Goal: Information Seeking & Learning: Find specific fact

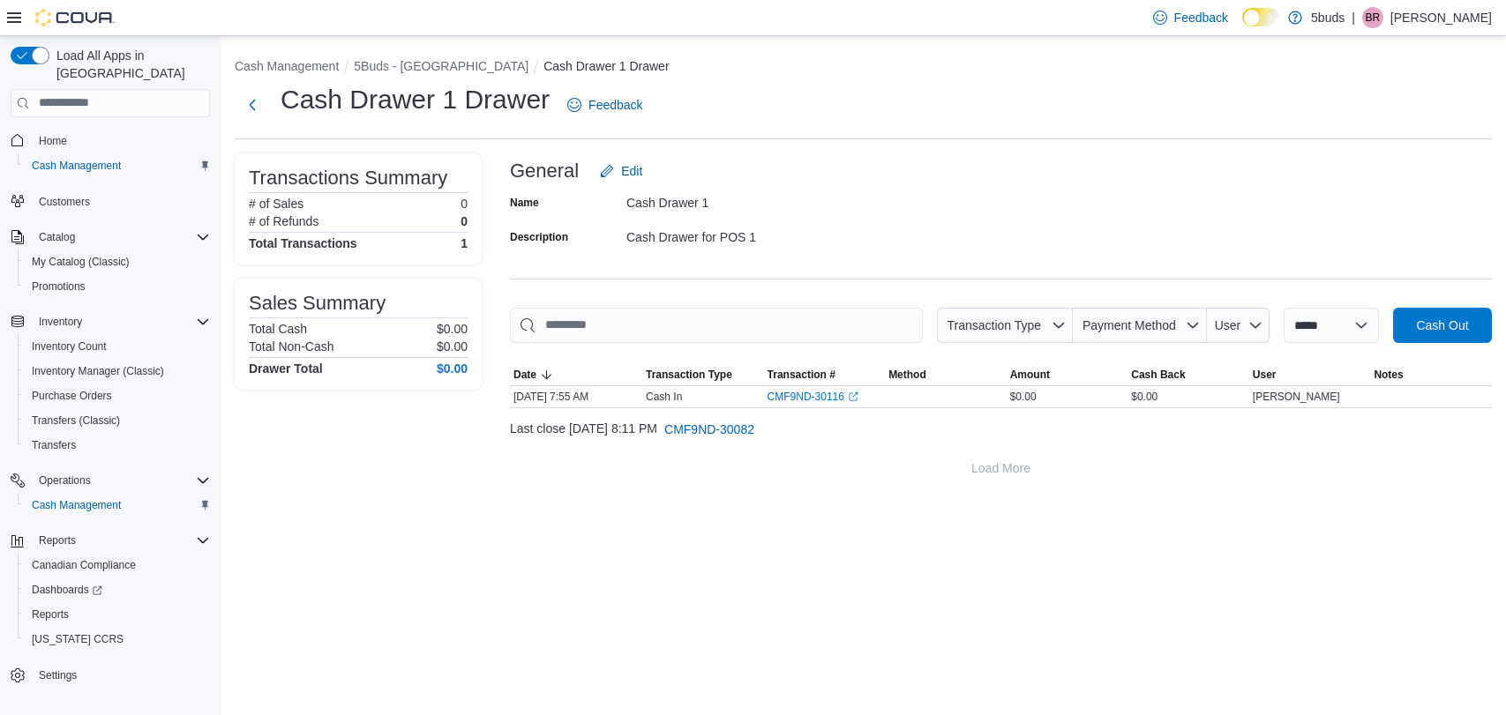
drag, startPoint x: 0, startPoint y: 0, endPoint x: 1214, endPoint y: 132, distance: 1221.0
click at [1214, 132] on div "Cash Drawer 1 Drawer Feedback" at bounding box center [863, 110] width 1257 height 57
click at [61, 608] on span "Reports" at bounding box center [50, 615] width 37 height 14
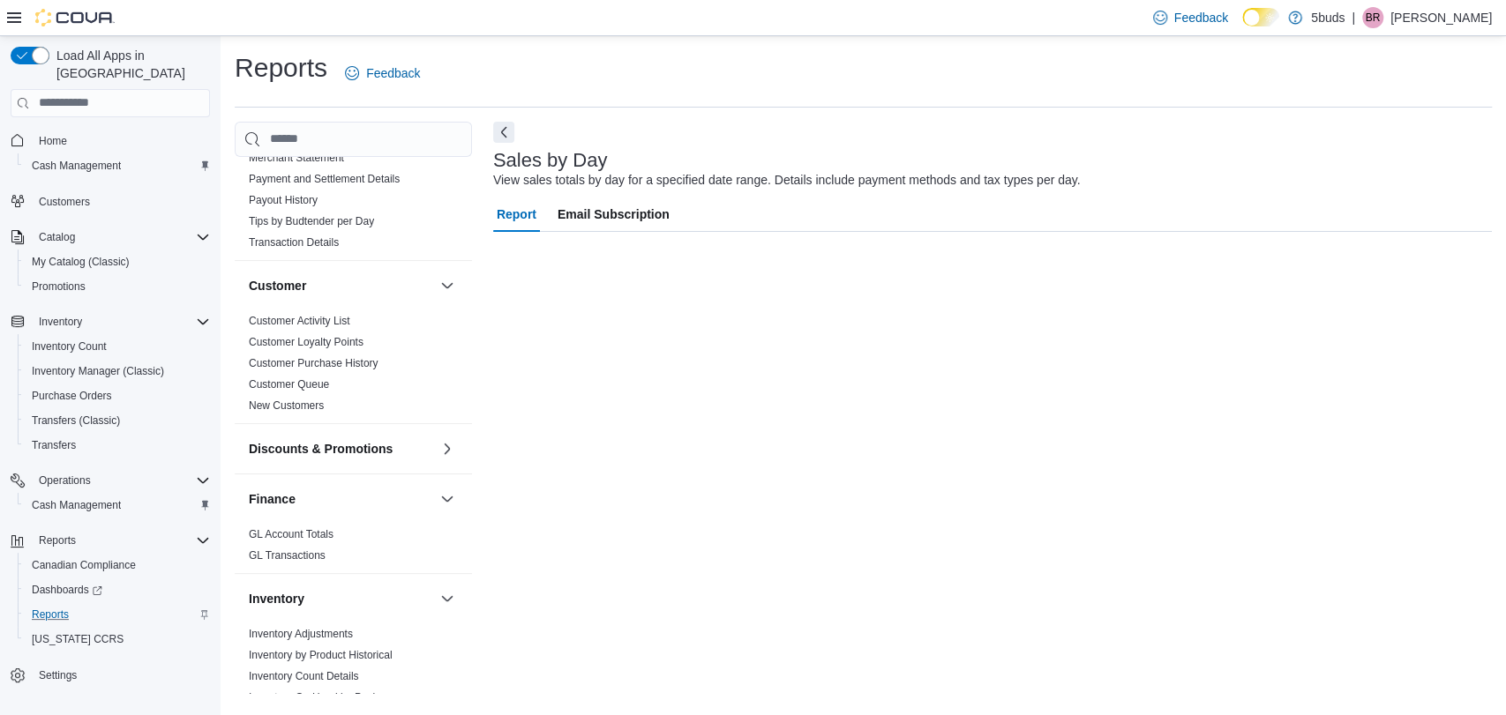
scroll to position [490, 0]
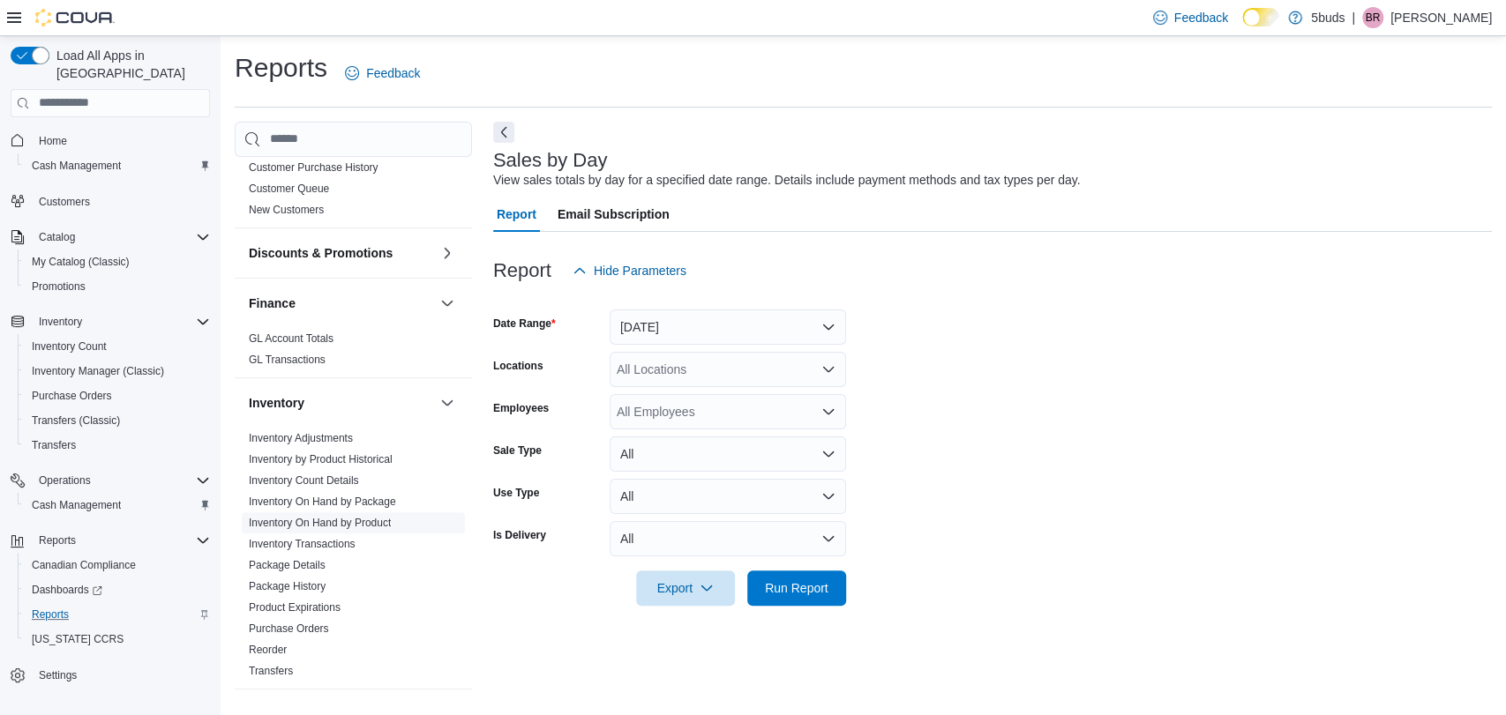
click at [378, 517] on link "Inventory On Hand by Product" at bounding box center [320, 523] width 142 height 12
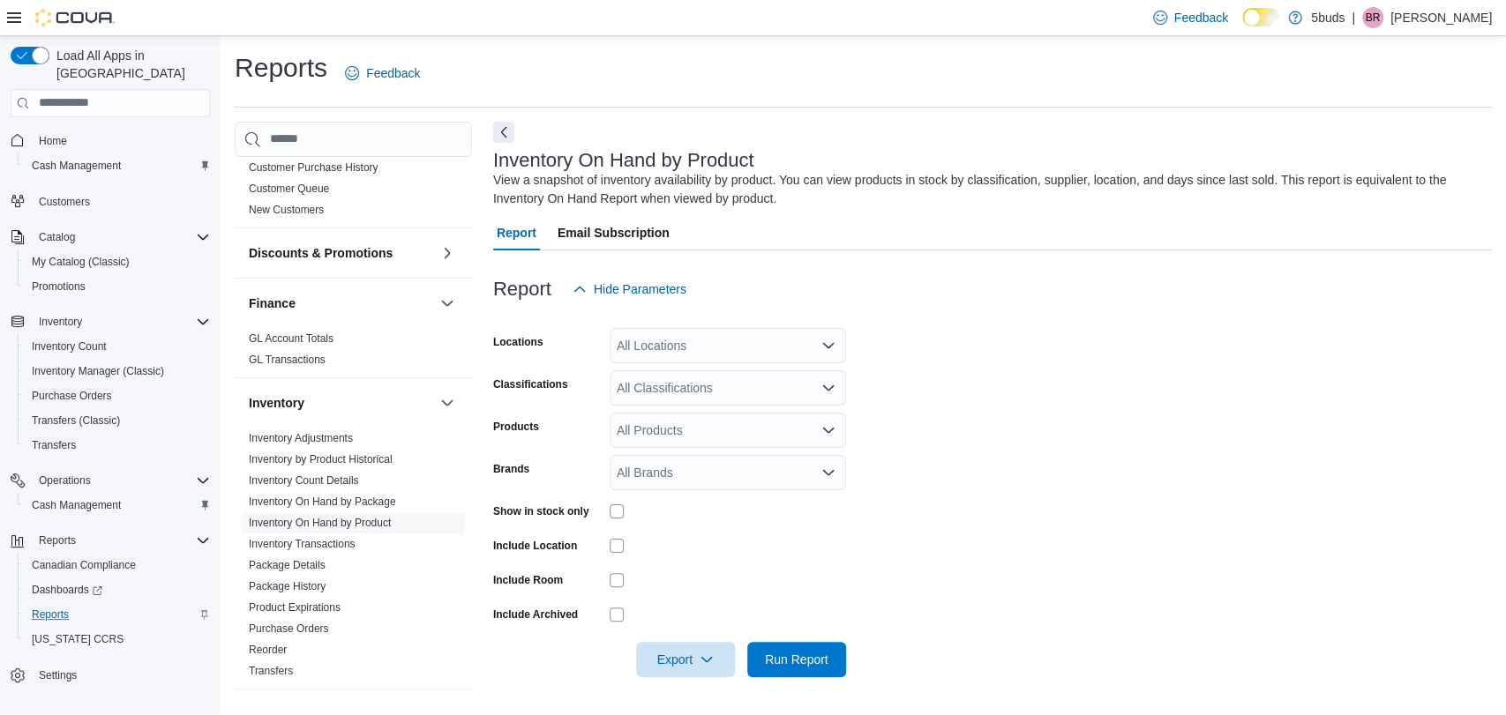
click at [734, 341] on div "All Locations" at bounding box center [728, 345] width 236 height 35
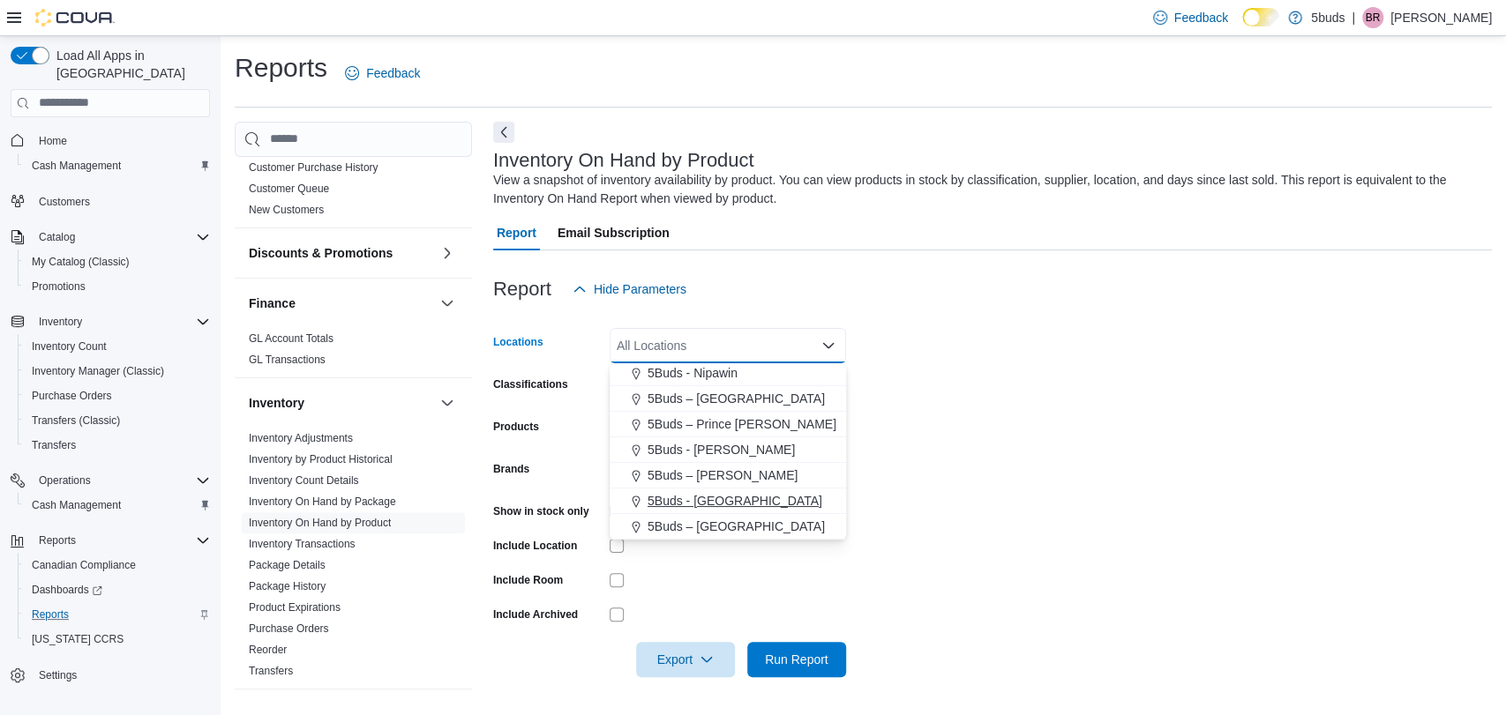
click at [707, 496] on span "5Buds - [GEOGRAPHIC_DATA]" at bounding box center [734, 501] width 175 height 18
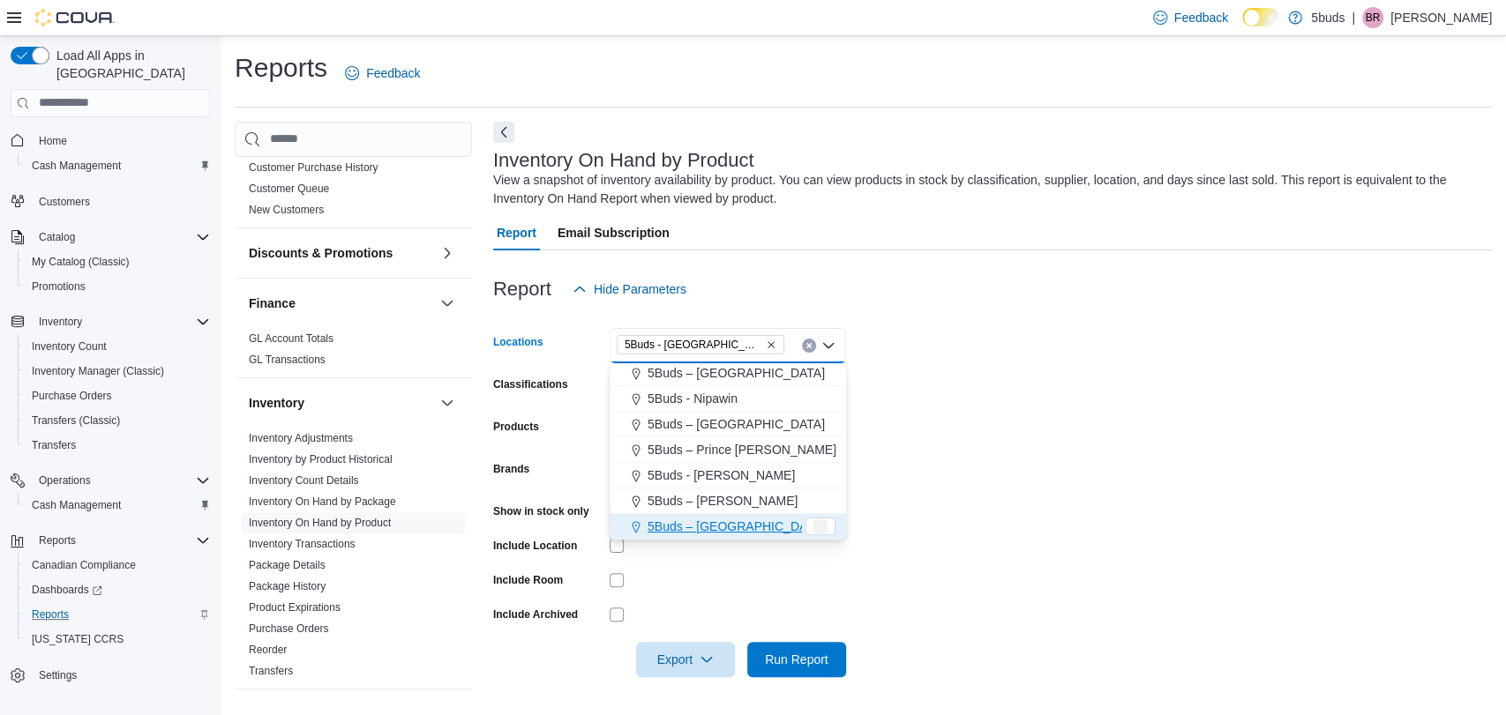
scroll to position [105, 0]
drag, startPoint x: 992, startPoint y: 468, endPoint x: 946, endPoint y: 457, distance: 47.3
click at [993, 468] on form "Locations 5Buds - [GEOGRAPHIC_DATA] Combo box. Selected. 5Buds - [GEOGRAPHIC_DA…" at bounding box center [992, 492] width 999 height 371
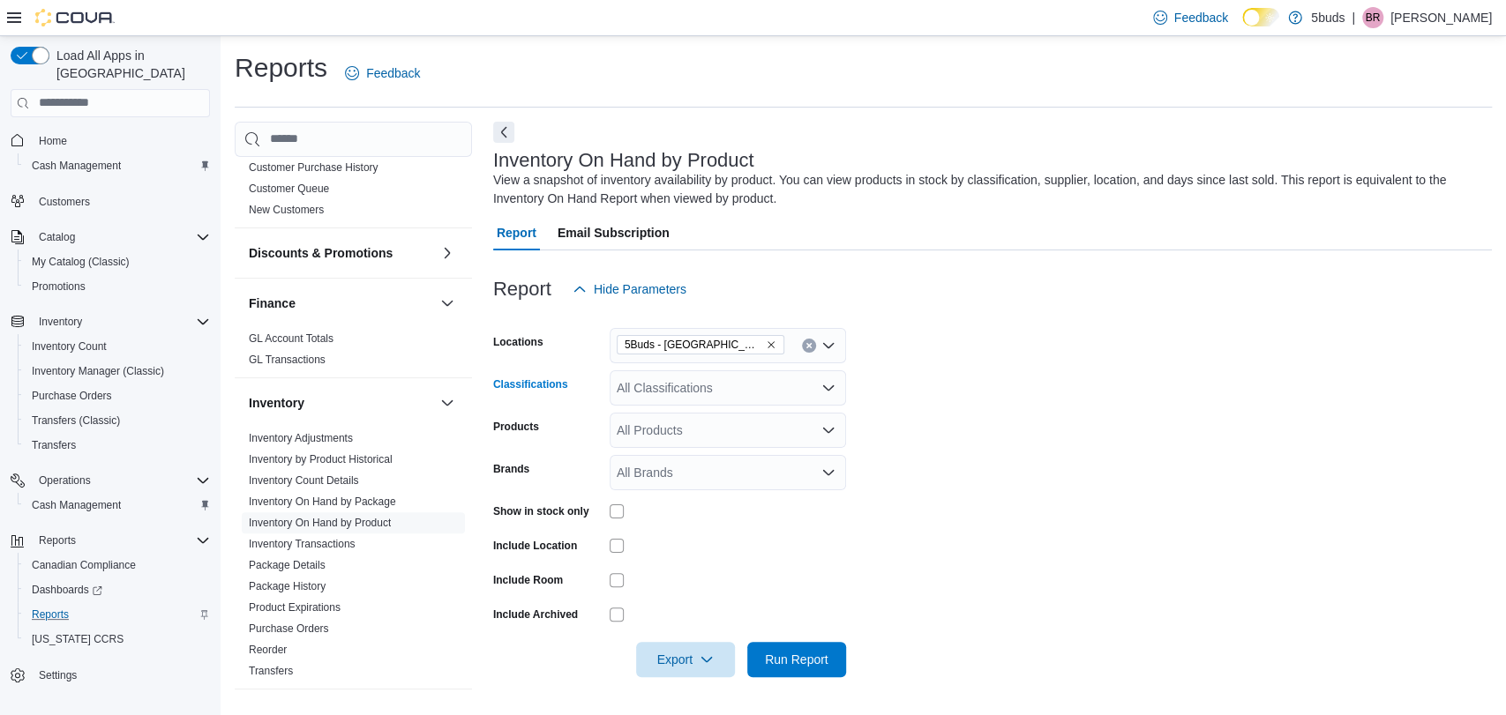
click at [762, 378] on div "All Classifications" at bounding box center [728, 388] width 236 height 35
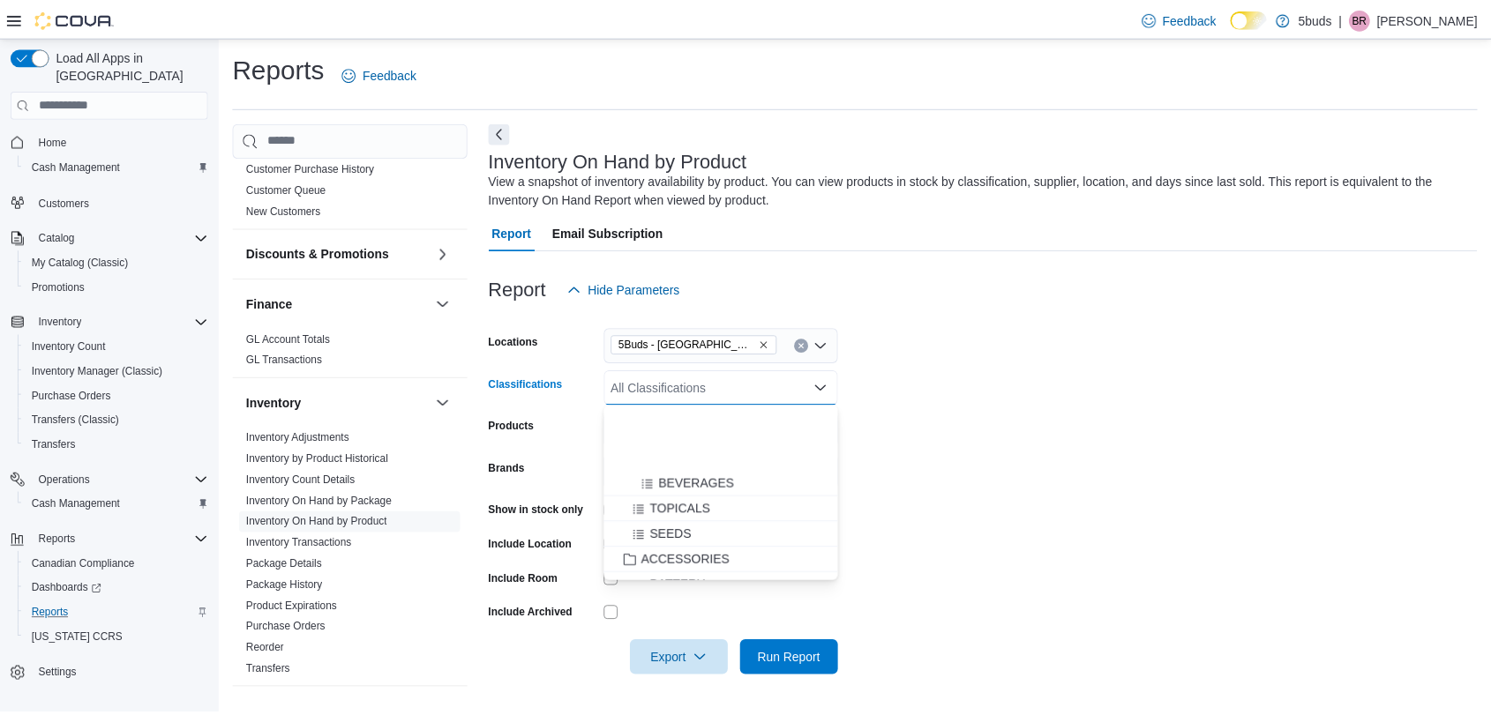
scroll to position [882, 0]
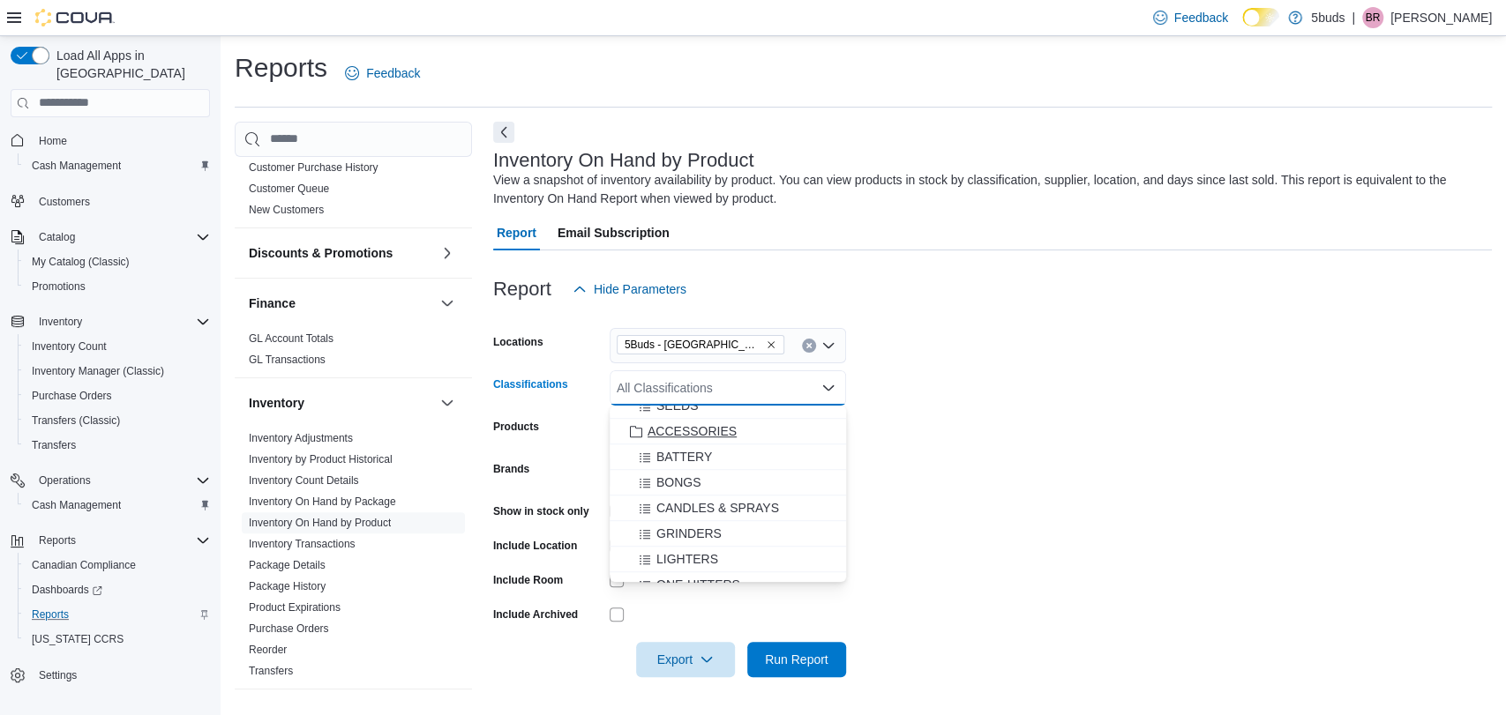
click at [696, 428] on span "ACCESSORIES" at bounding box center [691, 432] width 89 height 18
click at [1115, 382] on form "Locations 5Buds - Weyburn Classifications ACCESSORIES Combo box. Selected. ACCE…" at bounding box center [992, 492] width 999 height 371
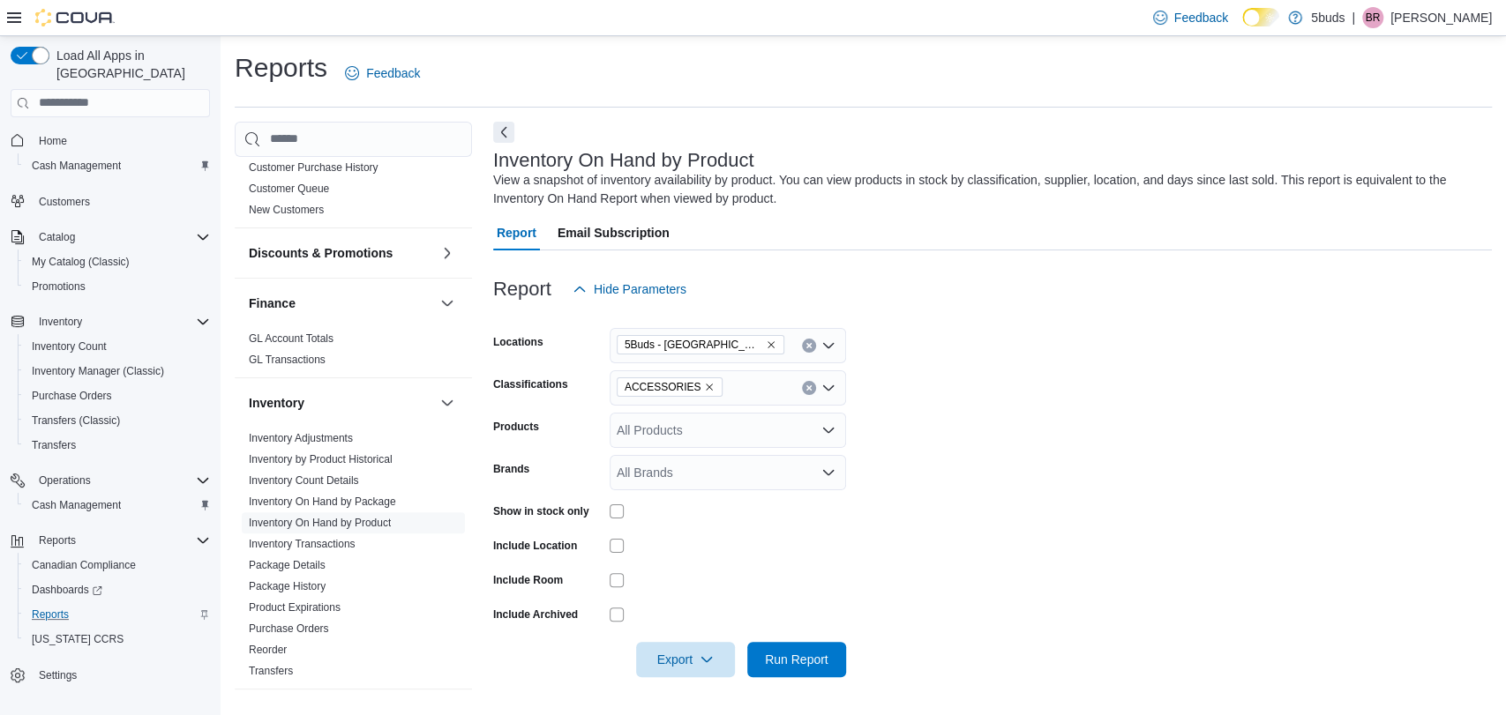
click at [607, 518] on div "Show in stock only" at bounding box center [669, 511] width 353 height 27
click at [814, 662] on span "Run Report" at bounding box center [797, 659] width 64 height 18
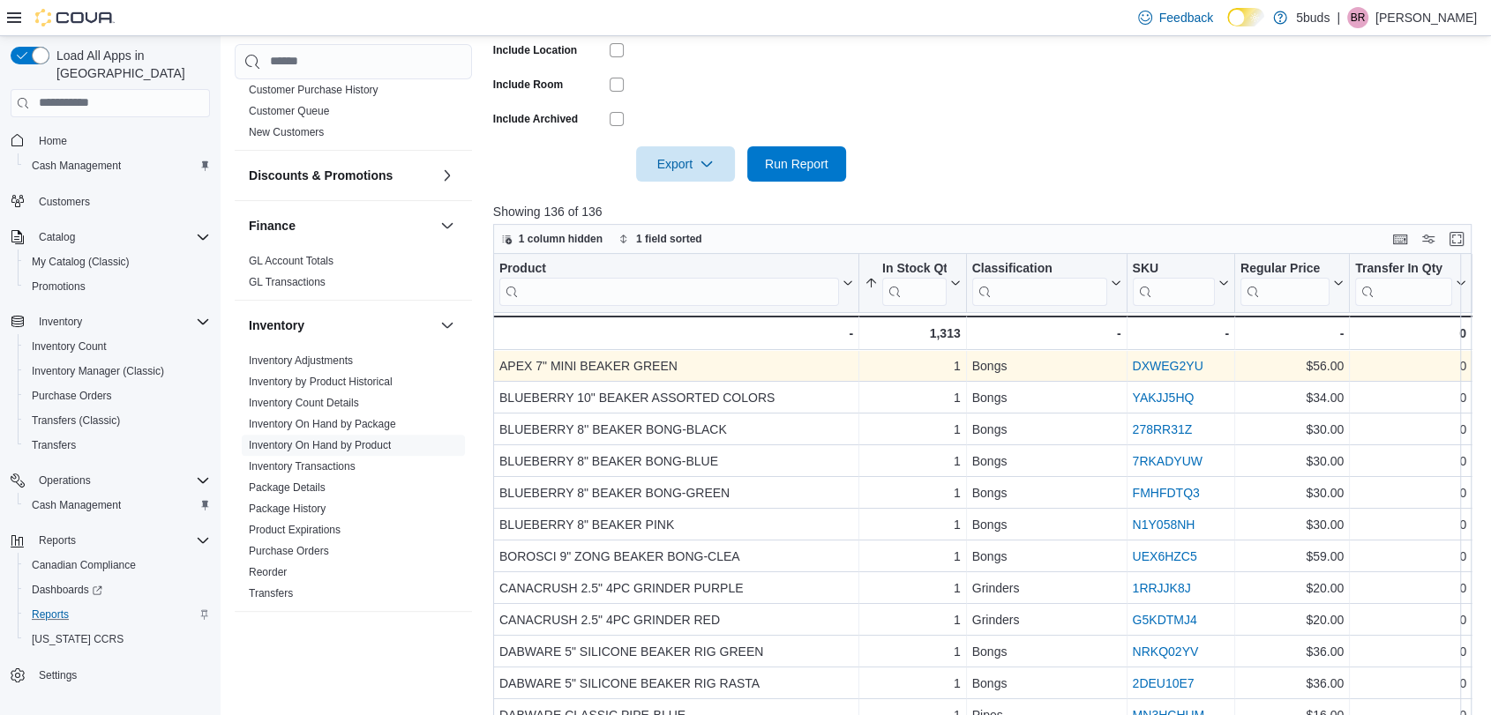
scroll to position [588, 0]
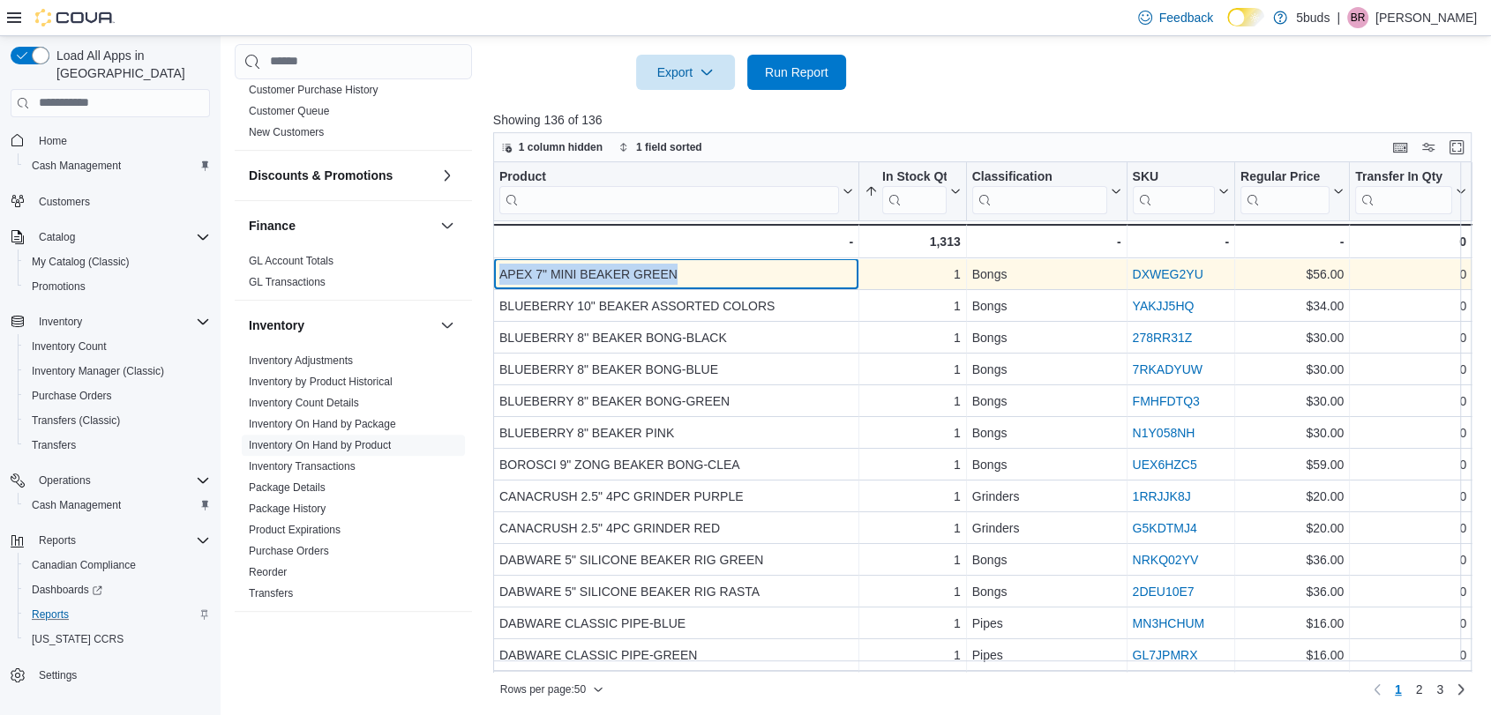
drag, startPoint x: 685, startPoint y: 272, endPoint x: 496, endPoint y: 284, distance: 190.1
click at [496, 284] on div "APEX 7" MINI BEAKER GREEN - Product, column 1, row 1" at bounding box center [676, 274] width 366 height 32
copy div "APEX 7" MINI BEAKER GREEN"
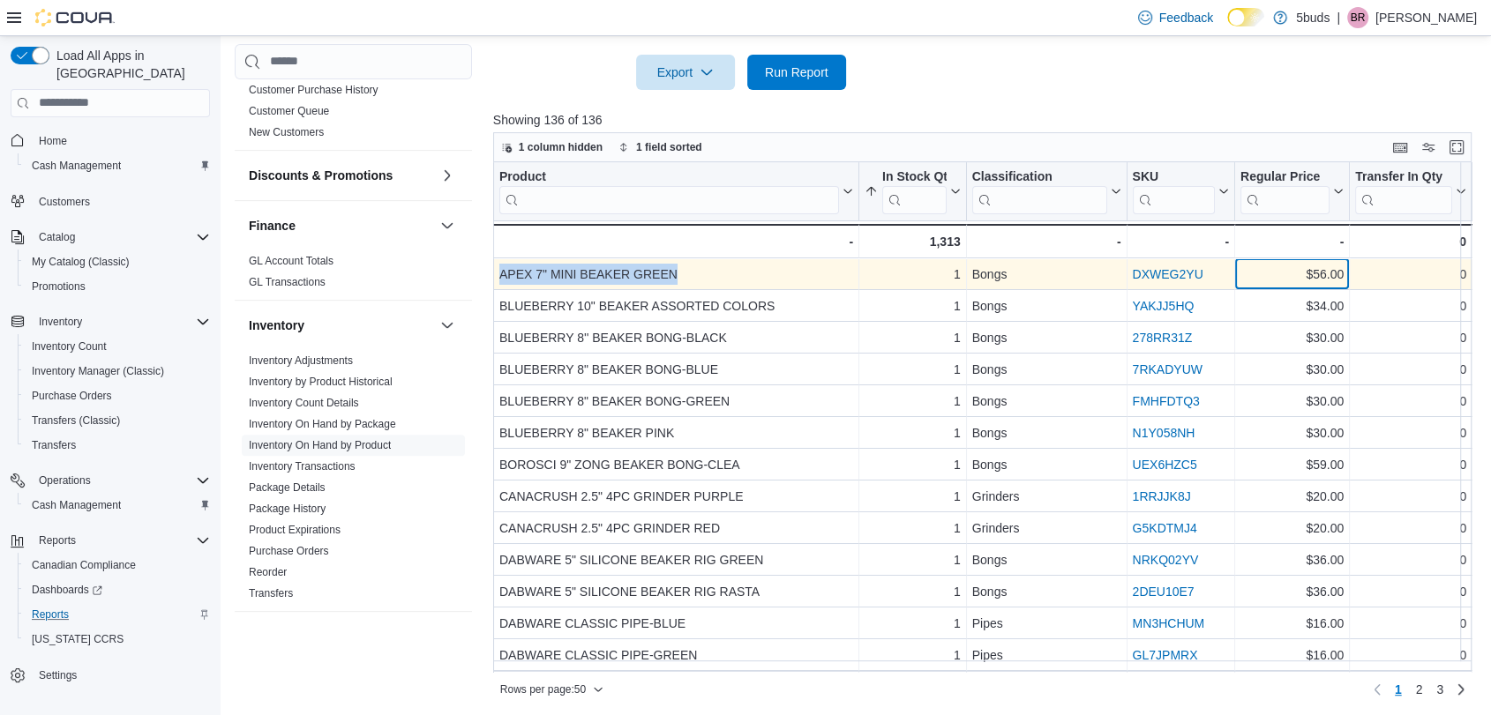
click at [1329, 271] on div "$56.00" at bounding box center [1291, 274] width 103 height 21
drag, startPoint x: 1343, startPoint y: 270, endPoint x: 1306, endPoint y: 274, distance: 37.3
click at [1306, 274] on div "$56.00" at bounding box center [1291, 274] width 103 height 21
copy div "$56.00"
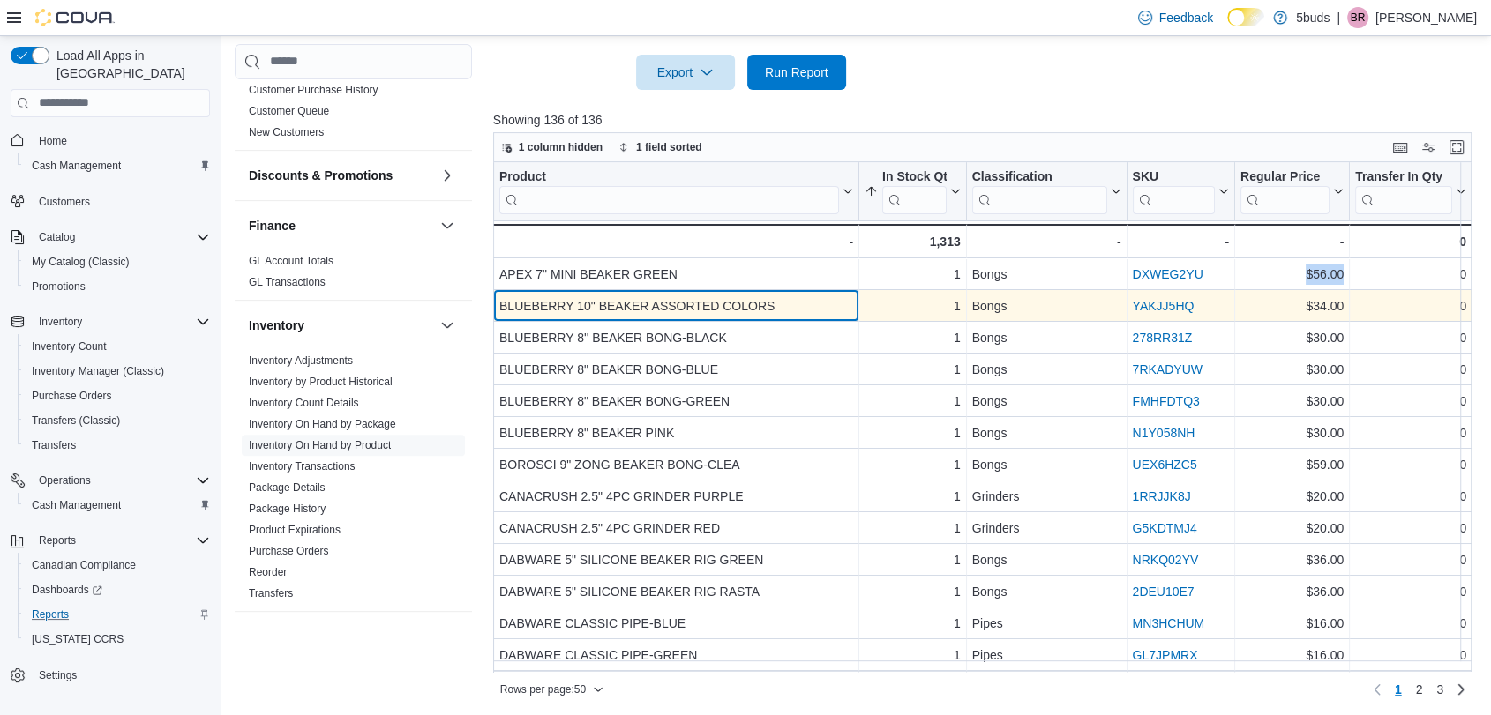
click at [791, 307] on div "BLUEBERRY 10" BEAKER ASSORTED COLORS" at bounding box center [676, 306] width 354 height 21
drag, startPoint x: 777, startPoint y: 303, endPoint x: 501, endPoint y: 311, distance: 276.2
click at [501, 311] on div "BLUEBERRY 10" BEAKER ASSORTED COLORS" at bounding box center [676, 306] width 354 height 21
copy div "BLUEBERRY 10" BEAKER ASSORTED COLORS"
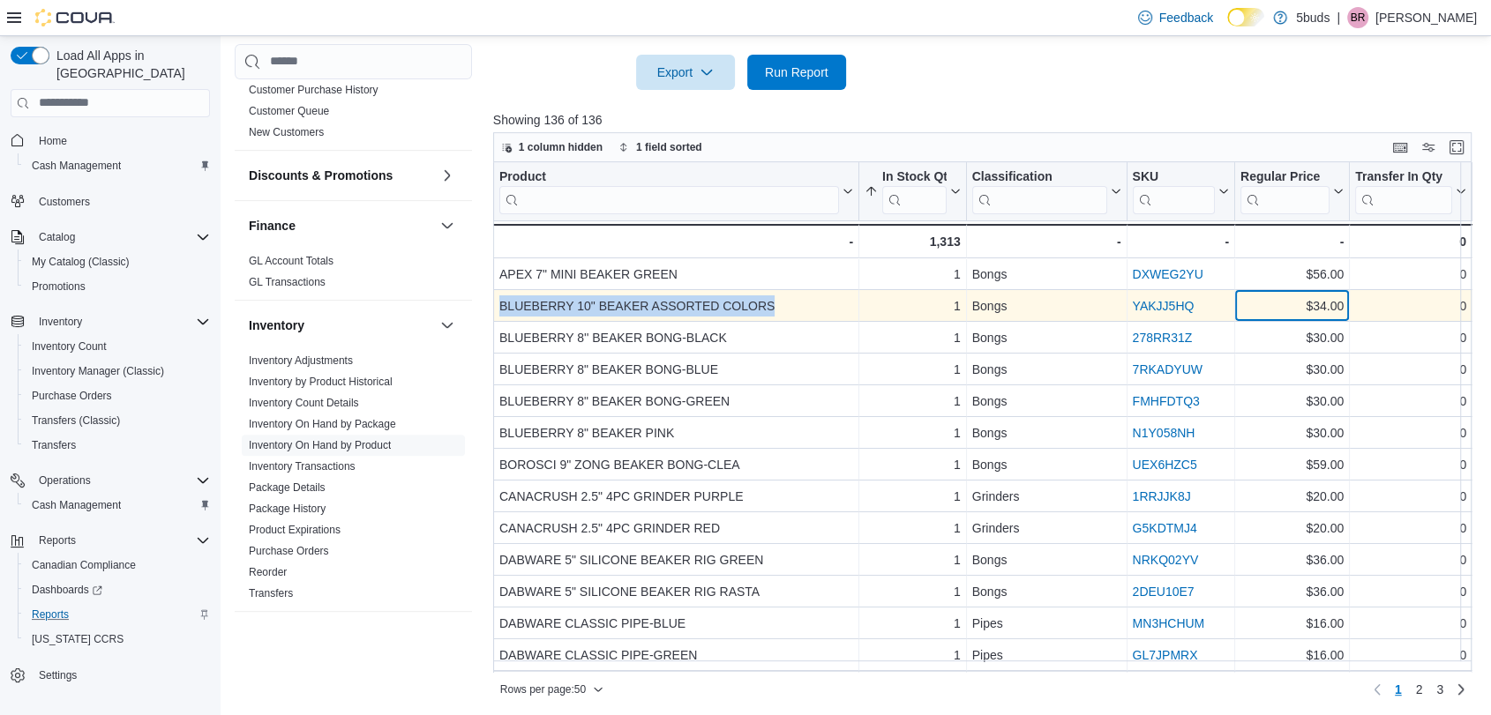
click at [1348, 304] on div "$34.00 - Regular Price, column 5, row 2" at bounding box center [1292, 306] width 115 height 32
drag, startPoint x: 1345, startPoint y: 303, endPoint x: 1307, endPoint y: 305, distance: 38.0
click at [1307, 305] on div "$34.00 - Regular Price, column 5, row 2" at bounding box center [1292, 306] width 115 height 32
copy div "$34.00"
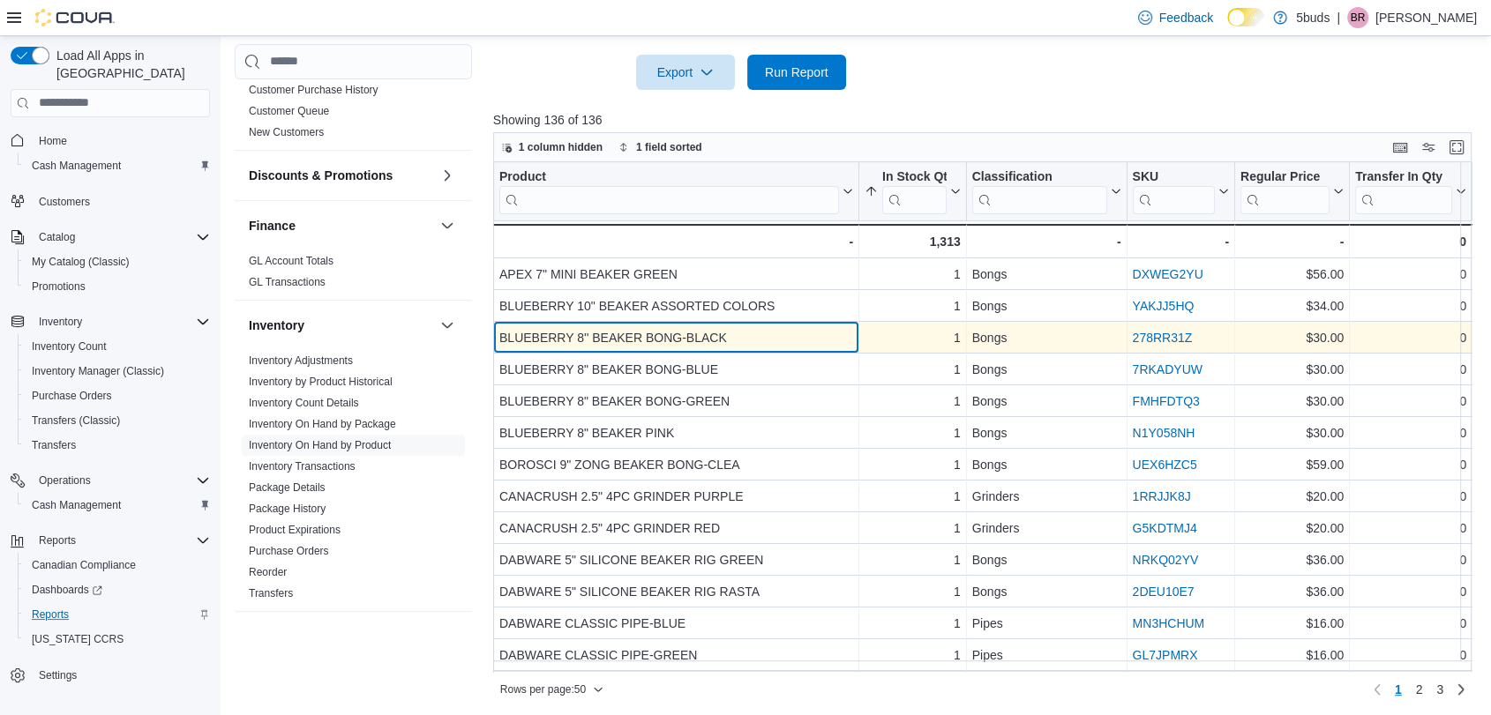
click at [739, 333] on div "BLUEBERRY 8'' BEAKER BONG-BLACK" at bounding box center [676, 337] width 354 height 21
drag, startPoint x: 739, startPoint y: 333, endPoint x: 500, endPoint y: 334, distance: 239.1
click at [500, 334] on div "BLUEBERRY 8'' BEAKER BONG-BLACK" at bounding box center [676, 337] width 354 height 21
copy div "BLUEBERRY 8'' BEAKER BONG-BLACK"
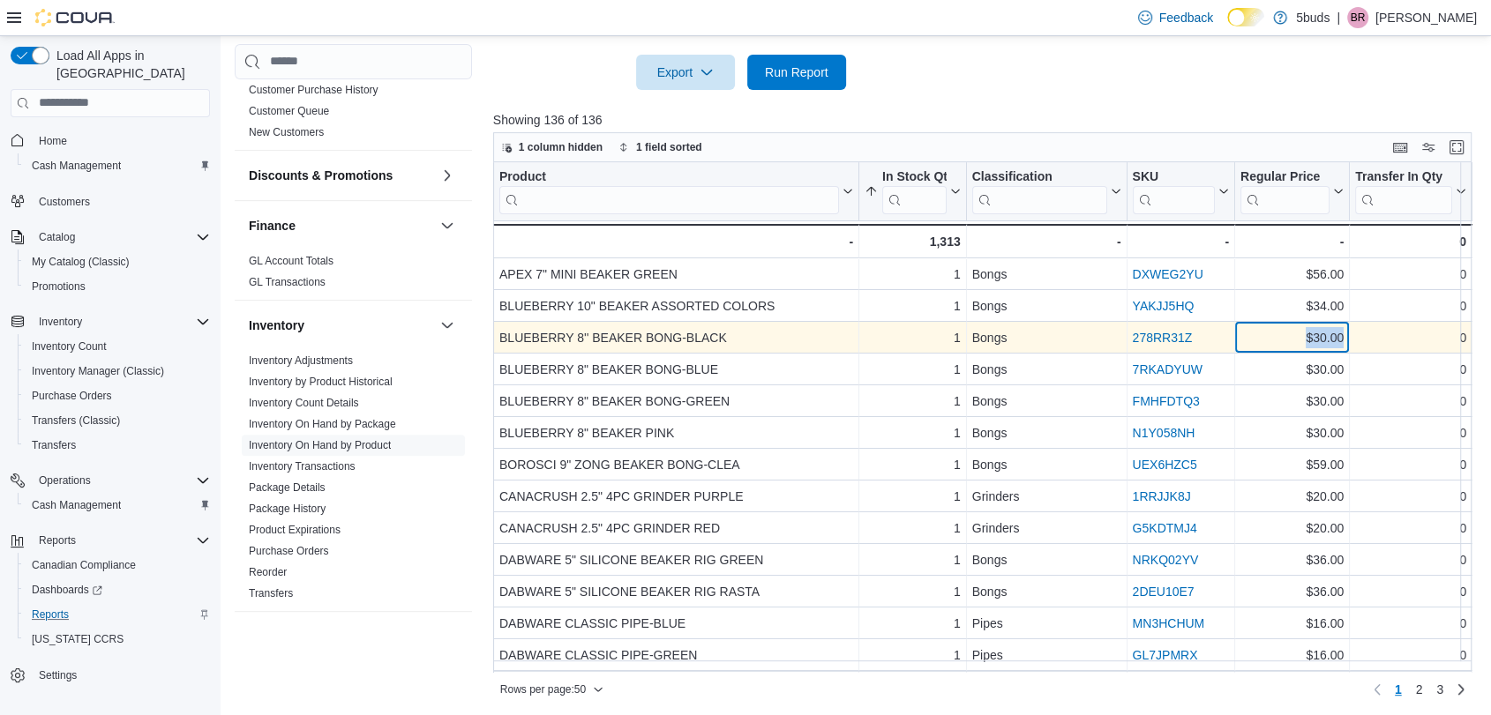
drag, startPoint x: 1283, startPoint y: 340, endPoint x: 1348, endPoint y: 339, distance: 65.3
click at [1348, 339] on div "$30.00 - Regular Price, column 5, row 3" at bounding box center [1292, 338] width 115 height 32
copy div "$30.00"
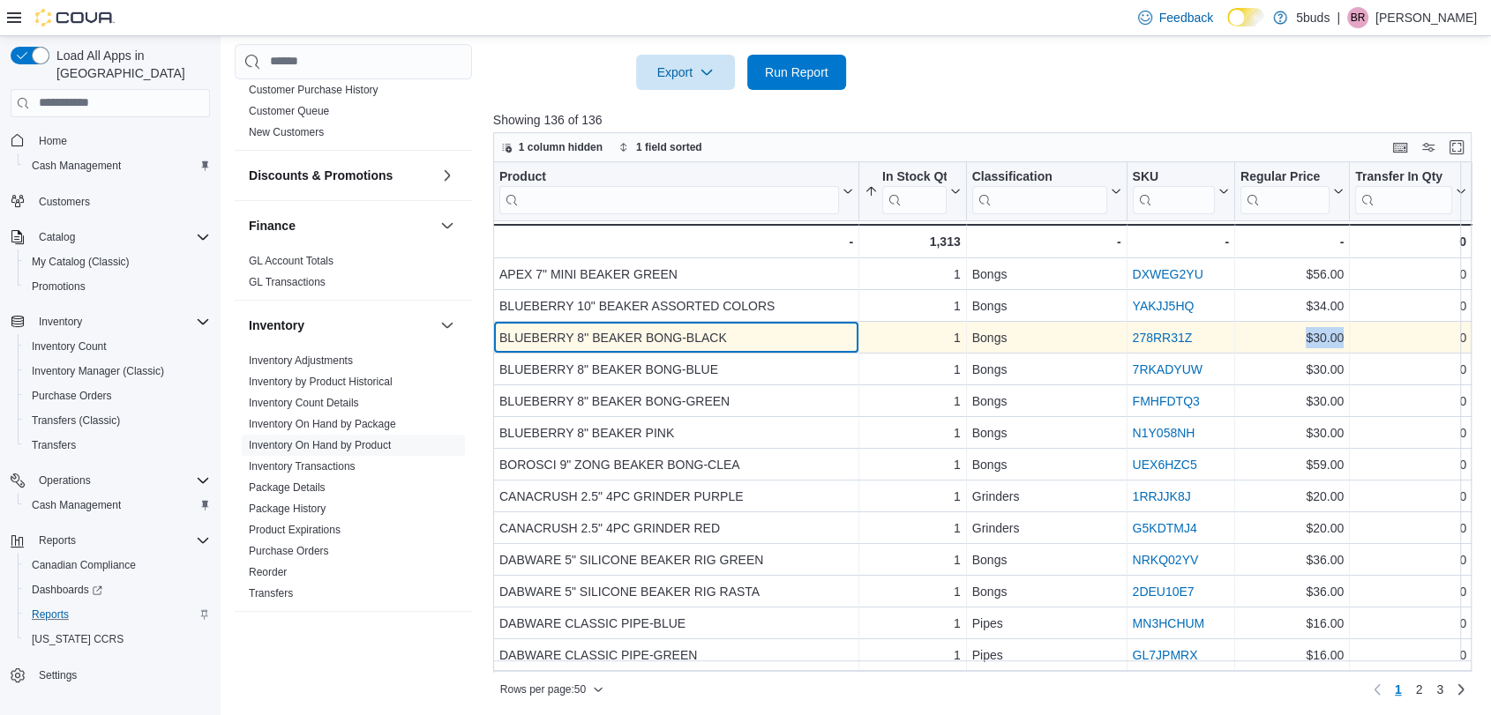
click at [694, 336] on div "BLUEBERRY 8'' BEAKER BONG-BLACK" at bounding box center [676, 337] width 354 height 21
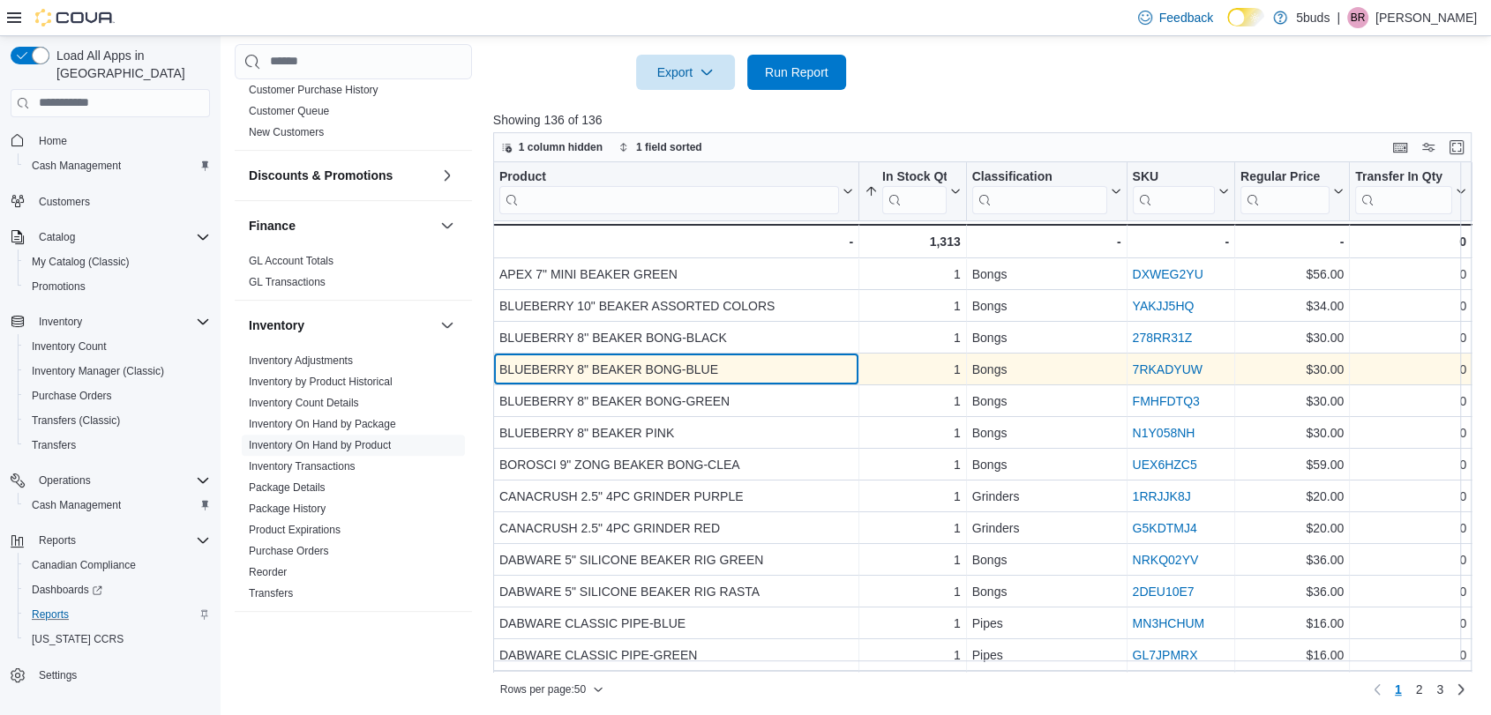
click at [743, 369] on div "BLUEBERRY 8" BEAKER BONG-BLUE" at bounding box center [676, 369] width 354 height 21
drag, startPoint x: 730, startPoint y: 366, endPoint x: 499, endPoint y: 363, distance: 231.1
click at [499, 363] on div "BLUEBERRY 8" BEAKER BONG-BLUE" at bounding box center [676, 369] width 354 height 21
copy div "BLUEBERRY 8" BEAKER BONG-BLUE"
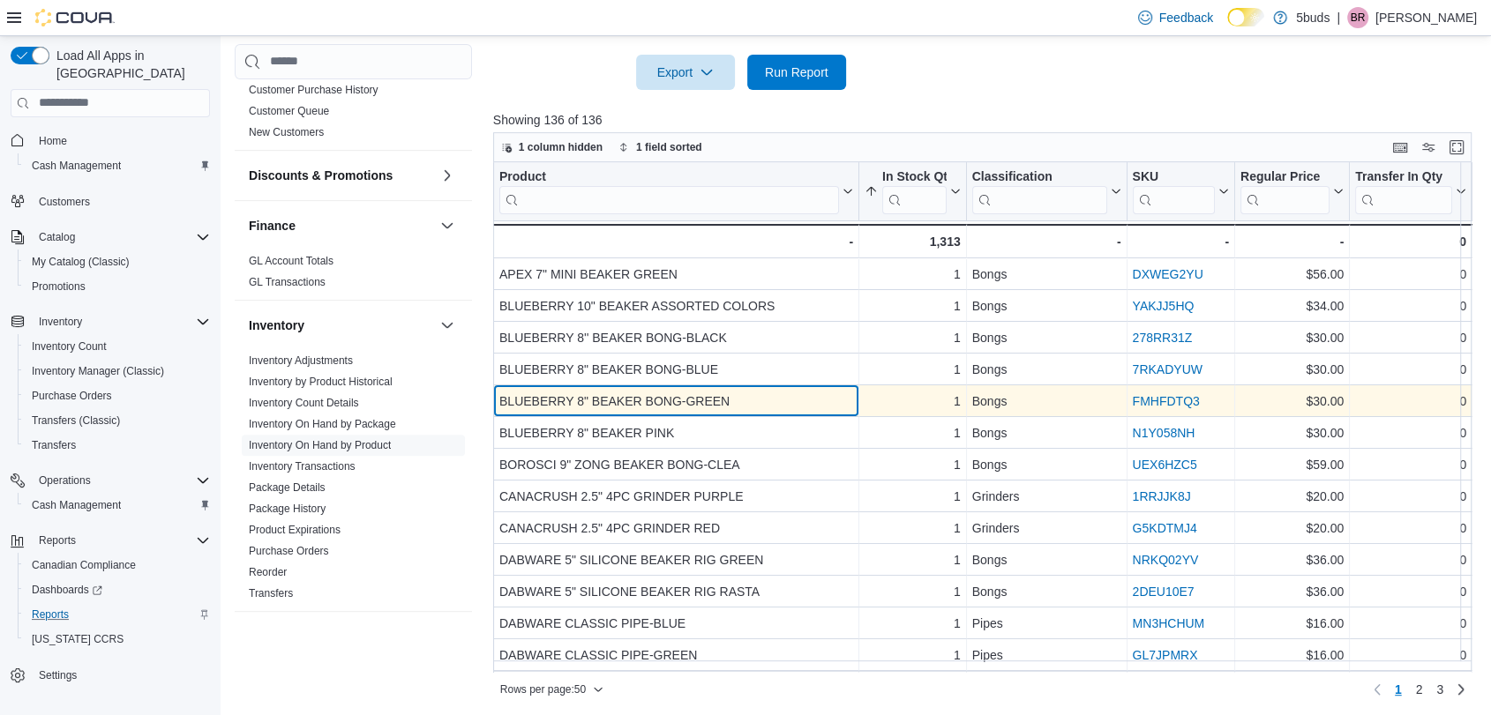
click at [744, 397] on div "BLUEBERRY 8" BEAKER BONG-GREEN" at bounding box center [676, 401] width 354 height 21
click at [754, 407] on div "BLUEBERRY 8" BEAKER BONG-GREEN" at bounding box center [676, 401] width 354 height 21
click at [789, 404] on div "BLUEBERRY 8" BEAKER BONG-GREEN" at bounding box center [676, 401] width 354 height 21
click at [755, 397] on div "BLUEBERRY 8" BEAKER BONG-GREEN" at bounding box center [676, 401] width 354 height 21
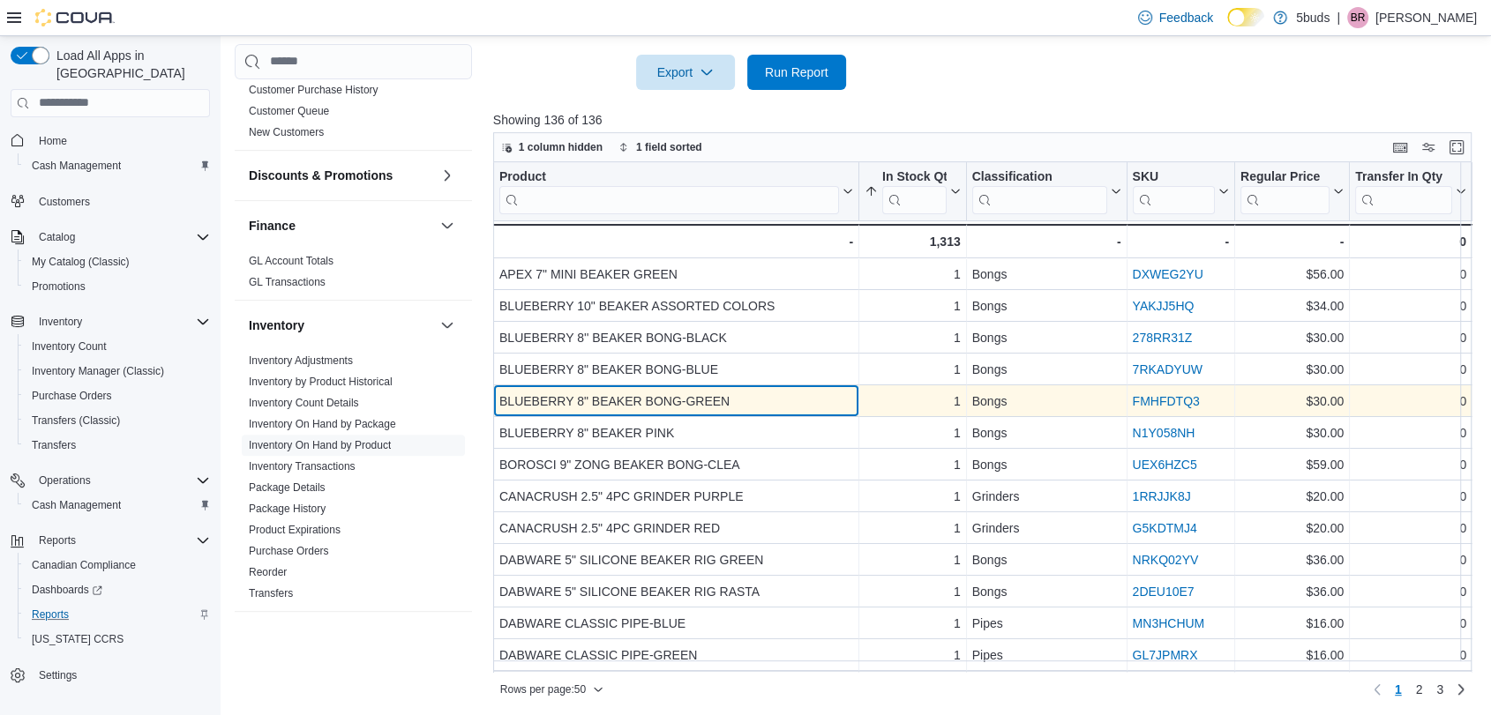
click at [719, 395] on div "BLUEBERRY 8" BEAKER BONG-GREEN" at bounding box center [676, 401] width 354 height 21
drag, startPoint x: 703, startPoint y: 401, endPoint x: 502, endPoint y: 400, distance: 201.1
click at [502, 400] on div "BLUEBERRY 8" BEAKER BONG-GREEN" at bounding box center [676, 401] width 354 height 21
copy div "BLUEBERRY 8" BEAKER BONG-GREEN"
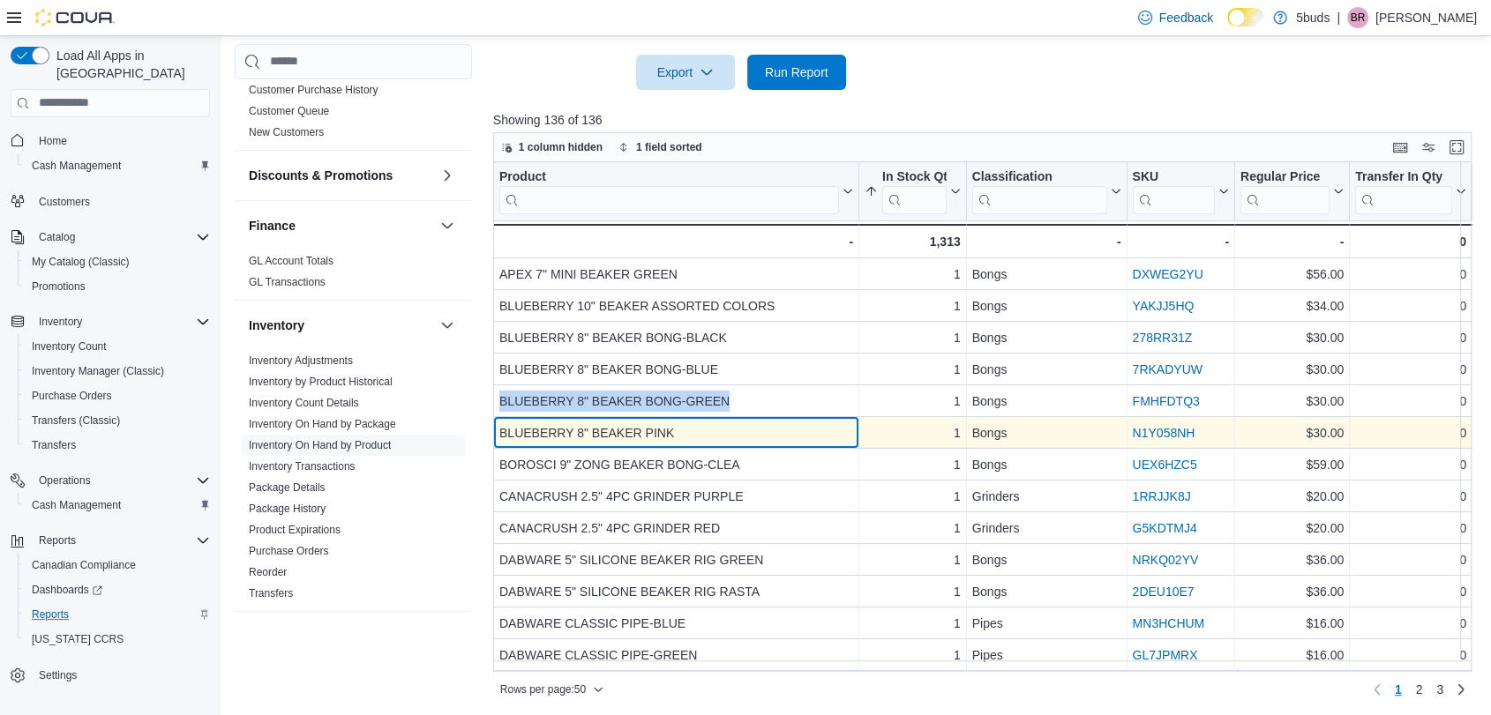
click at [719, 419] on div "BLUEBERRY 8" BEAKER PINK - Product, column 1, row 6" at bounding box center [676, 433] width 366 height 32
drag, startPoint x: 687, startPoint y: 424, endPoint x: 501, endPoint y: 431, distance: 186.3
click at [501, 431] on div "BLUEBERRY 8" BEAKER PINK" at bounding box center [676, 433] width 354 height 21
copy div "BLUEBERRY 8" BEAKER PINK"
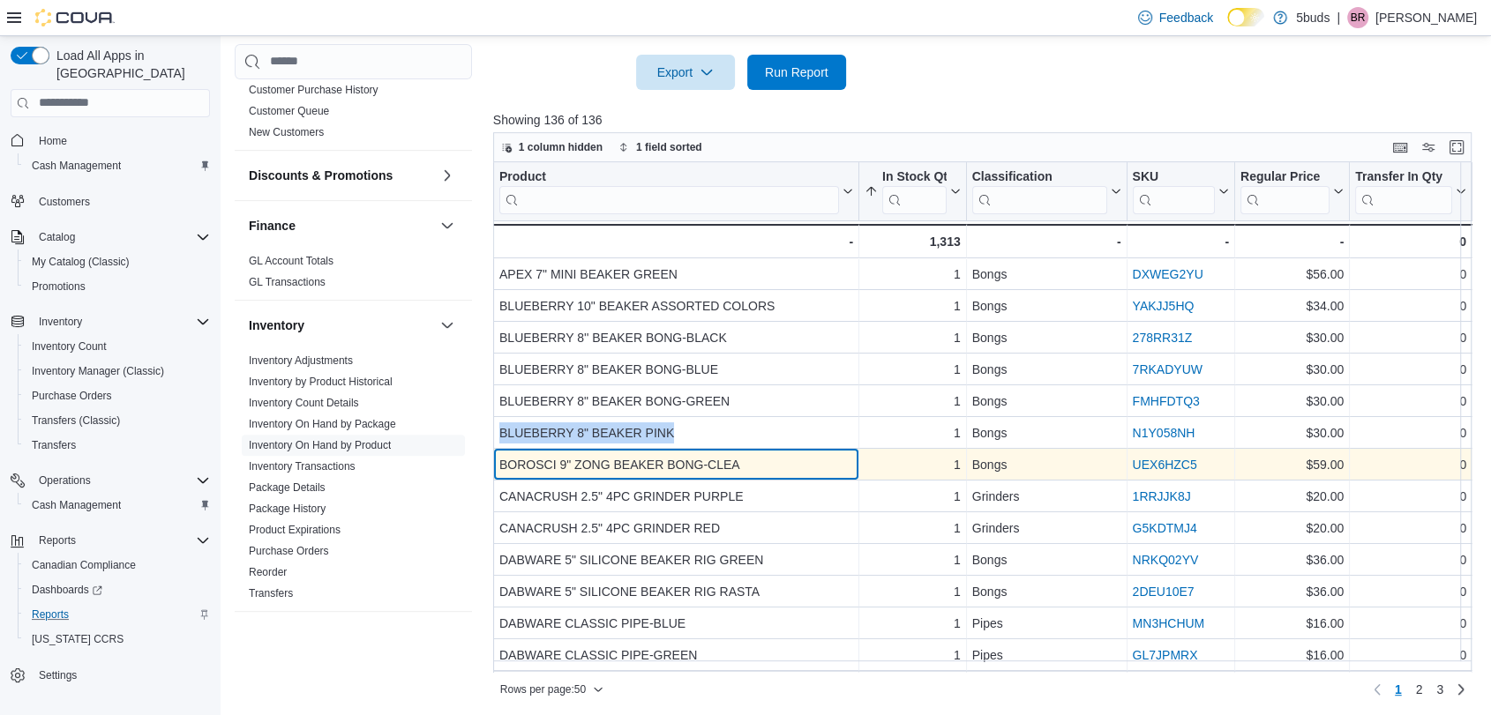
click at [649, 472] on div "BOROSCI 9" ZONG BEAKER BONG-CLEA" at bounding box center [676, 464] width 354 height 21
drag, startPoint x: 773, startPoint y: 461, endPoint x: 498, endPoint y: 460, distance: 274.4
click at [499, 460] on div "BOROSCI 9" ZONG BEAKER BONG-CLEA" at bounding box center [676, 464] width 354 height 21
copy div "BOROSCI 9" ZONG BEAKER BONG-CLEA"
click at [751, 474] on div "BOROSCI 9" ZONG BEAKER BONG-CLEA" at bounding box center [676, 464] width 354 height 21
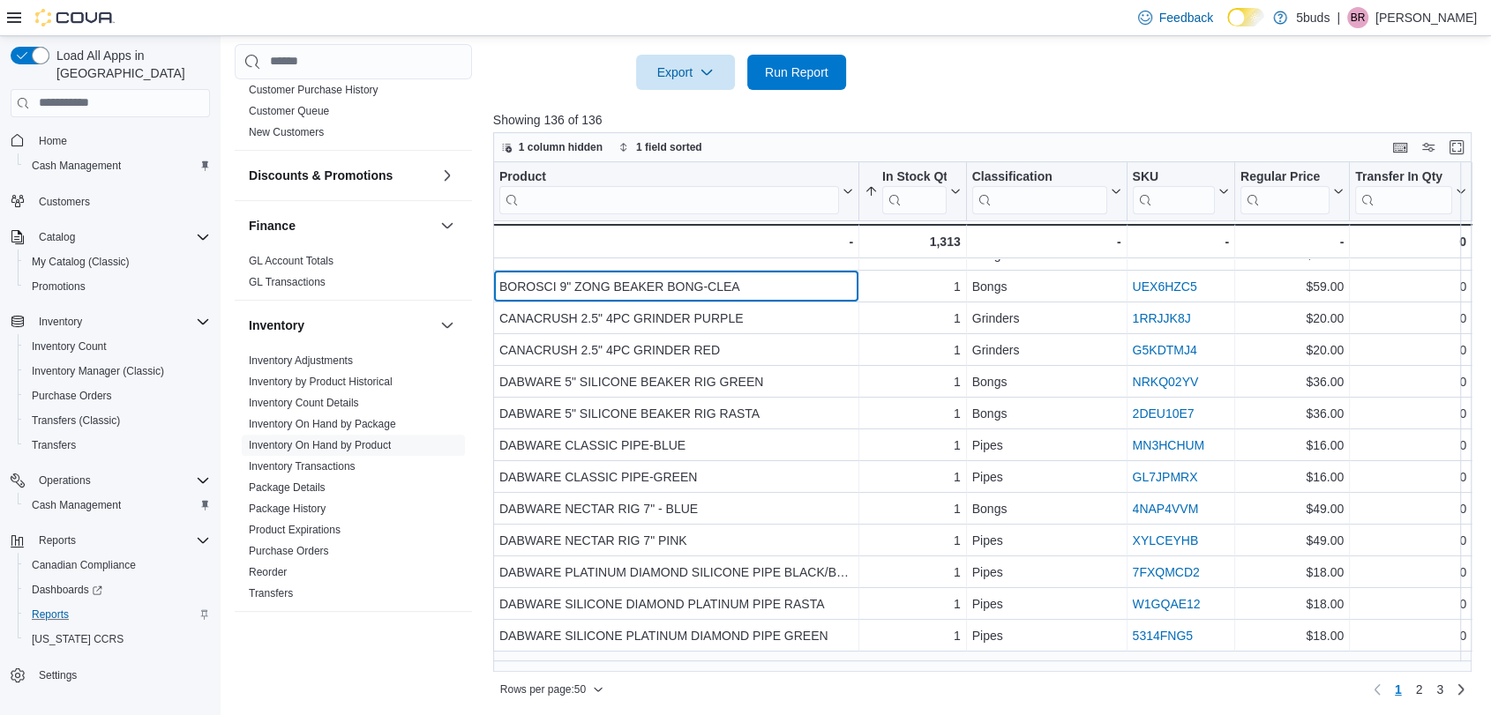
scroll to position [196, 0]
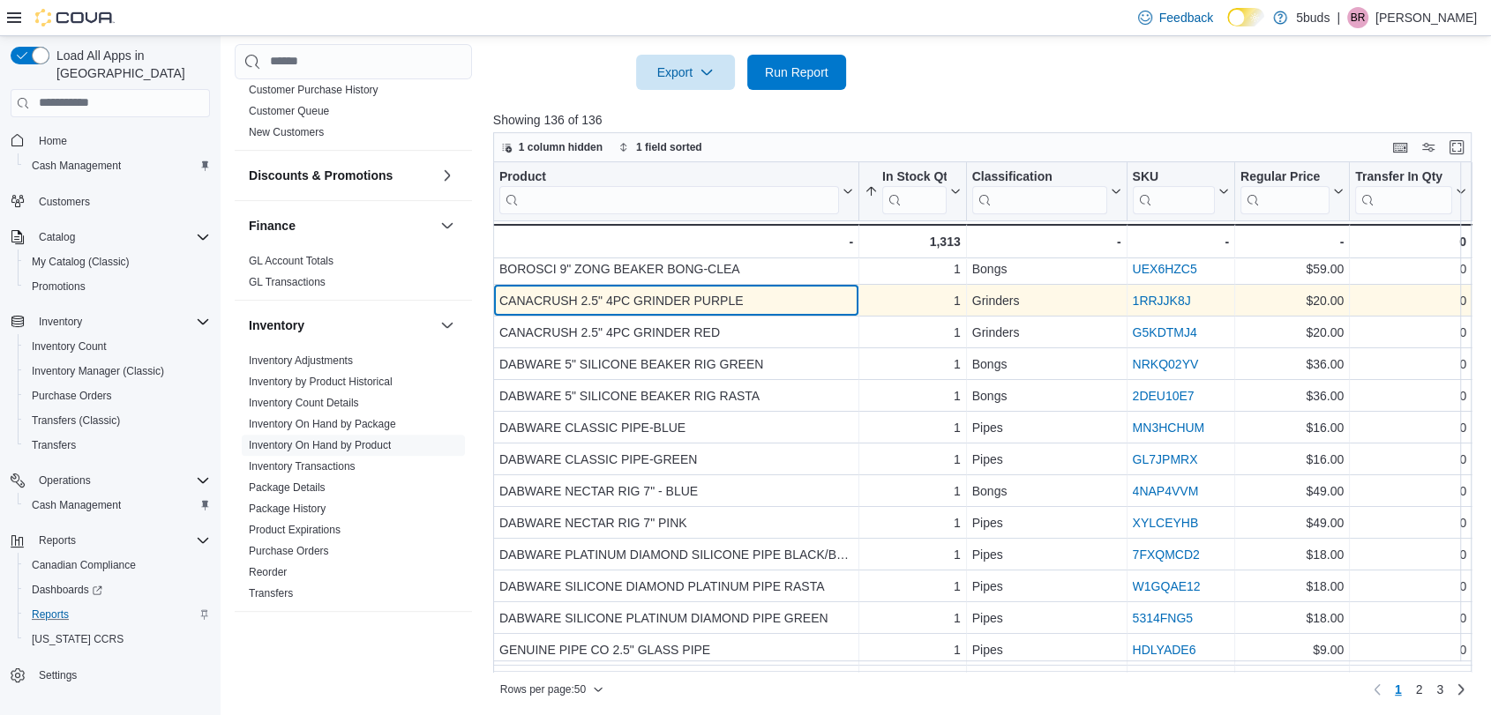
click at [746, 291] on div "CANACRUSH 2.5" 4PC GRINDER PURPLE" at bounding box center [676, 300] width 354 height 21
drag, startPoint x: 746, startPoint y: 303, endPoint x: 501, endPoint y: 296, distance: 245.3
click at [501, 296] on div "CANACRUSH 2.5" 4PC GRINDER PURPLE" at bounding box center [676, 300] width 354 height 21
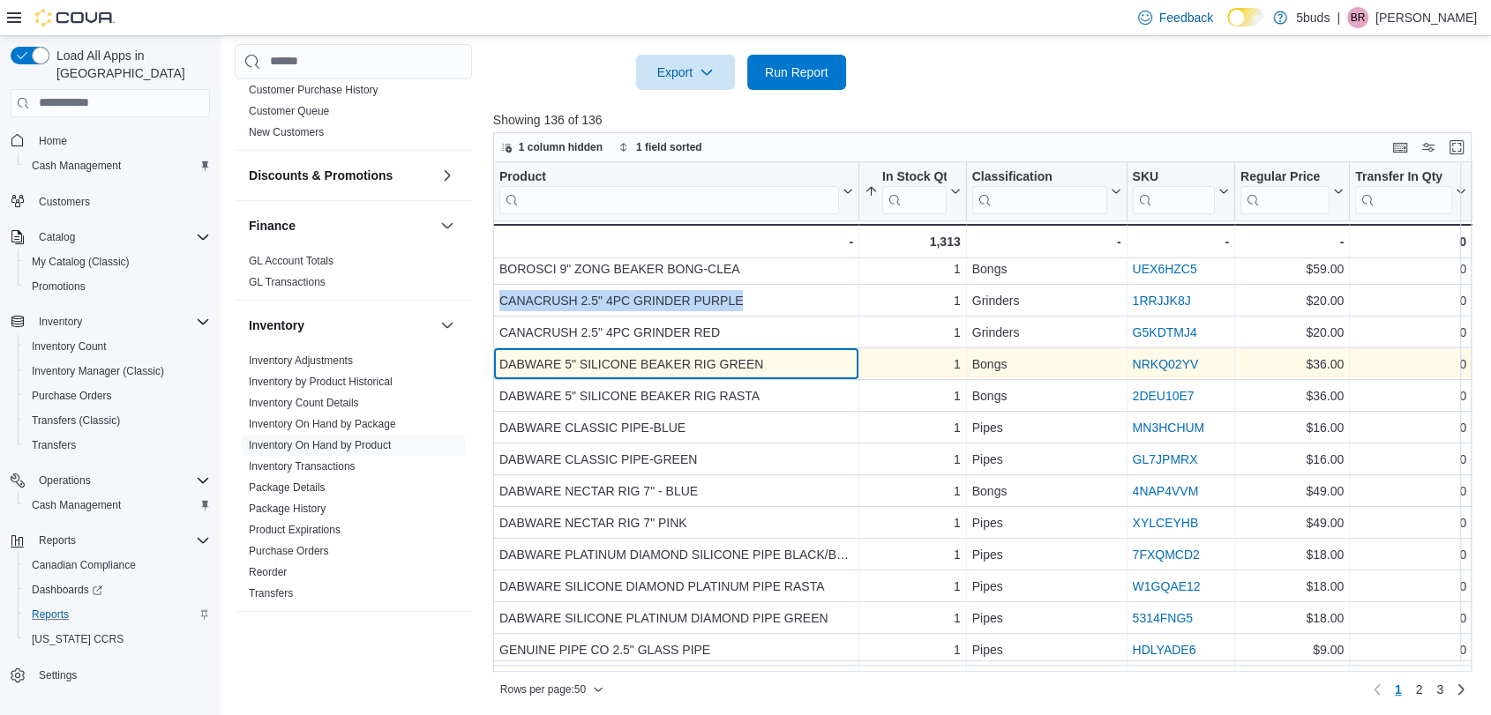
click at [782, 355] on div "DABWARE 5" SILICONE BEAKER RIG GREEN" at bounding box center [676, 364] width 354 height 21
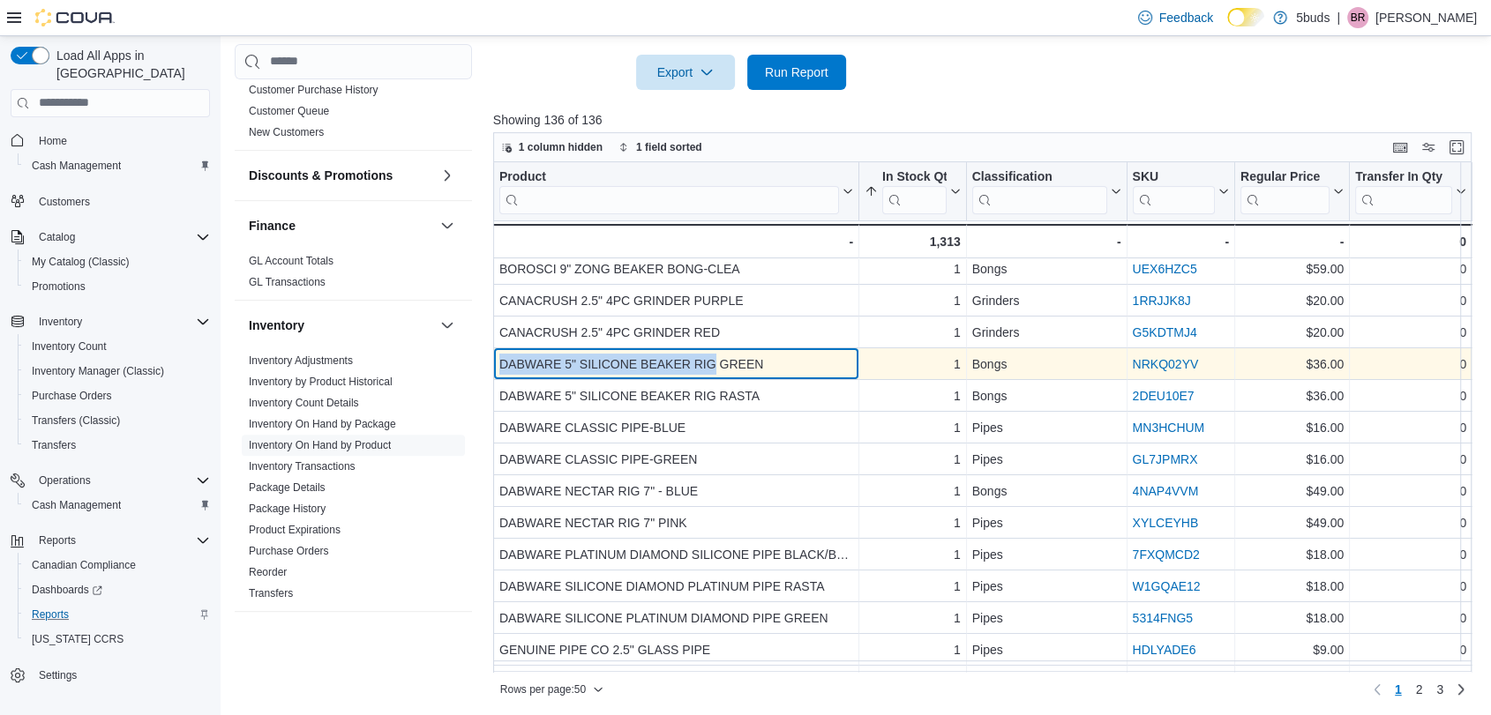
drag, startPoint x: 715, startPoint y: 360, endPoint x: 497, endPoint y: 355, distance: 218.0
click at [497, 355] on div "DABWARE 5" SILICONE BEAKER RIG GREEN - Product, column 1, row 10" at bounding box center [676, 364] width 366 height 32
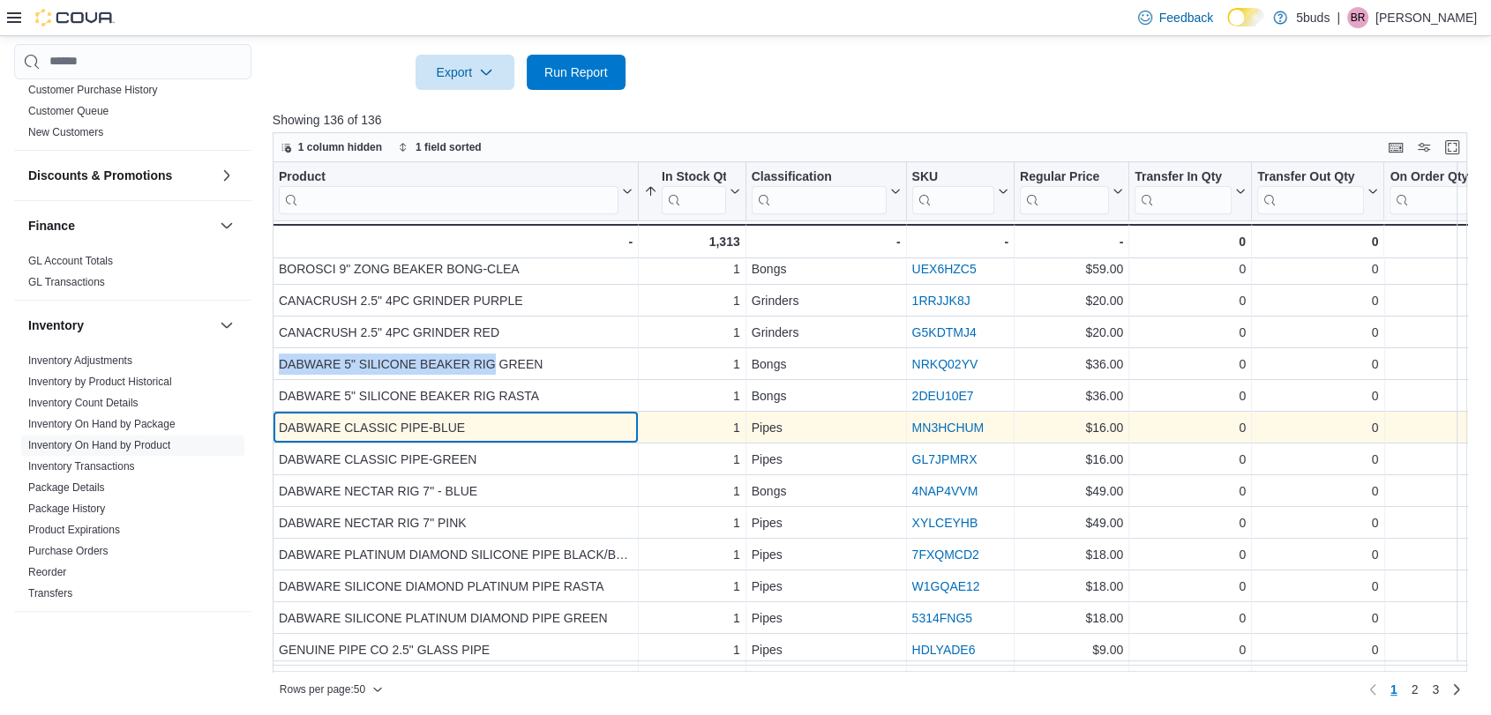
click at [530, 429] on div "DABWARE CLASSIC PIPE-BLUE" at bounding box center [456, 427] width 354 height 21
drag, startPoint x: 473, startPoint y: 423, endPoint x: 433, endPoint y: 431, distance: 40.7
click at [433, 431] on div "DABWARE CLASSIC PIPE-BLUE" at bounding box center [456, 427] width 354 height 21
click at [428, 430] on div "DABWARE CLASSIC PIPE-BLUE" at bounding box center [456, 427] width 354 height 21
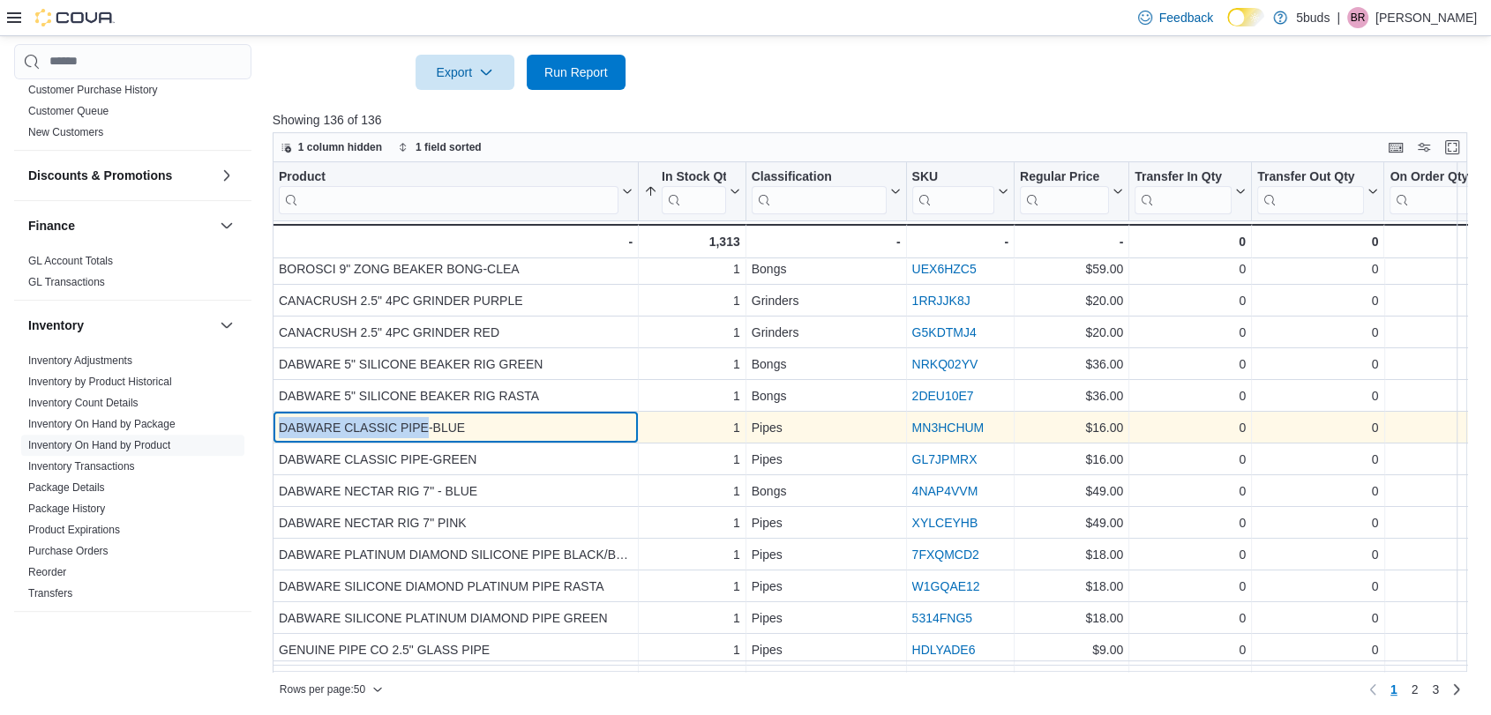
drag, startPoint x: 426, startPoint y: 425, endPoint x: 281, endPoint y: 427, distance: 145.6
click at [281, 427] on div "DABWARE CLASSIC PIPE-BLUE" at bounding box center [456, 427] width 354 height 21
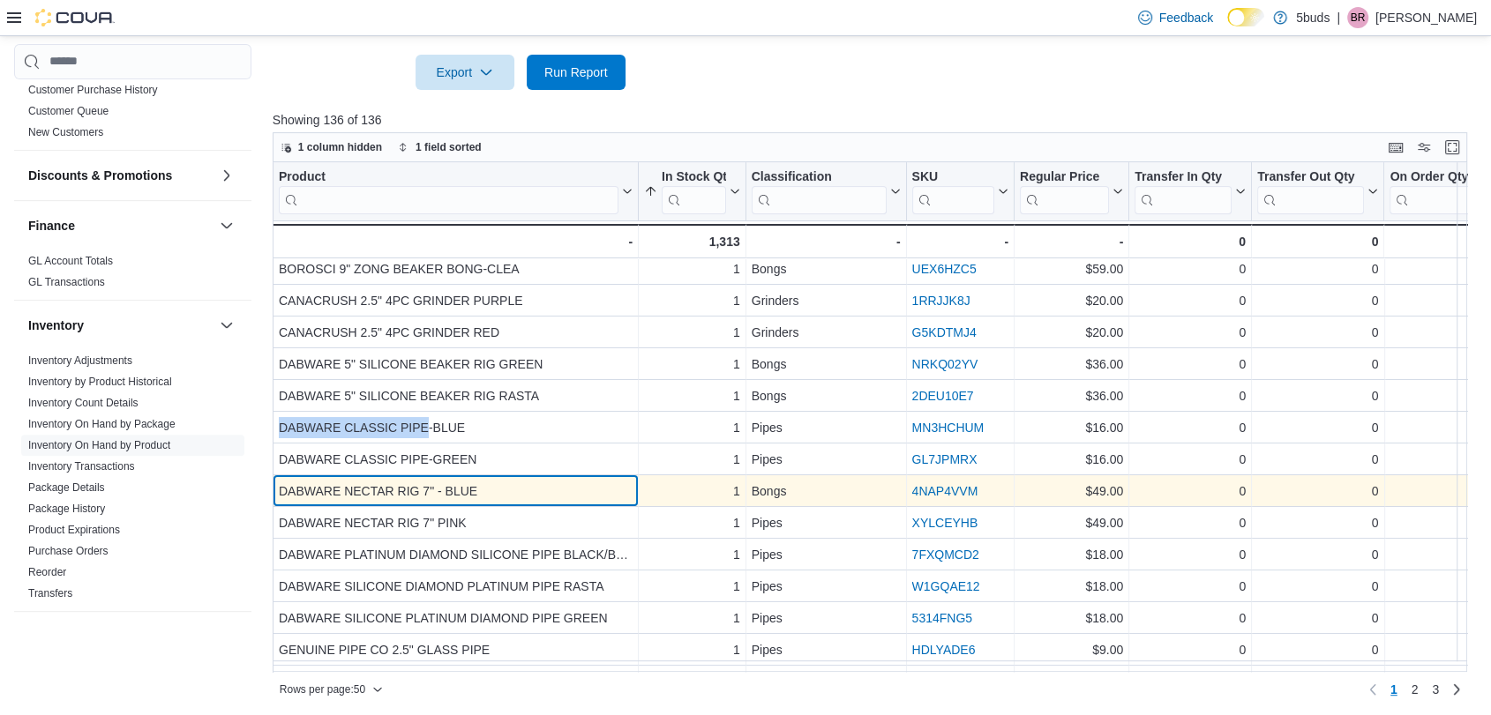
click at [430, 494] on div "DABWARE NECTAR RIG 7" - BLUE" at bounding box center [456, 491] width 354 height 21
drag, startPoint x: 430, startPoint y: 485, endPoint x: 273, endPoint y: 486, distance: 157.0
click at [273, 486] on div "DABWARE NECTAR RIG 7" - BLUE - Product, column 1, row 14" at bounding box center [456, 491] width 366 height 32
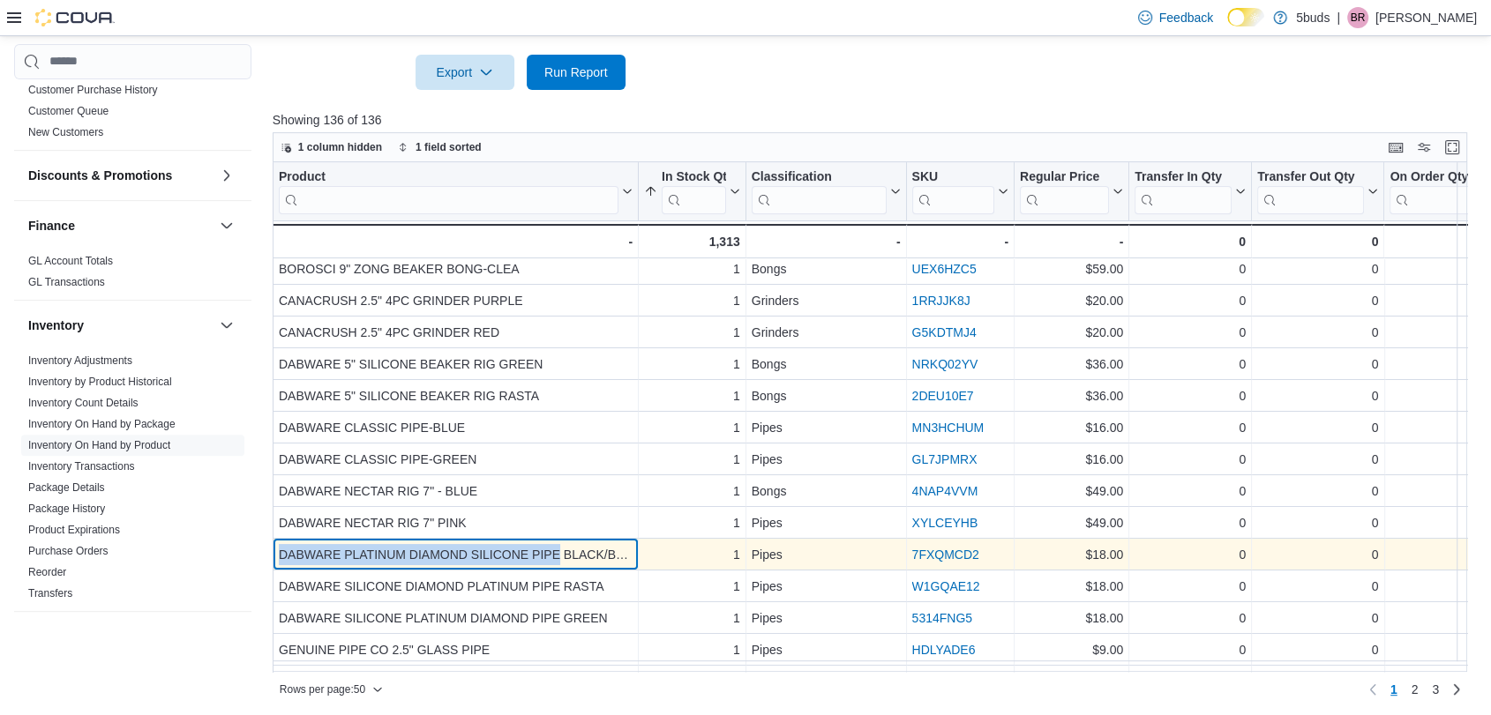
drag, startPoint x: 558, startPoint y: 555, endPoint x: 277, endPoint y: 552, distance: 281.4
click at [279, 552] on div "DABWARE PLATINUM DIAMOND SILICONE PIPE BLACK/BLUE/GREY" at bounding box center [456, 554] width 354 height 21
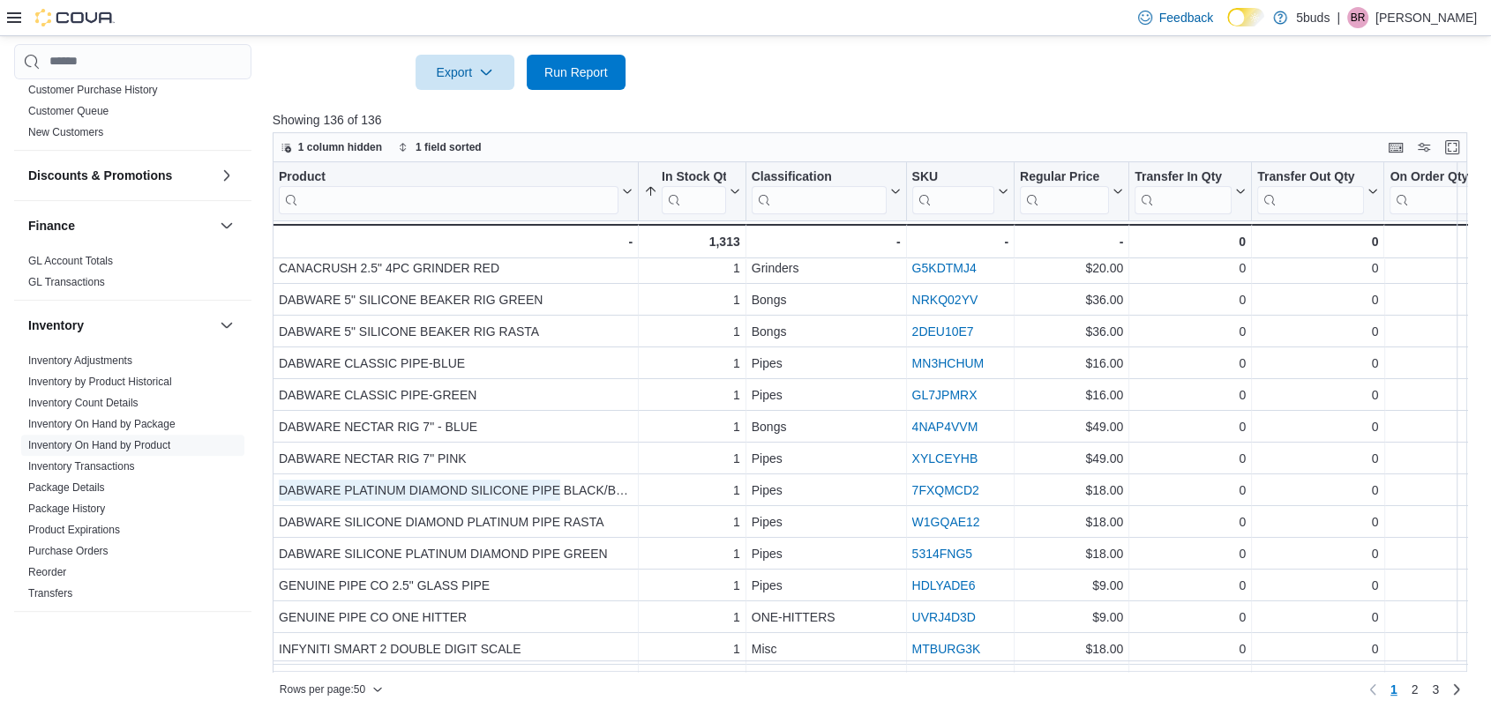
scroll to position [294, 0]
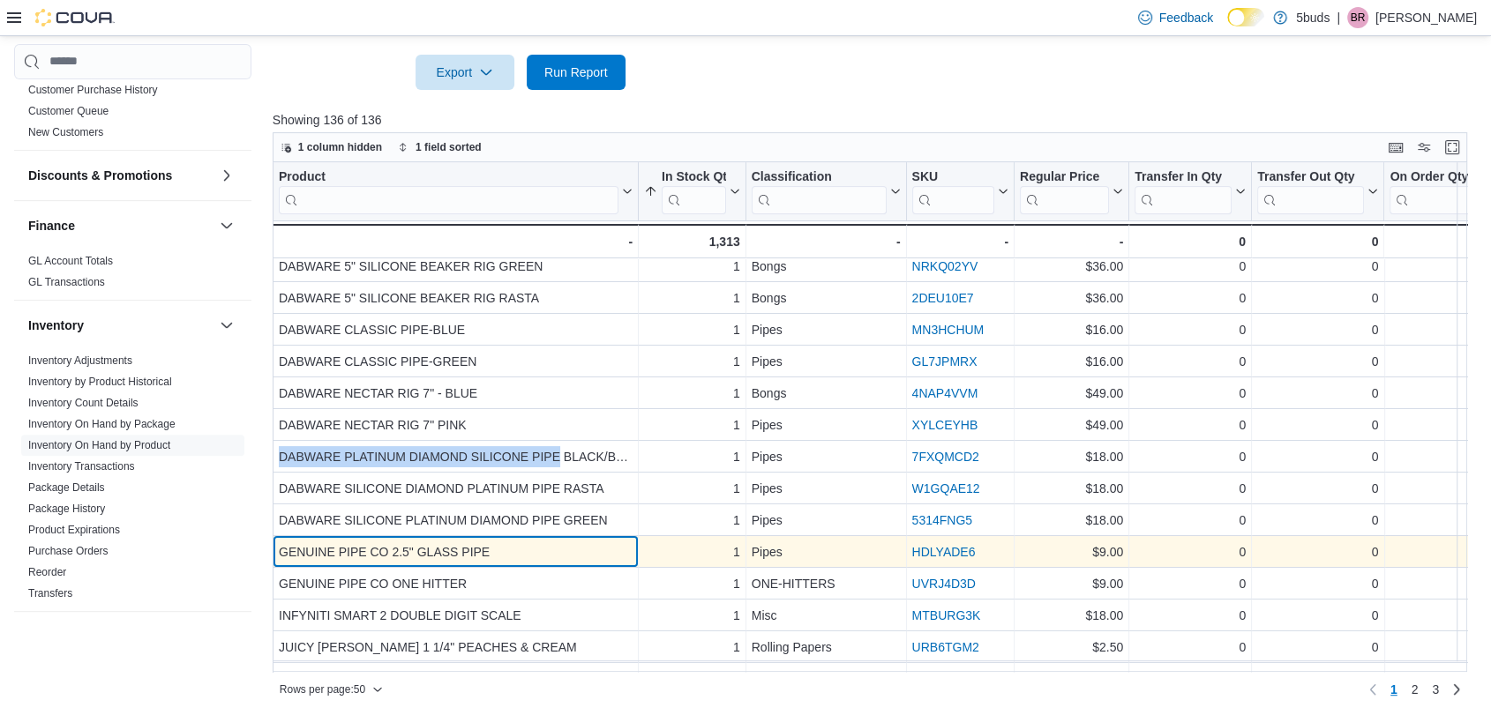
click at [527, 542] on div "GENUINE PIPE CO 2.5" GLASS PIPE" at bounding box center [456, 552] width 354 height 21
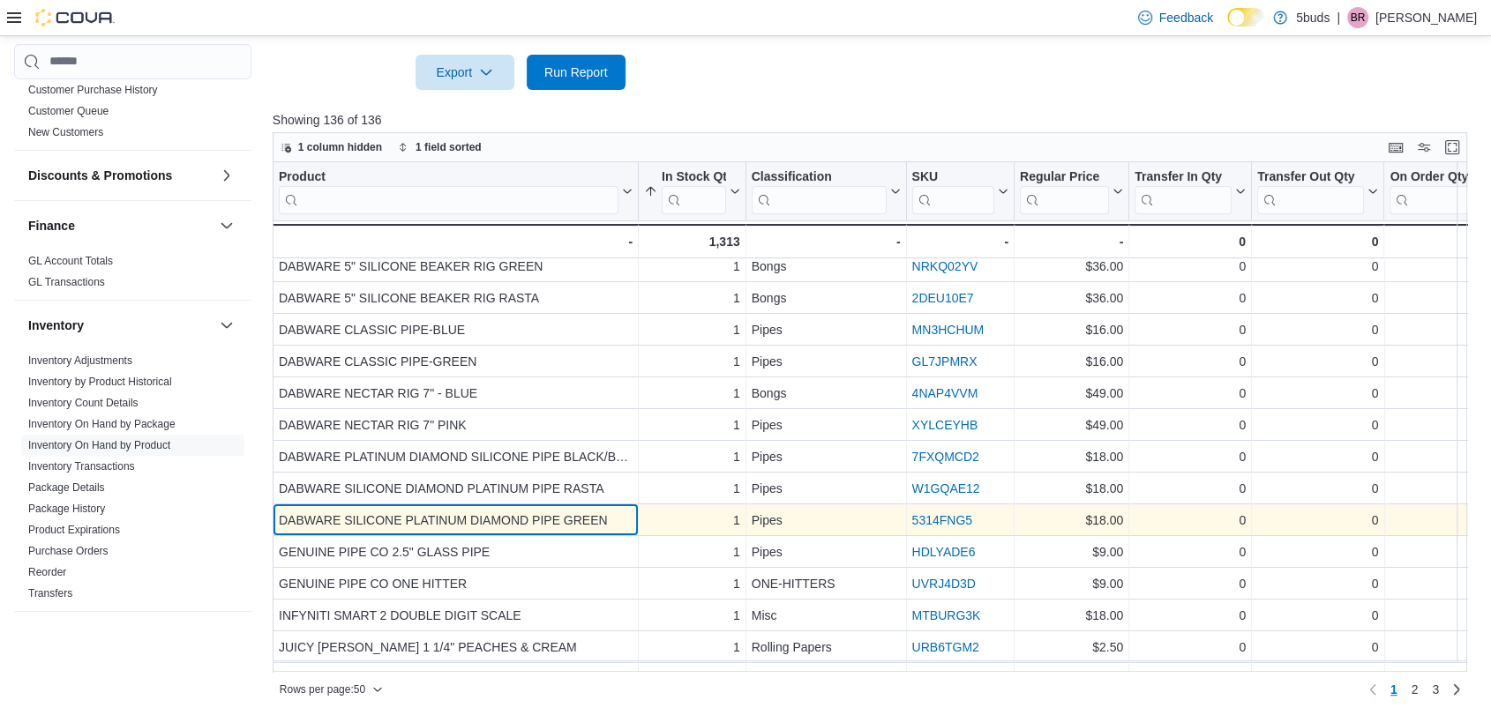
click at [529, 526] on div "DABWARE SILICONE PLATINUM DIAMOND PIPE GREEN" at bounding box center [456, 520] width 354 height 21
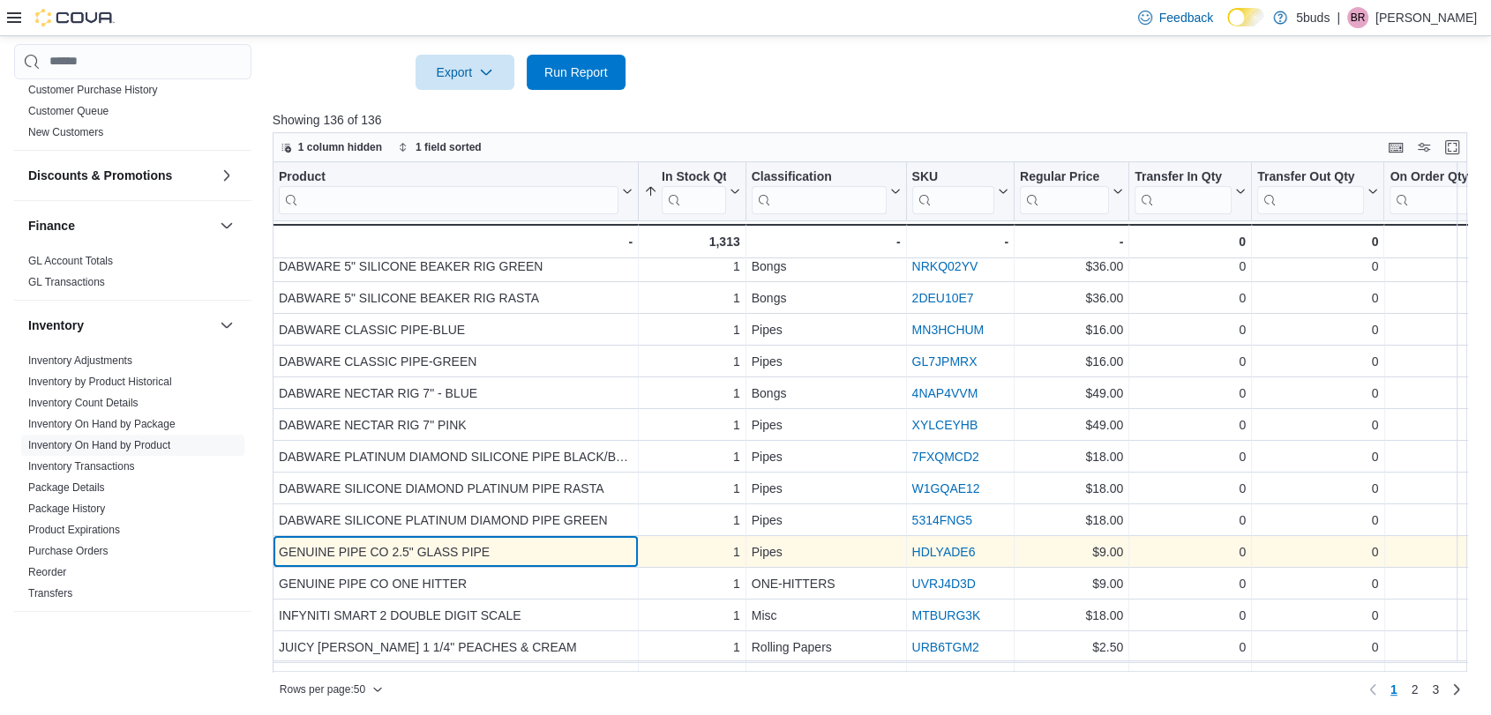
click at [504, 552] on div "GENUINE PIPE CO 2.5" GLASS PIPE" at bounding box center [456, 552] width 354 height 21
drag, startPoint x: 504, startPoint y: 548, endPoint x: 275, endPoint y: 550, distance: 228.5
click at [275, 550] on div "GENUINE PIPE CO 2.5" GLASS PIPE - Product, column 1, row 19" at bounding box center [456, 552] width 366 height 32
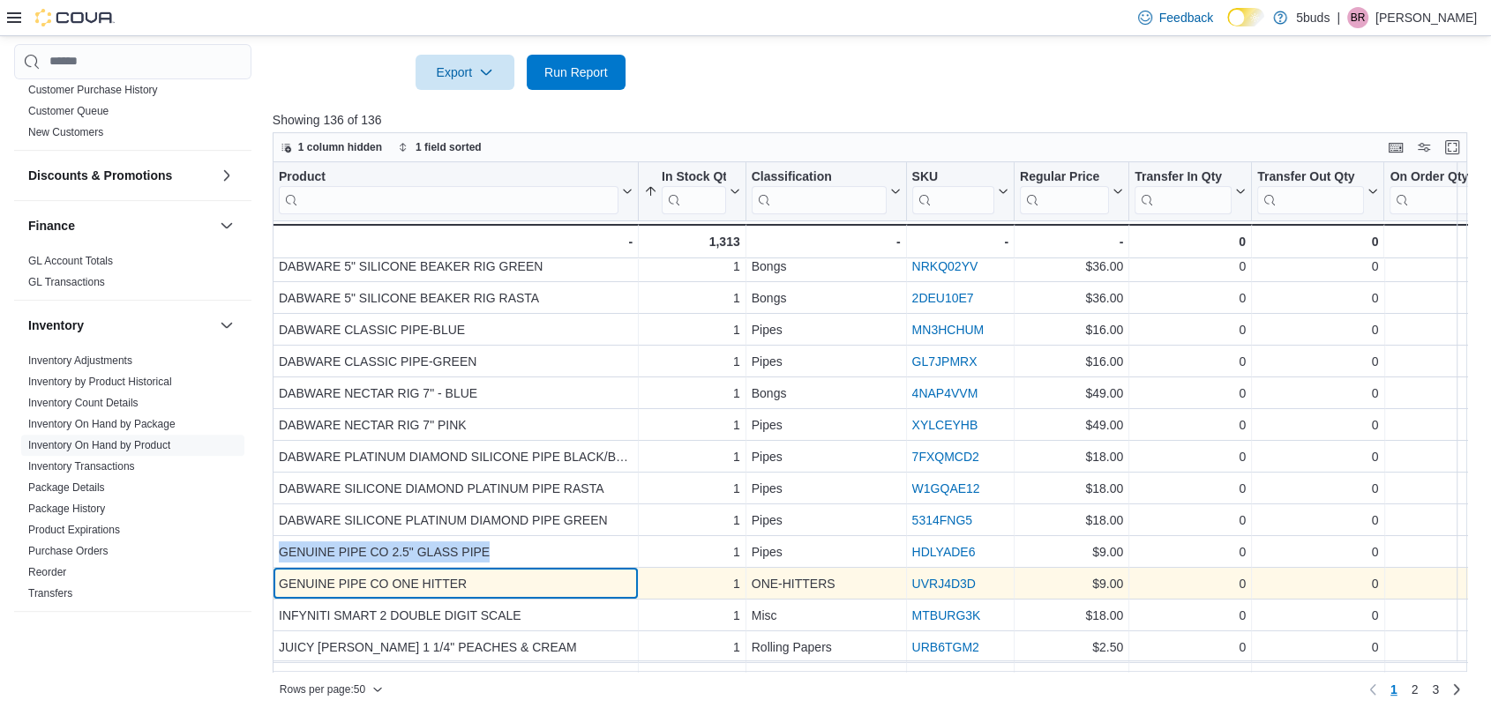
click at [536, 584] on div "GENUINE PIPE CO ONE HITTER" at bounding box center [456, 583] width 354 height 21
click at [487, 579] on div "GENUINE PIPE CO ONE HITTER" at bounding box center [456, 583] width 354 height 21
drag, startPoint x: 484, startPoint y: 580, endPoint x: 280, endPoint y: 587, distance: 204.8
click at [280, 587] on div "GENUINE PIPE CO ONE HITTER" at bounding box center [456, 583] width 354 height 21
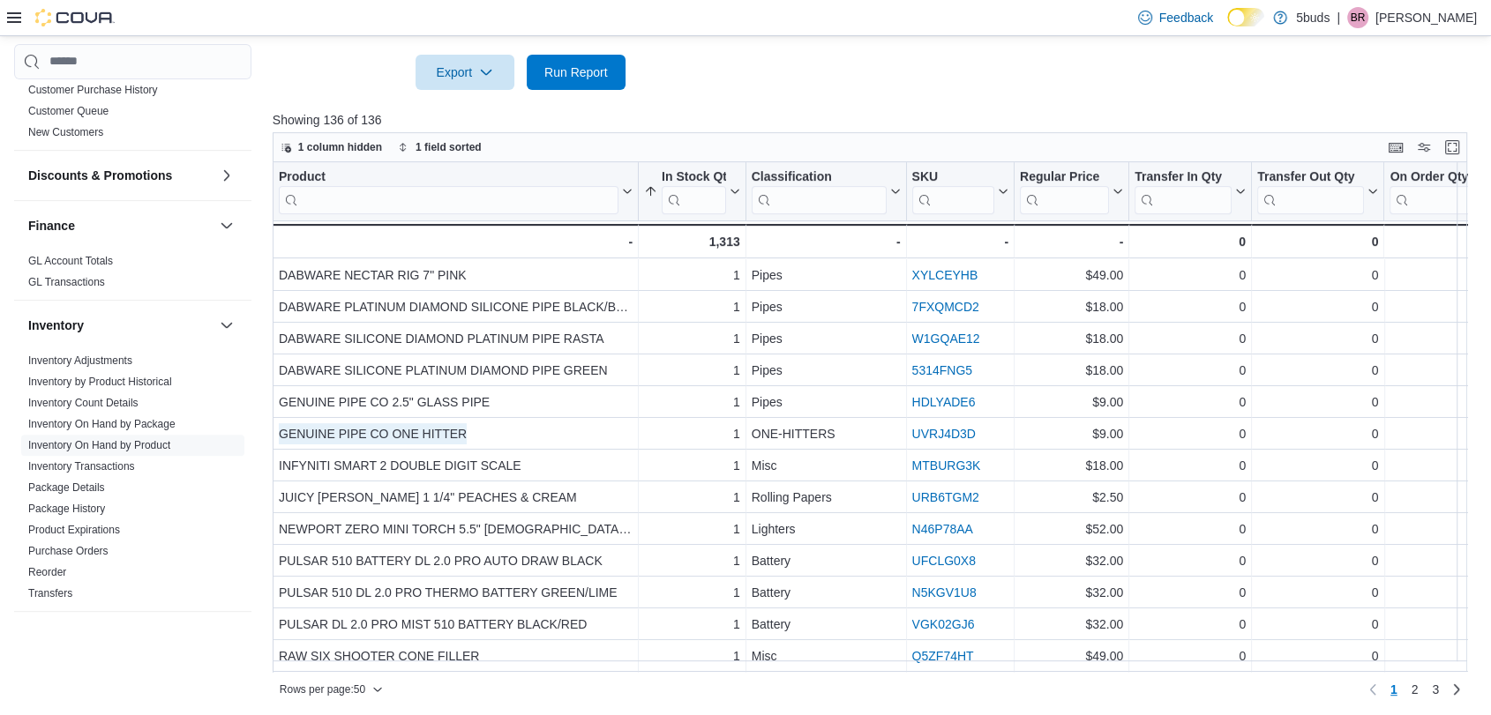
scroll to position [490, 0]
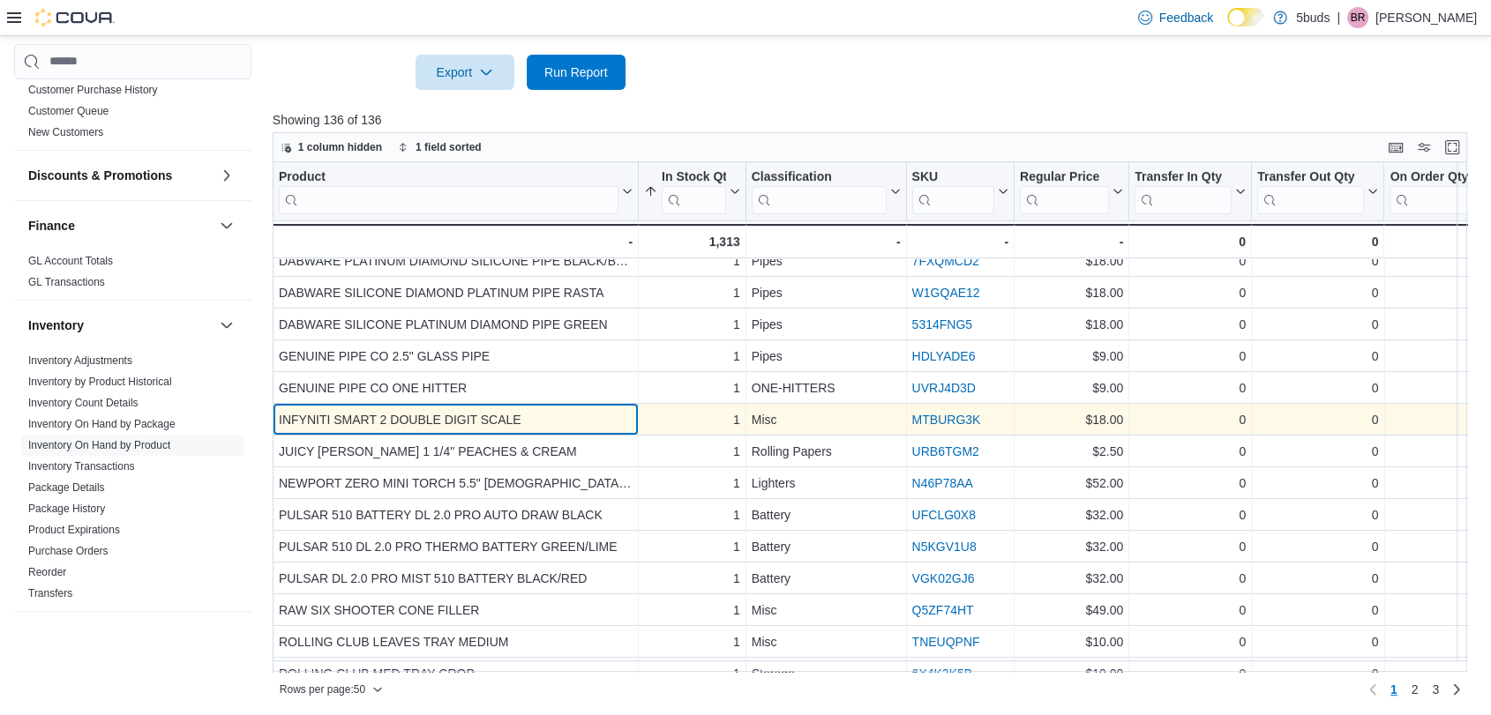
click at [532, 415] on div "INFYNITI SMART 2 DOUBLE DIGIT SCALE" at bounding box center [456, 419] width 354 height 21
drag, startPoint x: 532, startPoint y: 415, endPoint x: 293, endPoint y: 418, distance: 239.1
click at [293, 418] on div "INFYNITI SMART 2 DOUBLE DIGIT SCALE" at bounding box center [456, 419] width 354 height 21
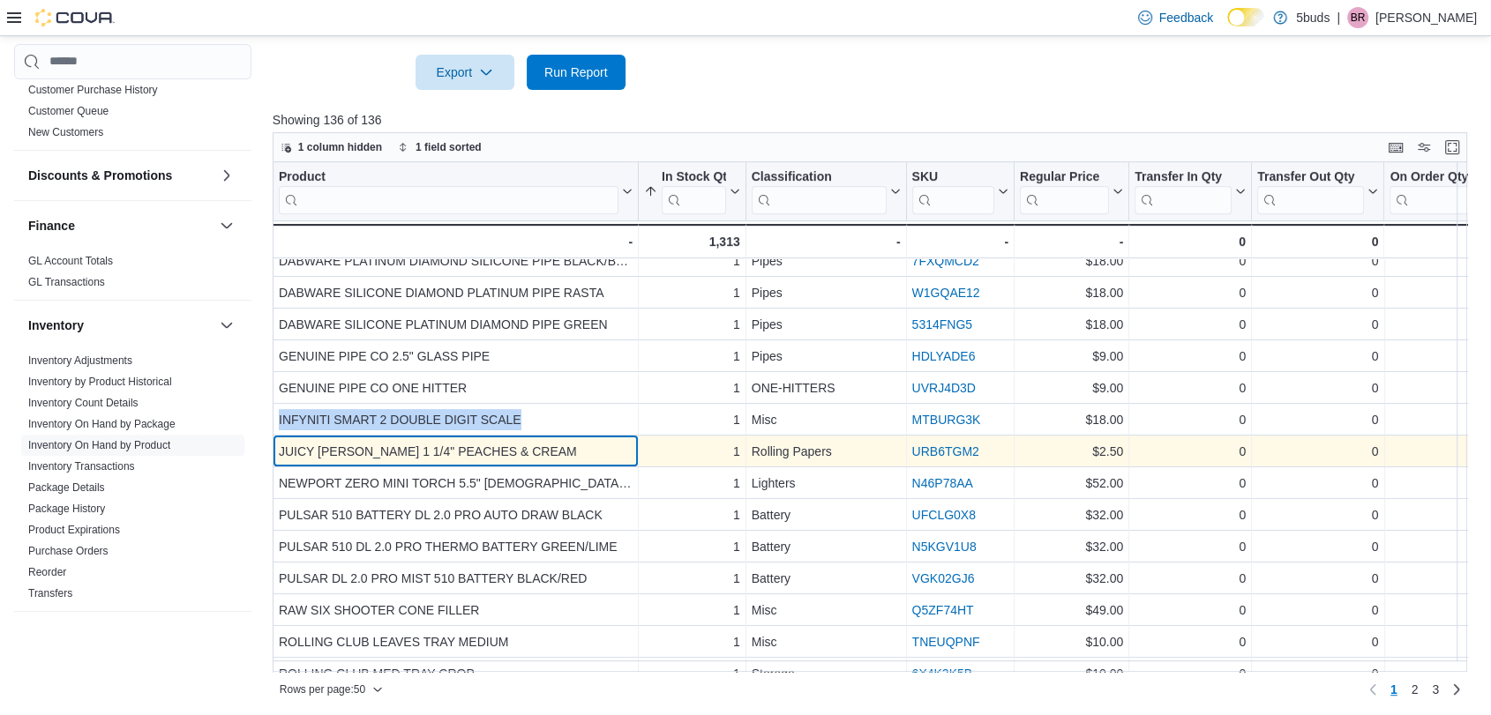
click at [591, 443] on div "JUICY [PERSON_NAME] 1 1/4" PEACHES & CREAM" at bounding box center [456, 451] width 354 height 21
click at [545, 451] on div "JUICY [PERSON_NAME] 1 1/4" PEACHES & CREAM" at bounding box center [456, 451] width 354 height 21
drag, startPoint x: 514, startPoint y: 449, endPoint x: 273, endPoint y: 448, distance: 240.8
click at [273, 448] on div "JUICY [PERSON_NAME] 1 1/4" PEACHES & CREAM - Product, column 1, row 22" at bounding box center [456, 452] width 366 height 32
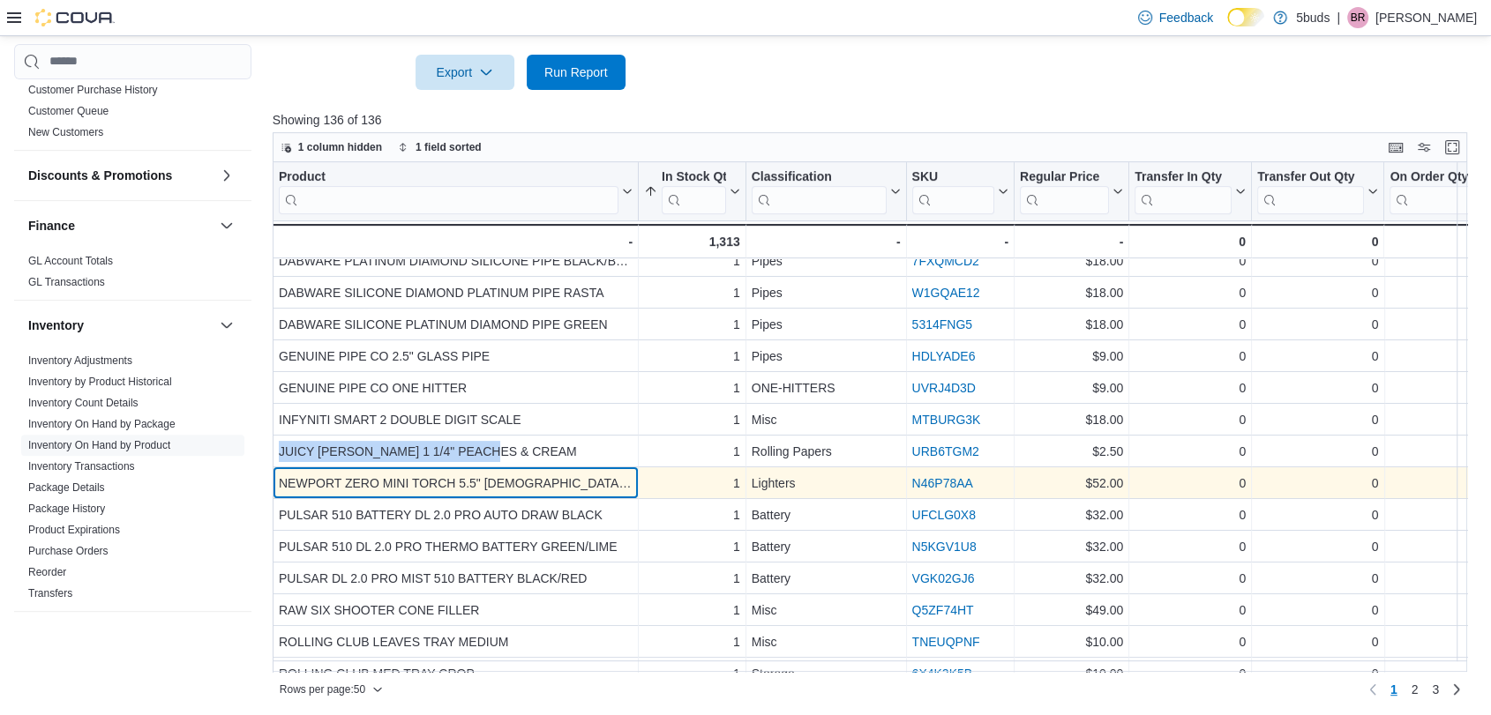
click at [585, 468] on div "NEWPORT ZERO MINI TORCH 5.5" [DEMOGRAPHIC_DATA] BLACK - Product, column 1, row …" at bounding box center [456, 484] width 366 height 32
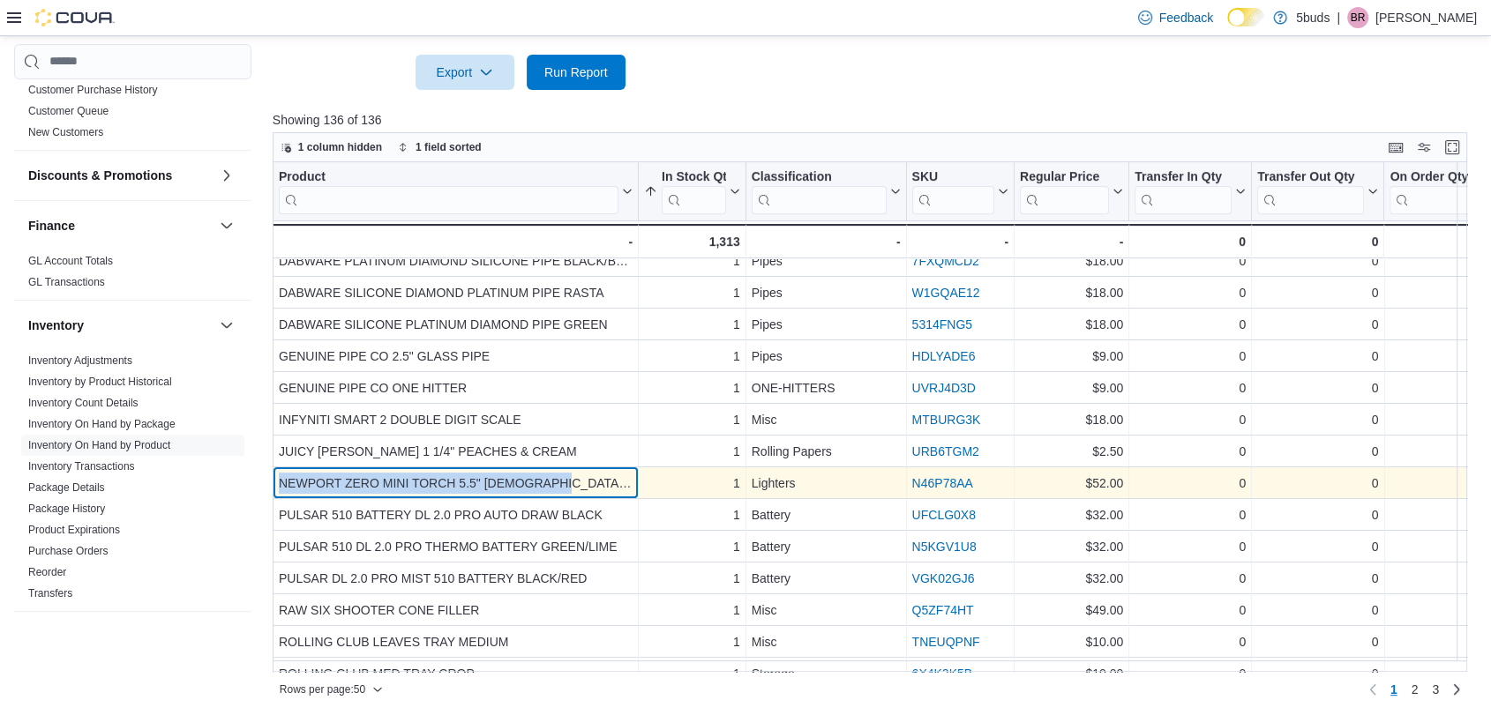
drag, startPoint x: 587, startPoint y: 475, endPoint x: 275, endPoint y: 478, distance: 311.4
click at [275, 478] on div "NEWPORT ZERO MINI TORCH 5.5" [DEMOGRAPHIC_DATA] BLACK - Product, column 1, row …" at bounding box center [456, 484] width 366 height 32
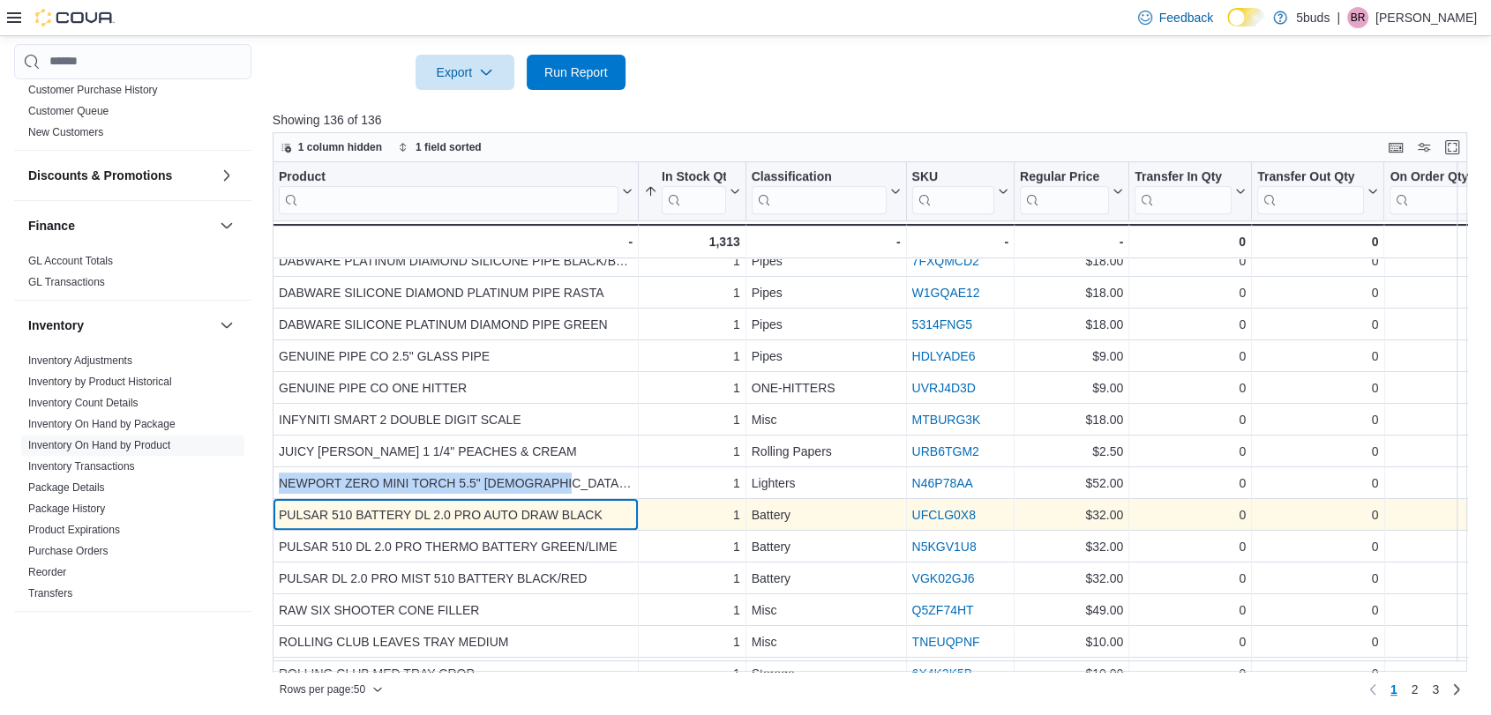
click at [475, 509] on div "PULSAR 510 BATTERY DL 2.0 PRO AUTO DRAW BLACK" at bounding box center [456, 515] width 354 height 21
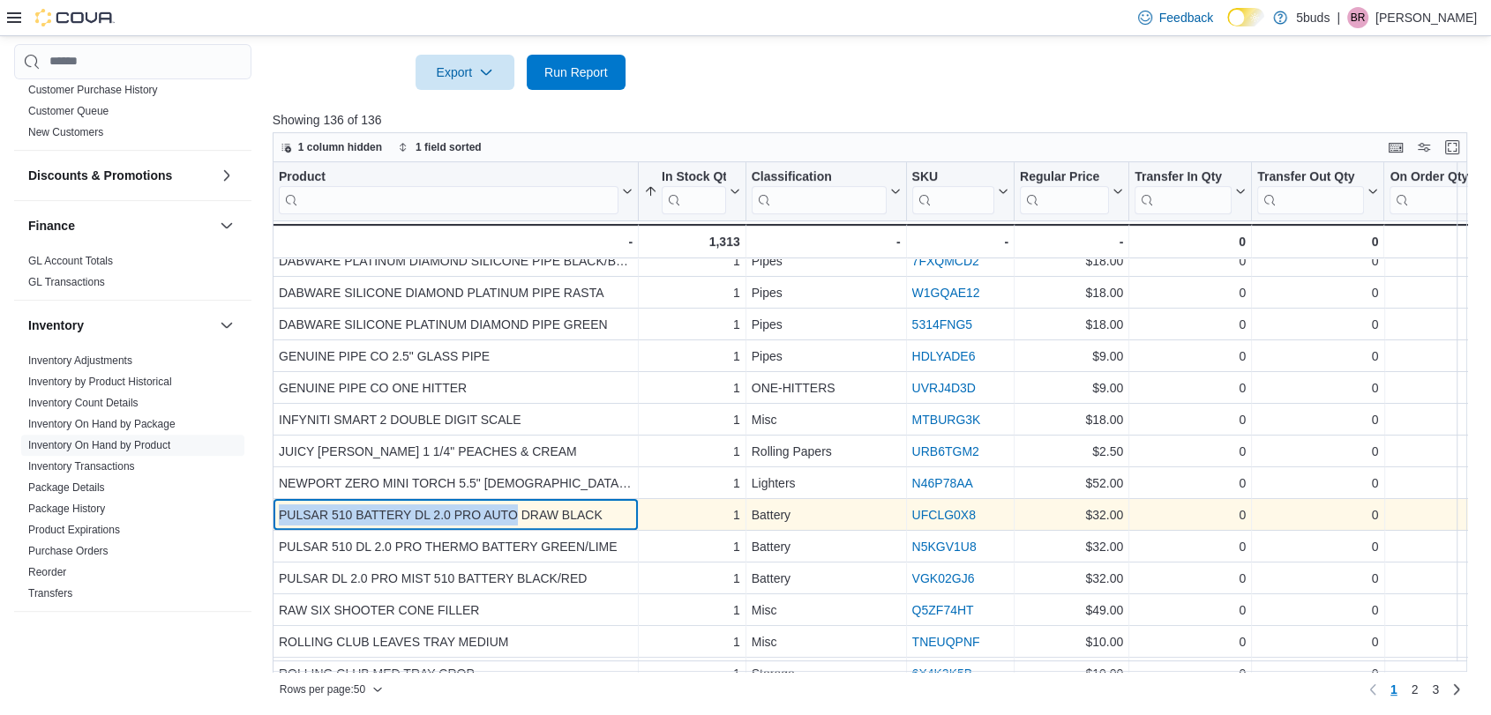
drag, startPoint x: 515, startPoint y: 511, endPoint x: 275, endPoint y: 511, distance: 239.9
click at [275, 511] on div "PULSAR 510 BATTERY DL 2.0 PRO AUTO DRAW BLACK - Product, column 1, row 24" at bounding box center [456, 515] width 366 height 32
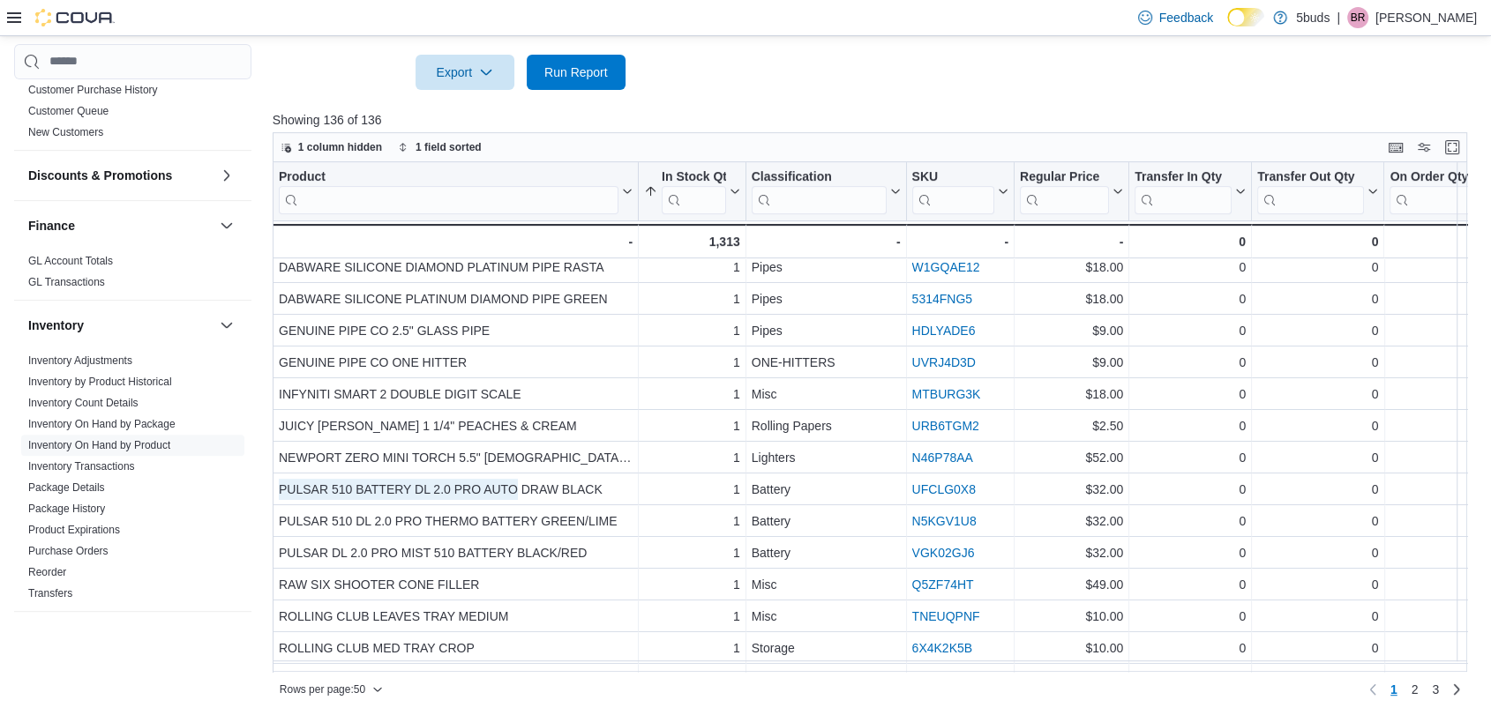
scroll to position [588, 0]
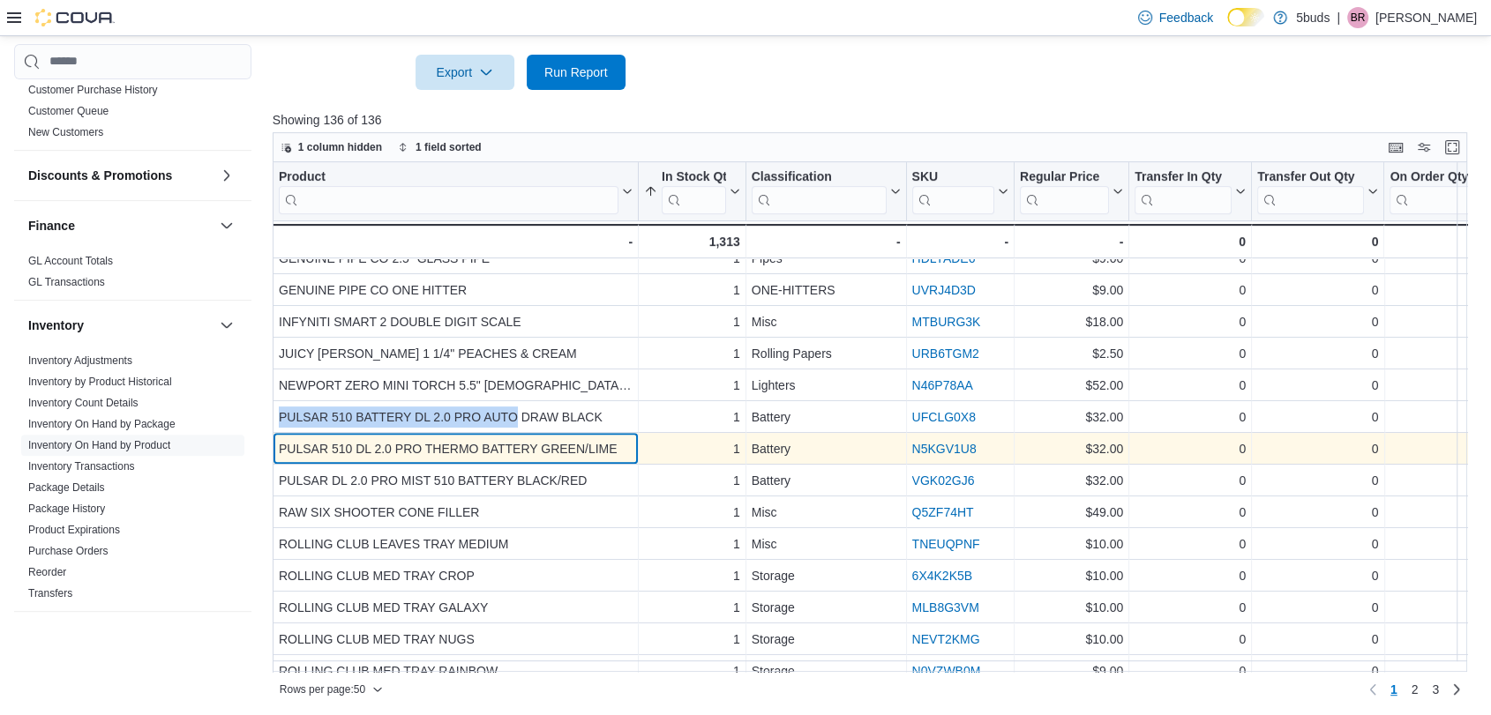
click at [607, 446] on div "PULSAR 510 DL 2.0 PRO THERMO BATTERY GREEN/LIME" at bounding box center [456, 448] width 354 height 21
drag, startPoint x: 536, startPoint y: 445, endPoint x: 281, endPoint y: 449, distance: 255.9
click at [281, 449] on div "PULSAR 510 DL 2.0 PRO THERMO BATTERY GREEN/LIME" at bounding box center [456, 448] width 354 height 21
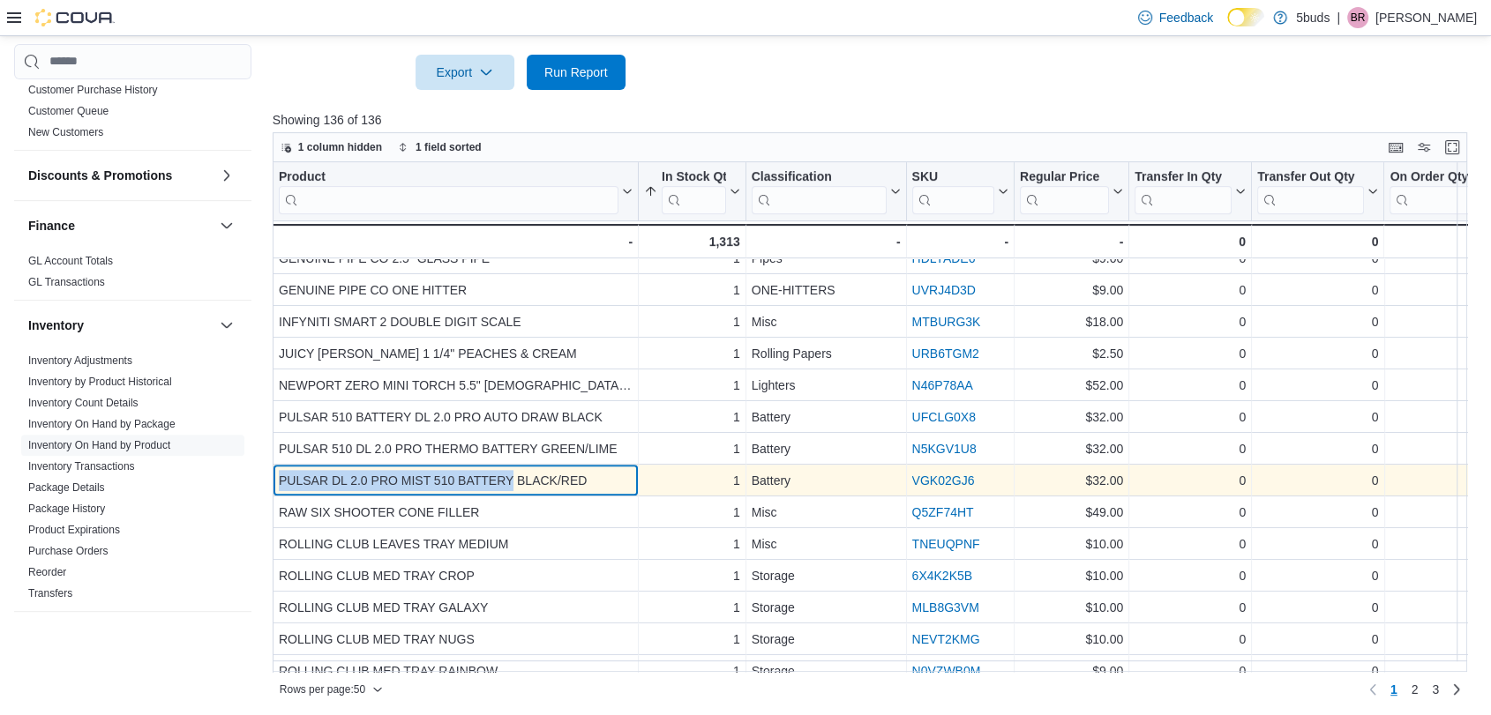
drag, startPoint x: 511, startPoint y: 478, endPoint x: 274, endPoint y: 479, distance: 236.4
click at [274, 479] on div "PULSAR DL 2.0 PRO MIST 510 BATTERY BLACK/RED - Product, column 1, row 26" at bounding box center [456, 481] width 366 height 32
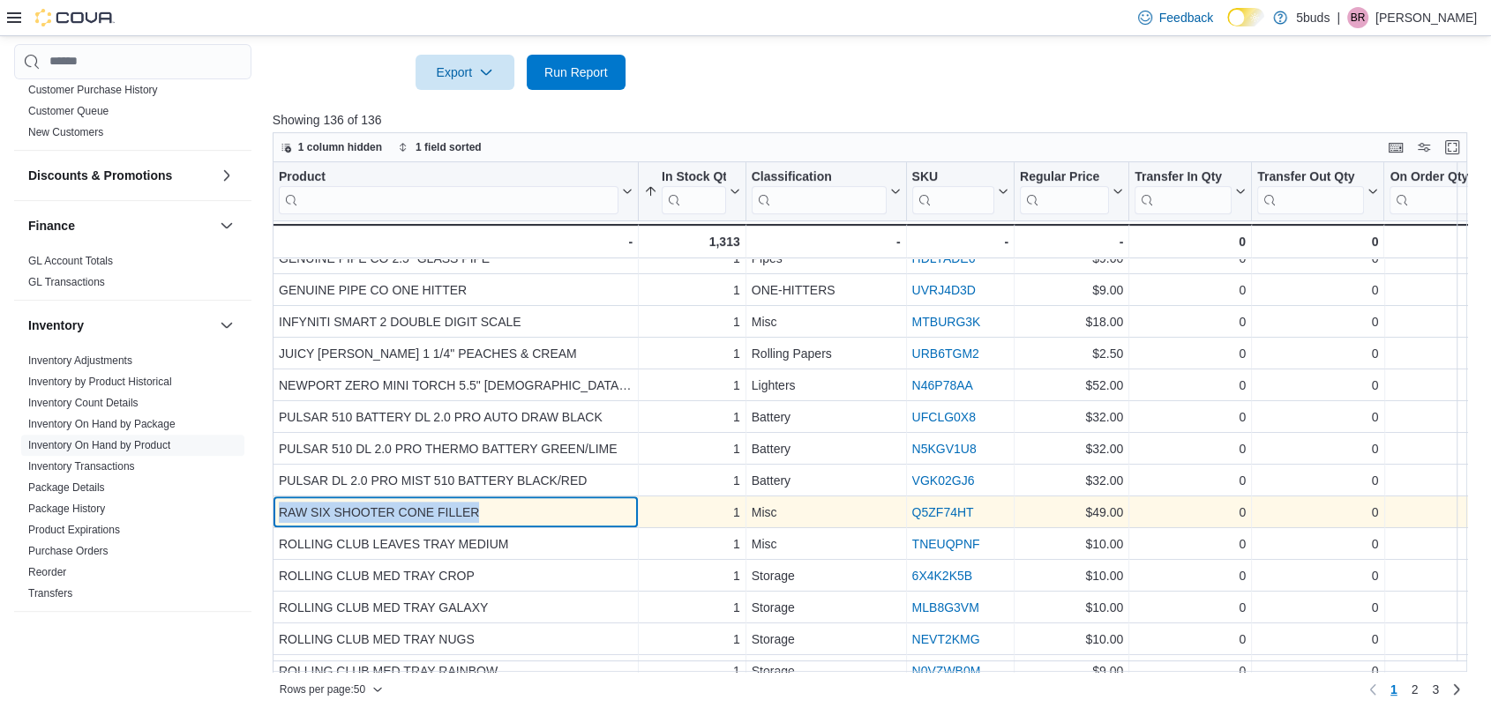
drag, startPoint x: 505, startPoint y: 511, endPoint x: 280, endPoint y: 513, distance: 225.8
click at [280, 513] on div "RAW SIX SHOOTER CONE FILLER" at bounding box center [456, 512] width 354 height 21
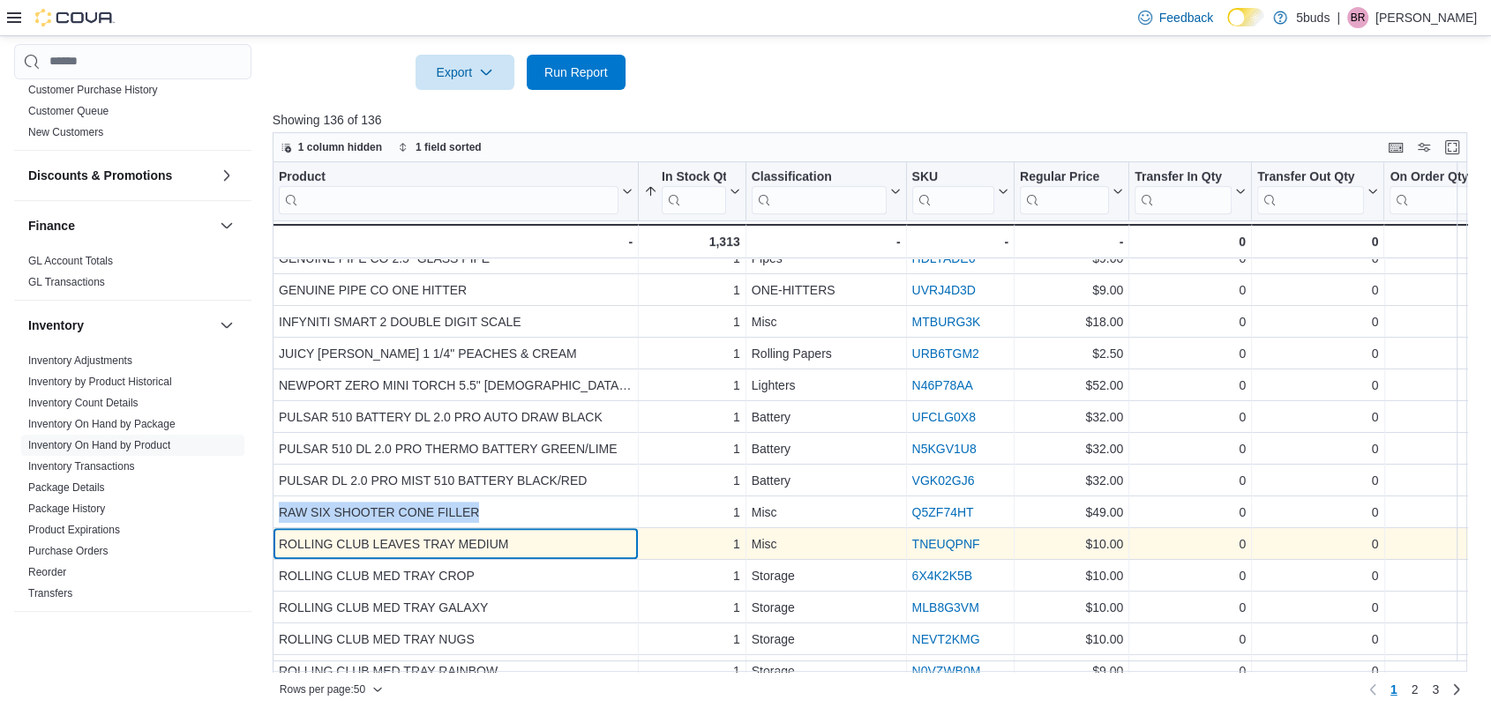
click at [603, 553] on div "ROLLING CLUB LEAVES TRAY MEDIUM - Product, column 1, row 28" at bounding box center [456, 544] width 366 height 32
drag, startPoint x: 538, startPoint y: 539, endPoint x: 276, endPoint y: 544, distance: 262.1
click at [276, 544] on div "ROLLING CLUB LEAVES TRAY MEDIUM - Product, column 1, row 28" at bounding box center [456, 544] width 366 height 32
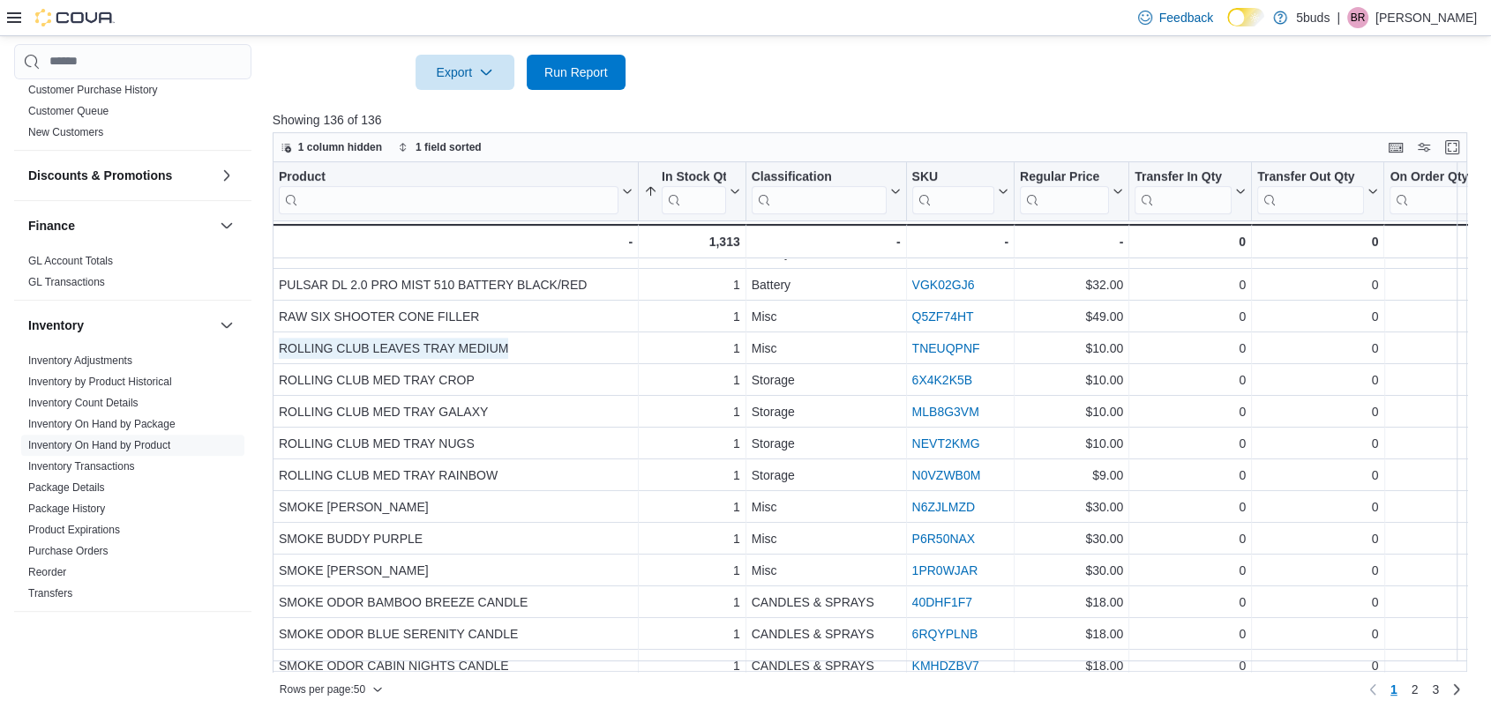
scroll to position [882, 0]
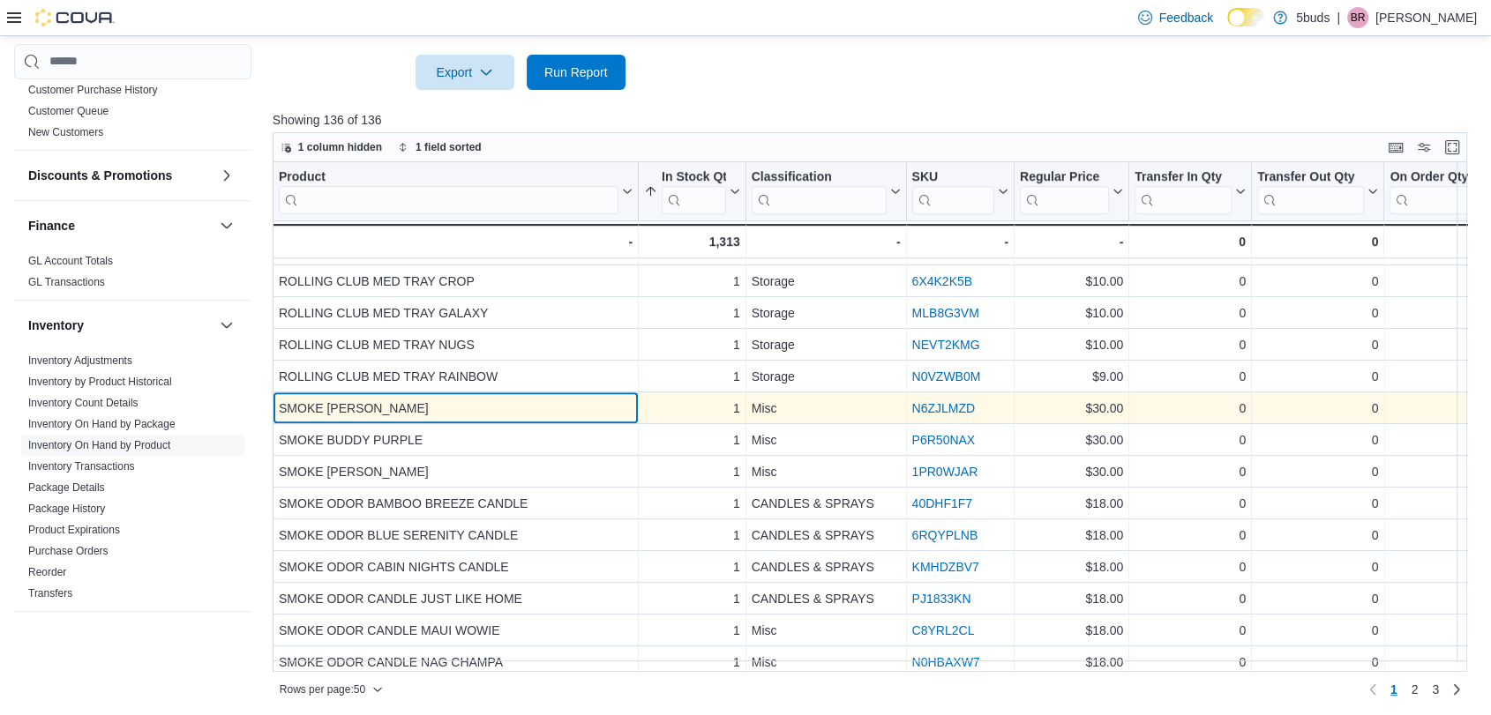
click at [398, 413] on div "SMOKE [PERSON_NAME]" at bounding box center [456, 408] width 354 height 21
drag, startPoint x: 369, startPoint y: 404, endPoint x: 276, endPoint y: 407, distance: 92.7
click at [276, 407] on div "SMOKE [PERSON_NAME] - Product, column 1, row 33" at bounding box center [456, 409] width 366 height 32
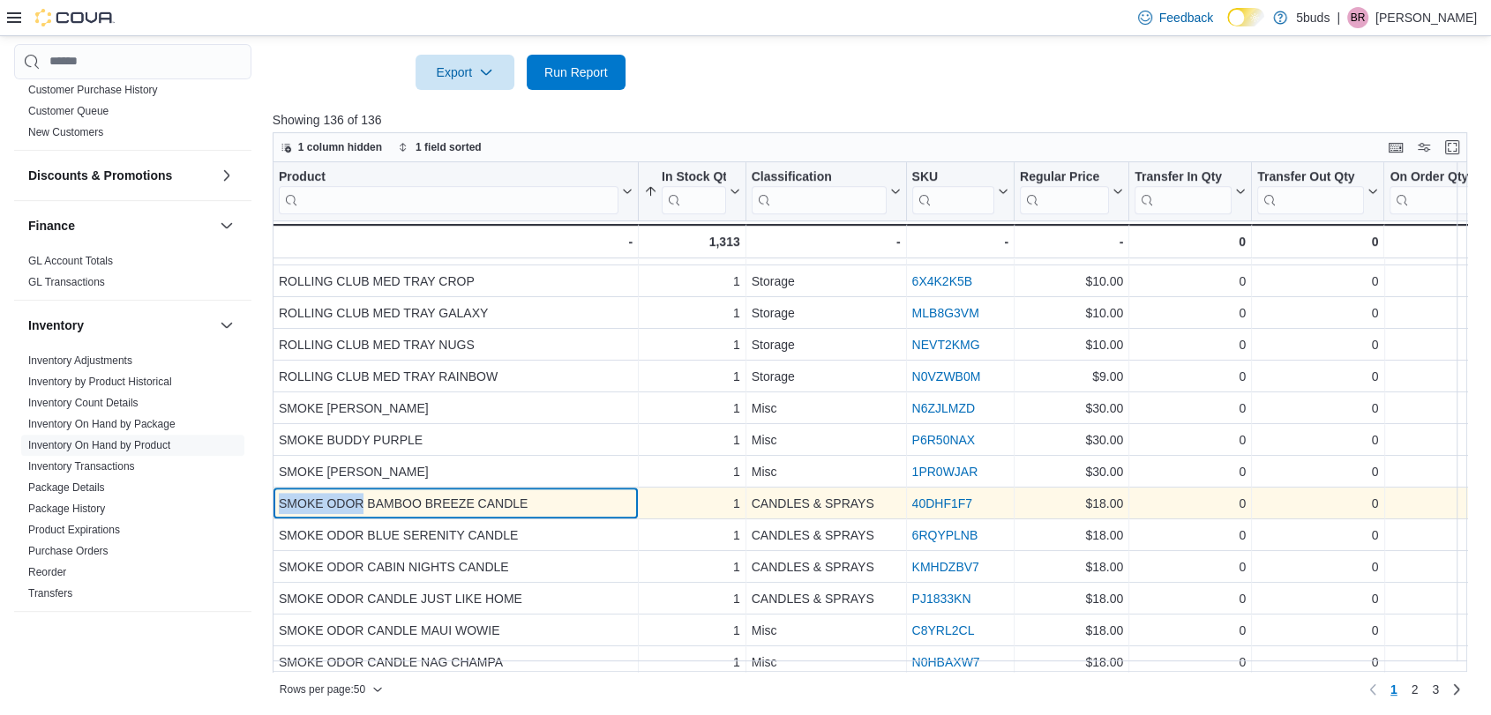
drag, startPoint x: 359, startPoint y: 505, endPoint x: 275, endPoint y: 506, distance: 83.8
click at [275, 506] on div "SMOKE ODOR BAMBOO BREEZE CANDLE - Product, column 1, row 36" at bounding box center [456, 504] width 366 height 32
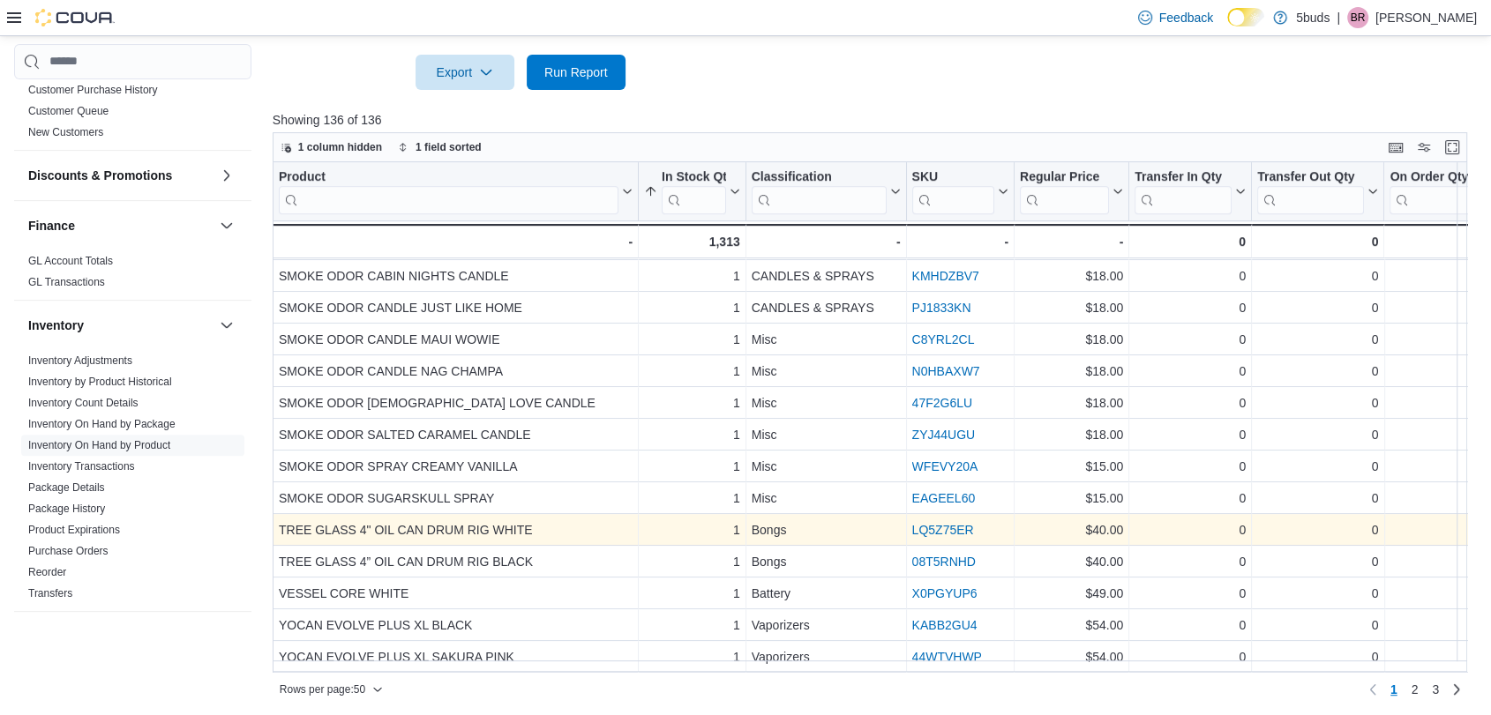
scroll to position [590, 0]
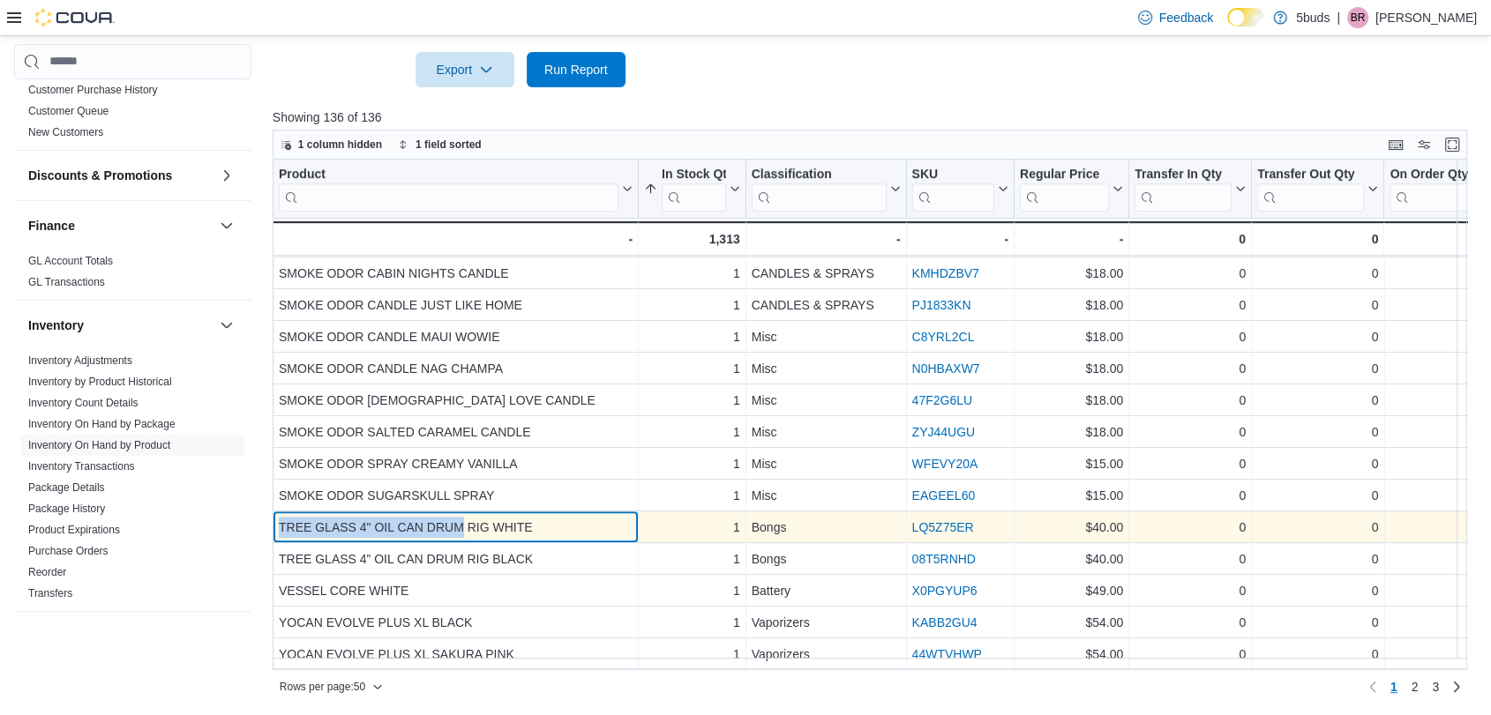
drag, startPoint x: 460, startPoint y: 516, endPoint x: 273, endPoint y: 517, distance: 187.0
click at [273, 517] on div "TREE GLASS 4" OIL CAN DRUM RIG WHITE - Product, column 1, row 46" at bounding box center [456, 528] width 366 height 32
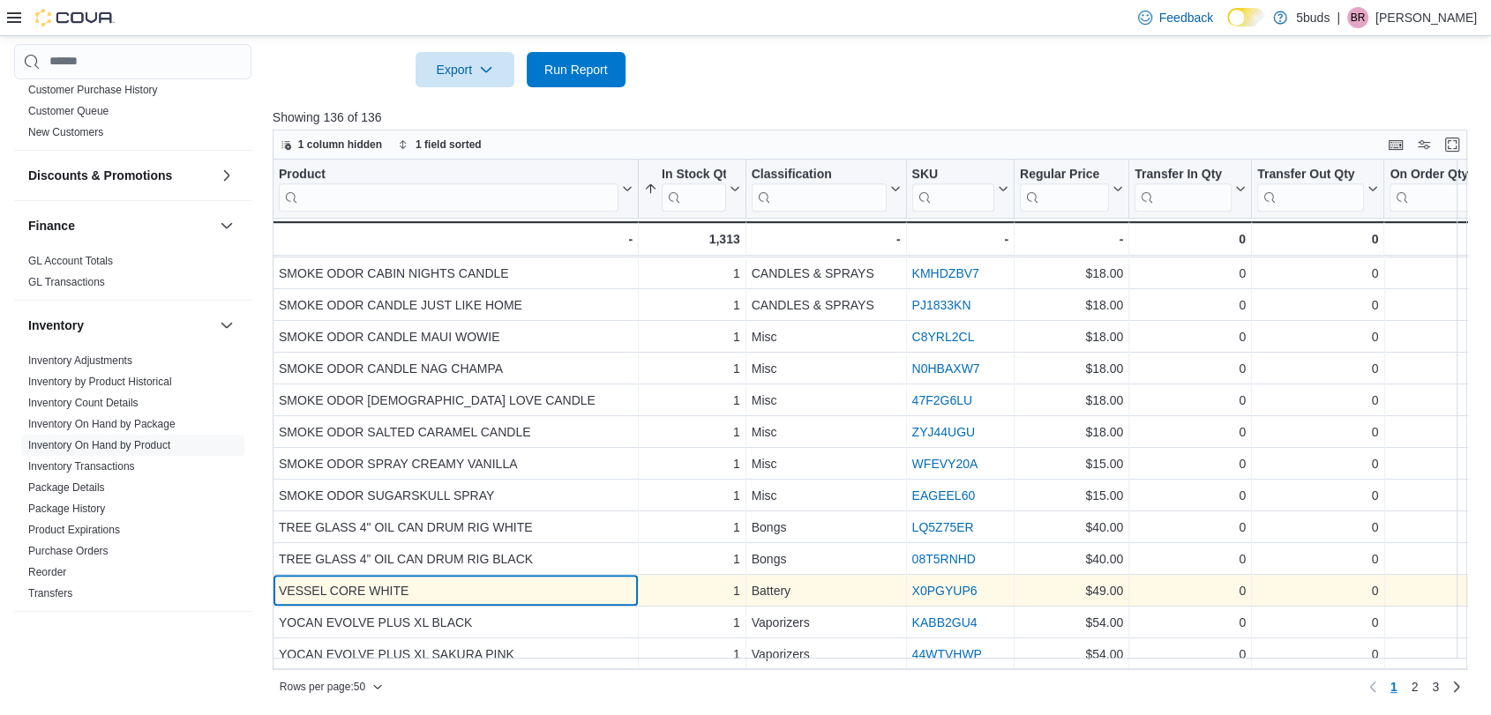
drag, startPoint x: 434, startPoint y: 587, endPoint x: 404, endPoint y: 589, distance: 30.1
click at [404, 589] on div "VESSEL CORE WHITE - Product, column 1, row 48" at bounding box center [456, 591] width 366 height 32
drag, startPoint x: 363, startPoint y: 578, endPoint x: 276, endPoint y: 580, distance: 86.5
click at [276, 580] on div "VESSEL CORE WHITE - Product, column 1, row 48" at bounding box center [456, 591] width 366 height 32
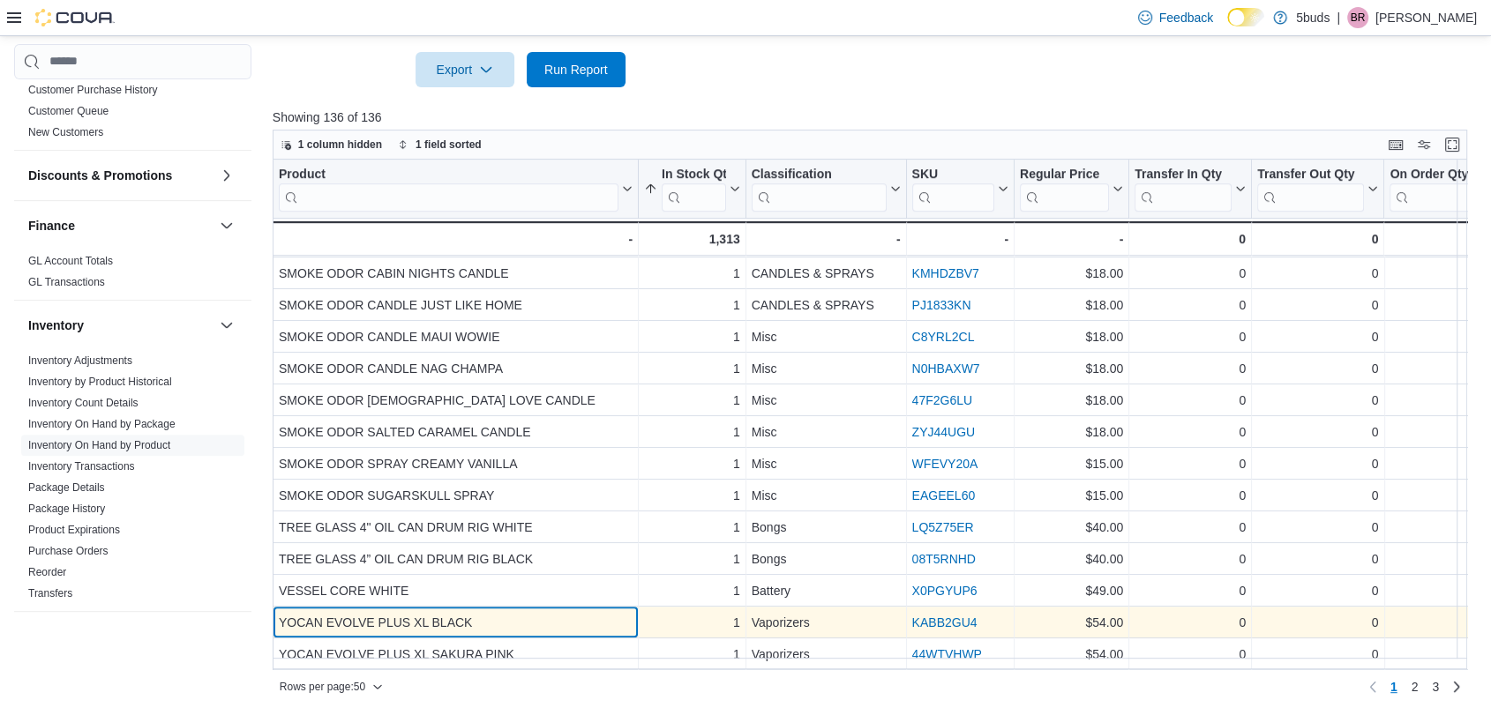
click at [364, 607] on div "YOCAN EVOLVE PLUS XL BLACK - Product, column 1, row 49" at bounding box center [456, 623] width 366 height 32
drag, startPoint x: 431, startPoint y: 610, endPoint x: 275, endPoint y: 607, distance: 156.2
click at [275, 607] on div "YOCAN EVOLVE PLUS XL BLACK - Product, column 1, row 49" at bounding box center [456, 623] width 366 height 32
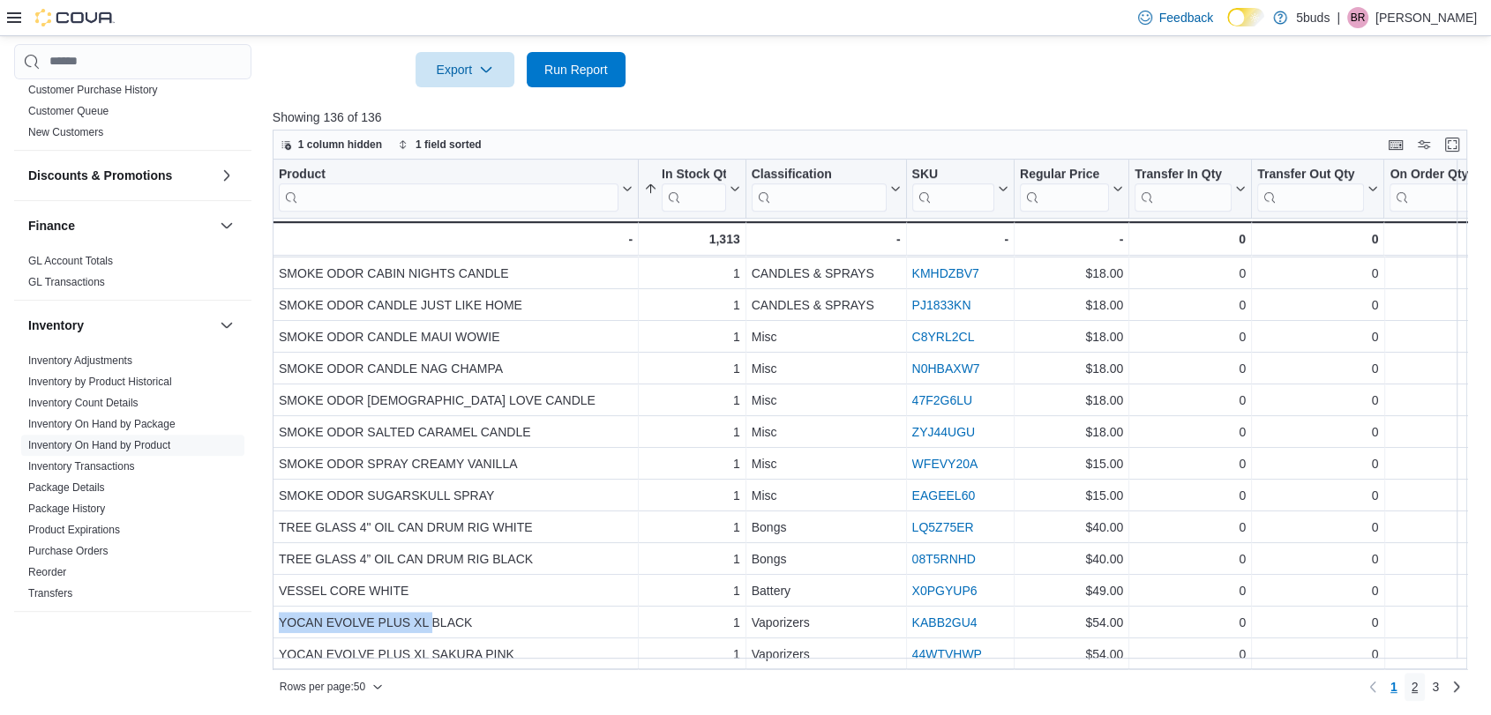
click at [1419, 684] on span "2" at bounding box center [1414, 687] width 7 height 18
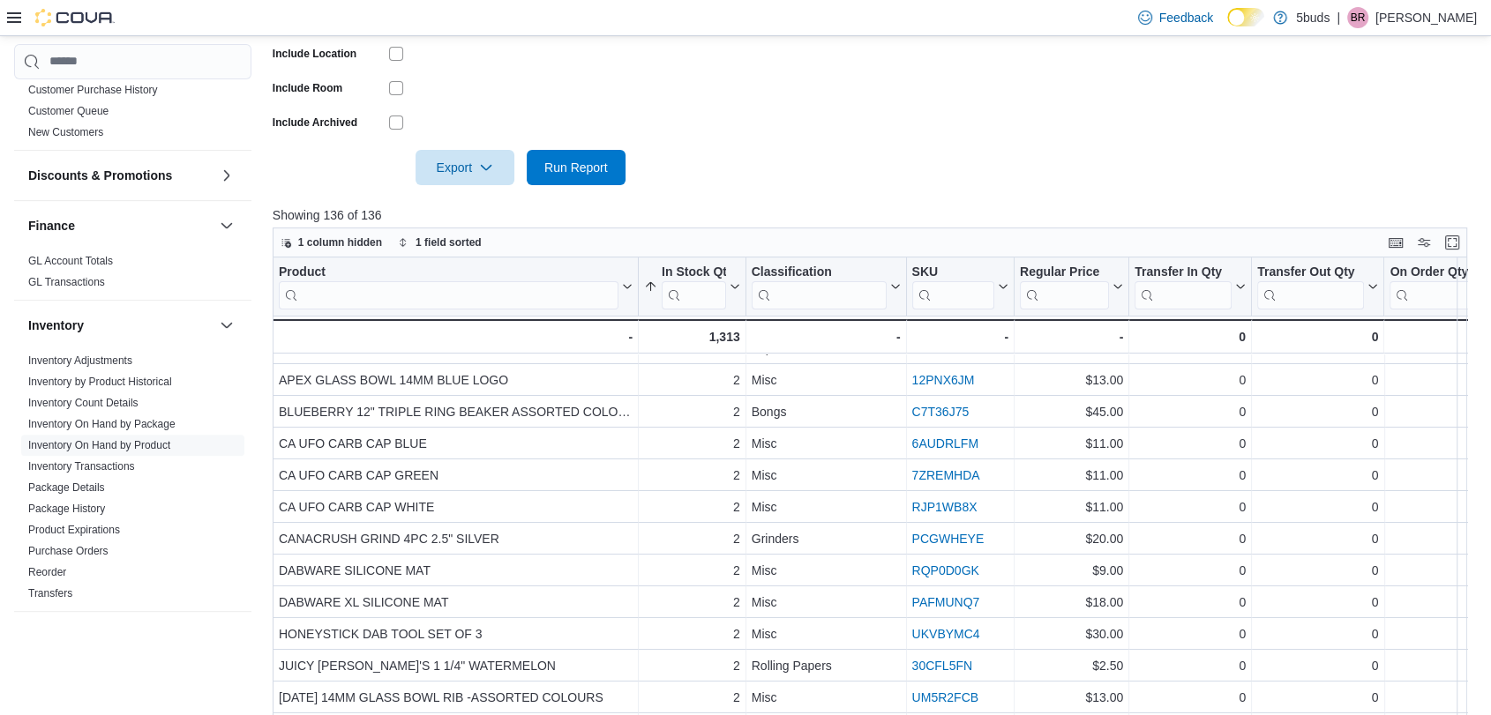
scroll to position [0, 0]
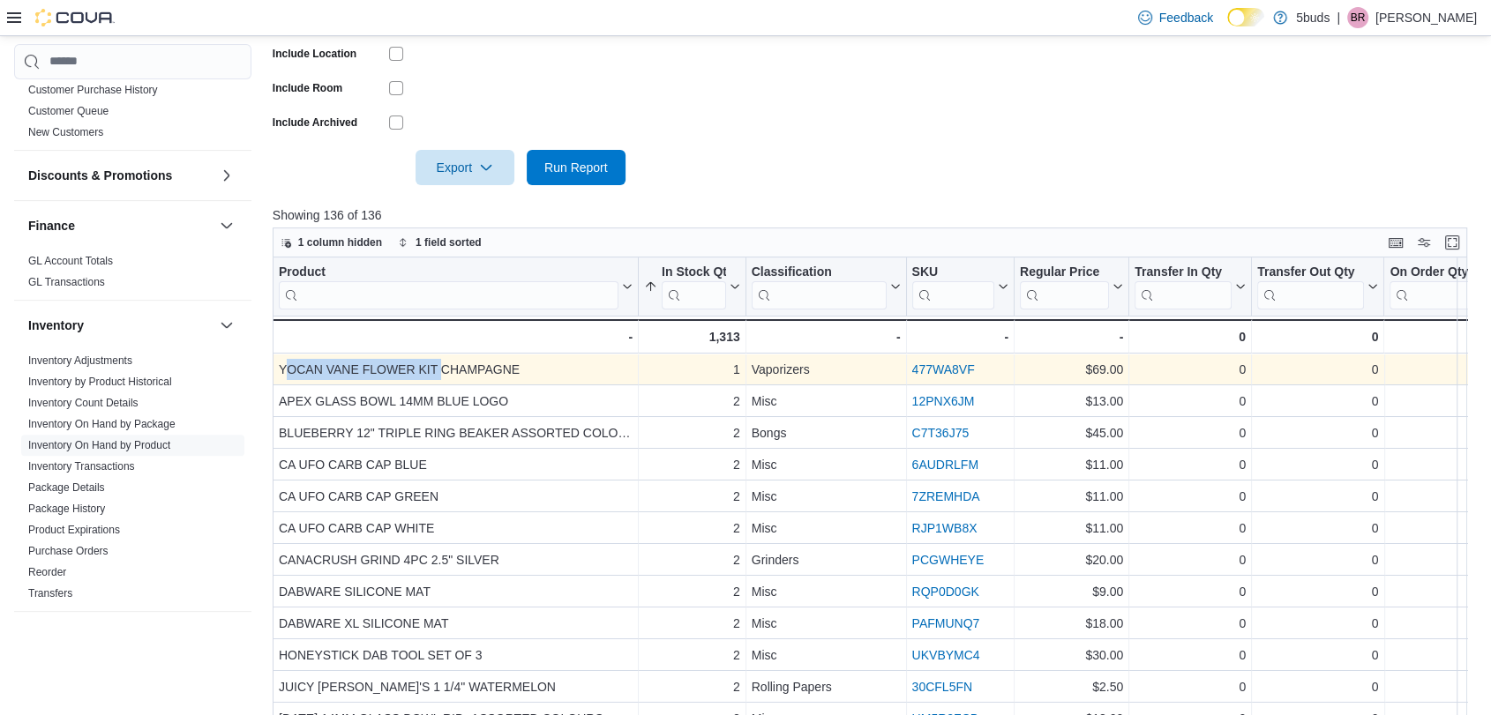
drag, startPoint x: 440, startPoint y: 367, endPoint x: 282, endPoint y: 371, distance: 157.9
click at [282, 371] on div "YOCAN VANE FLOWER KIT CHAMPAGNE" at bounding box center [456, 369] width 354 height 21
click at [379, 370] on div "YOCAN VANE FLOWER KIT CHAMPAGNE" at bounding box center [456, 369] width 354 height 21
drag, startPoint x: 438, startPoint y: 365, endPoint x: 277, endPoint y: 367, distance: 160.6
click at [279, 367] on div "YOCAN VANE FLOWER KIT CHAMPAGNE" at bounding box center [456, 369] width 354 height 21
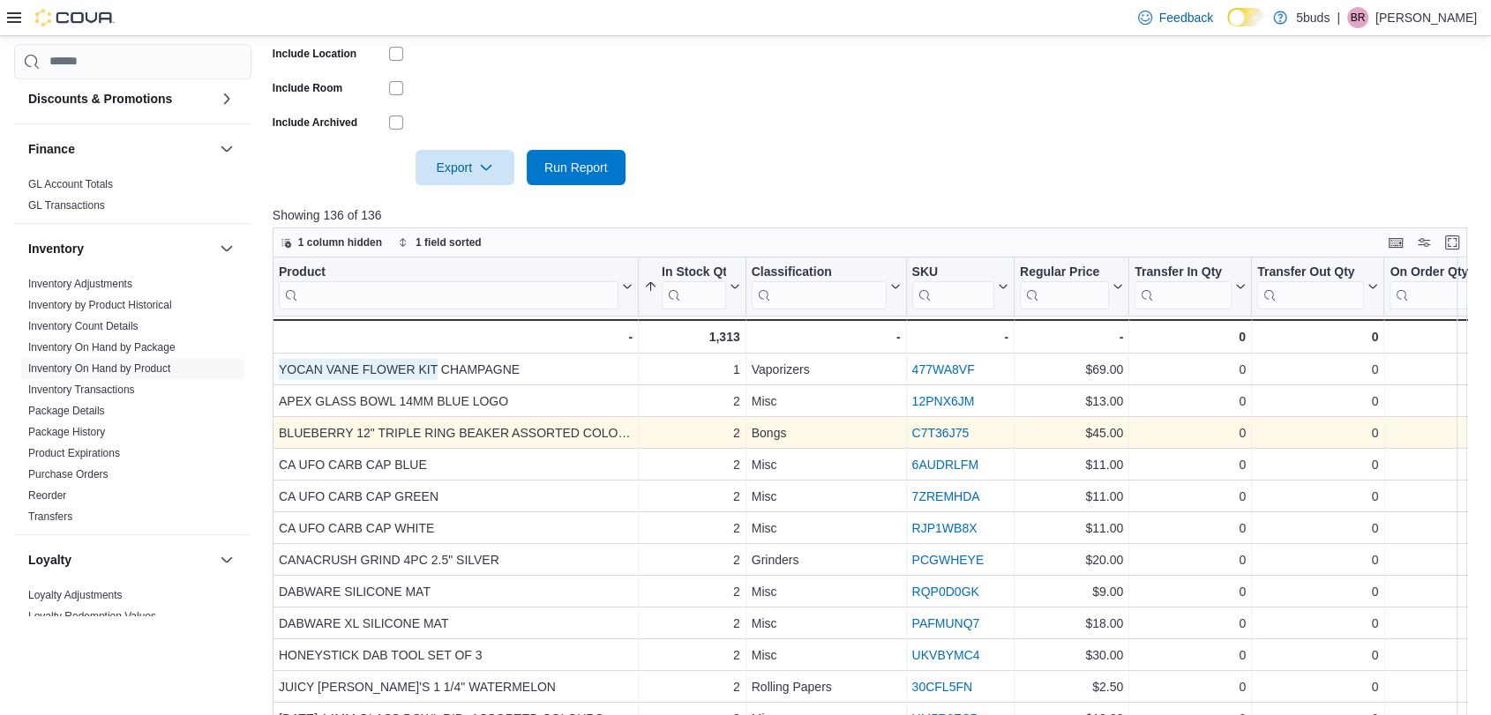
scroll to position [588, 0]
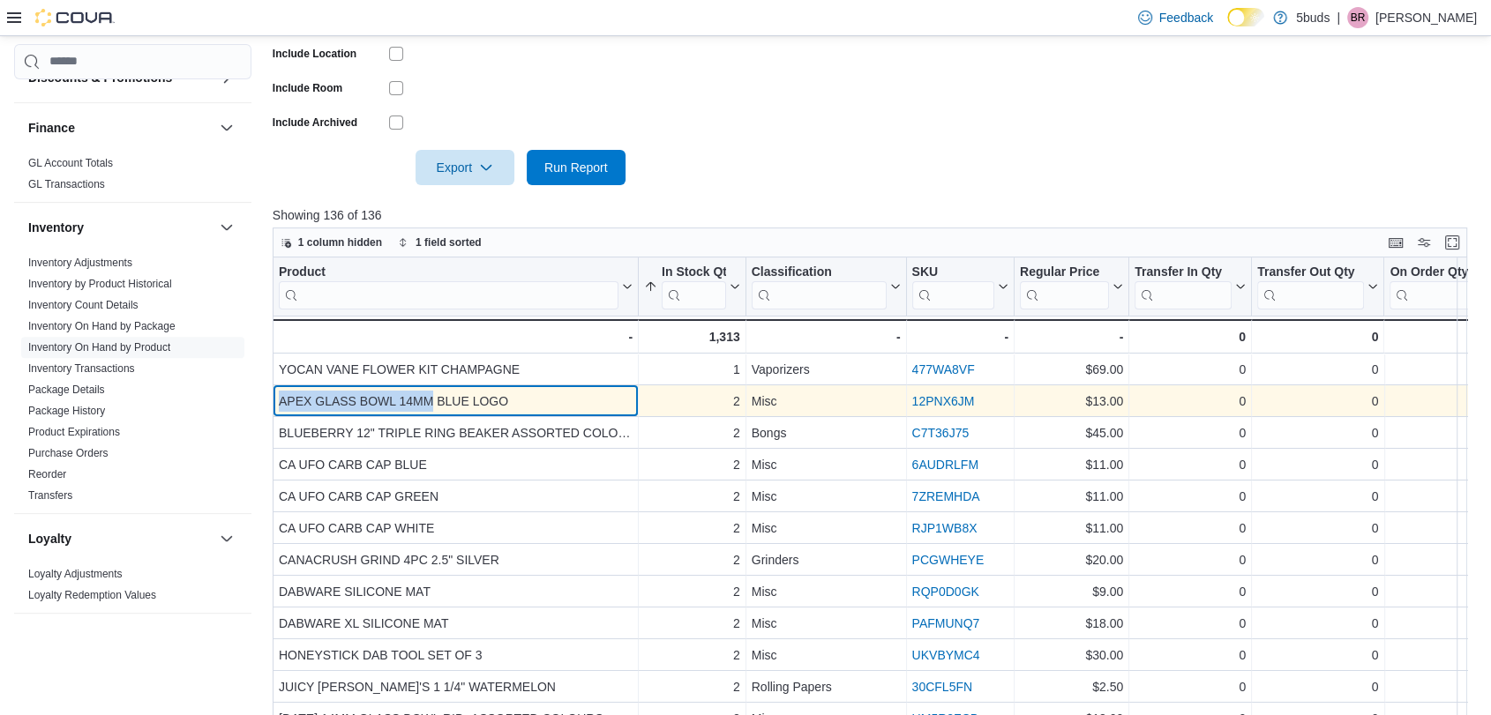
drag, startPoint x: 431, startPoint y: 399, endPoint x: 280, endPoint y: 400, distance: 151.7
click at [280, 400] on div "APEX GLASS BOWL 14MM BLUE LOGO" at bounding box center [456, 401] width 354 height 21
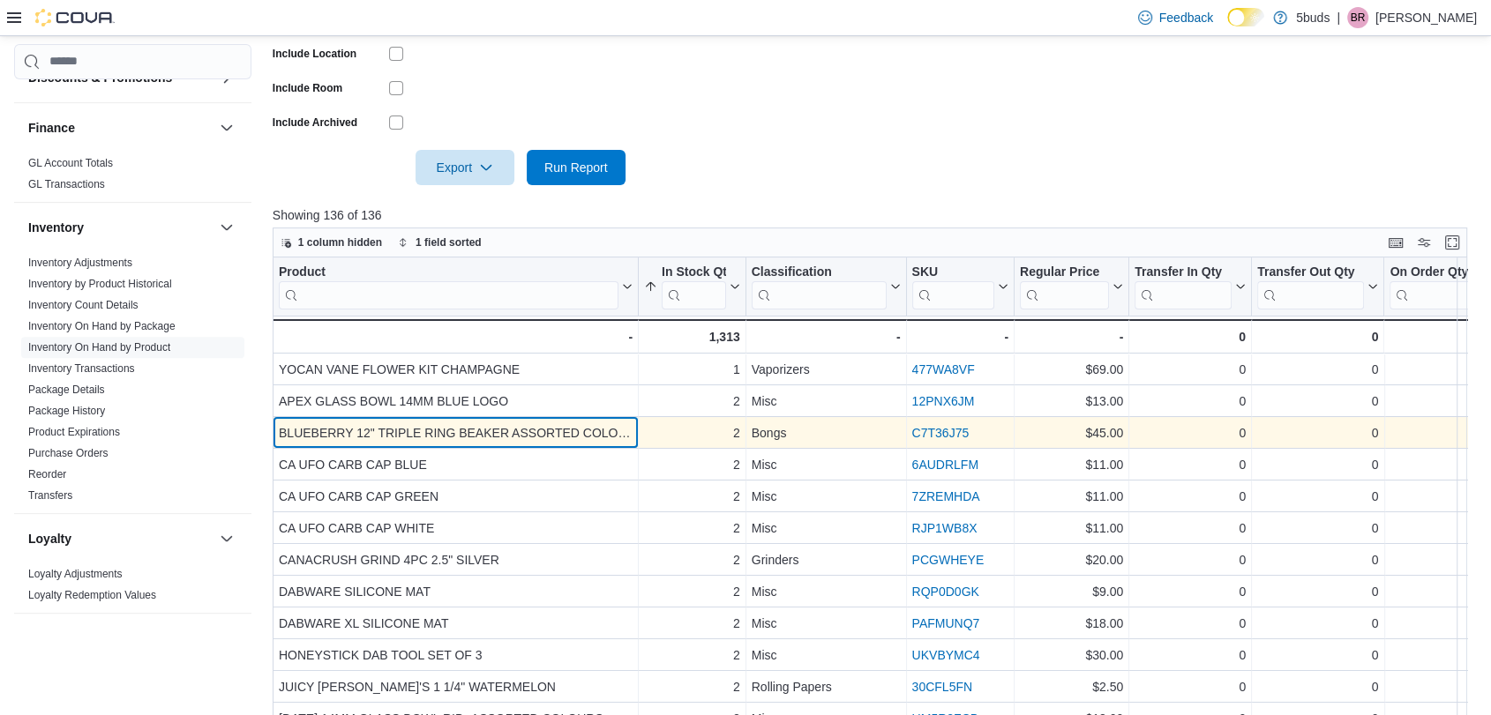
click at [456, 434] on div "BLUEBERRY 12" TRIPLE RING BEAKER ASSORTED COLORS" at bounding box center [456, 433] width 354 height 21
drag, startPoint x: 508, startPoint y: 432, endPoint x: 282, endPoint y: 428, distance: 225.9
click at [282, 428] on div "BLUEBERRY 12" TRIPLE RING BEAKER ASSORTED COLORS" at bounding box center [456, 433] width 354 height 21
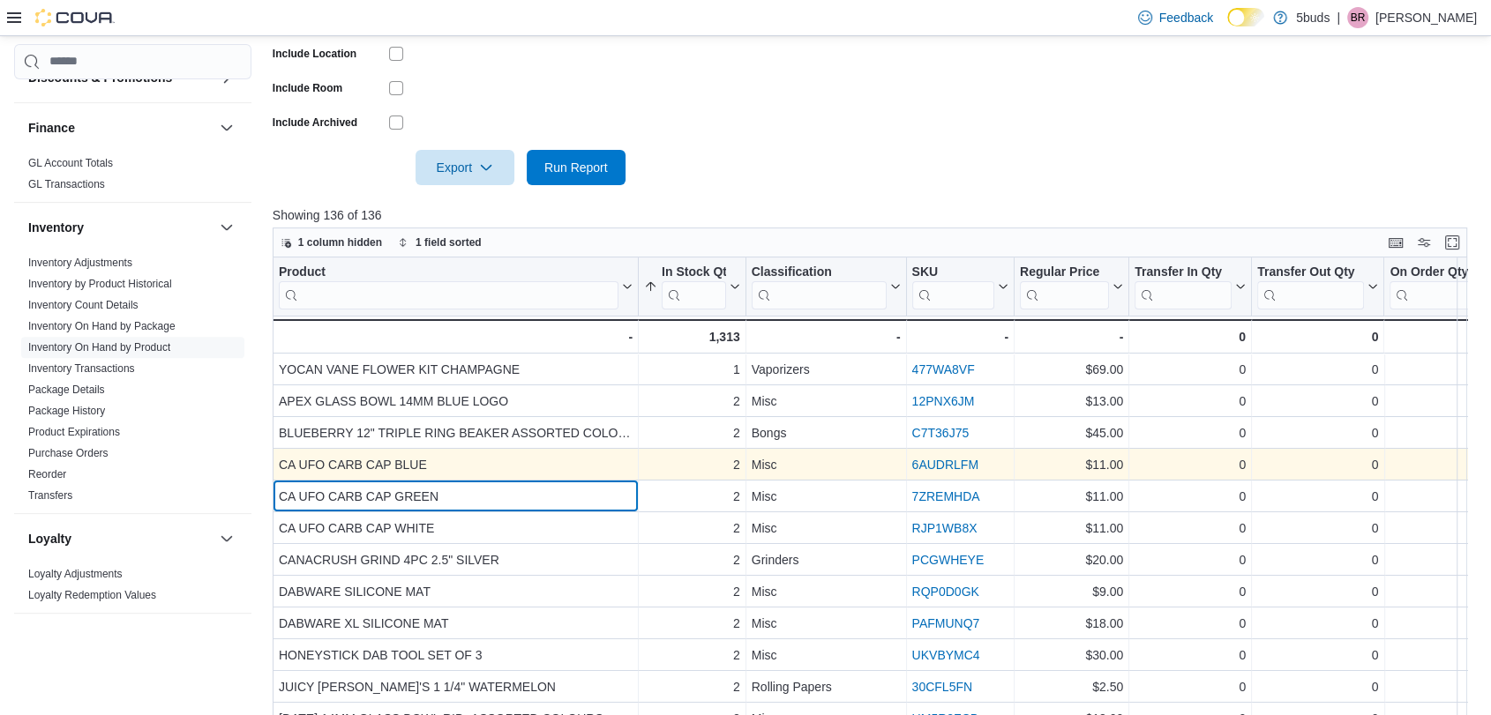
drag, startPoint x: 464, startPoint y: 479, endPoint x: 459, endPoint y: 466, distance: 14.3
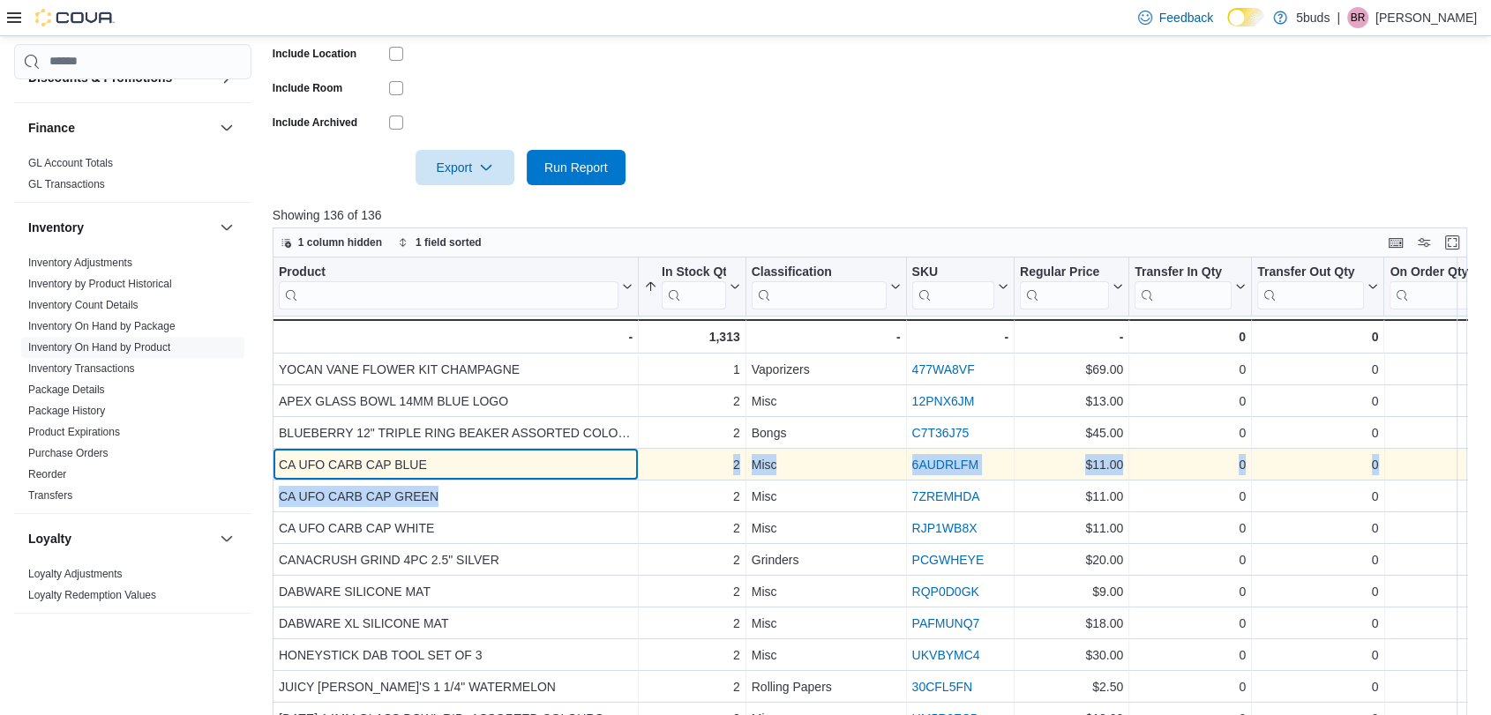
click at [452, 460] on div "CA UFO CARB CAP BLUE" at bounding box center [456, 464] width 354 height 21
drag, startPoint x: 389, startPoint y: 464, endPoint x: 282, endPoint y: 464, distance: 106.7
click at [282, 464] on div "CA UFO CARB CAP BLUE" at bounding box center [456, 464] width 354 height 21
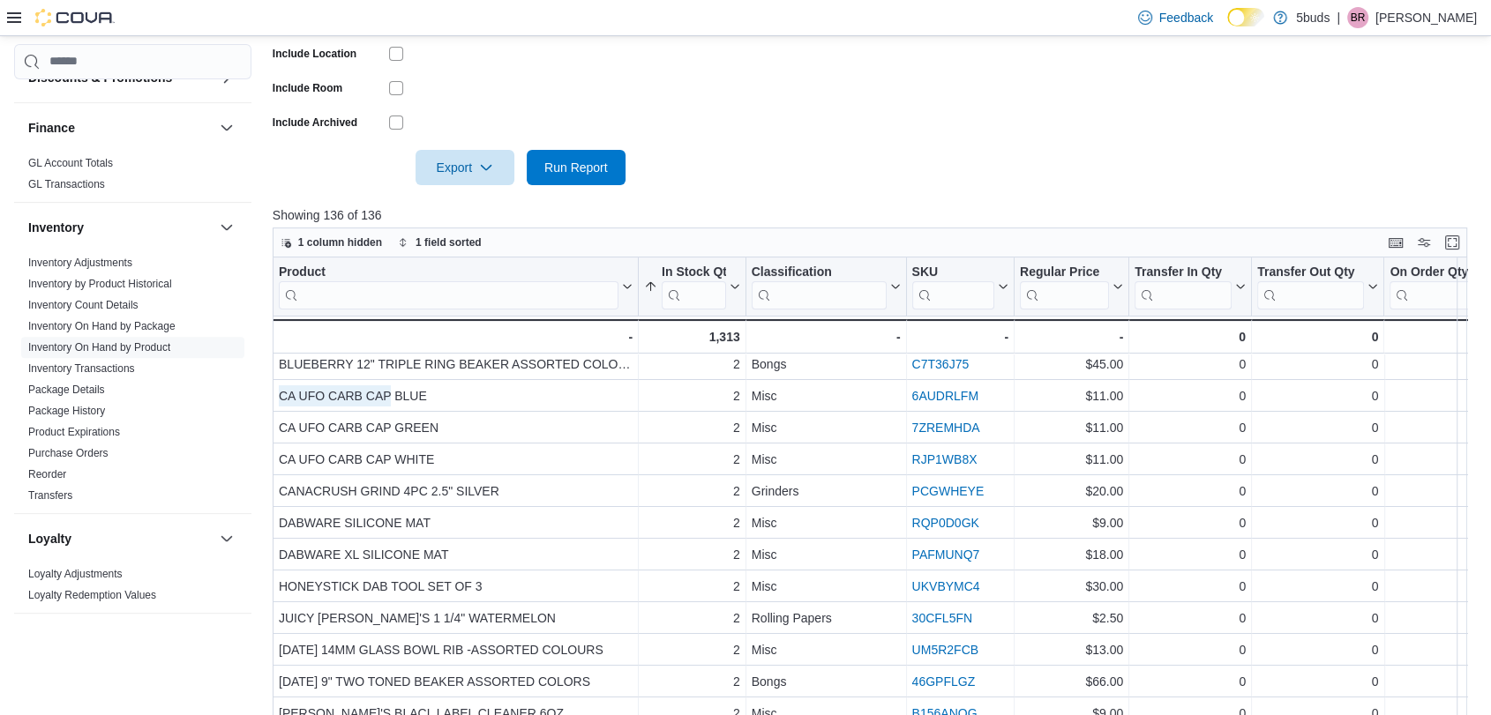
scroll to position [98, 0]
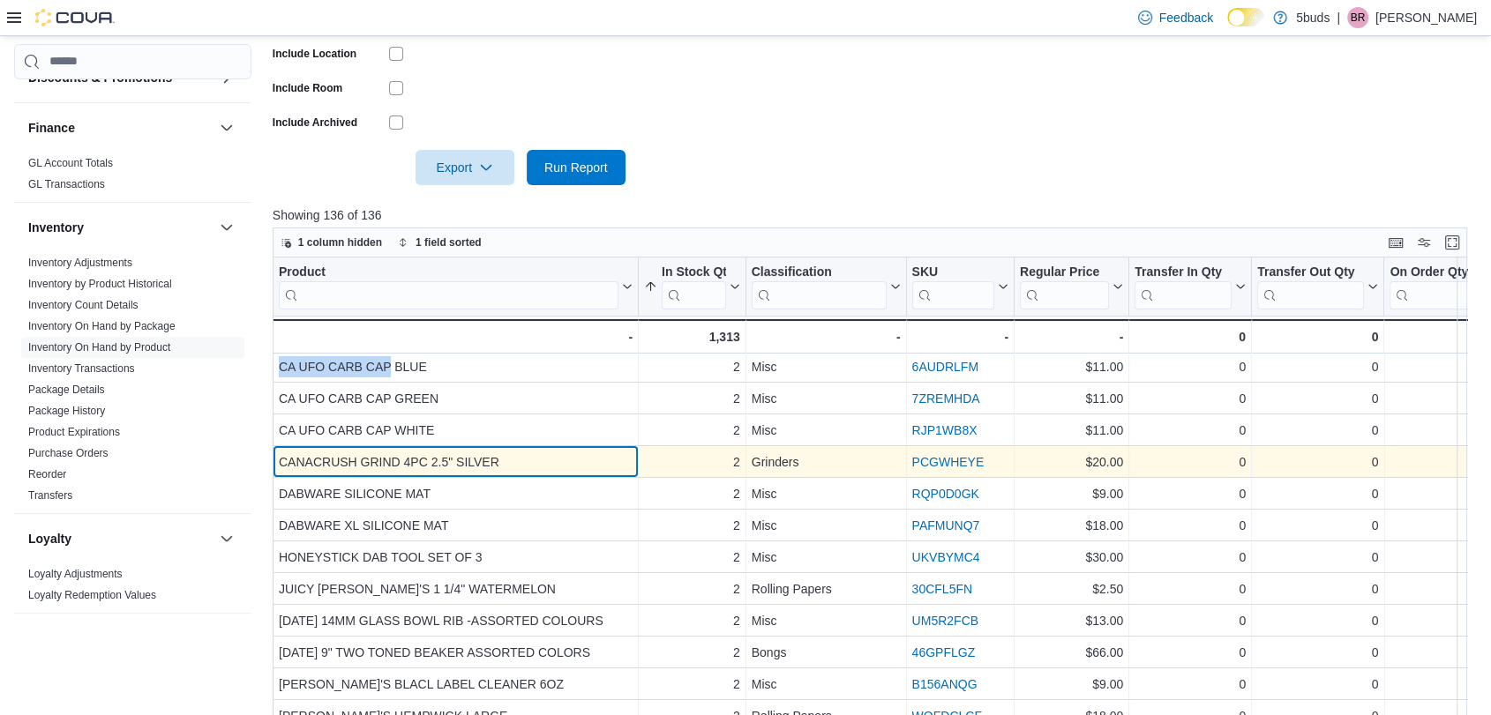
click at [517, 460] on div "CANACRUSH GRIND 4PC 2.5" SILVER" at bounding box center [456, 462] width 354 height 21
drag, startPoint x: 427, startPoint y: 459, endPoint x: 279, endPoint y: 459, distance: 148.2
click at [279, 459] on div "CANACRUSH GRIND 4PC 2.5" SILVER" at bounding box center [456, 462] width 354 height 21
click at [453, 460] on div "CANACRUSH GRIND 4PC 2.5" SILVER" at bounding box center [456, 462] width 354 height 21
drag, startPoint x: 452, startPoint y: 460, endPoint x: 318, endPoint y: 457, distance: 133.3
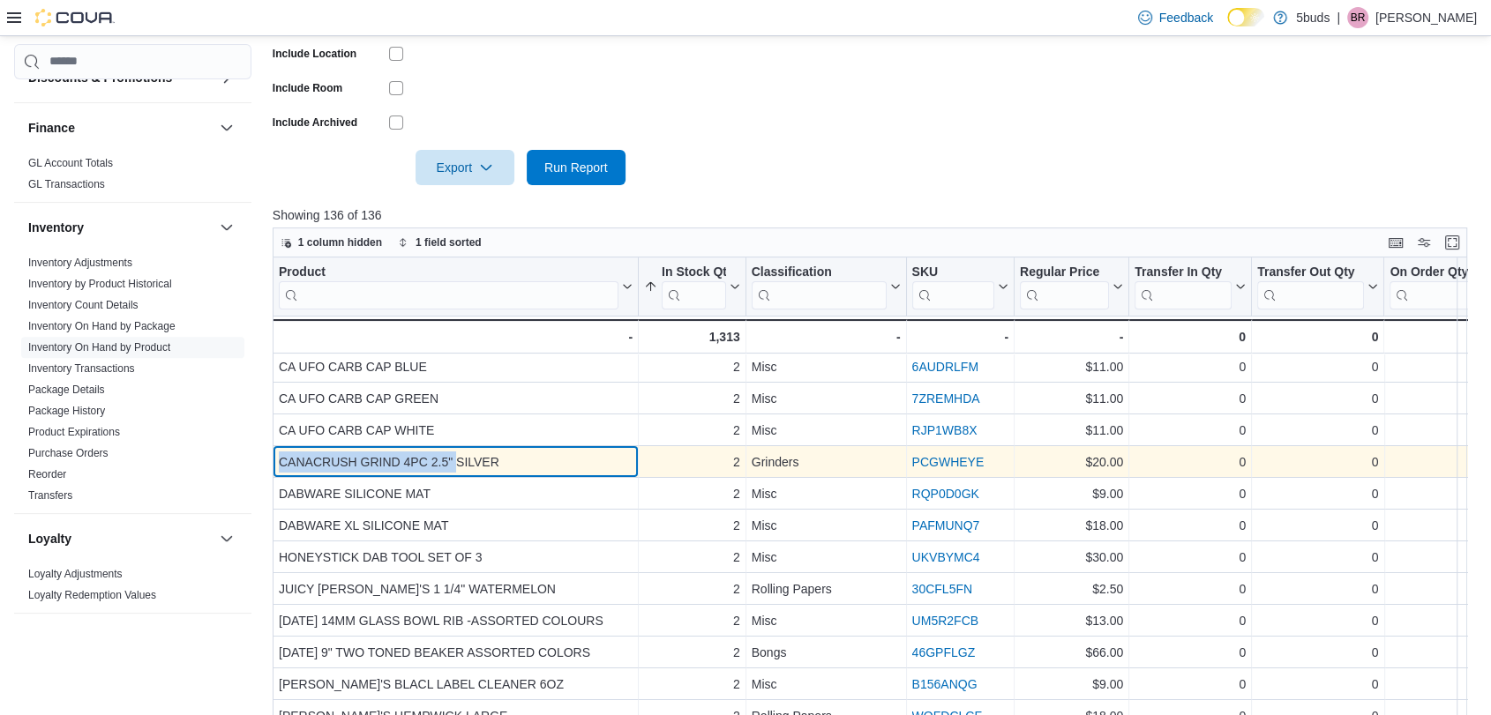
click at [318, 457] on div "CANACRUSH GRIND 4PC 2.5" SILVER" at bounding box center [456, 462] width 354 height 21
click at [459, 459] on div "CANACRUSH GRIND 4PC 2.5" SILVER" at bounding box center [456, 462] width 354 height 21
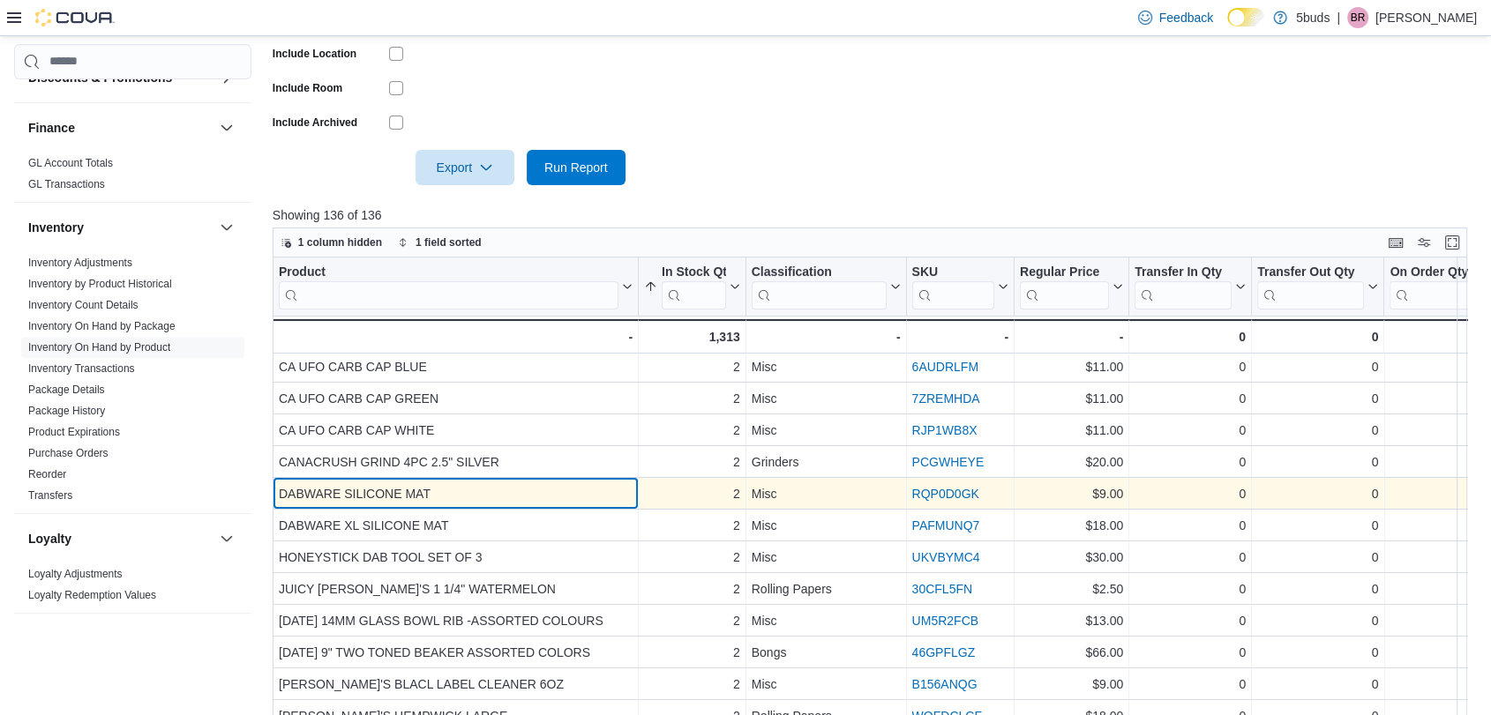
click at [448, 486] on div "DABWARE SILICONE MAT" at bounding box center [456, 493] width 354 height 21
drag, startPoint x: 394, startPoint y: 497, endPoint x: 275, endPoint y: 498, distance: 119.1
click at [275, 498] on div "DABWARE SILICONE MAT - Product, column 1, row 58" at bounding box center [456, 494] width 366 height 32
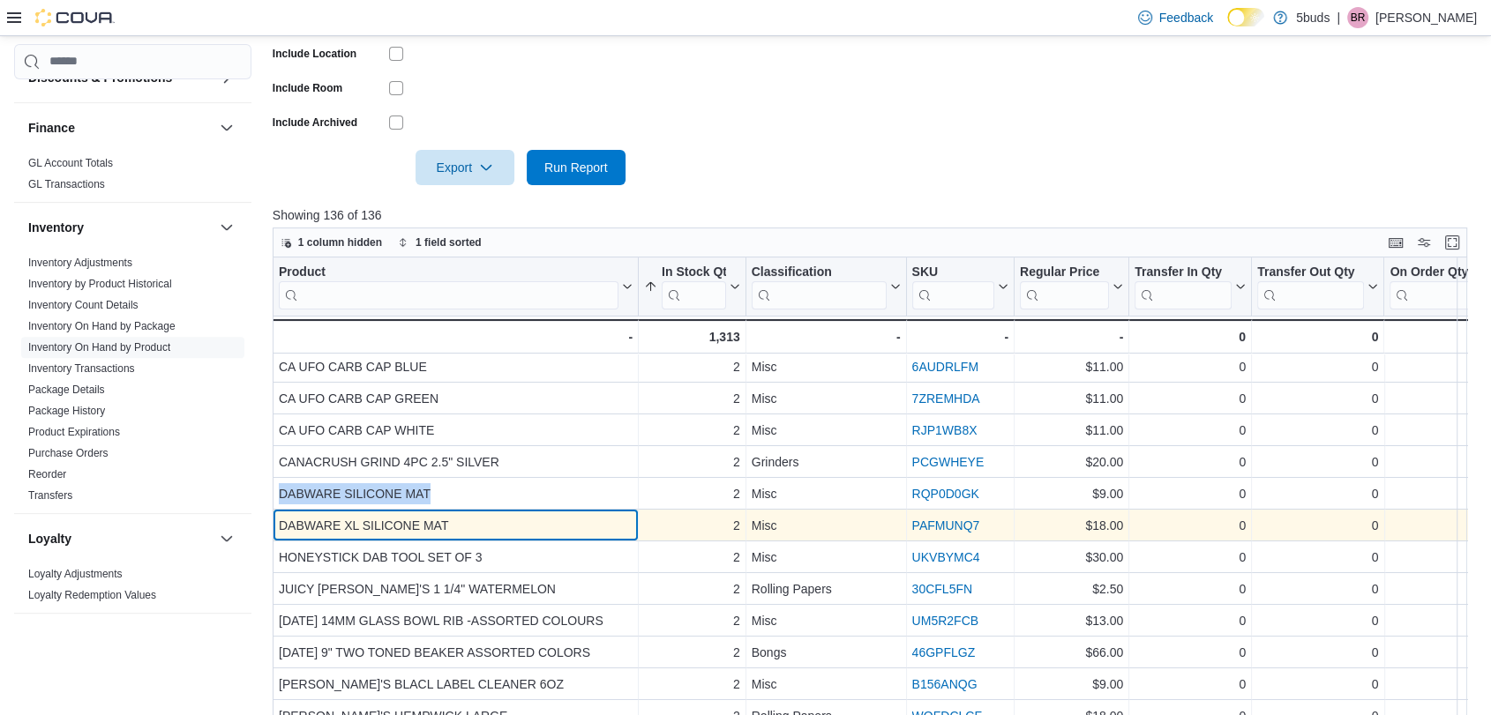
click at [478, 538] on div "DABWARE XL SILICONE MAT - Product, column 1, row 59" at bounding box center [456, 526] width 366 height 32
drag, startPoint x: 460, startPoint y: 524, endPoint x: 281, endPoint y: 530, distance: 179.2
click at [281, 530] on div "DABWARE XL SILICONE MAT" at bounding box center [456, 525] width 354 height 21
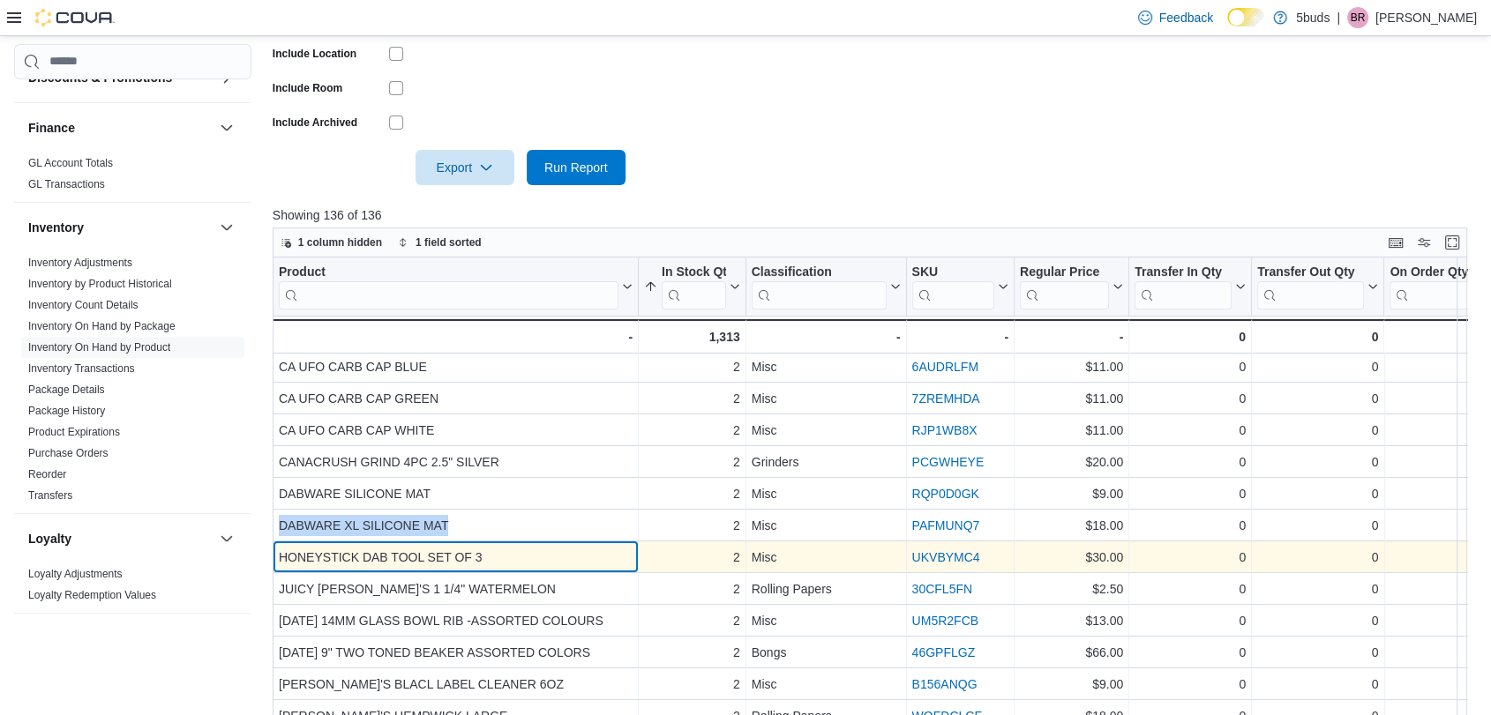
click at [500, 561] on div "HONEYSTICK DAB TOOL SET OF 3" at bounding box center [456, 557] width 354 height 21
drag, startPoint x: 506, startPoint y: 554, endPoint x: 274, endPoint y: 557, distance: 232.0
click at [274, 557] on div "HONEYSTICK DAB TOOL SET OF 3 - Product, column 1, row 60" at bounding box center [456, 558] width 366 height 32
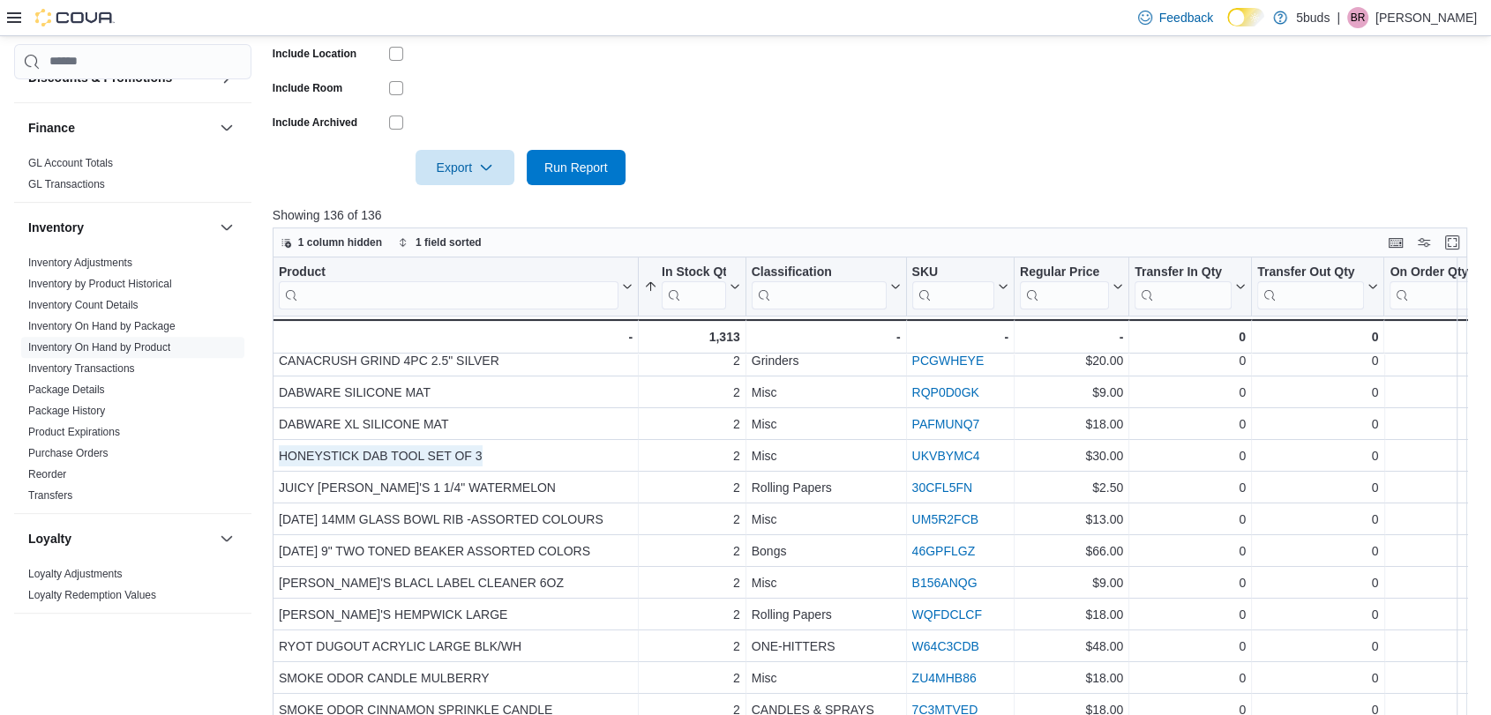
scroll to position [294, 0]
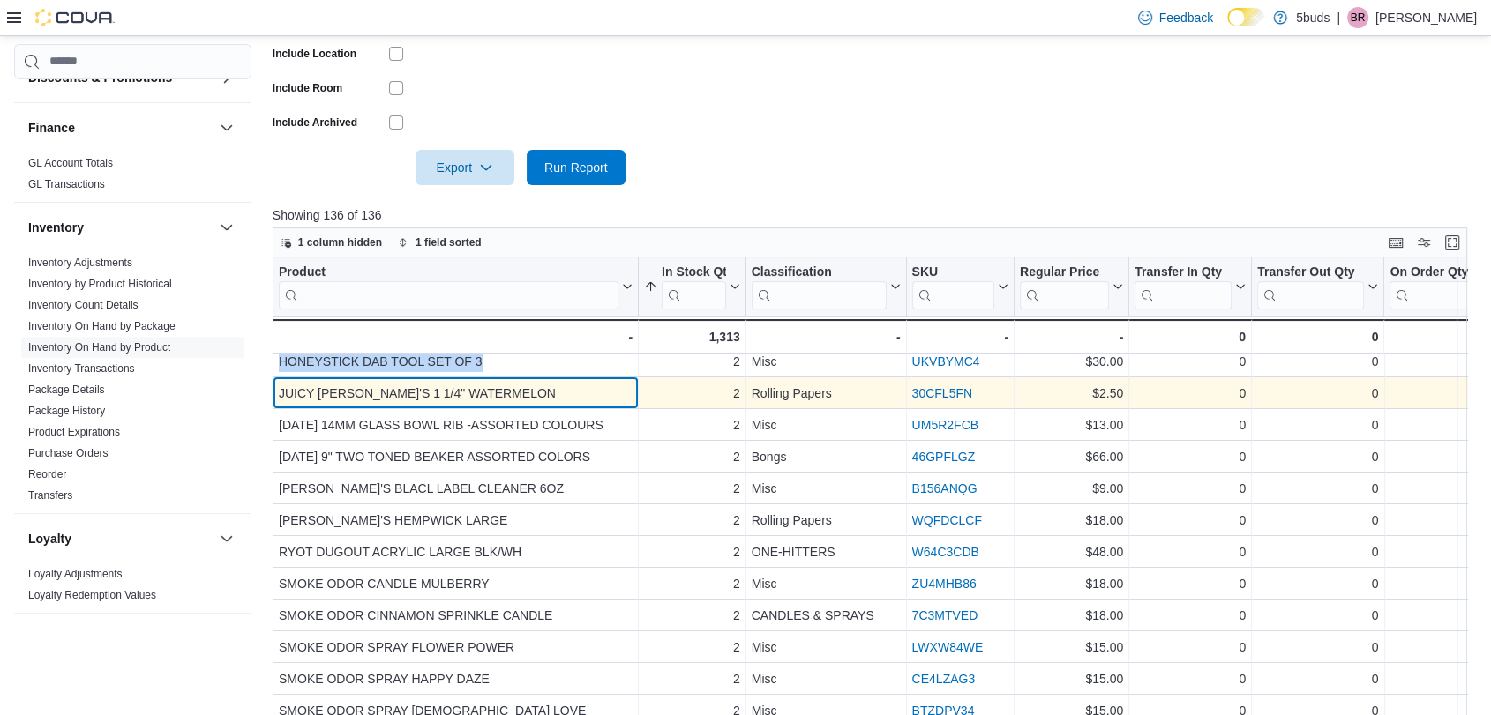
click at [522, 396] on div "JUICY [PERSON_NAME]'S 1 1/4" WATERMELON" at bounding box center [456, 393] width 354 height 21
drag, startPoint x: 501, startPoint y: 392, endPoint x: 278, endPoint y: 396, distance: 223.2
click at [279, 396] on div "JUICY [PERSON_NAME]'S 1 1/4" WATERMELON" at bounding box center [456, 393] width 354 height 21
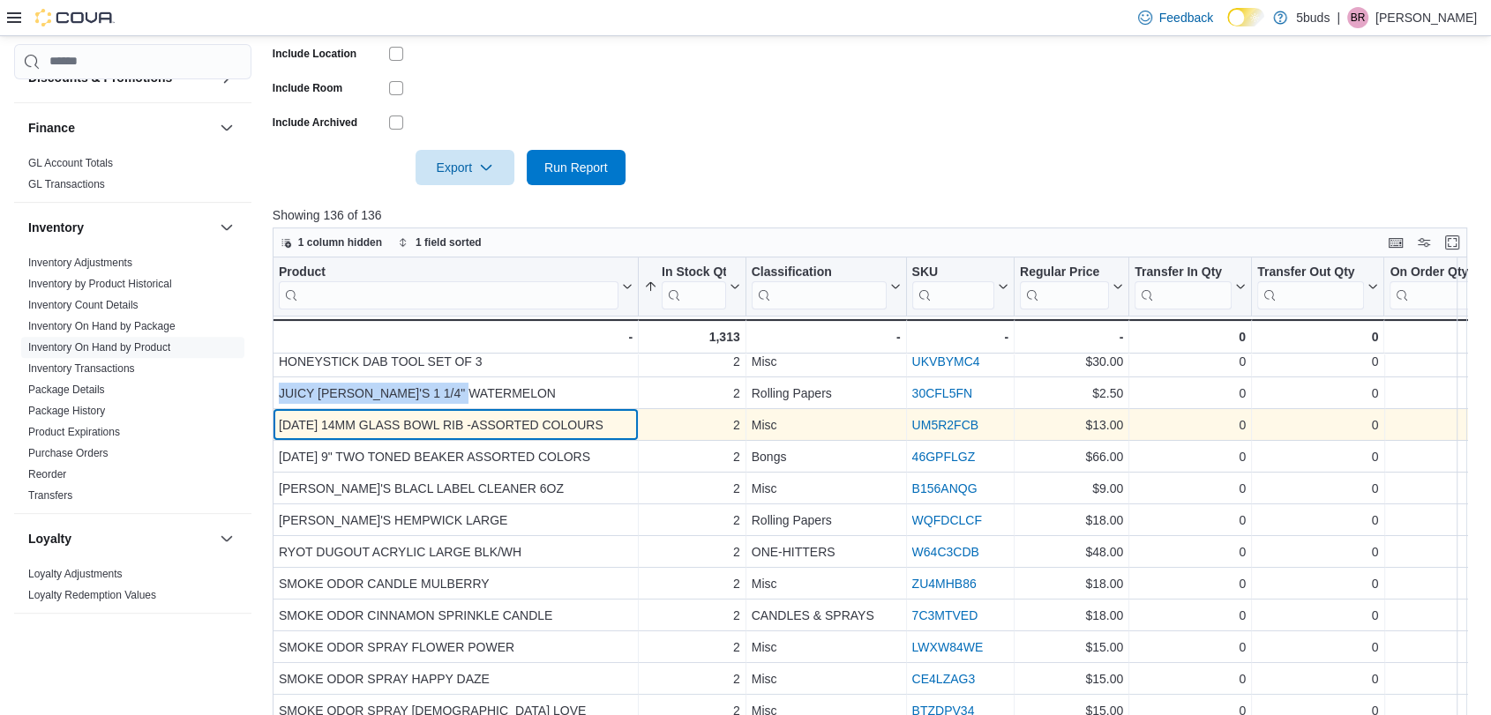
click at [541, 425] on div "[DATE] 14MM GLASS BOWL RIB -ASSORTED COLOURS" at bounding box center [456, 425] width 354 height 21
drag, startPoint x: 466, startPoint y: 423, endPoint x: 276, endPoint y: 423, distance: 189.7
click at [276, 423] on div "[DATE] 14MM GLASS BOWL RIB -ASSORTED COLOURS - Product, column 1, row 62" at bounding box center [456, 425] width 366 height 32
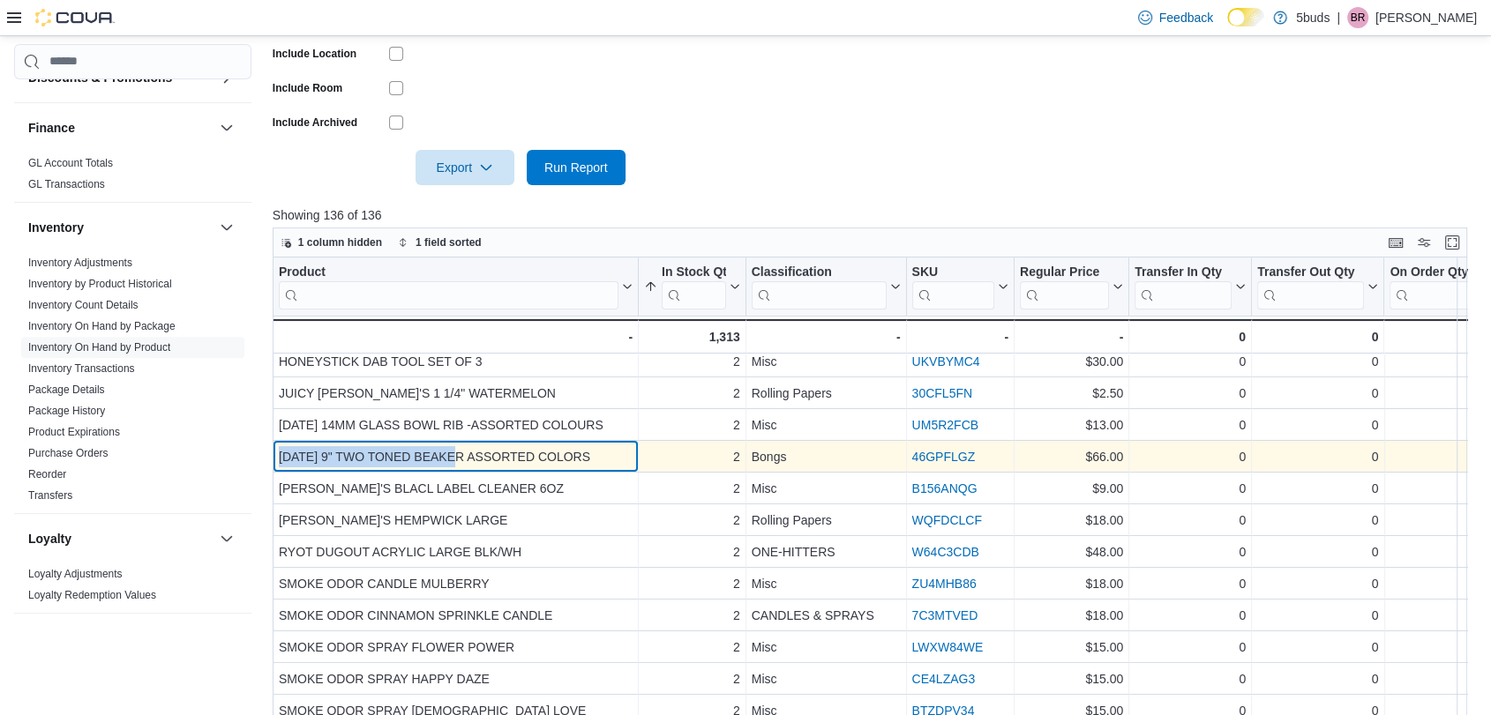
drag, startPoint x: 466, startPoint y: 457, endPoint x: 281, endPoint y: 457, distance: 185.3
click at [281, 457] on div "[DATE] 9" TWO TONED BEAKER ASSORTED COLORS" at bounding box center [456, 456] width 354 height 21
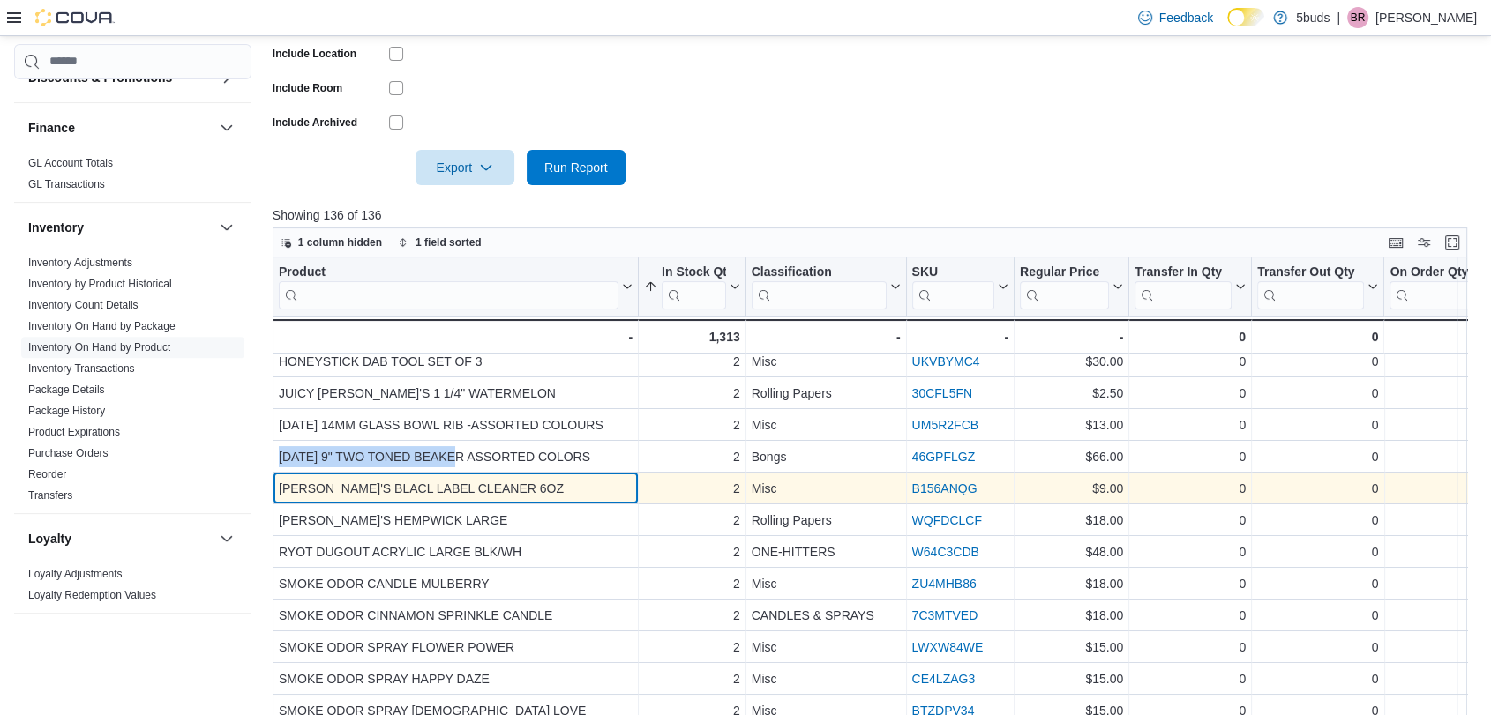
click at [555, 489] on div "[PERSON_NAME]'S BLACL LABEL CLEANER 6OZ" at bounding box center [456, 488] width 354 height 21
drag, startPoint x: 529, startPoint y: 485, endPoint x: 276, endPoint y: 487, distance: 253.2
click at [276, 487] on div "[PERSON_NAME]'S BLACL LABEL CLEANER 6OZ - Product, column 1, row 64" at bounding box center [456, 489] width 366 height 32
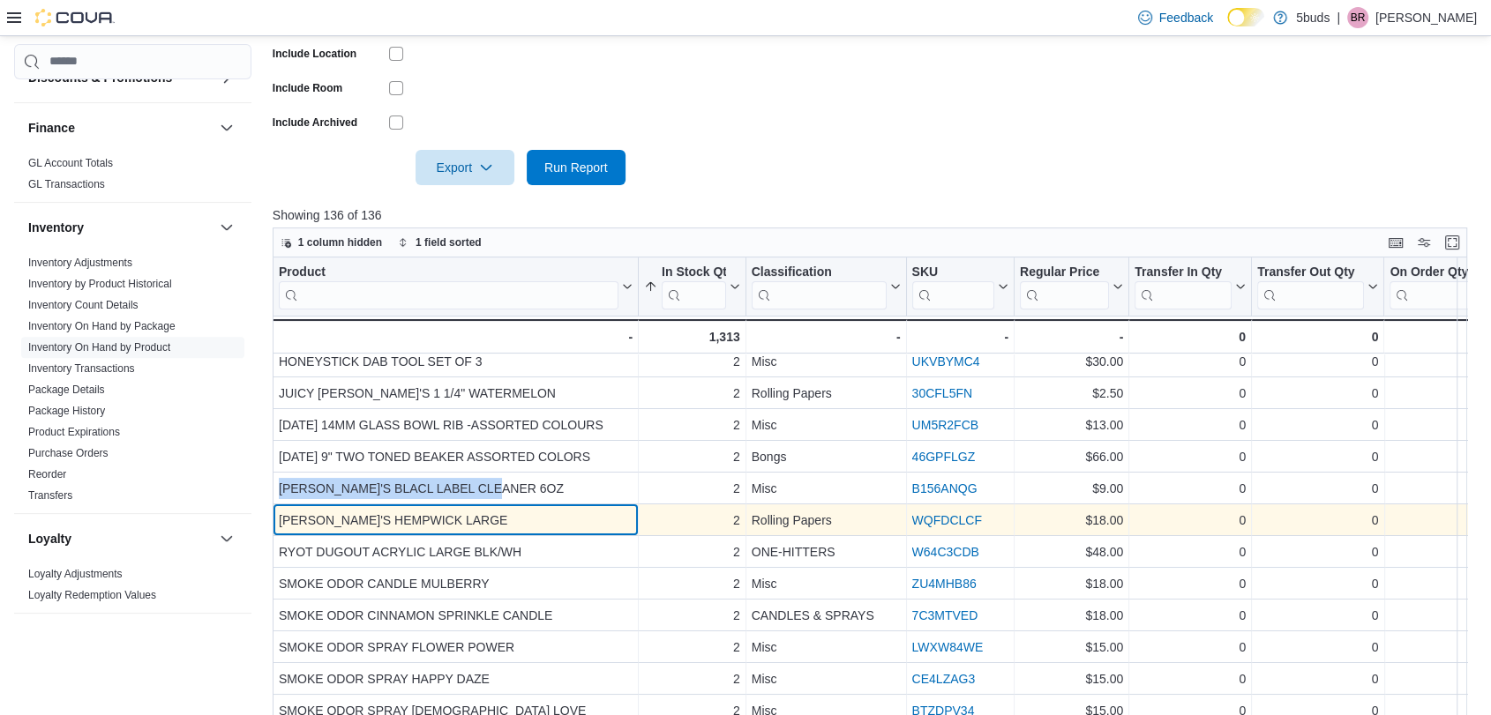
click at [536, 505] on div "[PERSON_NAME]'S HEMPWICK LARGE - Product, column 1, row 65" at bounding box center [456, 521] width 366 height 32
drag, startPoint x: 501, startPoint y: 512, endPoint x: 281, endPoint y: 522, distance: 220.8
click at [281, 522] on div "[PERSON_NAME]'S HEMPWICK LARGE" at bounding box center [456, 520] width 354 height 21
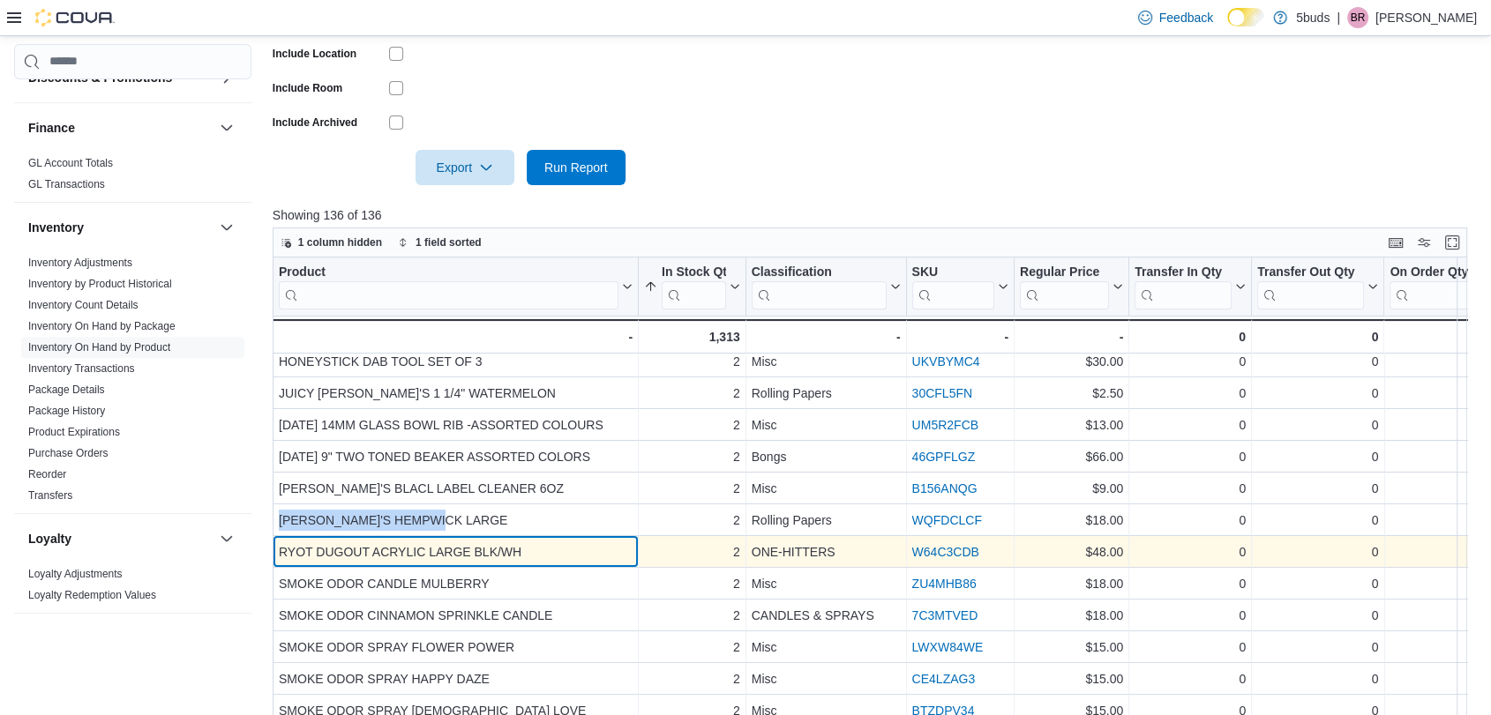
click at [581, 536] on div "RYOT DUGOUT ACRYLIC LARGE BLK/WH - Product, column 1, row 66" at bounding box center [456, 552] width 366 height 32
drag, startPoint x: 570, startPoint y: 553, endPoint x: 367, endPoint y: 559, distance: 203.0
click at [330, 560] on div "RYOT DUGOUT ACRYLIC LARGE BLK/WH" at bounding box center [456, 552] width 354 height 21
drag, startPoint x: 446, startPoint y: 556, endPoint x: 457, endPoint y: 549, distance: 12.7
click at [446, 555] on div "RYOT DUGOUT ACRYLIC LARGE BLK/WH" at bounding box center [456, 552] width 354 height 21
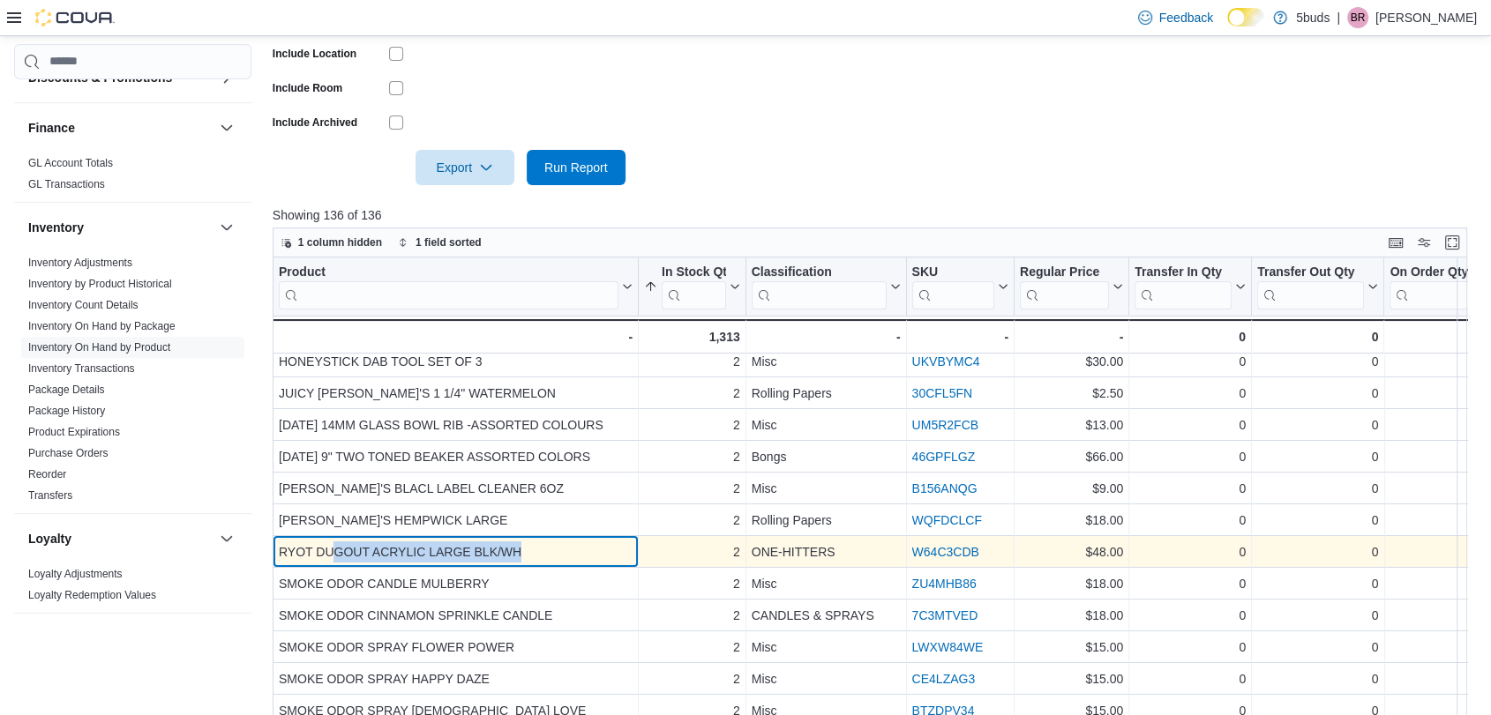
click at [475, 546] on div "RYOT DUGOUT ACRYLIC LARGE BLK/WH" at bounding box center [456, 552] width 354 height 21
drag, startPoint x: 468, startPoint y: 549, endPoint x: 277, endPoint y: 554, distance: 191.5
click at [279, 554] on div "RYOT DUGOUT ACRYLIC LARGE BLK/WH" at bounding box center [456, 552] width 354 height 21
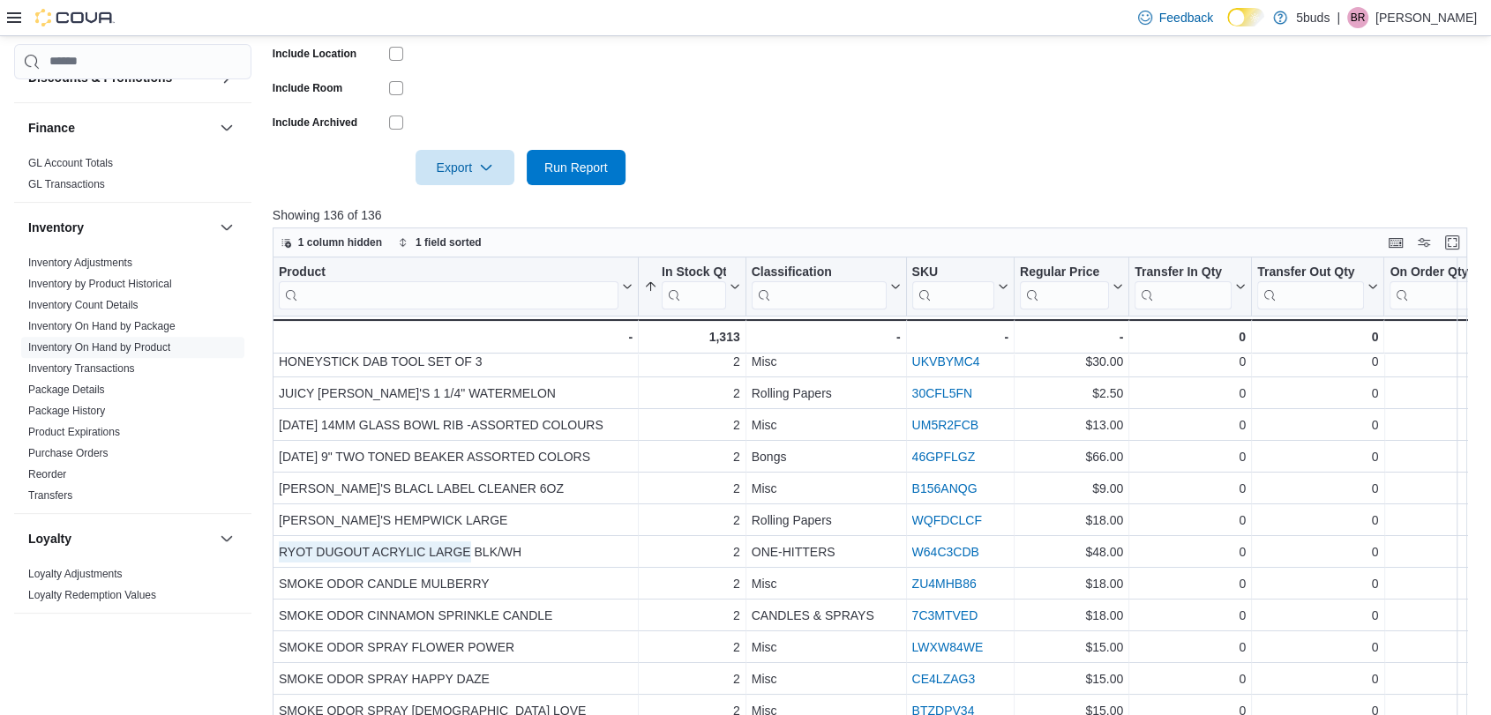
scroll to position [392, 0]
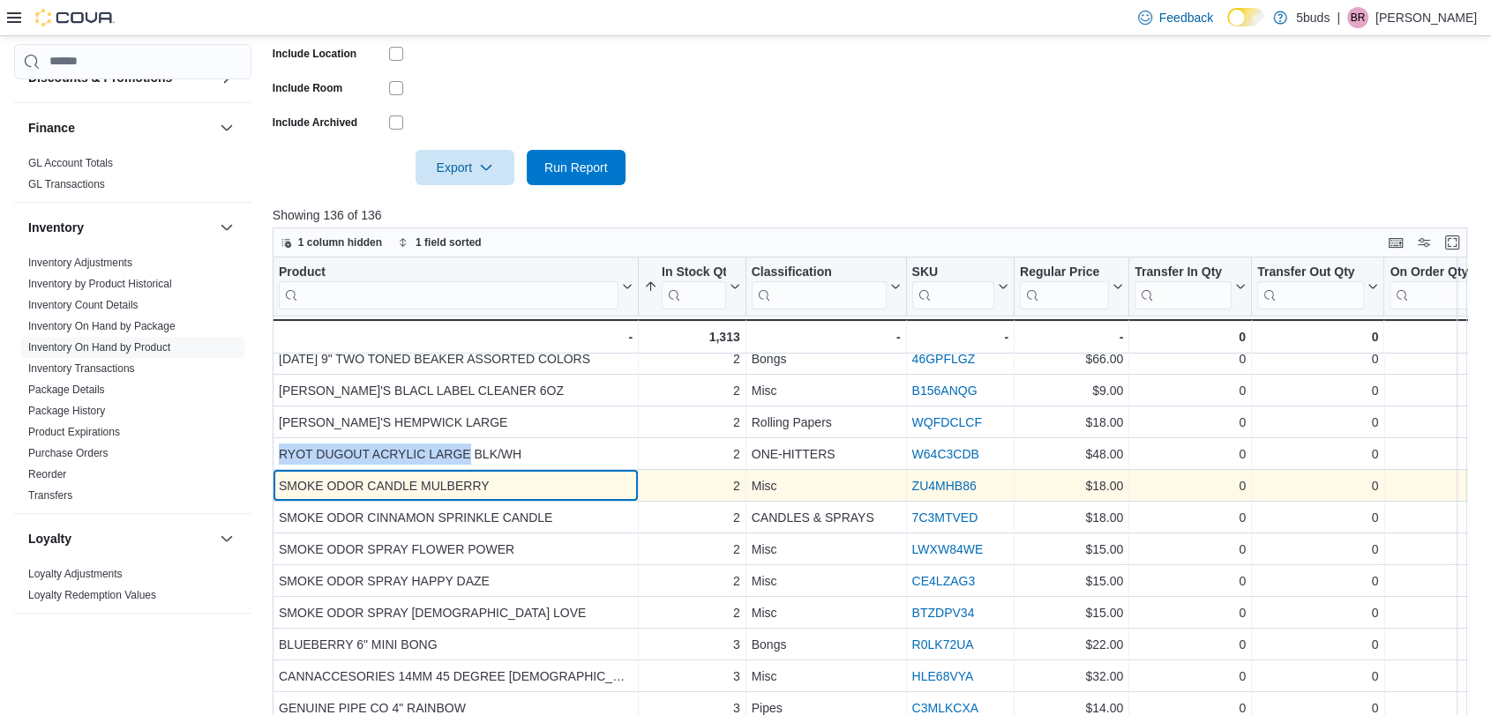
click at [440, 476] on div "SMOKE ODOR CANDLE MULBERRY" at bounding box center [456, 485] width 354 height 21
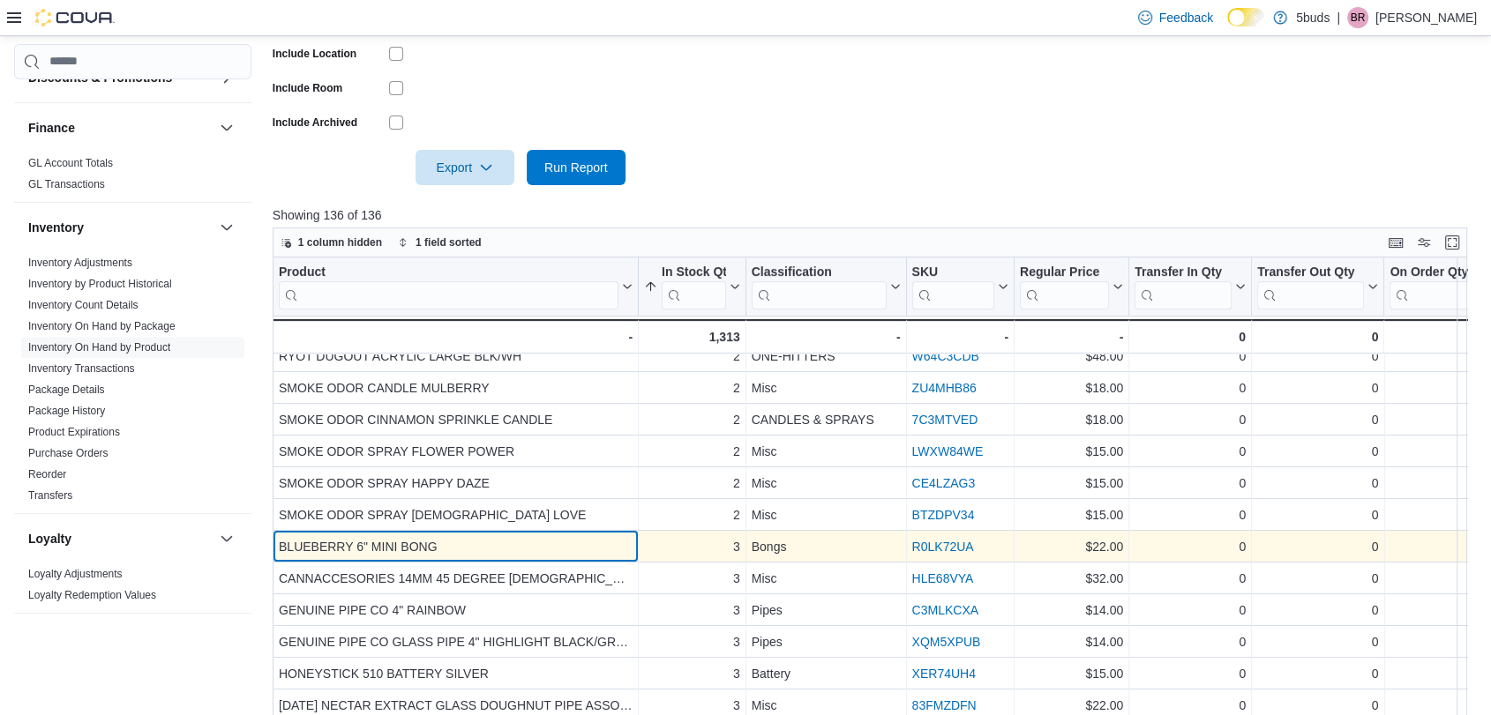
click at [456, 540] on div "BLUEBERRY 6" MINI BONG" at bounding box center [456, 546] width 354 height 21
drag, startPoint x: 457, startPoint y: 541, endPoint x: 277, endPoint y: 545, distance: 180.0
click at [279, 545] on div "BLUEBERRY 6" MINI BONG" at bounding box center [456, 546] width 354 height 21
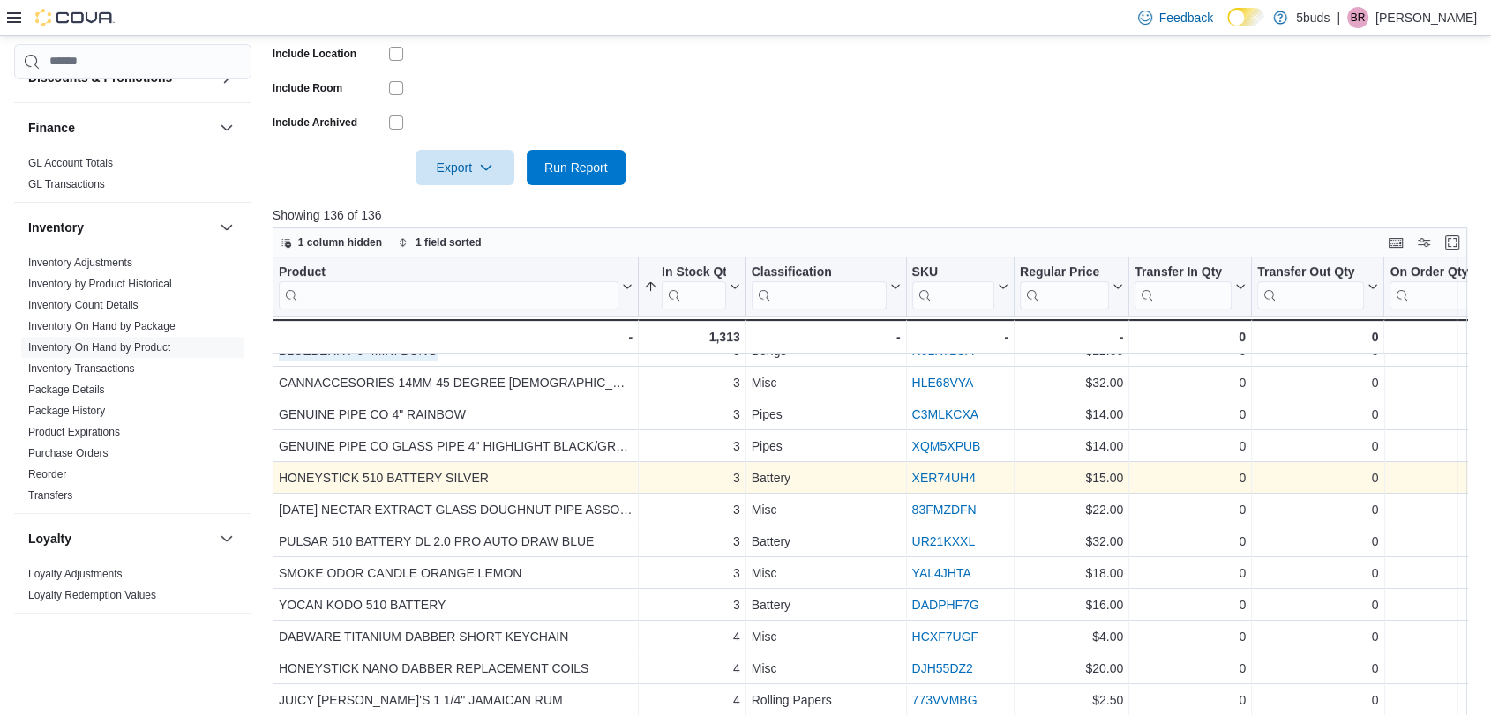
scroll to position [588, 0]
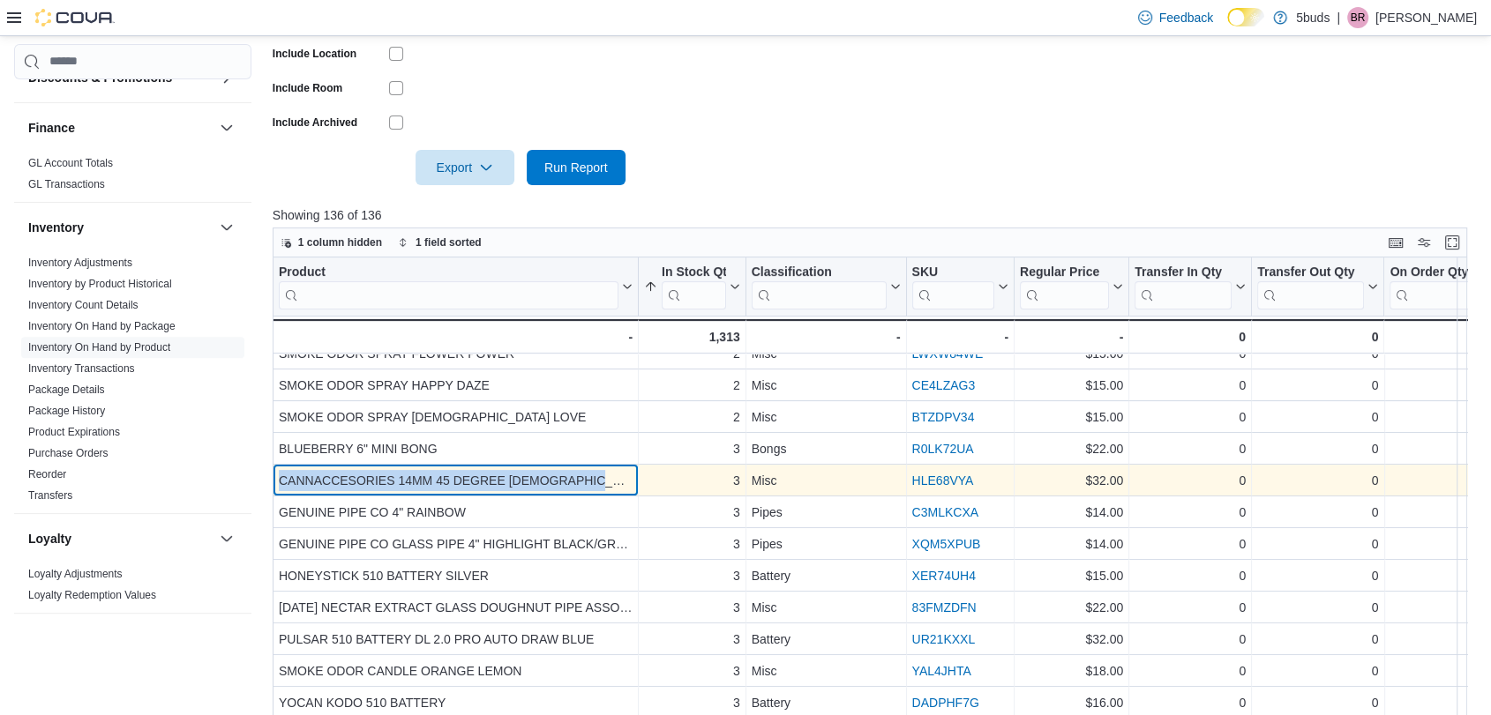
drag, startPoint x: 605, startPoint y: 475, endPoint x: 273, endPoint y: 480, distance: 332.6
click at [273, 480] on div "CANNACCESORIES 14MM 45 DEGREE [DEMOGRAPHIC_DATA] REACTOR QUARTZ BANGER - Produc…" at bounding box center [456, 481] width 366 height 32
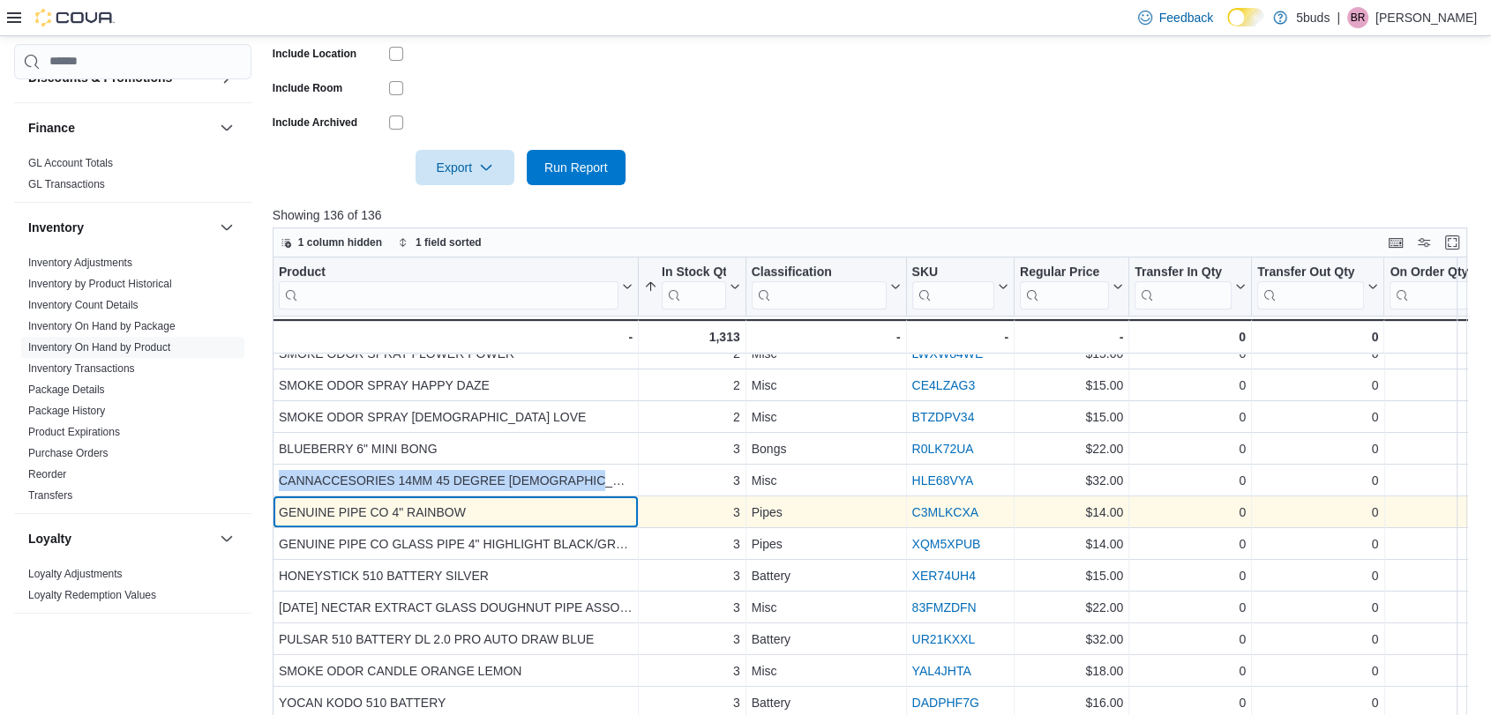
click at [470, 510] on div "GENUINE PIPE CO 4" RAINBOW" at bounding box center [456, 512] width 354 height 21
drag, startPoint x: 399, startPoint y: 509, endPoint x: 277, endPoint y: 511, distance: 121.7
click at [279, 511] on div "GENUINE PIPE CO 4" RAINBOW" at bounding box center [456, 512] width 354 height 21
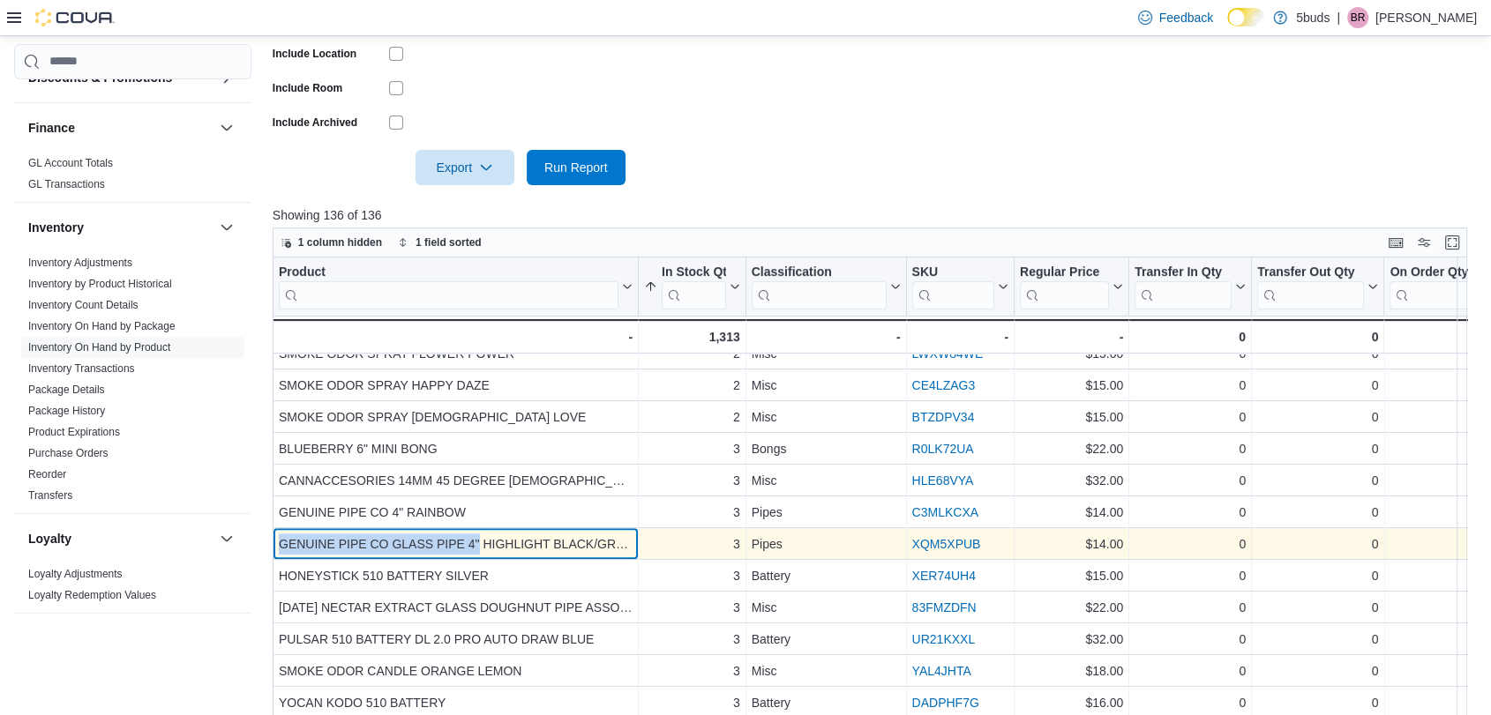
drag, startPoint x: 478, startPoint y: 540, endPoint x: 277, endPoint y: 544, distance: 201.2
click at [279, 544] on div "GENUINE PIPE CO GLASS PIPE 4" HIGHLIGHT BLACK/GREEN" at bounding box center [456, 544] width 354 height 21
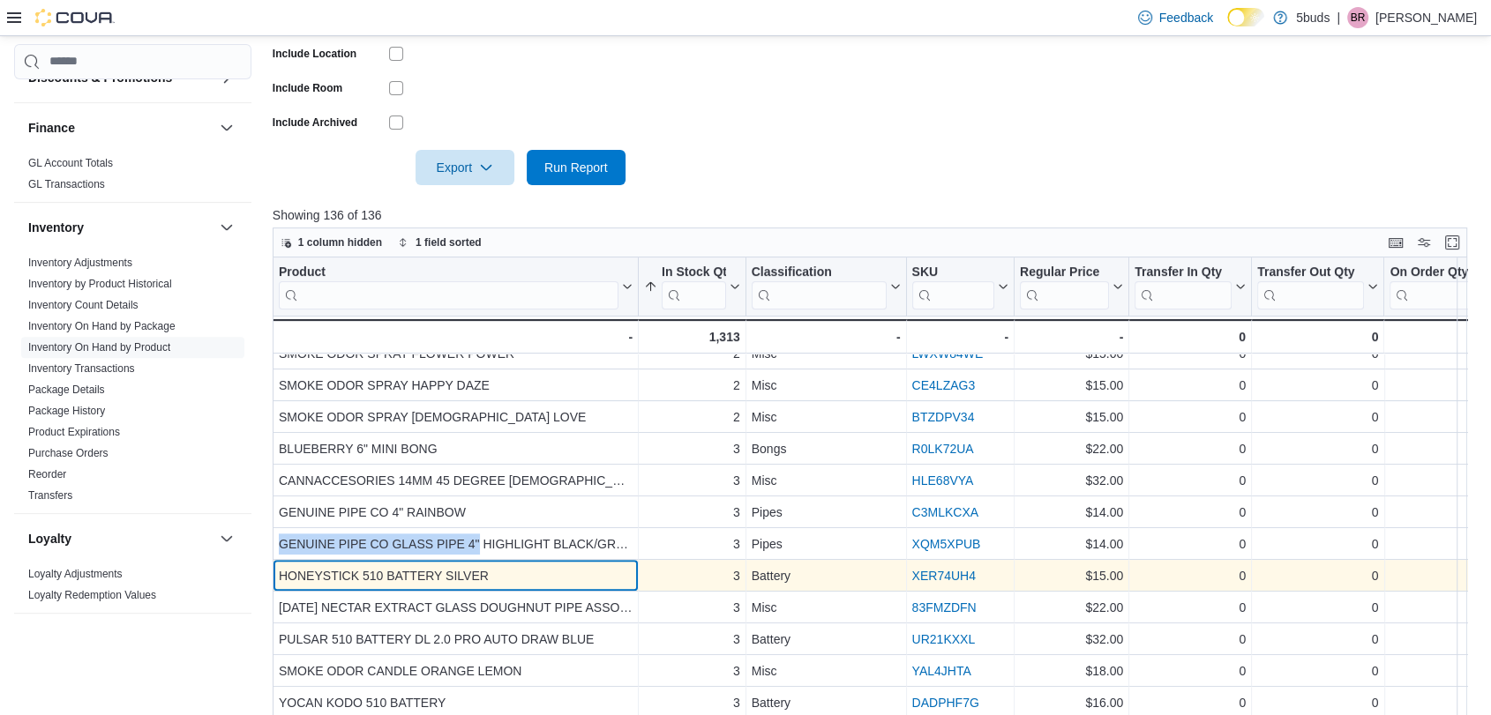
click at [526, 573] on div "HONEYSTICK 510 BATTERY SILVER" at bounding box center [456, 575] width 354 height 21
drag, startPoint x: 439, startPoint y: 573, endPoint x: 276, endPoint y: 573, distance: 163.2
click at [276, 573] on div "HONEYSTICK 510 BATTERY SILVER - Product, column 1, row 76" at bounding box center [456, 576] width 366 height 32
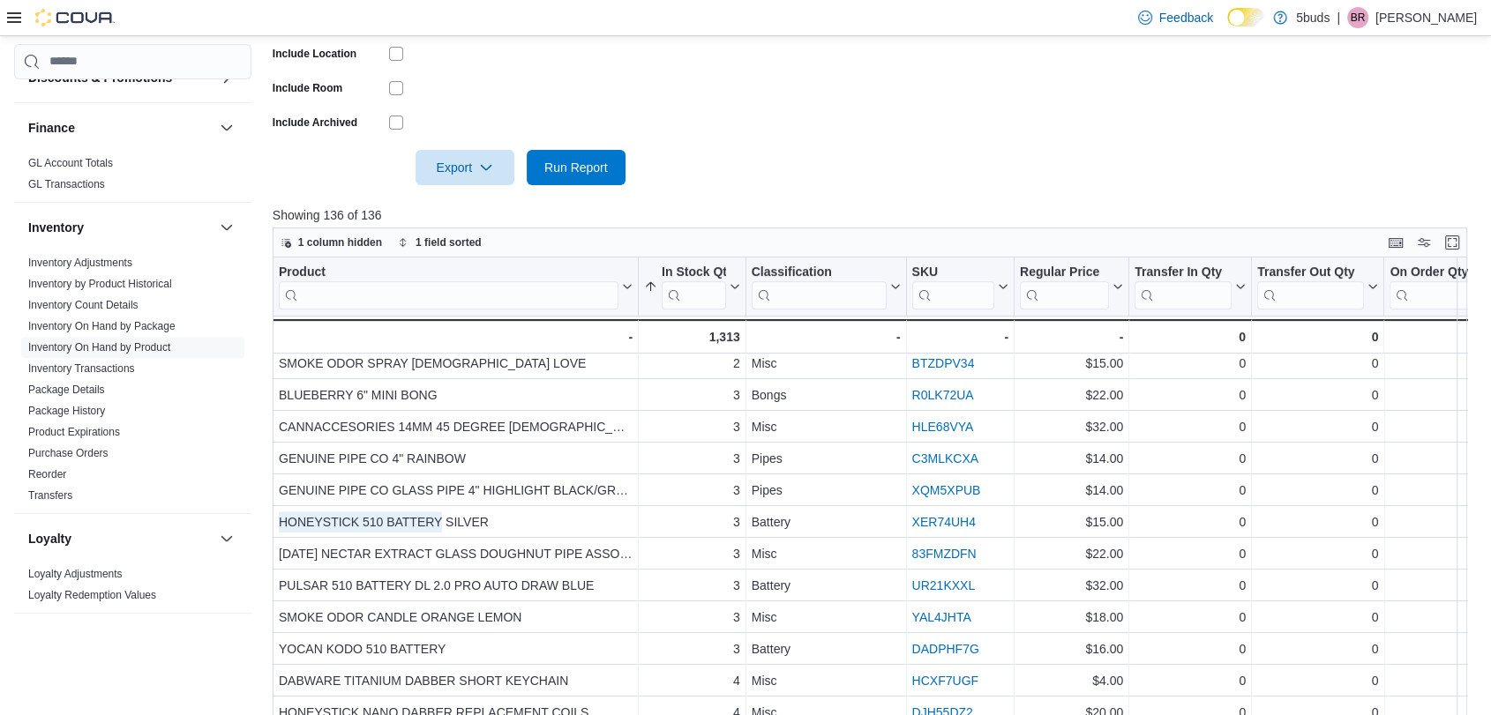
scroll to position [685, 0]
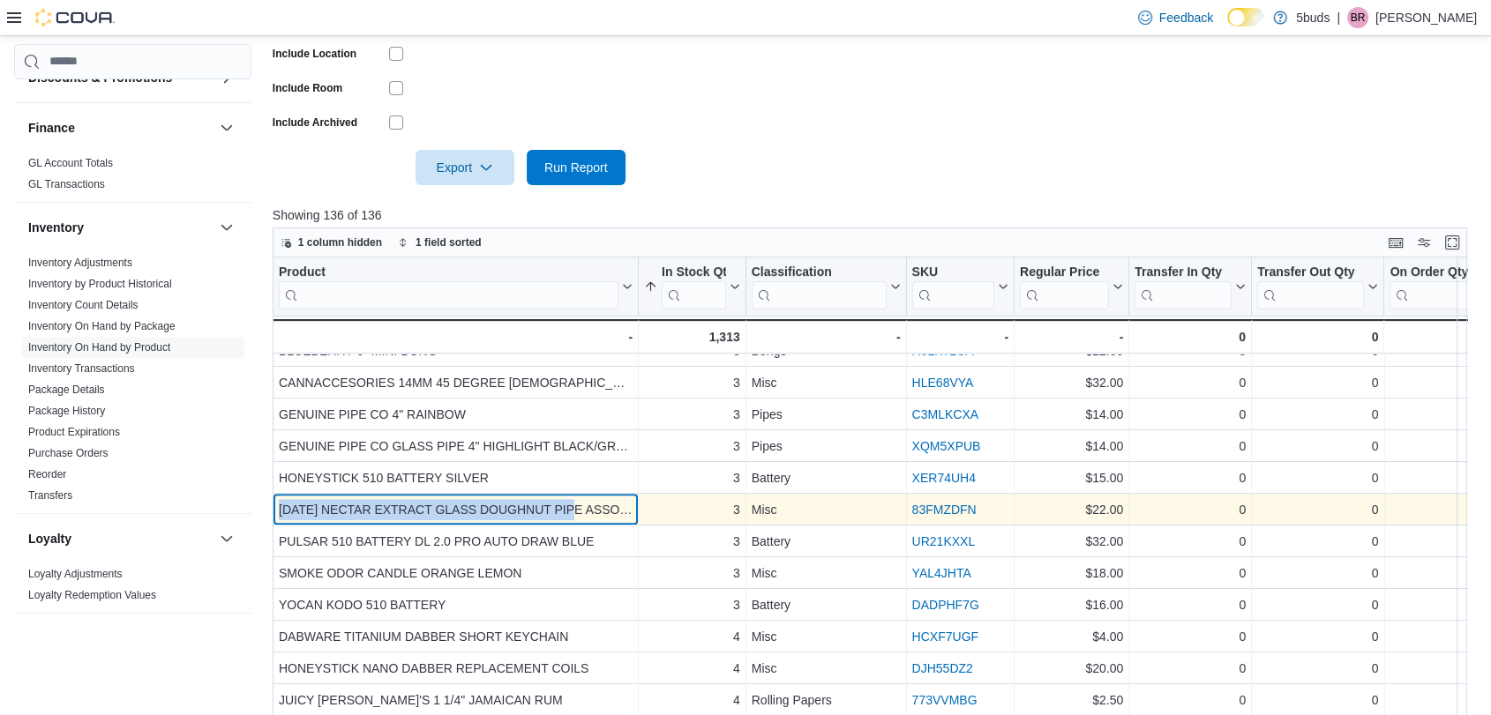
drag, startPoint x: 585, startPoint y: 504, endPoint x: 277, endPoint y: 502, distance: 307.9
click at [279, 502] on div "[DATE] NECTAR EXTRACT GLASS DOUGHNUT PIPE ASSORTED COLORS" at bounding box center [456, 509] width 354 height 21
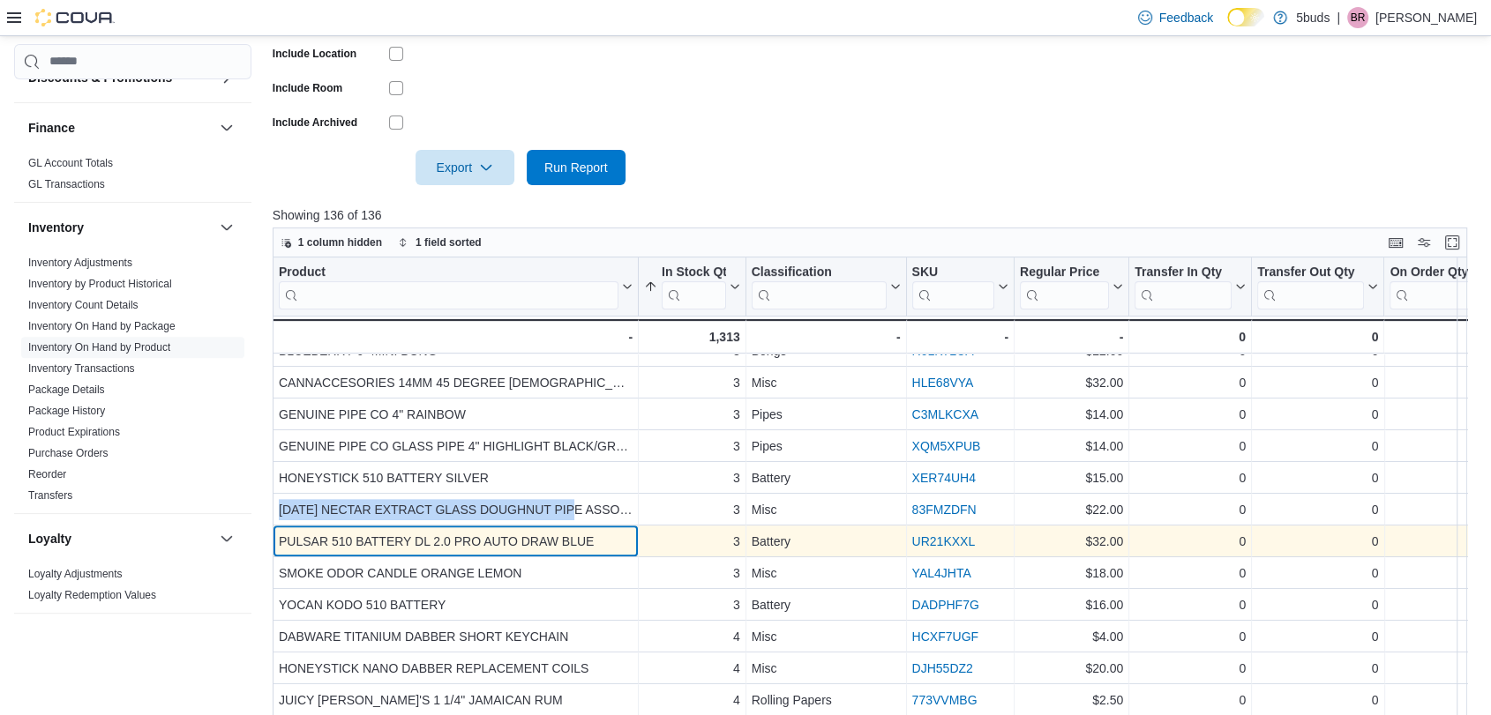
click at [560, 543] on div "PULSAR 510 BATTERY DL 2.0 PRO AUTO DRAW BLUE" at bounding box center [456, 541] width 354 height 21
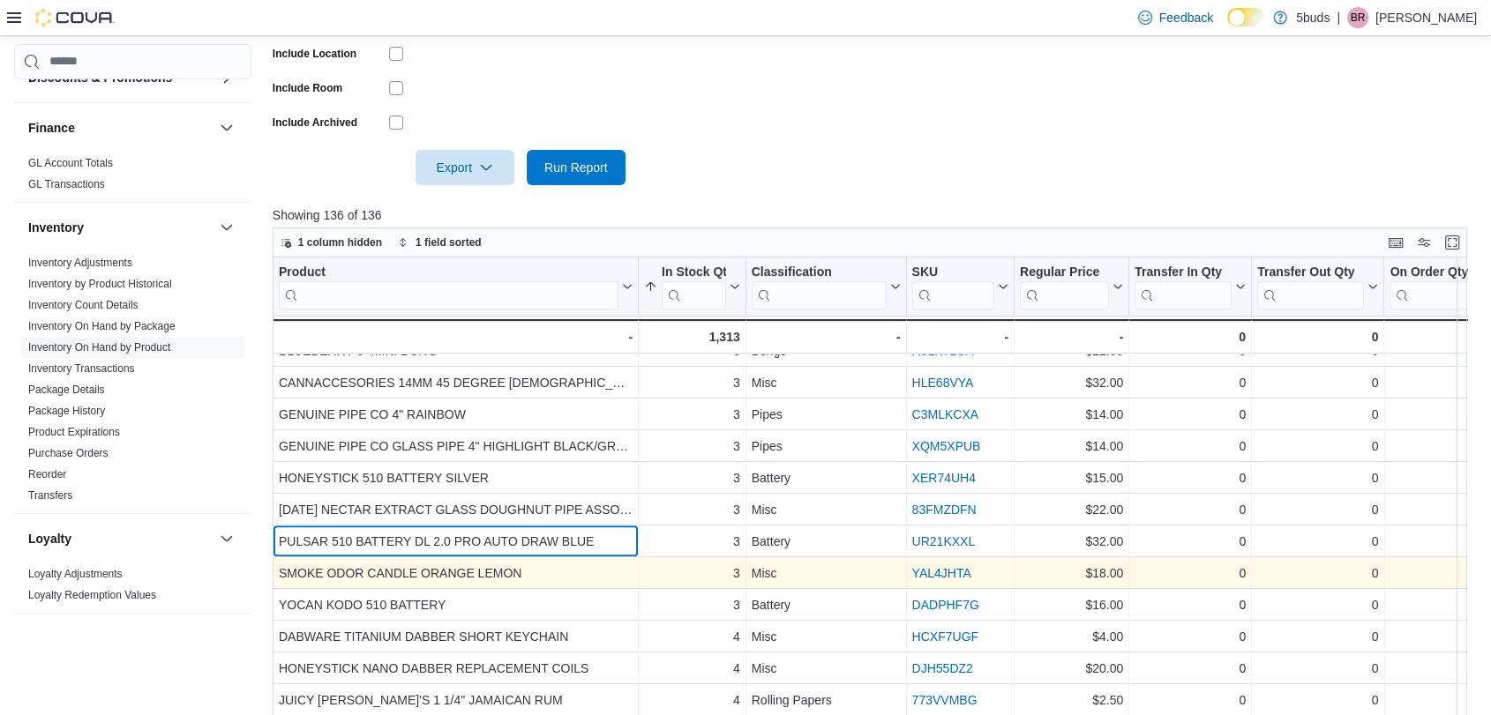
scroll to position [783, 0]
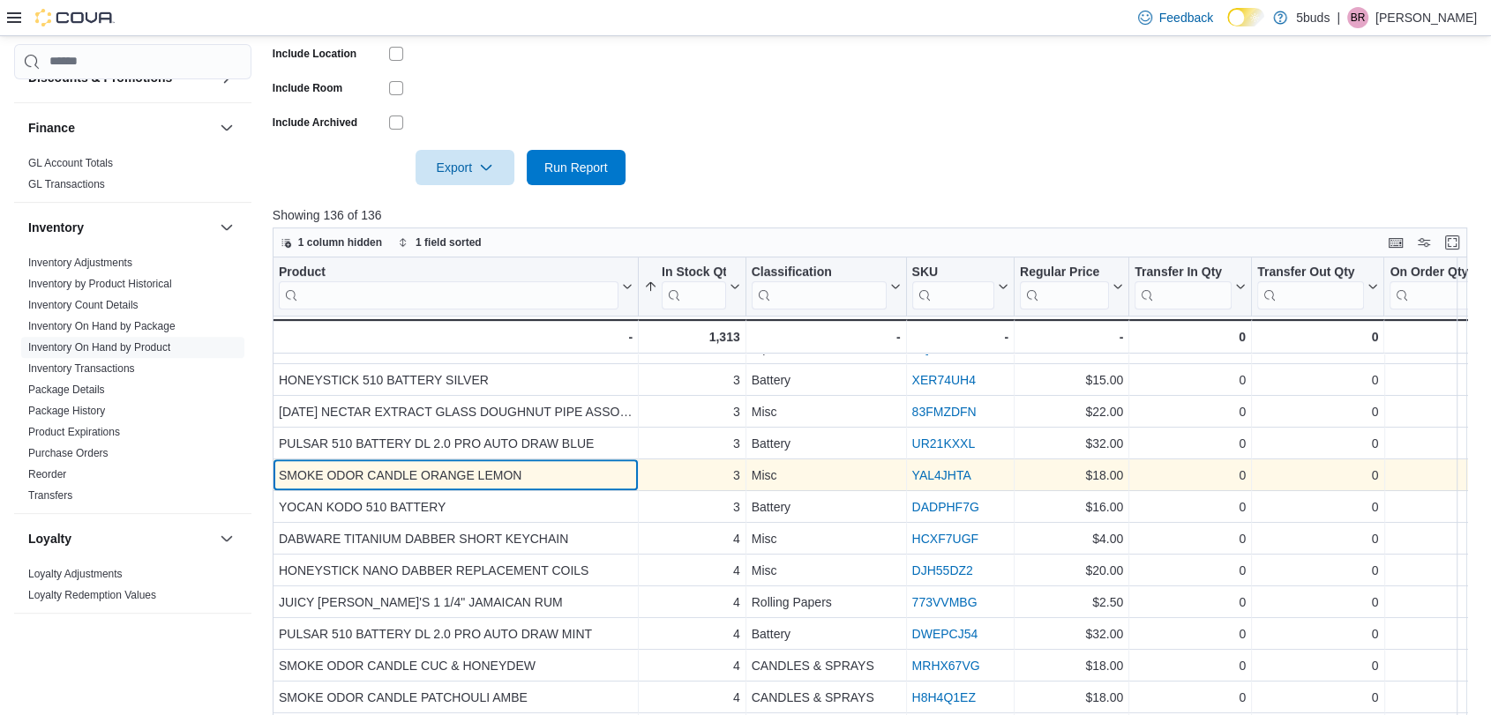
click at [465, 475] on div "SMOKE ODOR CANDLE ORANGE LEMON" at bounding box center [456, 475] width 354 height 21
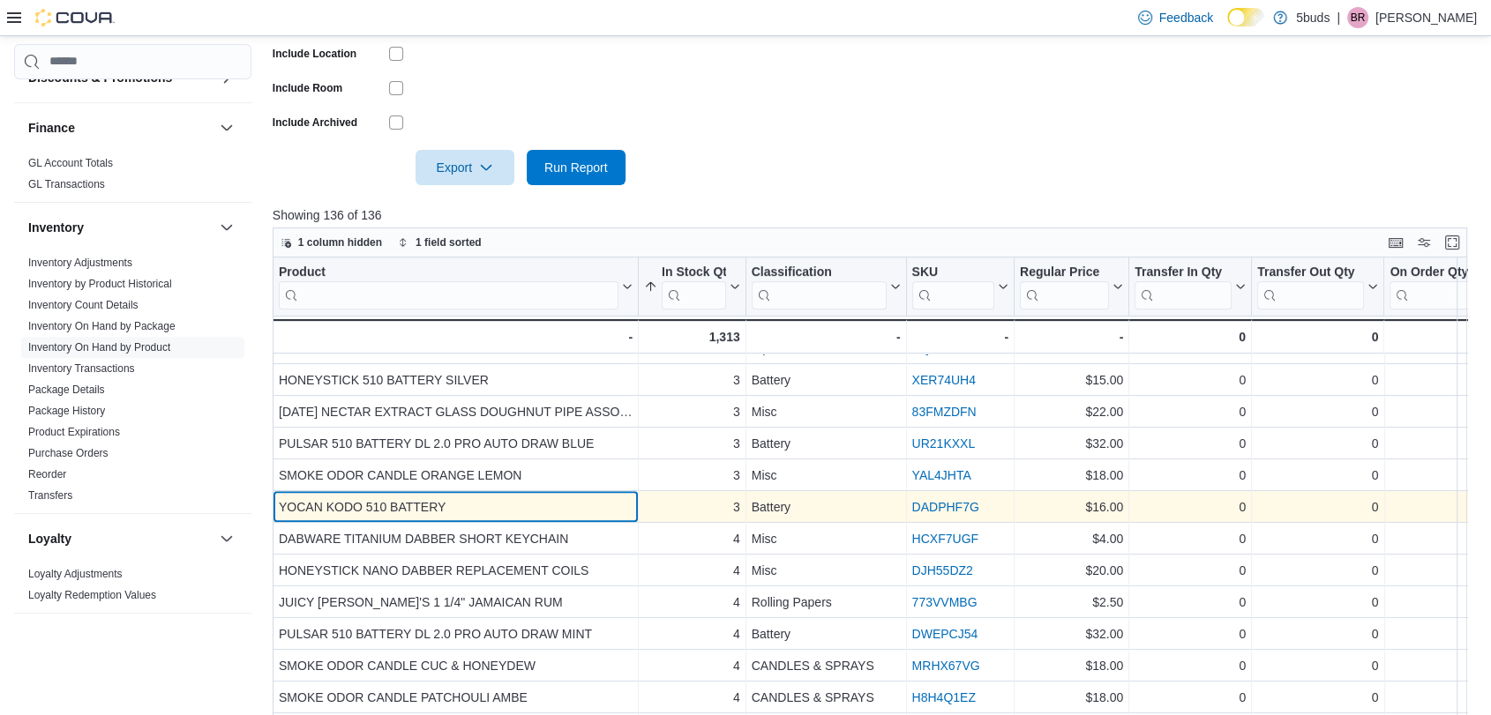
click at [441, 497] on div "YOCAN KODO 510 BATTERY" at bounding box center [456, 507] width 354 height 21
drag, startPoint x: 446, startPoint y: 503, endPoint x: 280, endPoint y: 503, distance: 166.7
click at [280, 503] on div "YOCAN KODO 510 BATTERY" at bounding box center [456, 507] width 354 height 21
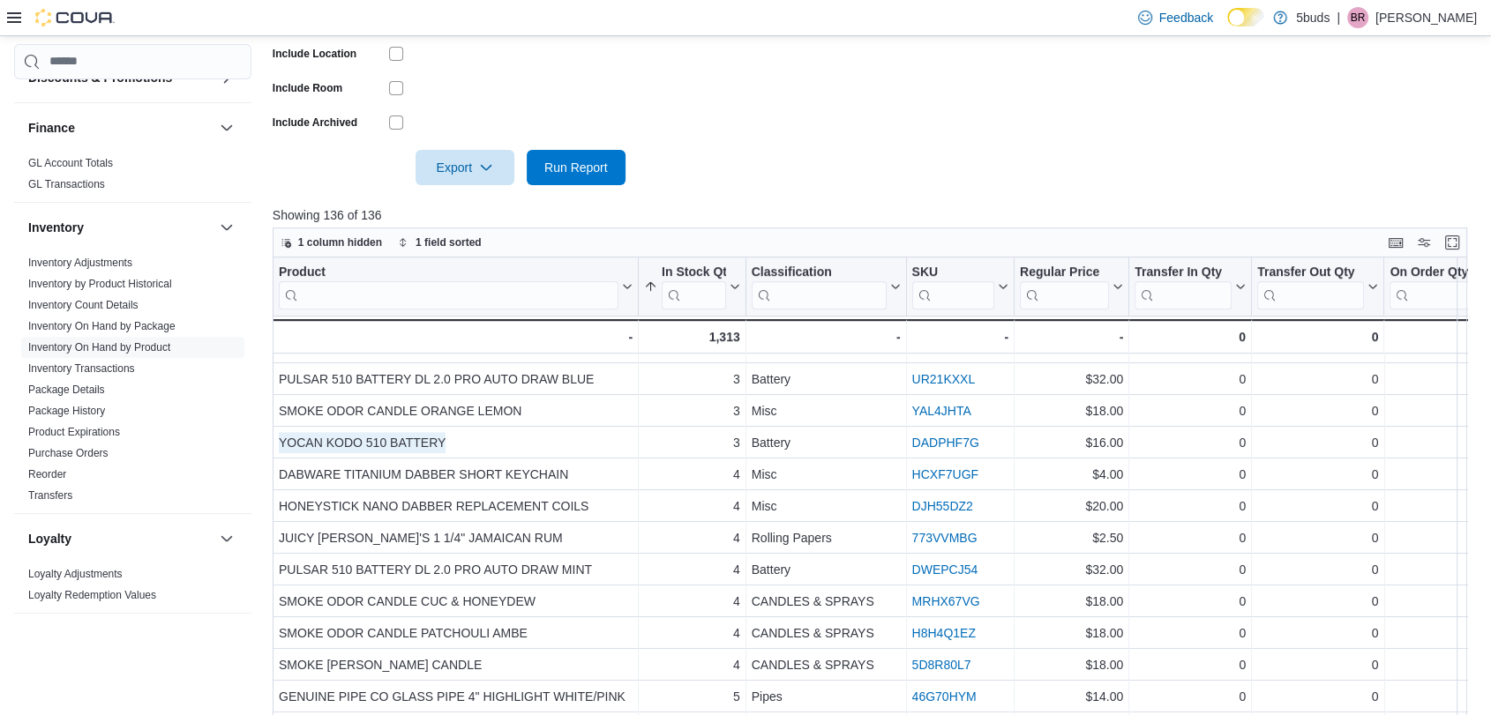
scroll to position [882, 0]
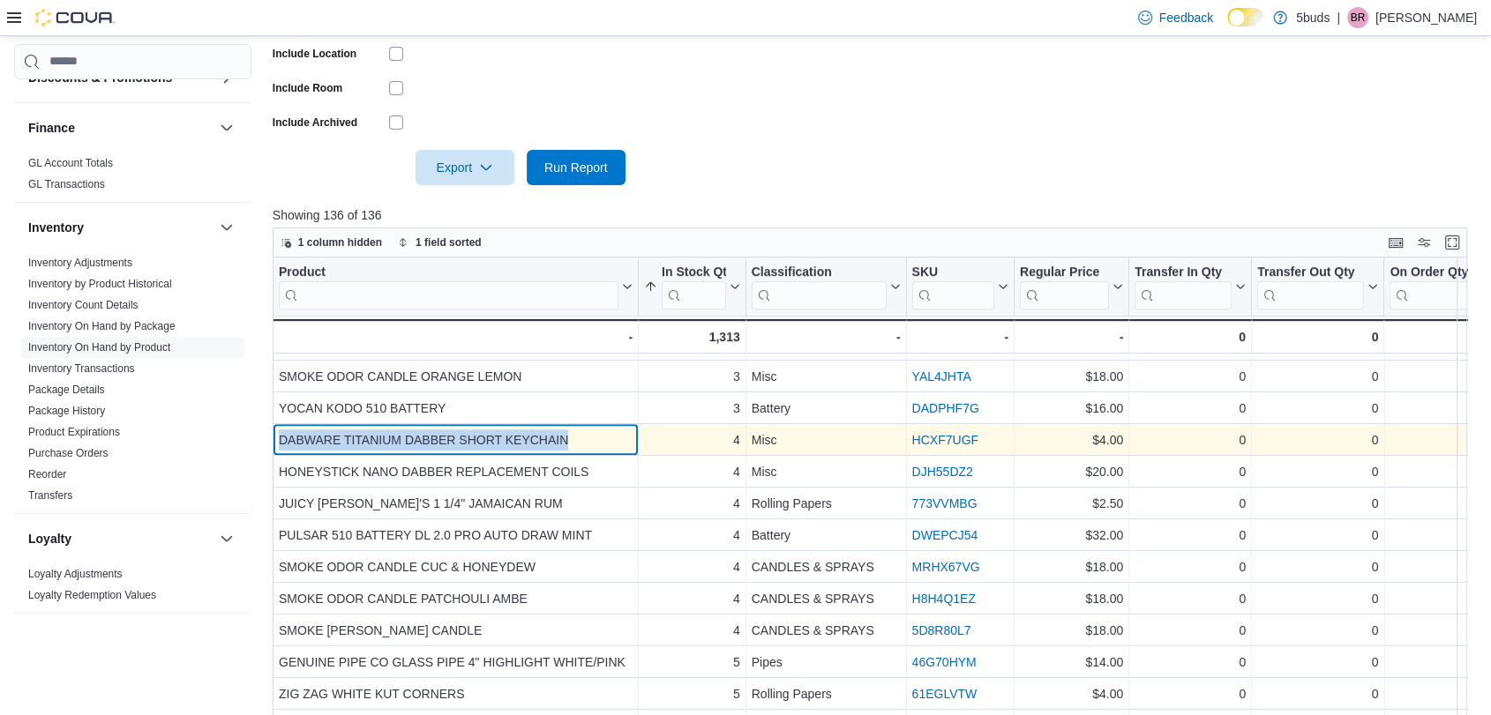
drag, startPoint x: 603, startPoint y: 440, endPoint x: 279, endPoint y: 436, distance: 323.8
click at [279, 436] on div "DABWARE TITANIUM DABBER SHORT KEYCHAIN" at bounding box center [456, 440] width 354 height 21
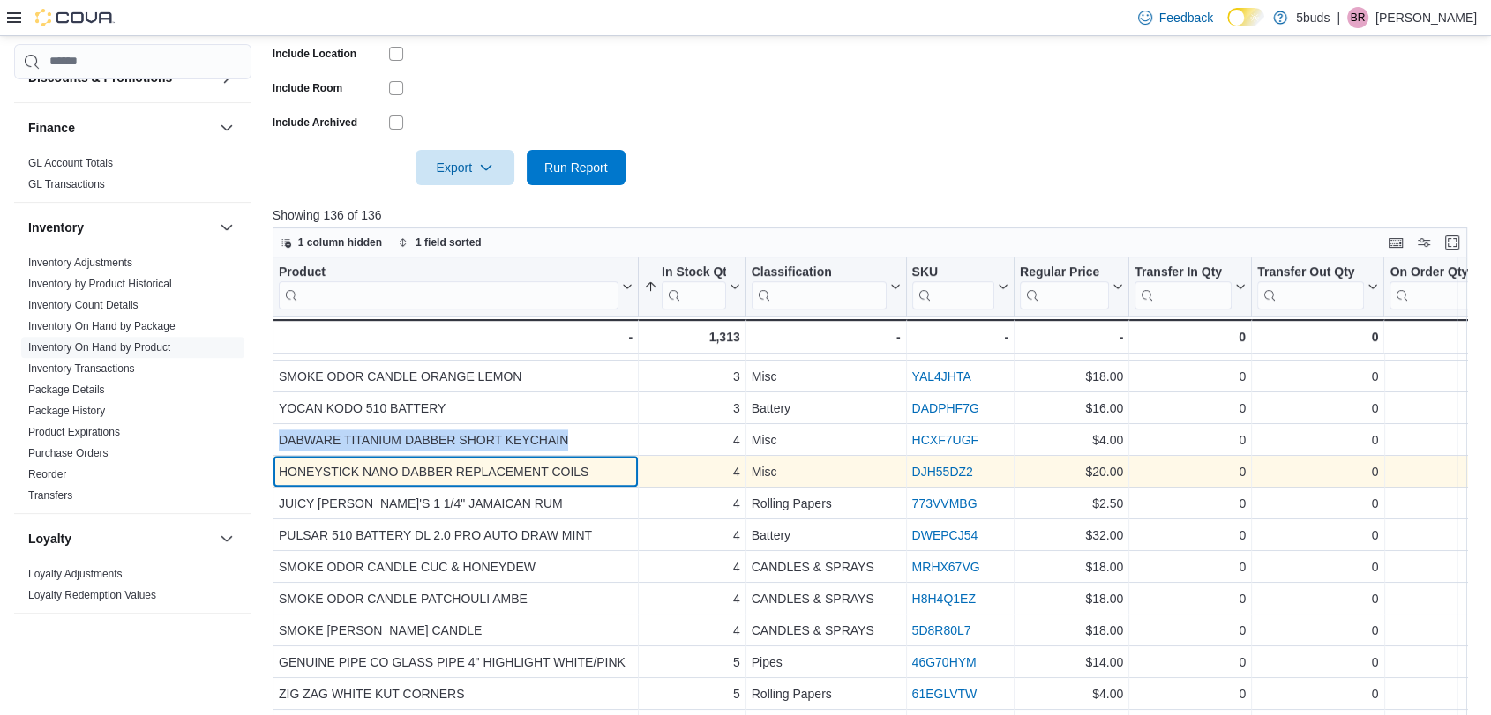
click at [624, 463] on div "HONEYSTICK NANO DABBER REPLACEMENT COILS" at bounding box center [456, 471] width 354 height 21
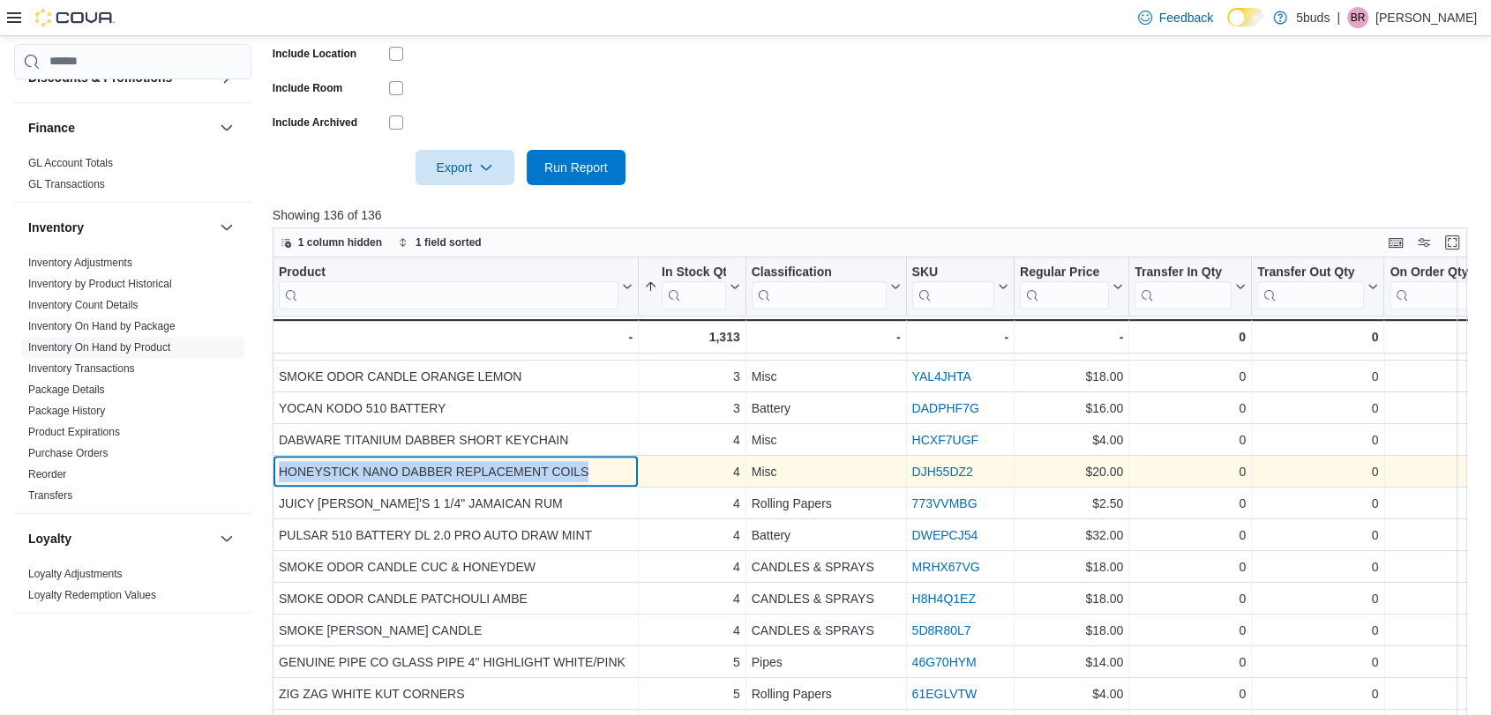
drag, startPoint x: 607, startPoint y: 468, endPoint x: 280, endPoint y: 473, distance: 327.3
click at [280, 473] on div "HONEYSTICK NANO DABBER REPLACEMENT COILS" at bounding box center [456, 471] width 354 height 21
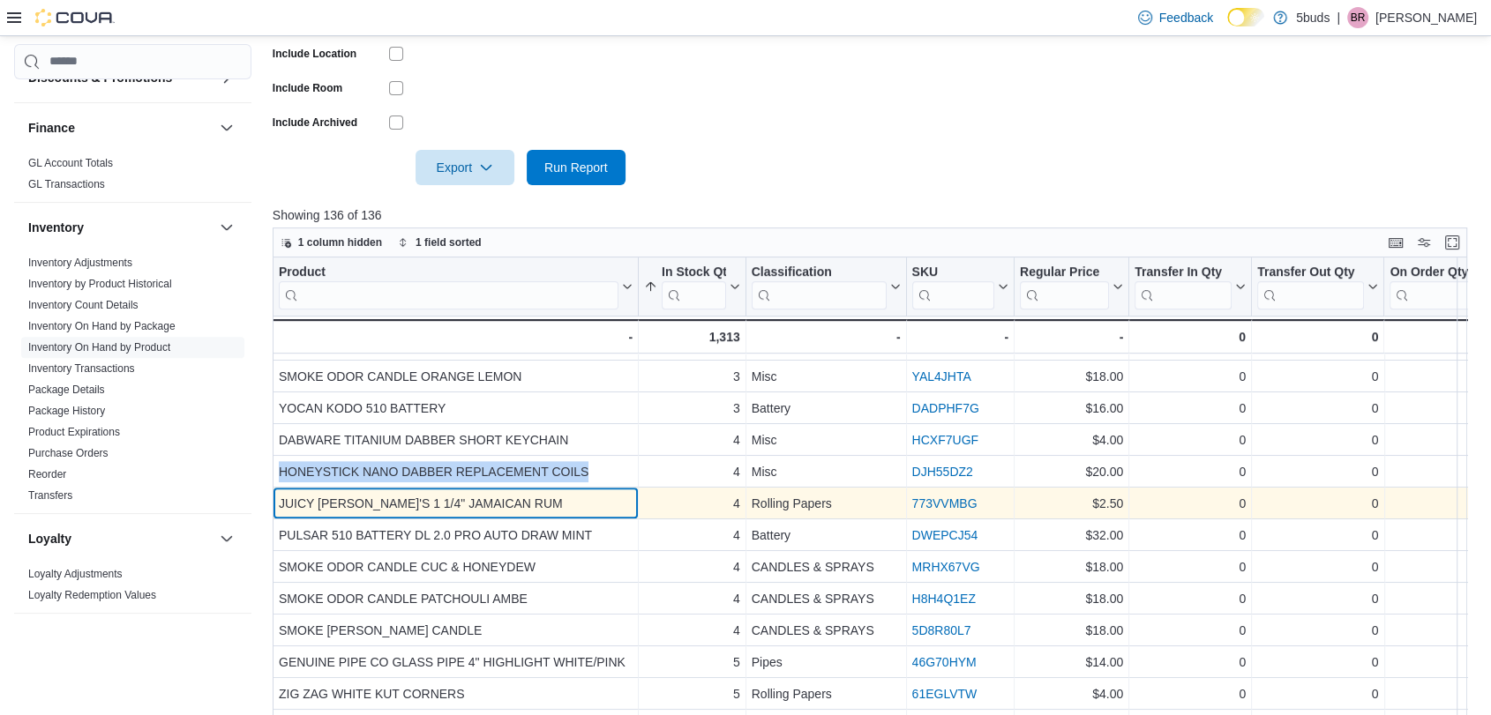
click at [527, 503] on div "JUICY [PERSON_NAME]'S 1 1/4" JAMAICAN RUM" at bounding box center [456, 503] width 354 height 21
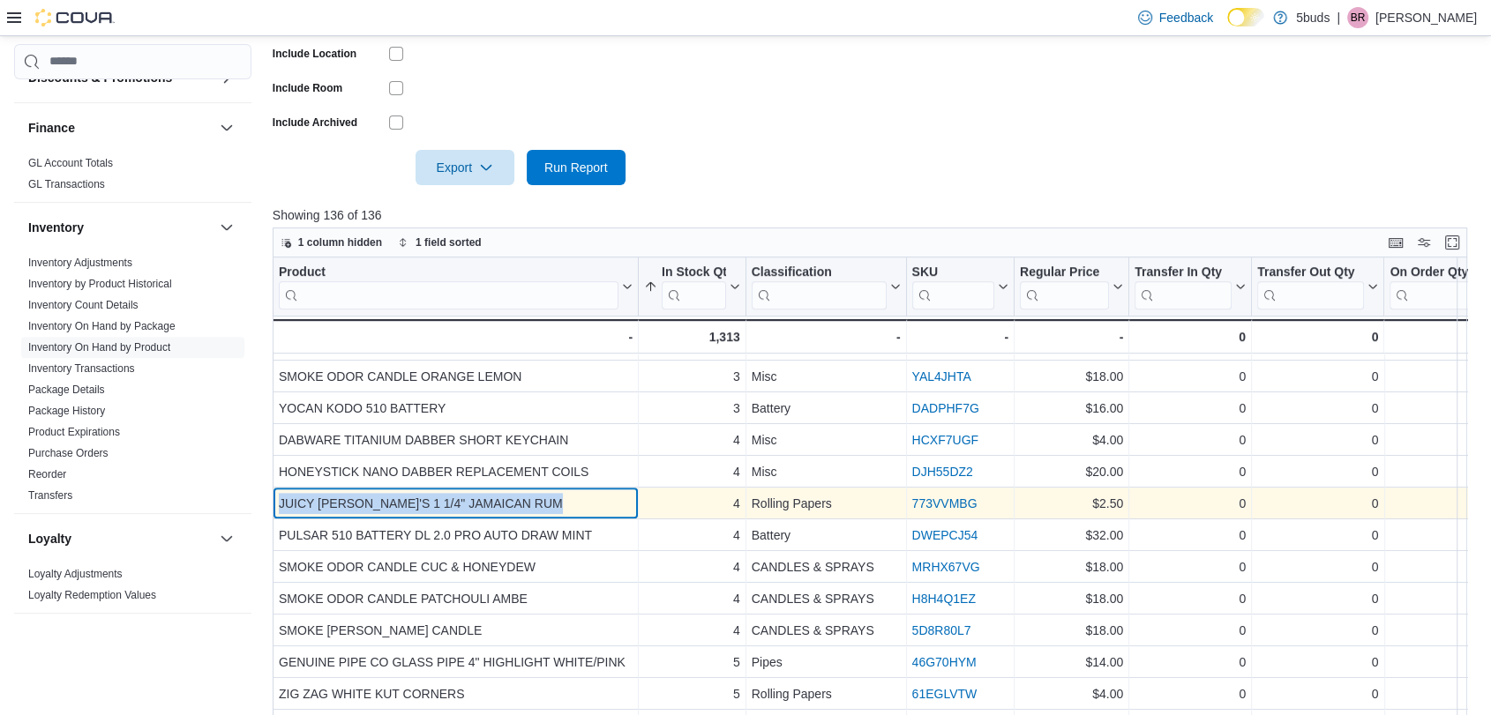
drag, startPoint x: 441, startPoint y: 500, endPoint x: 285, endPoint y: 491, distance: 156.4
click at [285, 493] on div "JUICY [PERSON_NAME]'S 1 1/4" JAMAICAN RUM" at bounding box center [456, 503] width 354 height 21
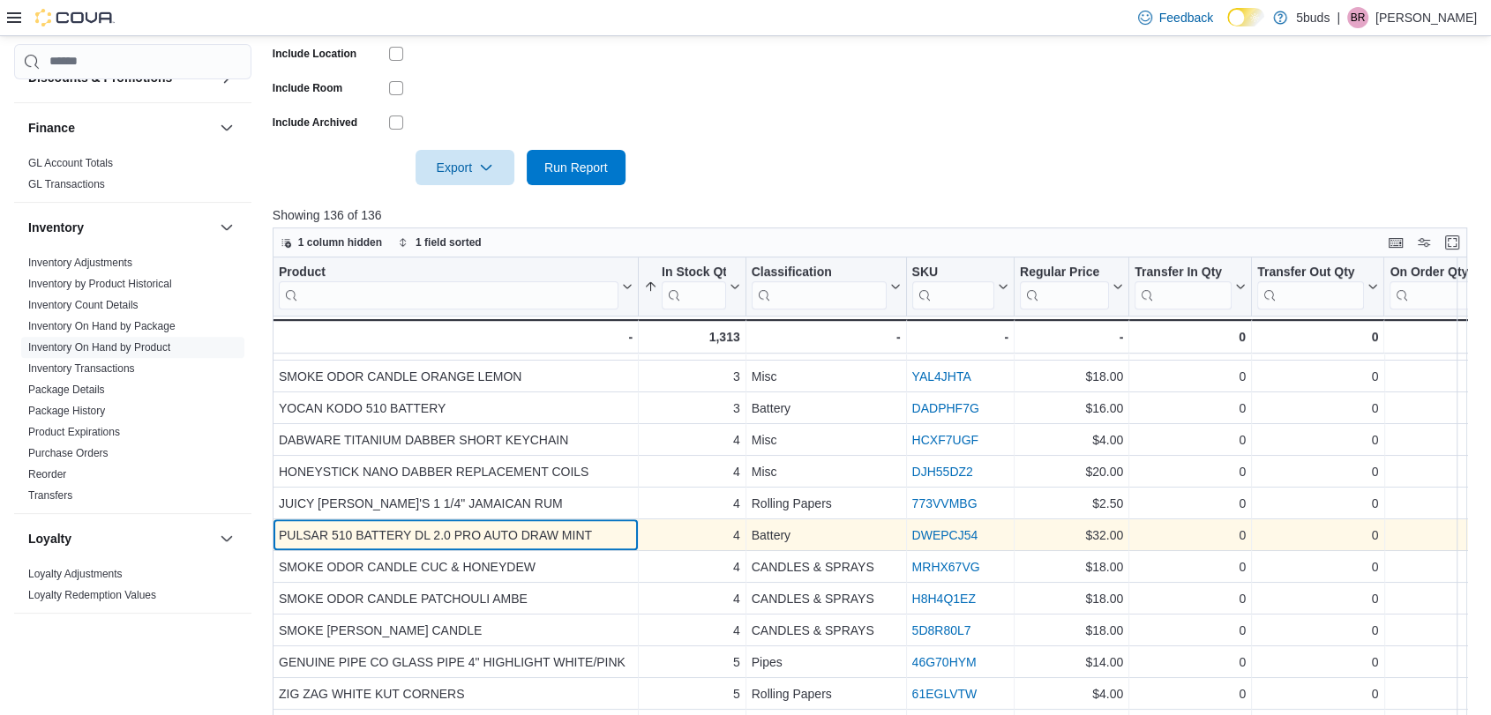
click at [573, 541] on div "PULSAR 510 BATTERY DL 2.0 PRO AUTO DRAW MINT" at bounding box center [456, 535] width 354 height 21
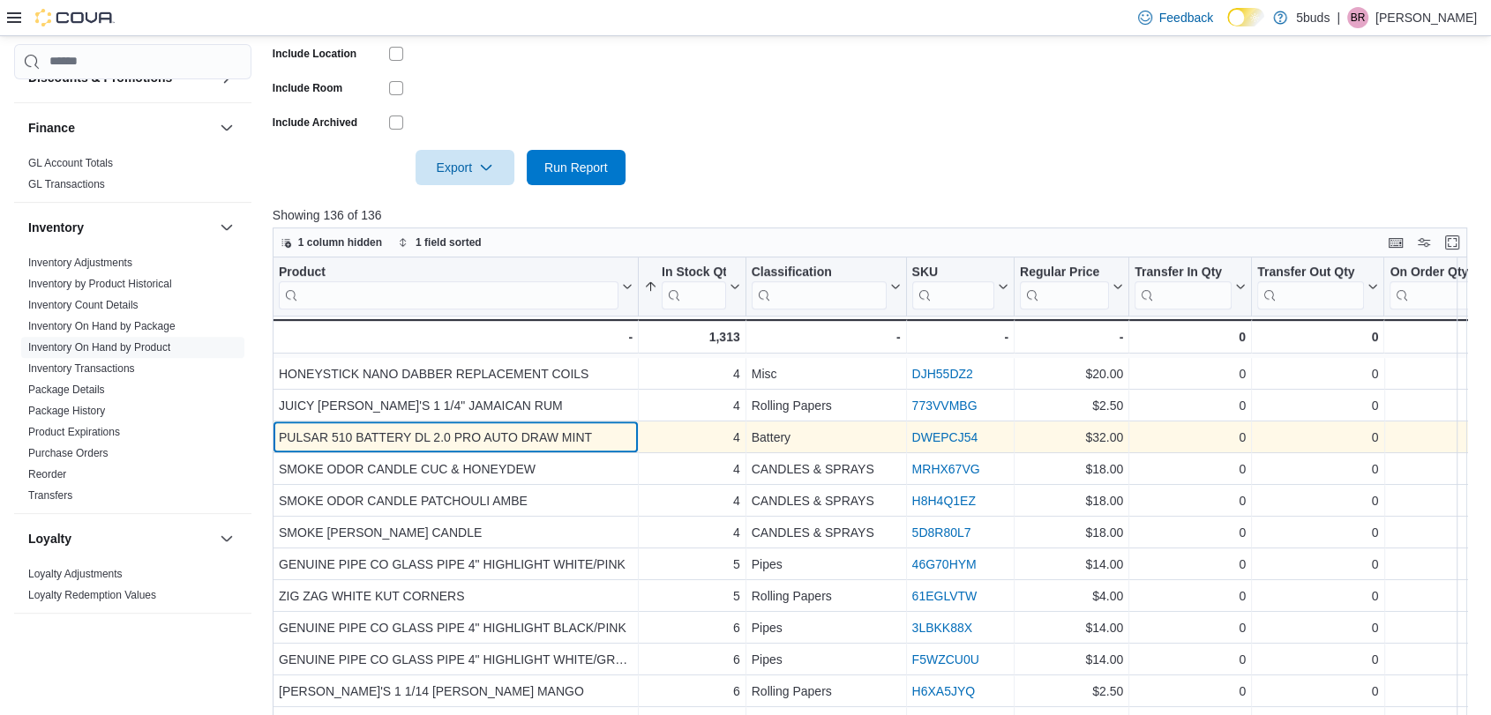
scroll to position [1078, 0]
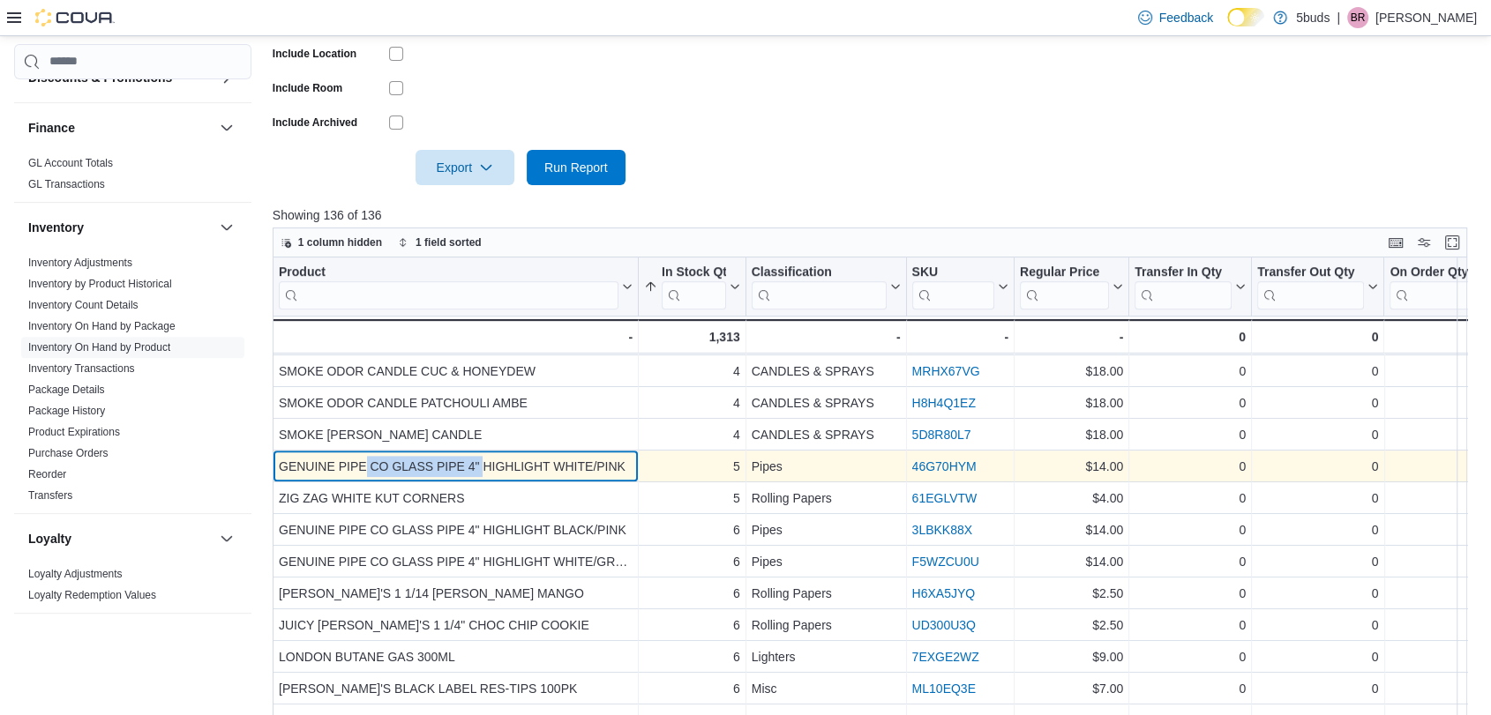
drag, startPoint x: 483, startPoint y: 464, endPoint x: 378, endPoint y: 468, distance: 104.2
click at [378, 468] on div "GENUINE PIPE CO GLASS PIPE 4" HIGHLIGHT WHITE/PINK" at bounding box center [456, 466] width 354 height 21
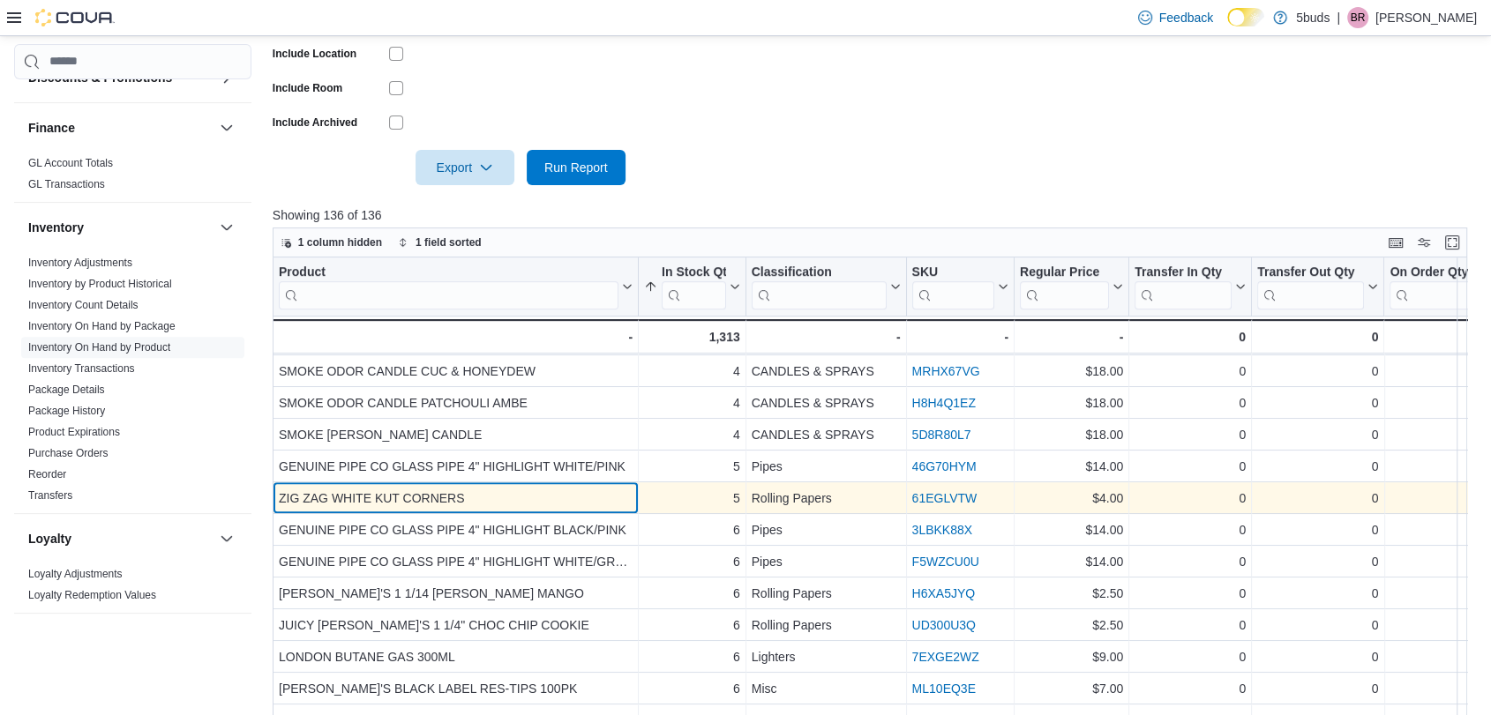
click at [466, 496] on div "ZIG ZAG WHITE KUT CORNERS" at bounding box center [456, 498] width 354 height 21
drag, startPoint x: 486, startPoint y: 496, endPoint x: 275, endPoint y: 496, distance: 210.8
click at [275, 496] on div "ZIG ZAG WHITE KUT CORNERS - Product, column 1, row 89" at bounding box center [456, 499] width 366 height 32
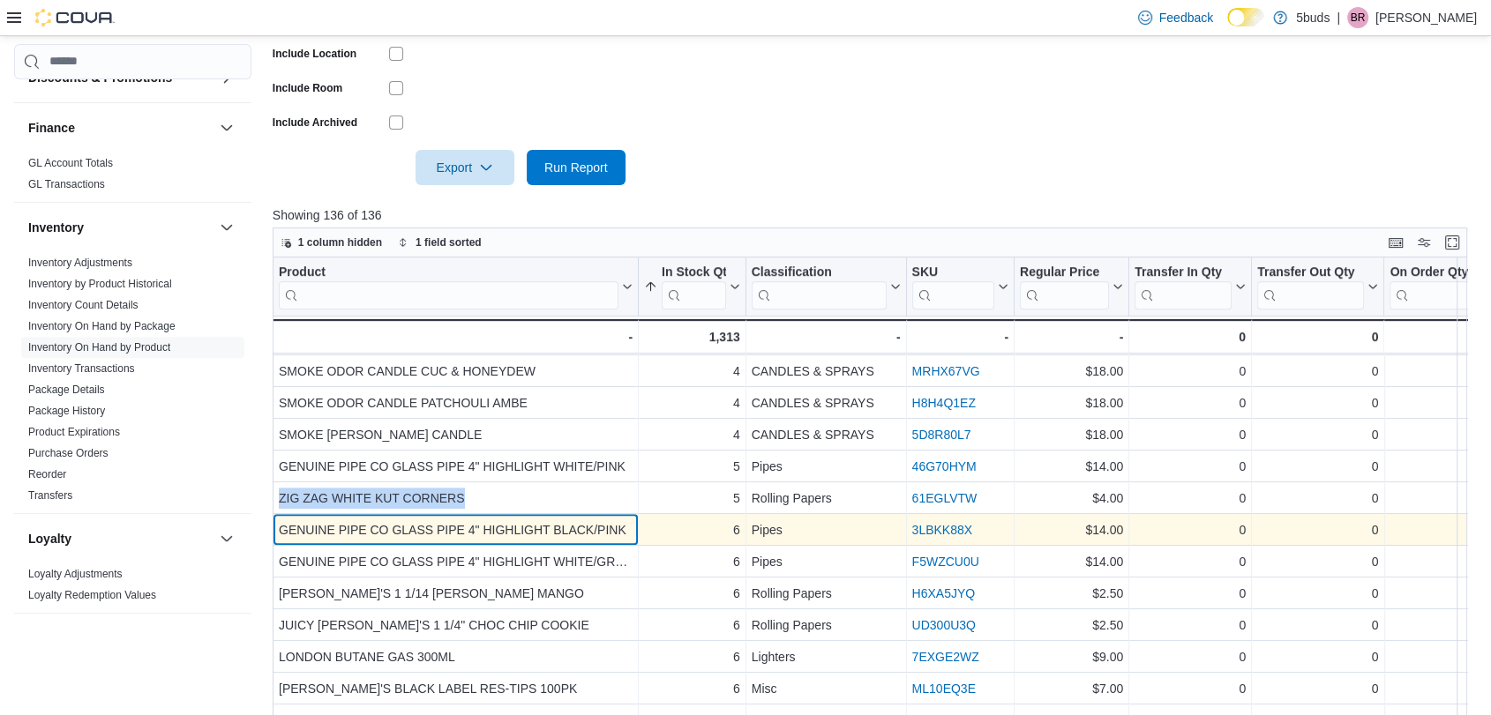
click at [522, 521] on div "GENUINE PIPE CO GLASS PIPE 4" HIGHLIGHT BLACK/PINK" at bounding box center [456, 530] width 354 height 21
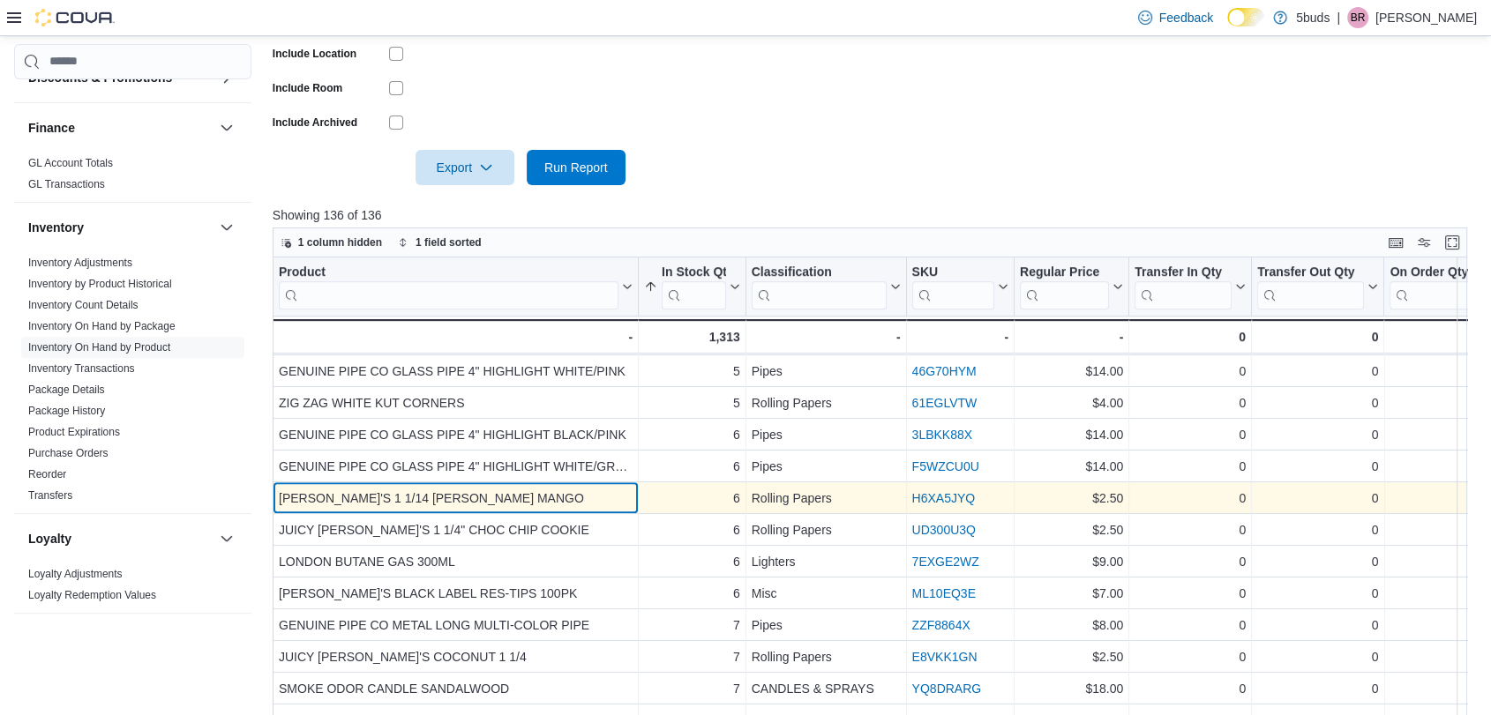
click at [542, 496] on div "[PERSON_NAME]'S 1 1/14 [PERSON_NAME] MANGO" at bounding box center [456, 498] width 354 height 21
drag, startPoint x: 490, startPoint y: 496, endPoint x: 275, endPoint y: 489, distance: 215.4
click at [275, 489] on div "JUICY JAY'S 1 1/14 [PERSON_NAME] MANGO - Product, column 1, row 92" at bounding box center [456, 499] width 366 height 32
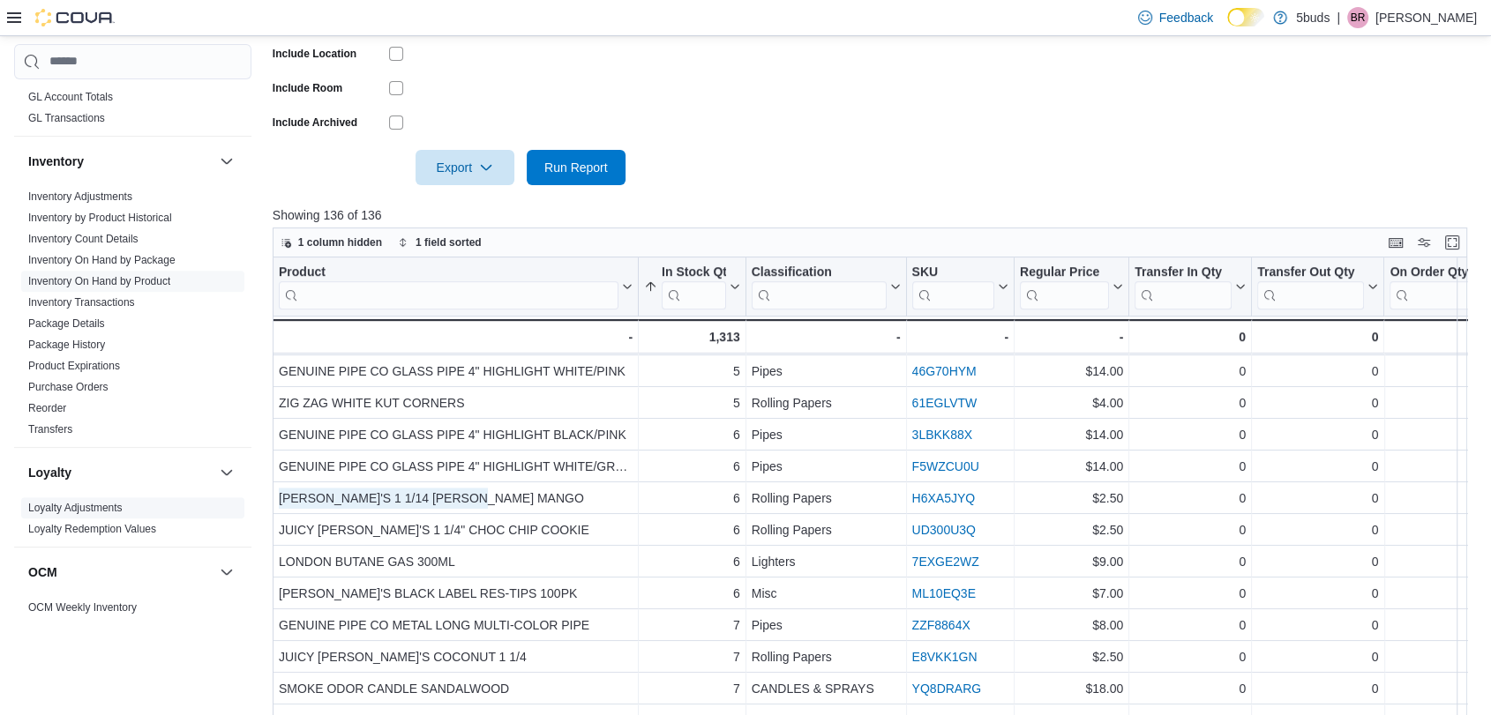
scroll to position [685, 0]
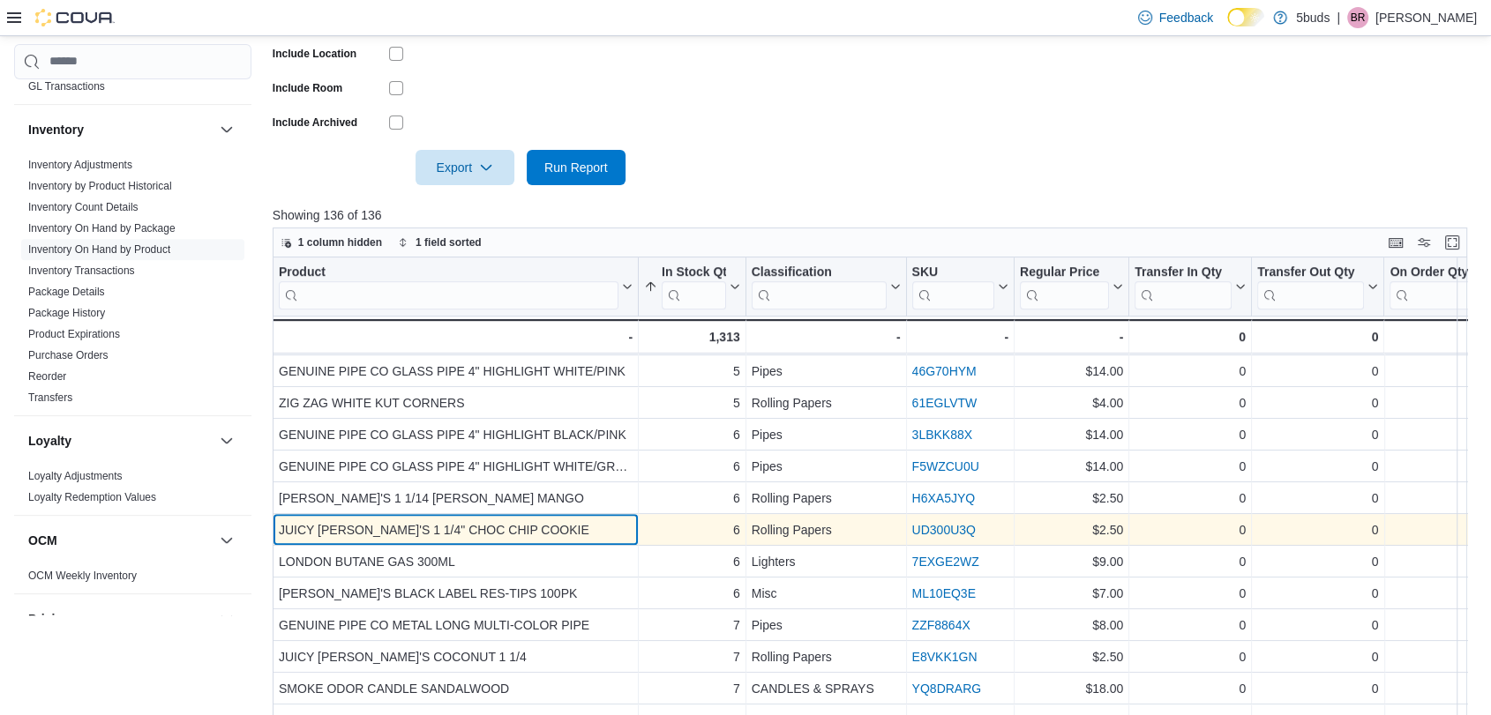
click at [476, 514] on div "JUICY [PERSON_NAME]'S 1 1/4" CHOC CHIP COOKIE - Product, column 1, row 93" at bounding box center [456, 530] width 366 height 32
drag, startPoint x: 475, startPoint y: 520, endPoint x: 278, endPoint y: 522, distance: 196.7
click at [279, 522] on div "JUICY [PERSON_NAME]'S 1 1/4" CHOC CHIP COOKIE" at bounding box center [456, 530] width 354 height 21
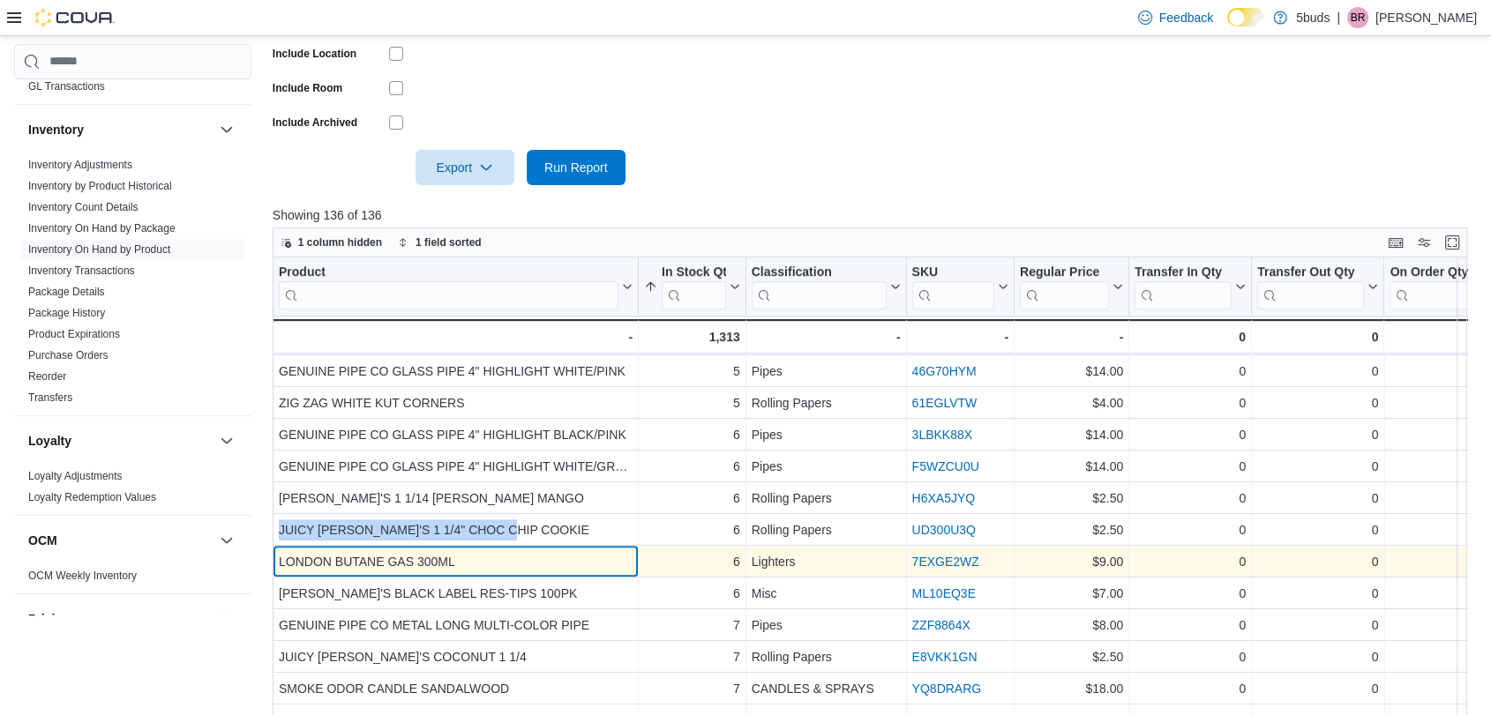
click at [489, 546] on div "LONDON BUTANE GAS 300ML - Product, column 1, row 94" at bounding box center [456, 562] width 366 height 32
drag, startPoint x: 458, startPoint y: 566, endPoint x: 273, endPoint y: 558, distance: 185.5
click at [273, 558] on div "LONDON BUTANE GAS 300ML - Product, column 1, row 94" at bounding box center [456, 562] width 366 height 32
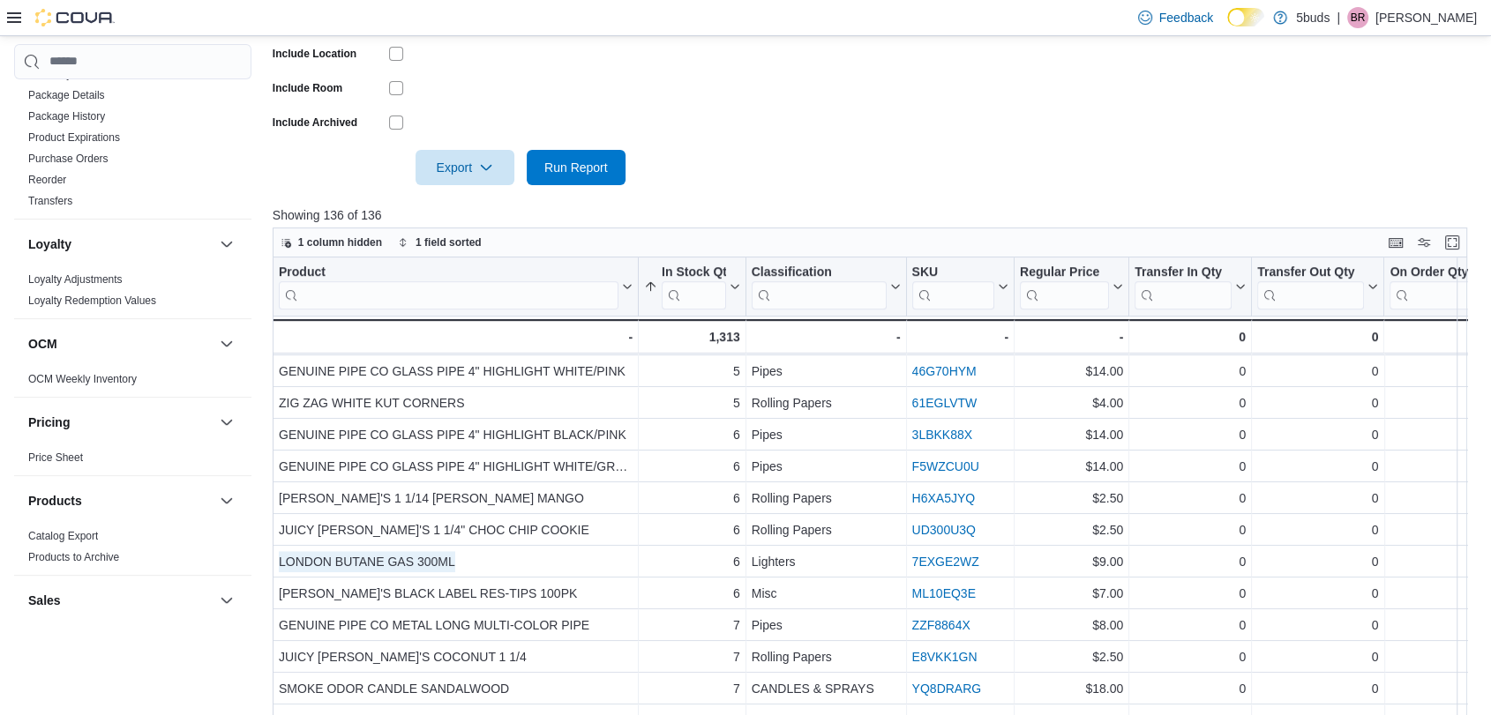
scroll to position [1184, 0]
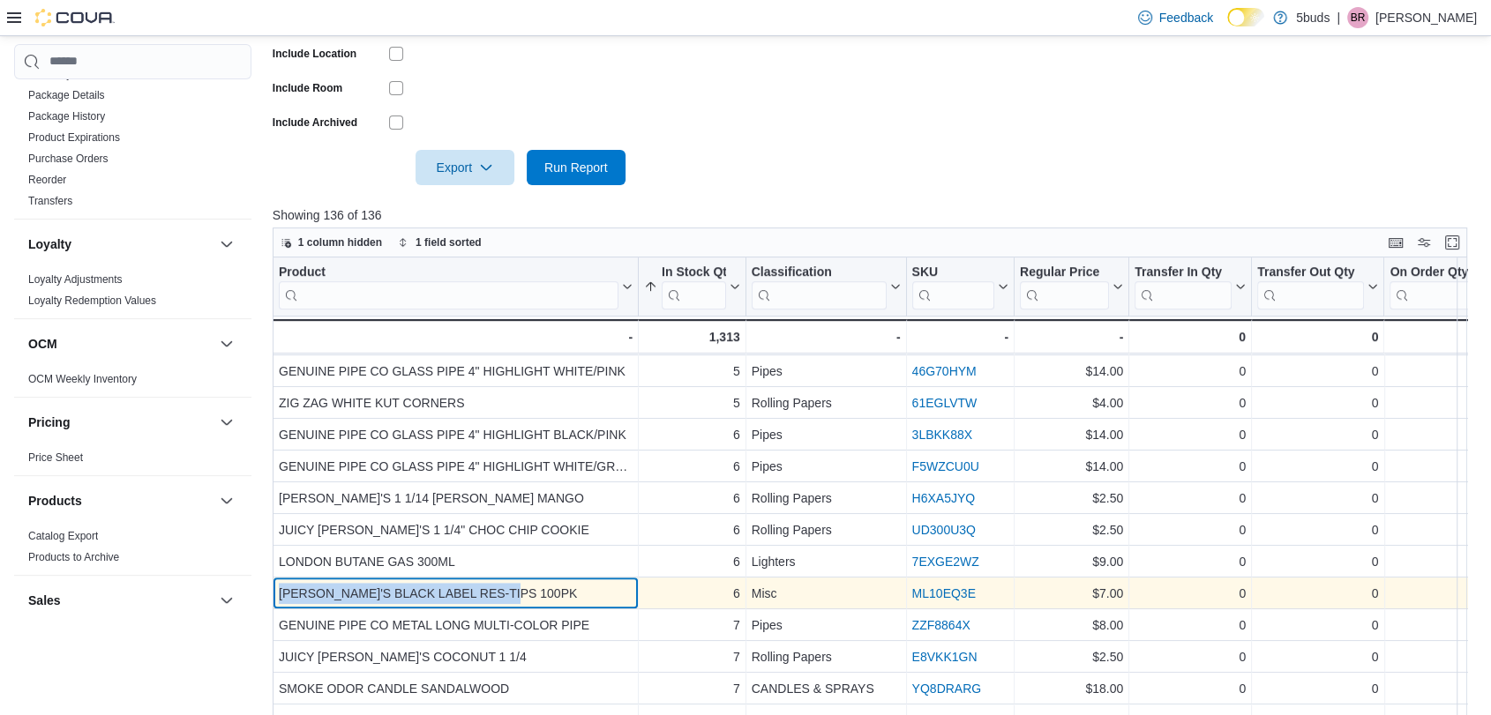
drag, startPoint x: 555, startPoint y: 576, endPoint x: 281, endPoint y: 577, distance: 274.4
click at [281, 583] on div "[PERSON_NAME]'S BLACK LABEL RES-TIPS 100PK" at bounding box center [456, 593] width 354 height 21
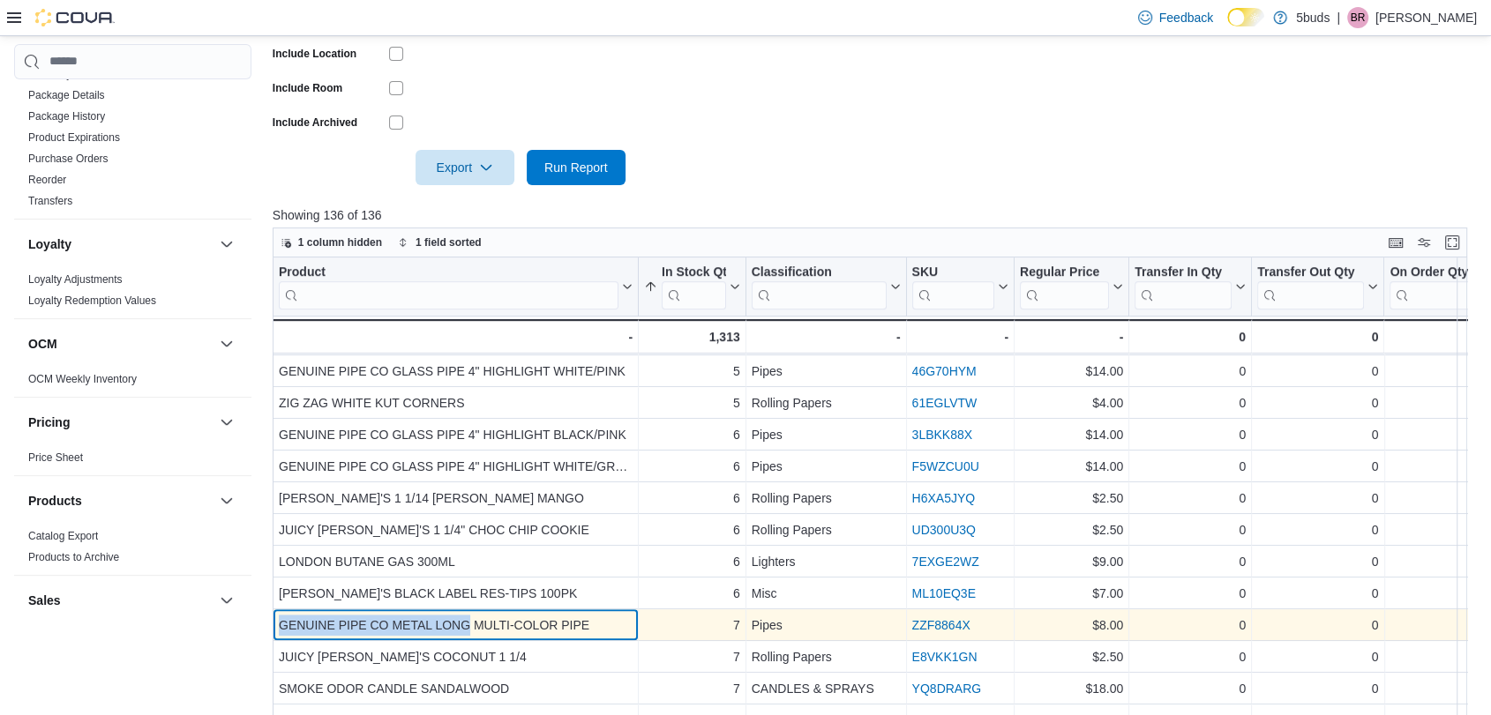
drag, startPoint x: 468, startPoint y: 613, endPoint x: 278, endPoint y: 612, distance: 190.5
click at [279, 615] on div "GENUINE PIPE CO METAL LONG MULTI-COLOR PIPE" at bounding box center [456, 625] width 354 height 21
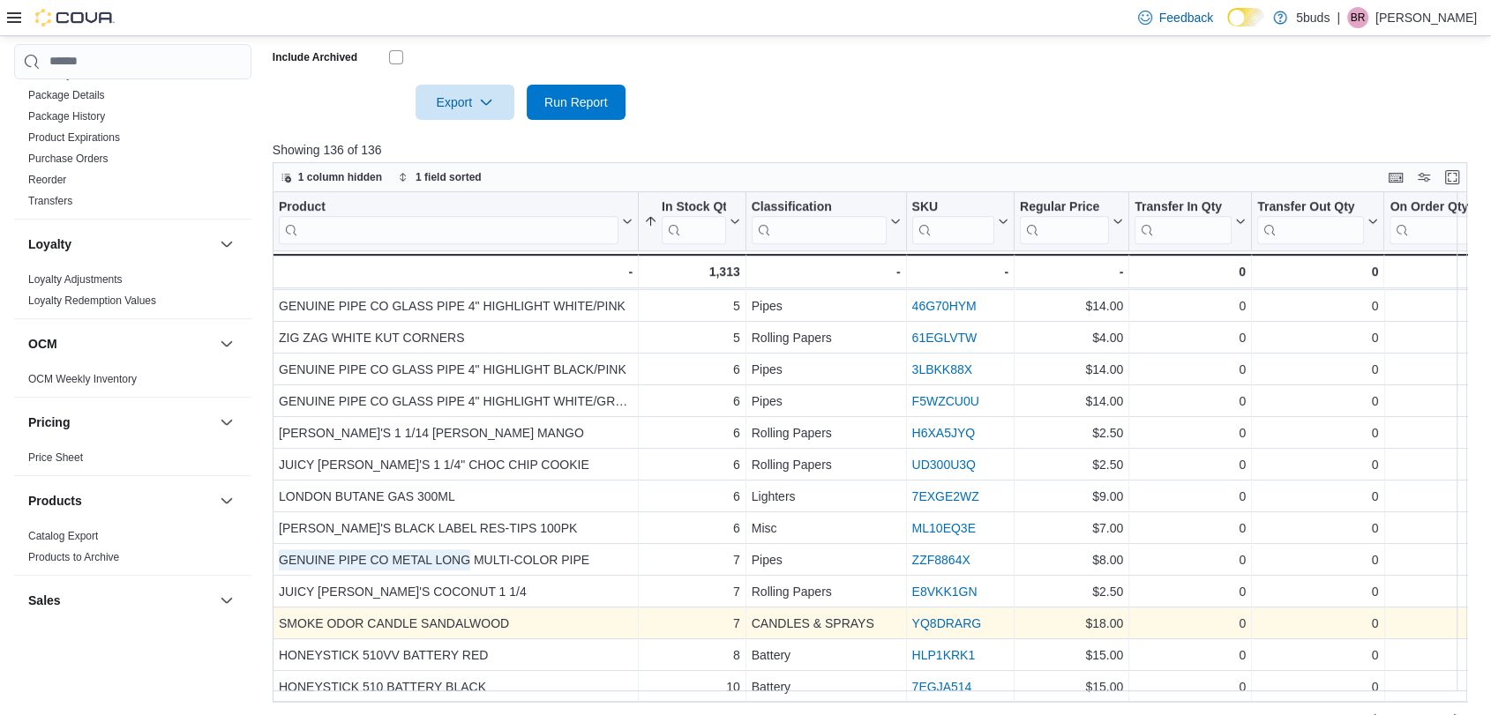
scroll to position [590, 0]
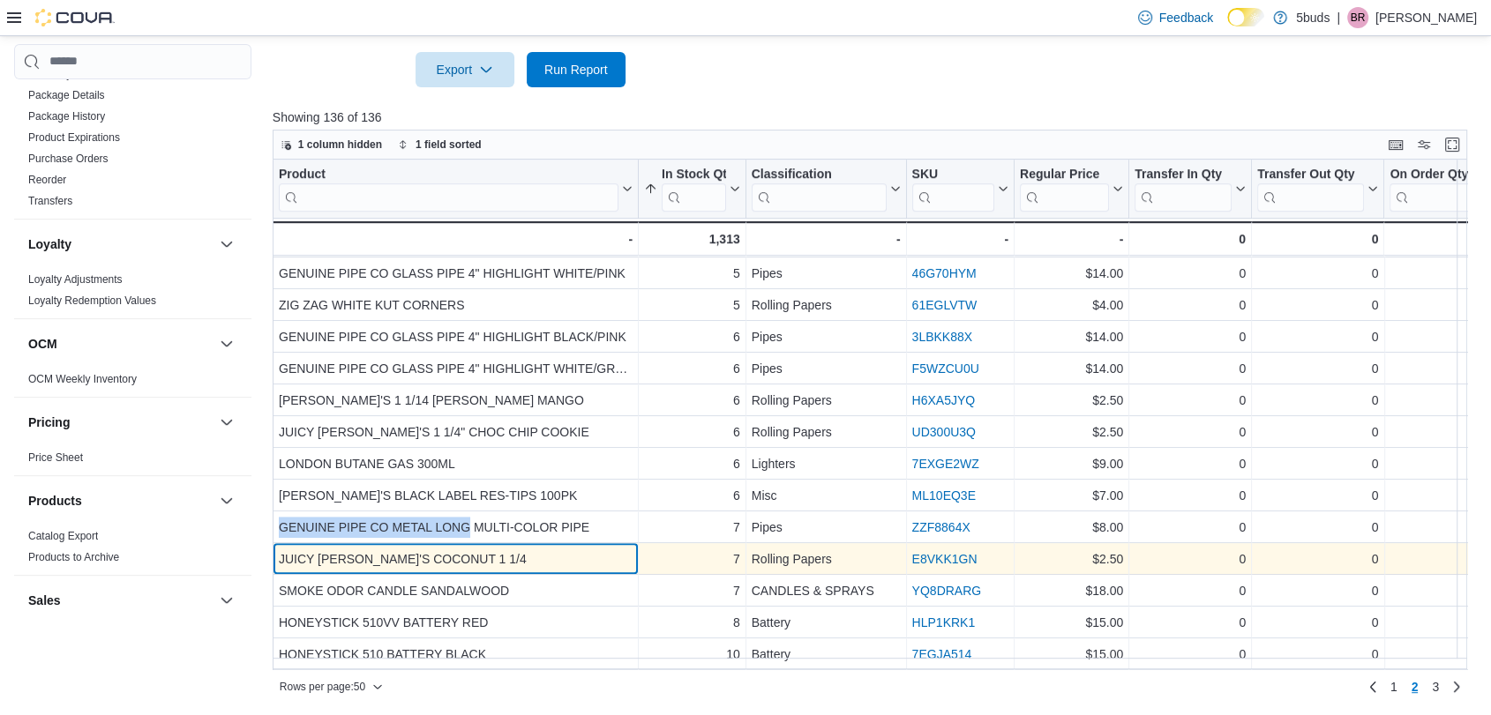
click at [490, 549] on div "JUICY [PERSON_NAME]'S COCONUT 1 1/4" at bounding box center [456, 559] width 354 height 21
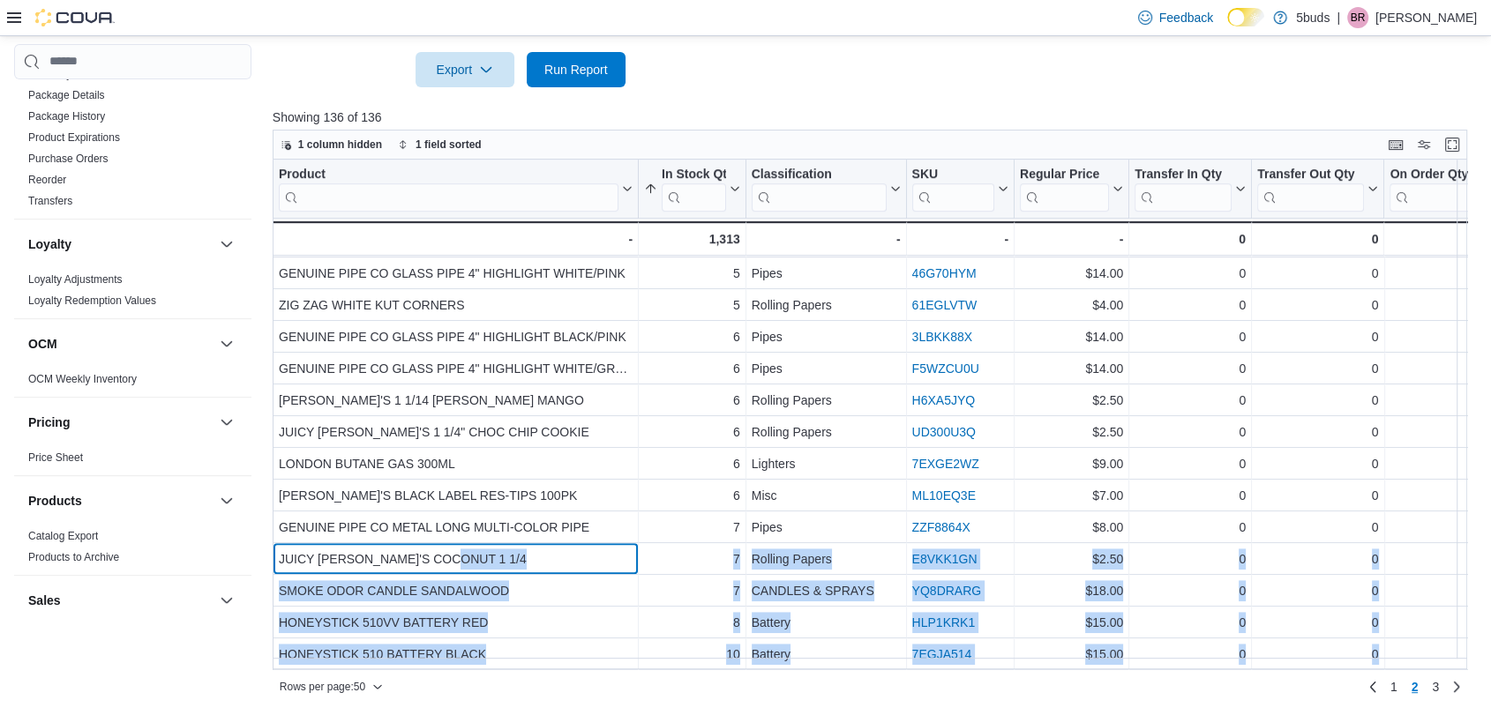
drag, startPoint x: 415, startPoint y: 547, endPoint x: 269, endPoint y: 548, distance: 145.6
click at [269, 548] on div "Cash Management Cash Management Cash Out Details Compliance OCS Transaction Sub…" at bounding box center [745, 117] width 1463 height 1171
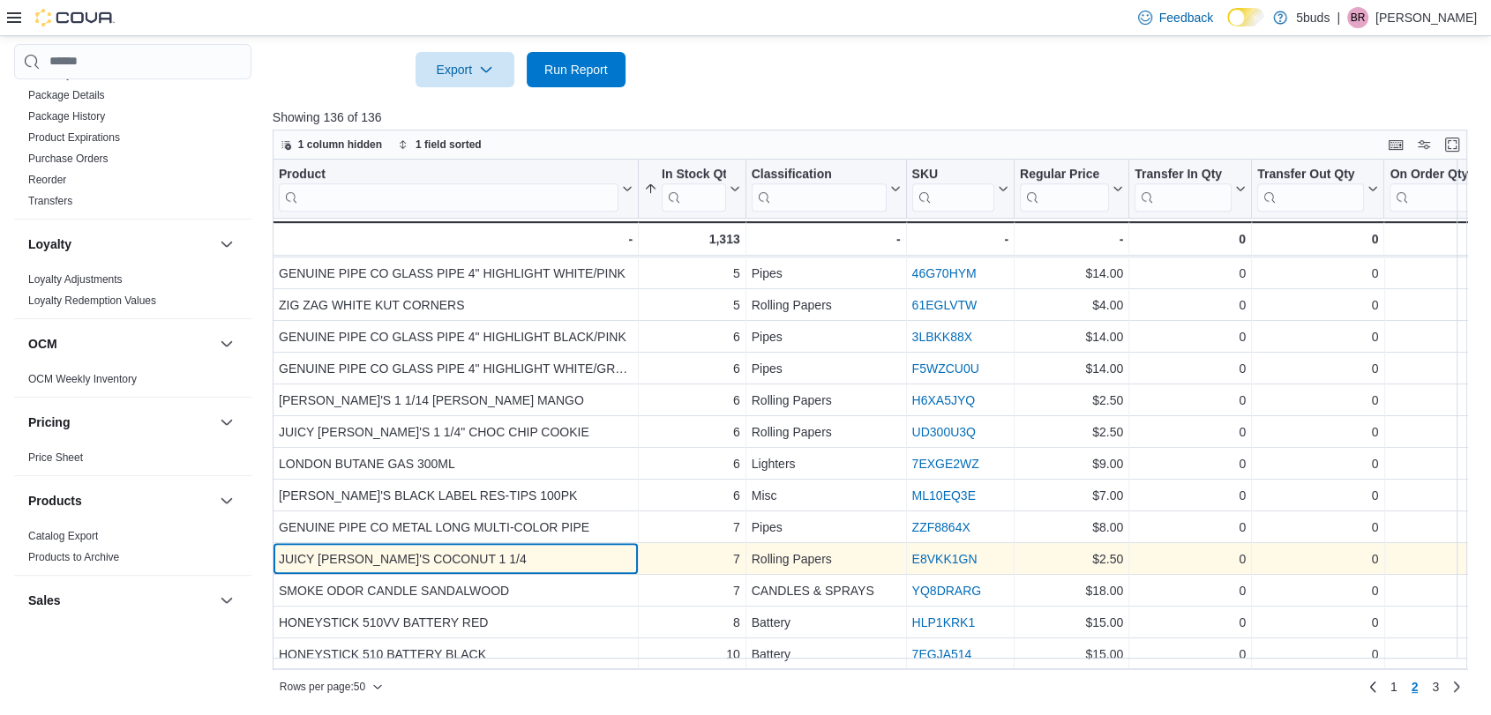
click at [328, 549] on div "JUICY [PERSON_NAME]'S COCONUT 1 1/4" at bounding box center [456, 559] width 354 height 21
drag, startPoint x: 466, startPoint y: 549, endPoint x: 281, endPoint y: 541, distance: 185.4
click at [281, 549] on div "JUICY [PERSON_NAME]'S COCONUT 1 1/4" at bounding box center [456, 559] width 354 height 21
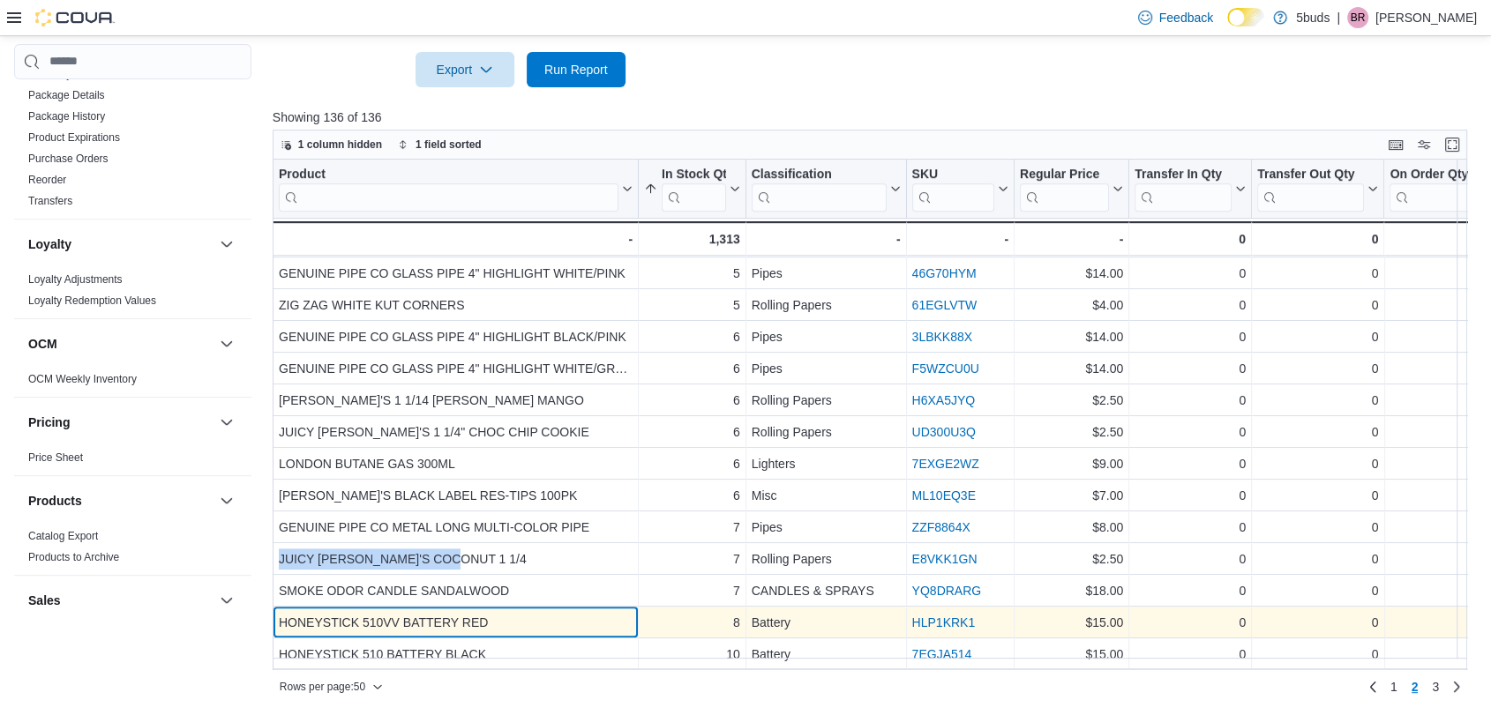
click at [500, 612] on div "HONEYSTICK 510VV BATTERY RED" at bounding box center [456, 622] width 354 height 21
drag, startPoint x: 459, startPoint y: 608, endPoint x: 275, endPoint y: 610, distance: 183.5
click at [275, 610] on div "HONEYSTICK 510VV BATTERY RED - Product, column 1, row 99" at bounding box center [456, 623] width 366 height 32
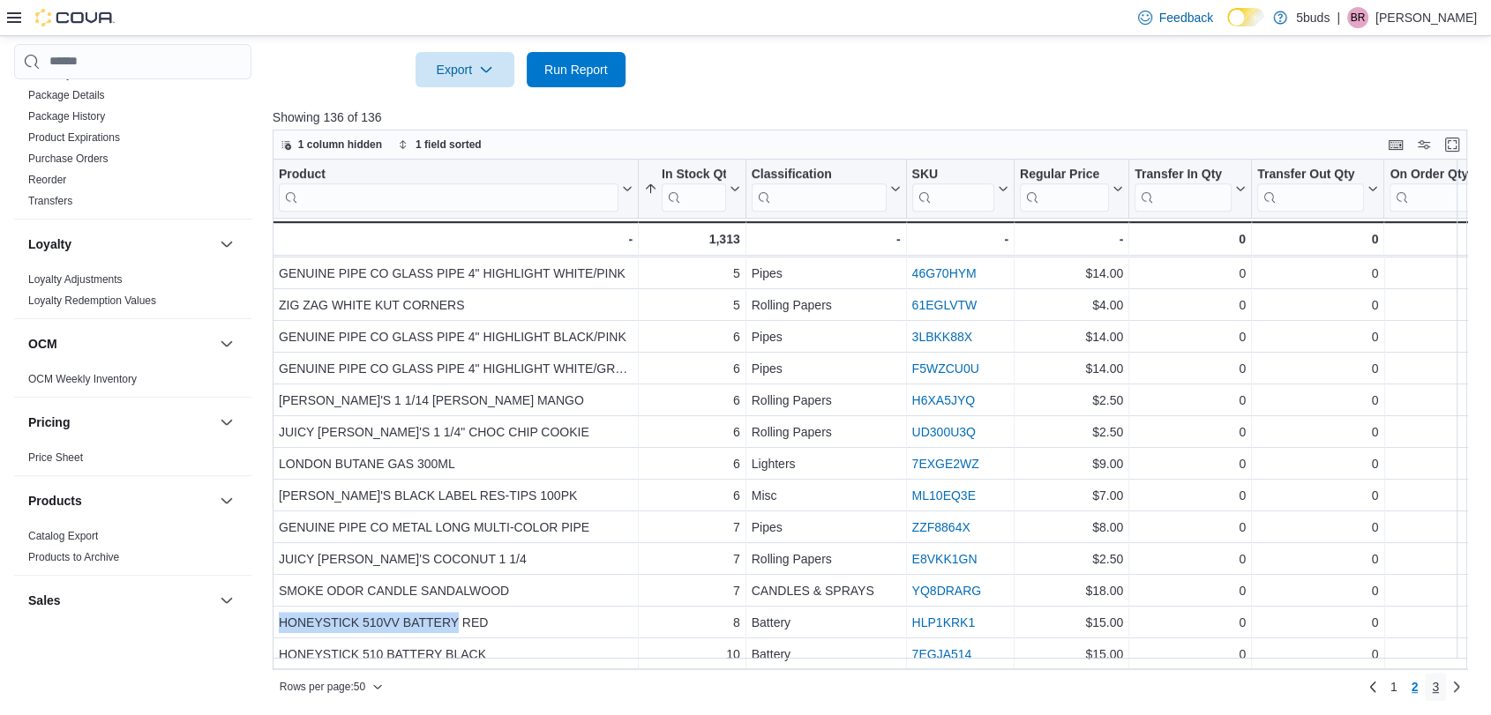
click at [1439, 682] on span "3" at bounding box center [1435, 687] width 7 height 18
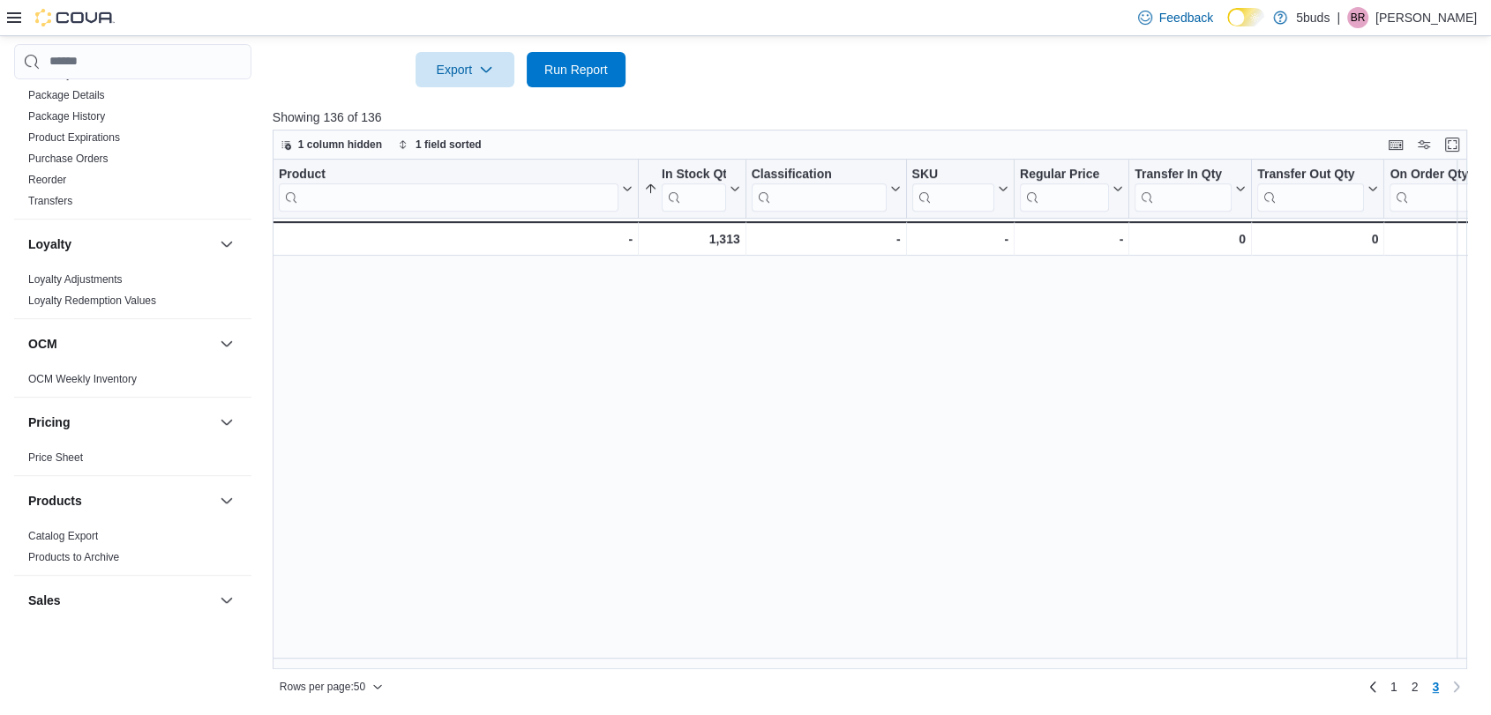
scroll to position [0, 0]
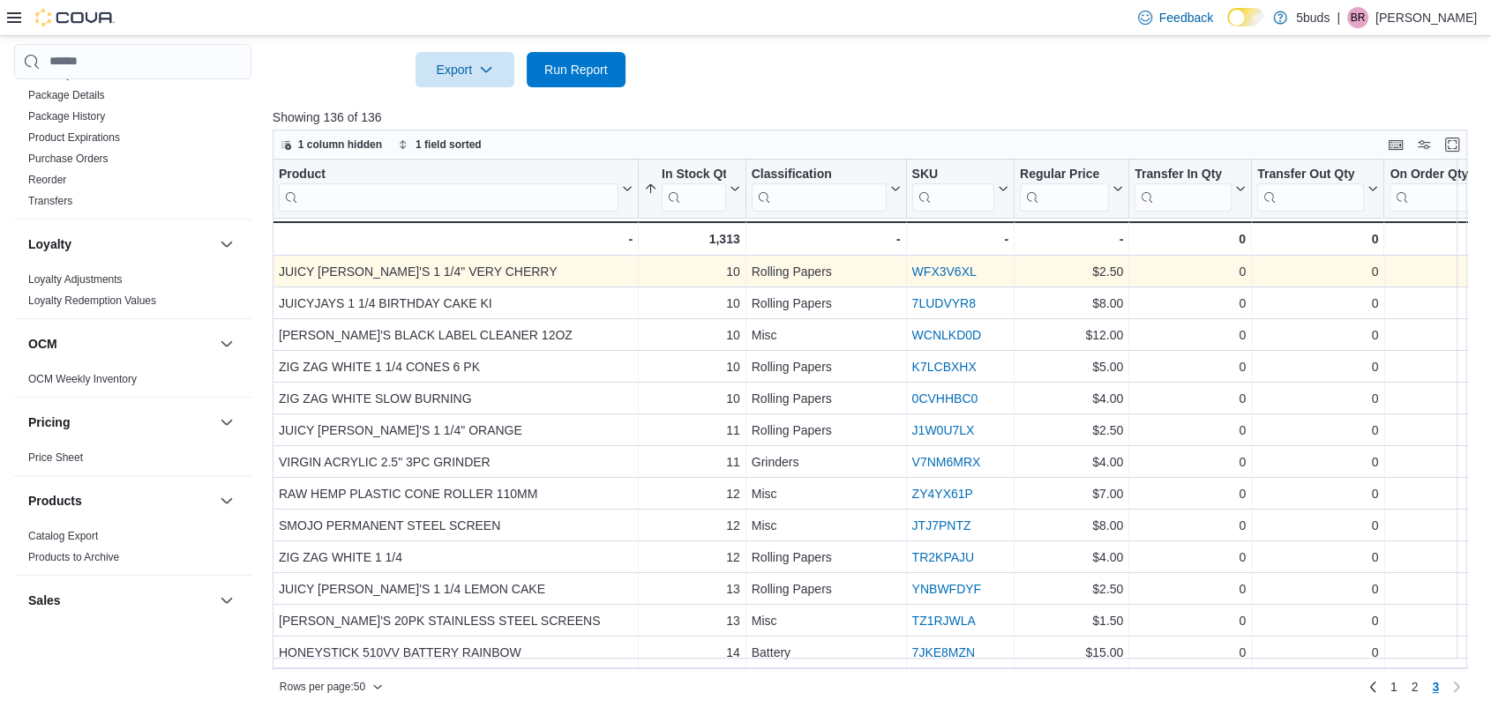
click at [514, 265] on div "JUICY [PERSON_NAME]'S 1 1/4" VERY CHERRY" at bounding box center [456, 271] width 354 height 21
drag, startPoint x: 514, startPoint y: 273, endPoint x: 279, endPoint y: 265, distance: 235.7
click at [279, 265] on div "JUICY [PERSON_NAME]'S 1 1/4" VERY CHERRY" at bounding box center [456, 271] width 354 height 21
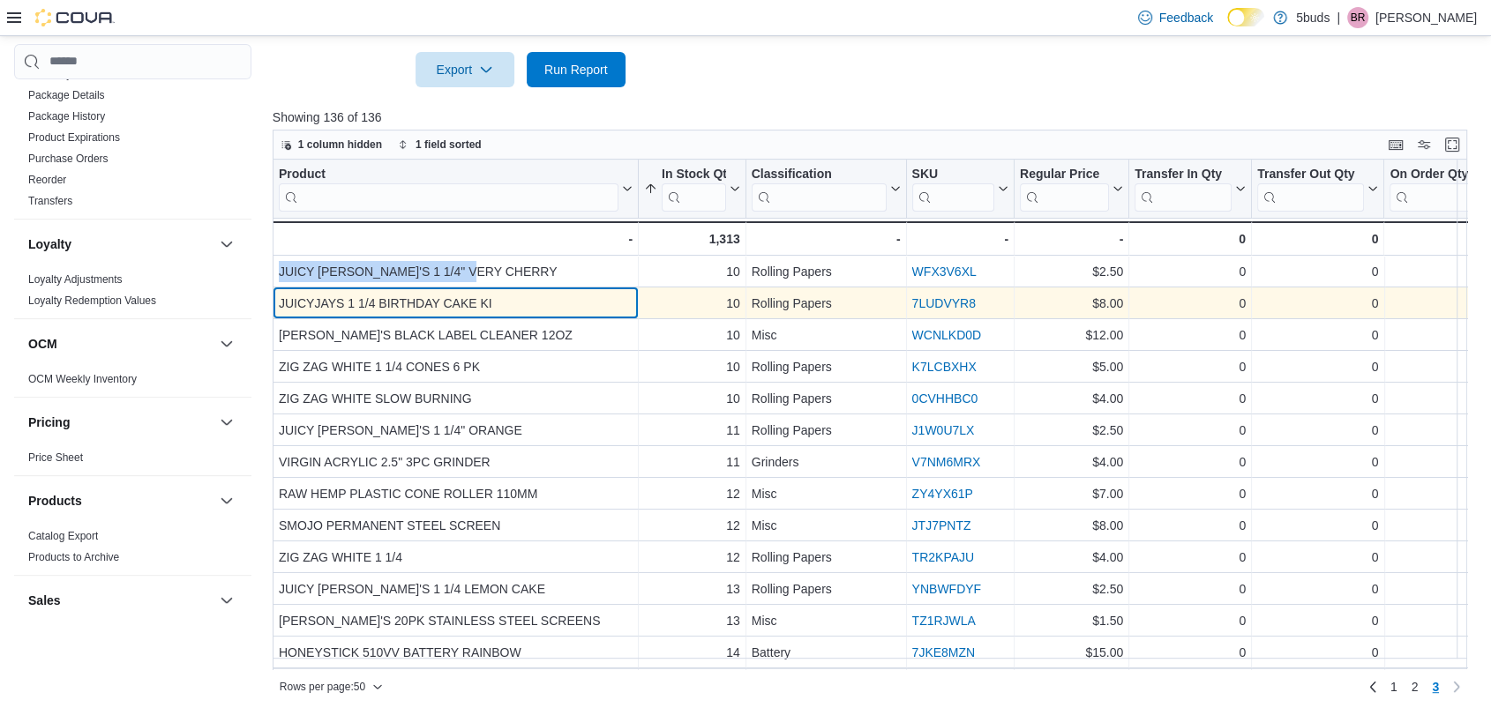
click at [474, 303] on div "JUICYJAYS 1 1/4 BIRTHDAY CAKE KI" at bounding box center [456, 303] width 354 height 21
drag, startPoint x: 560, startPoint y: 301, endPoint x: 481, endPoint y: 303, distance: 79.4
click at [400, 303] on div "JUICYJAYS 1 1/4 BIRTHDAY CAKE KI" at bounding box center [456, 303] width 354 height 21
click at [453, 296] on div "JUICYJAYS 1 1/4 BIRTHDAY CAKE KI" at bounding box center [456, 303] width 354 height 21
drag, startPoint x: 479, startPoint y: 301, endPoint x: 273, endPoint y: 299, distance: 205.5
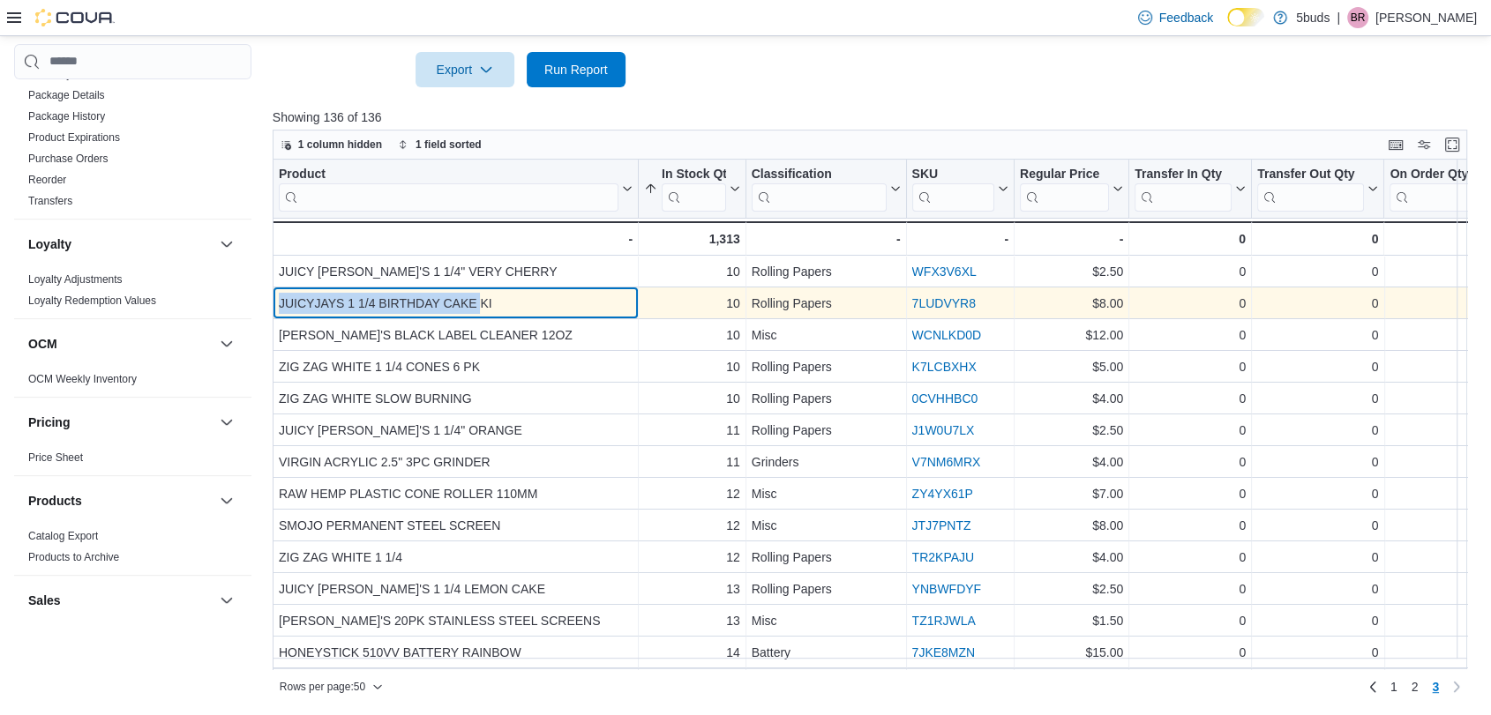
click at [273, 299] on div "JUICYJAYS 1 1/4 BIRTHDAY CAKE KI - Product, column 1, row 102" at bounding box center [456, 304] width 366 height 32
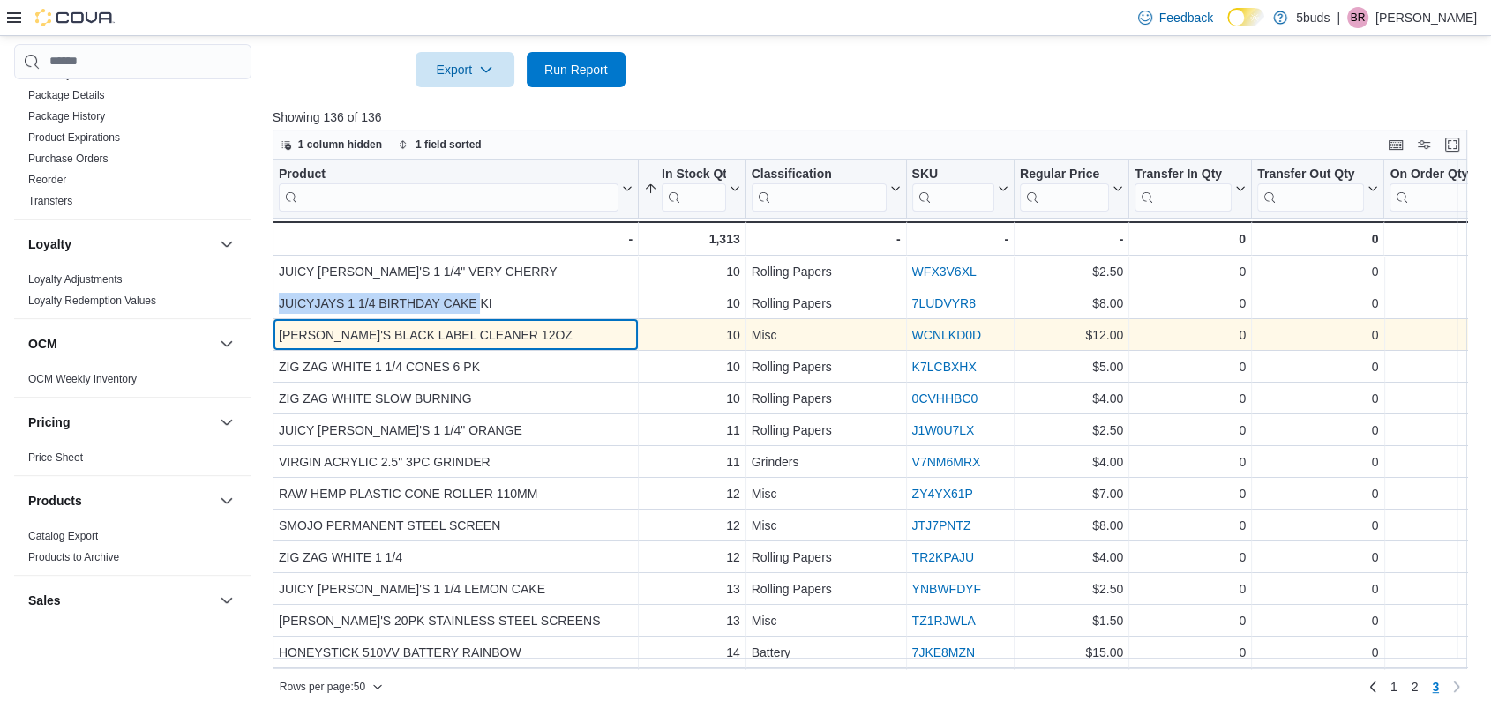
click at [511, 341] on div "[PERSON_NAME]'S BLACK LABEL CLEANER 12OZ" at bounding box center [456, 335] width 354 height 21
drag, startPoint x: 529, startPoint y: 333, endPoint x: 275, endPoint y: 333, distance: 254.1
click at [275, 333] on div "[PERSON_NAME]'S BLACK LABEL CLEANER 12OZ - Product, column 1, row 103" at bounding box center [456, 335] width 366 height 32
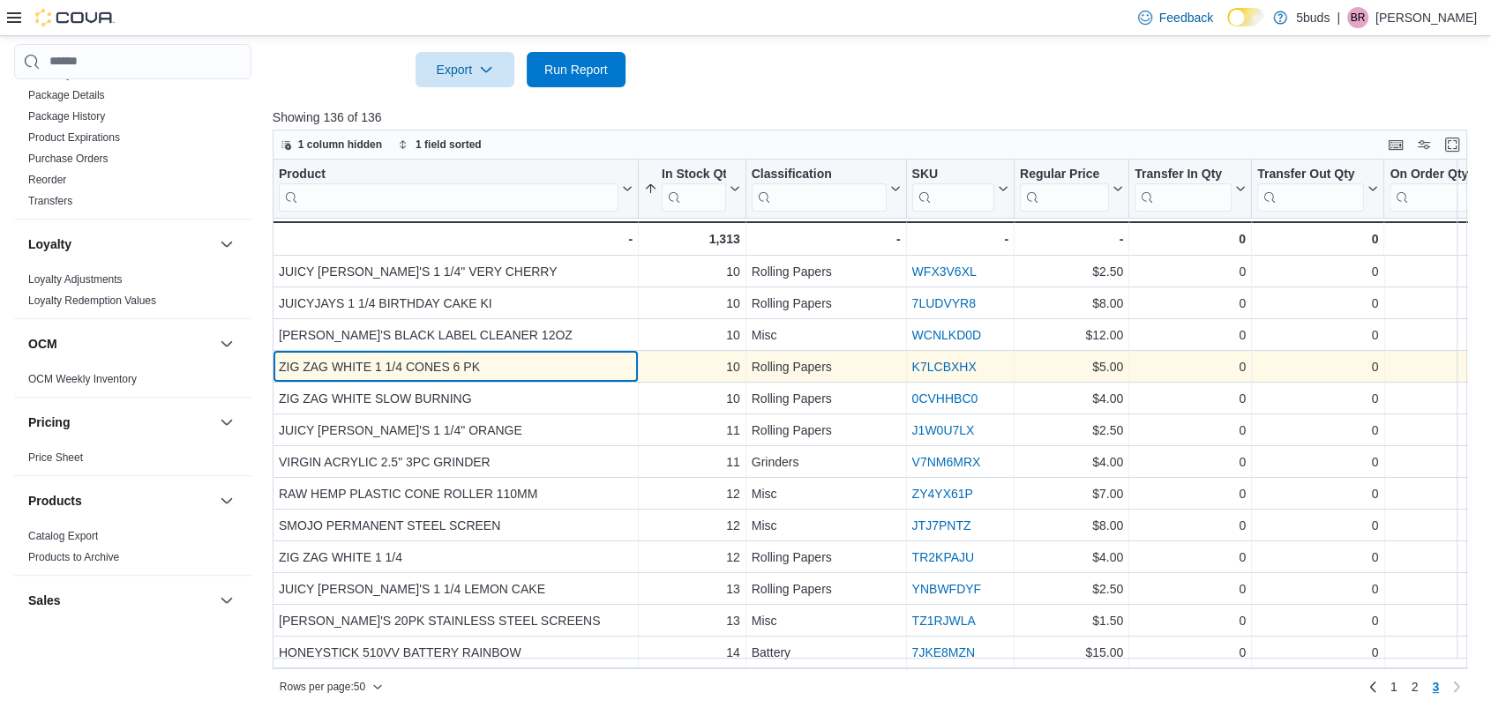
click at [490, 362] on div "ZIG ZAG WHITE 1 1/4 CONES 6 PK" at bounding box center [456, 366] width 354 height 21
drag, startPoint x: 514, startPoint y: 358, endPoint x: 277, endPoint y: 367, distance: 237.5
click at [279, 367] on div "ZIG ZAG WHITE 1 1/4 CONES 6 PK" at bounding box center [456, 366] width 354 height 21
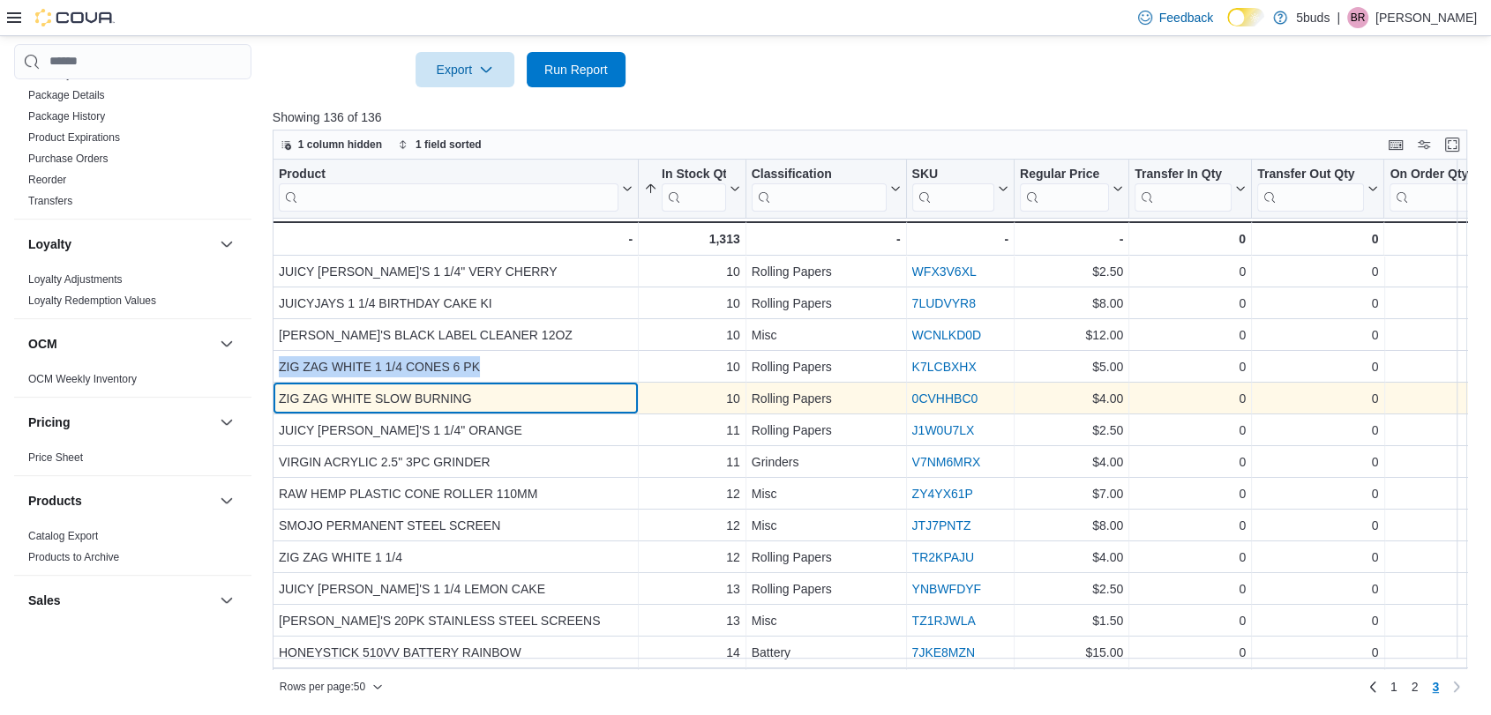
click at [482, 400] on div "ZIG ZAG WHITE SLOW BURNING" at bounding box center [456, 398] width 354 height 21
drag, startPoint x: 484, startPoint y: 396, endPoint x: 279, endPoint y: 394, distance: 205.5
click at [279, 394] on div "ZIG ZAG WHITE SLOW BURNING" at bounding box center [456, 398] width 354 height 21
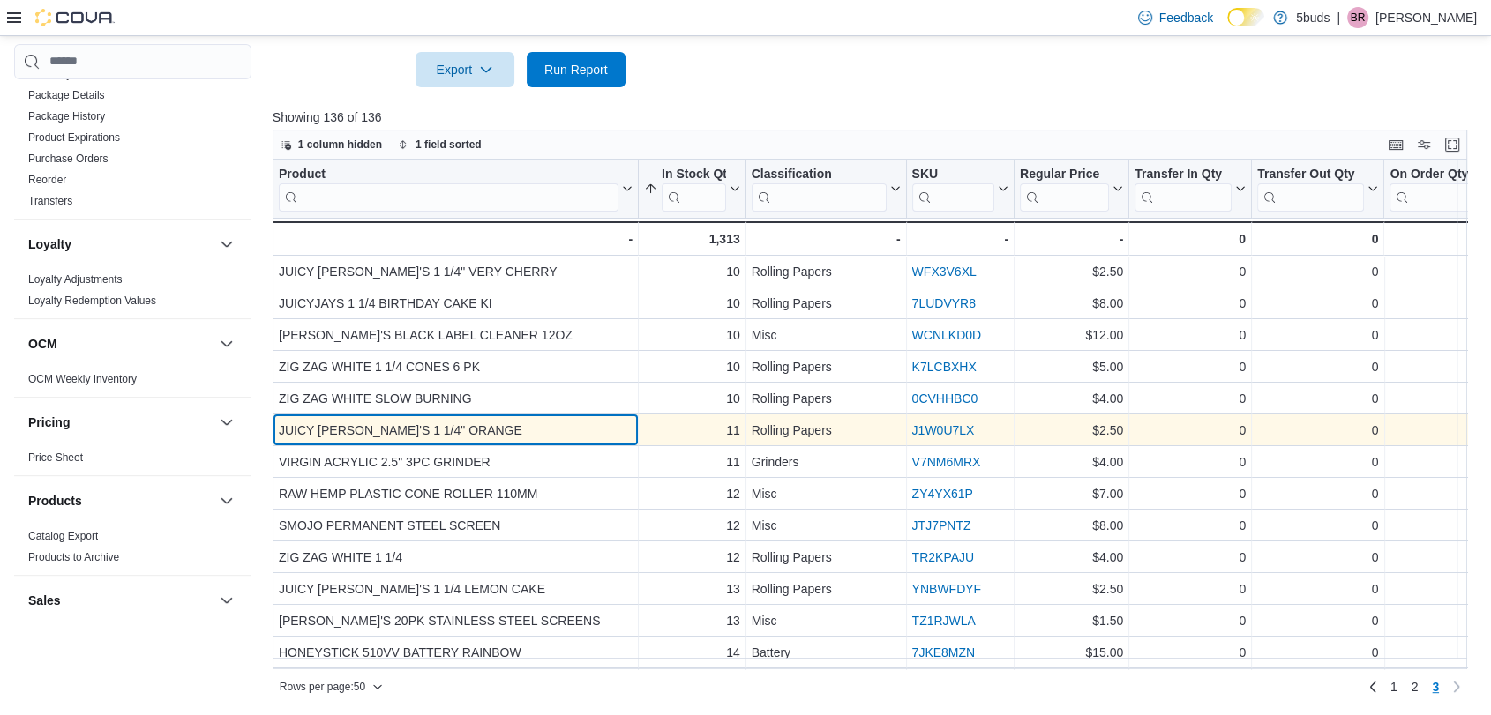
click at [445, 437] on div "JUICY [PERSON_NAME]'S 1 1/4" ORANGE" at bounding box center [456, 430] width 354 height 21
drag, startPoint x: 450, startPoint y: 427, endPoint x: 275, endPoint y: 427, distance: 174.7
click at [275, 427] on div "JUICY [PERSON_NAME]'S 1 1/4" ORANGE - Product, column 1, row 106" at bounding box center [456, 431] width 366 height 32
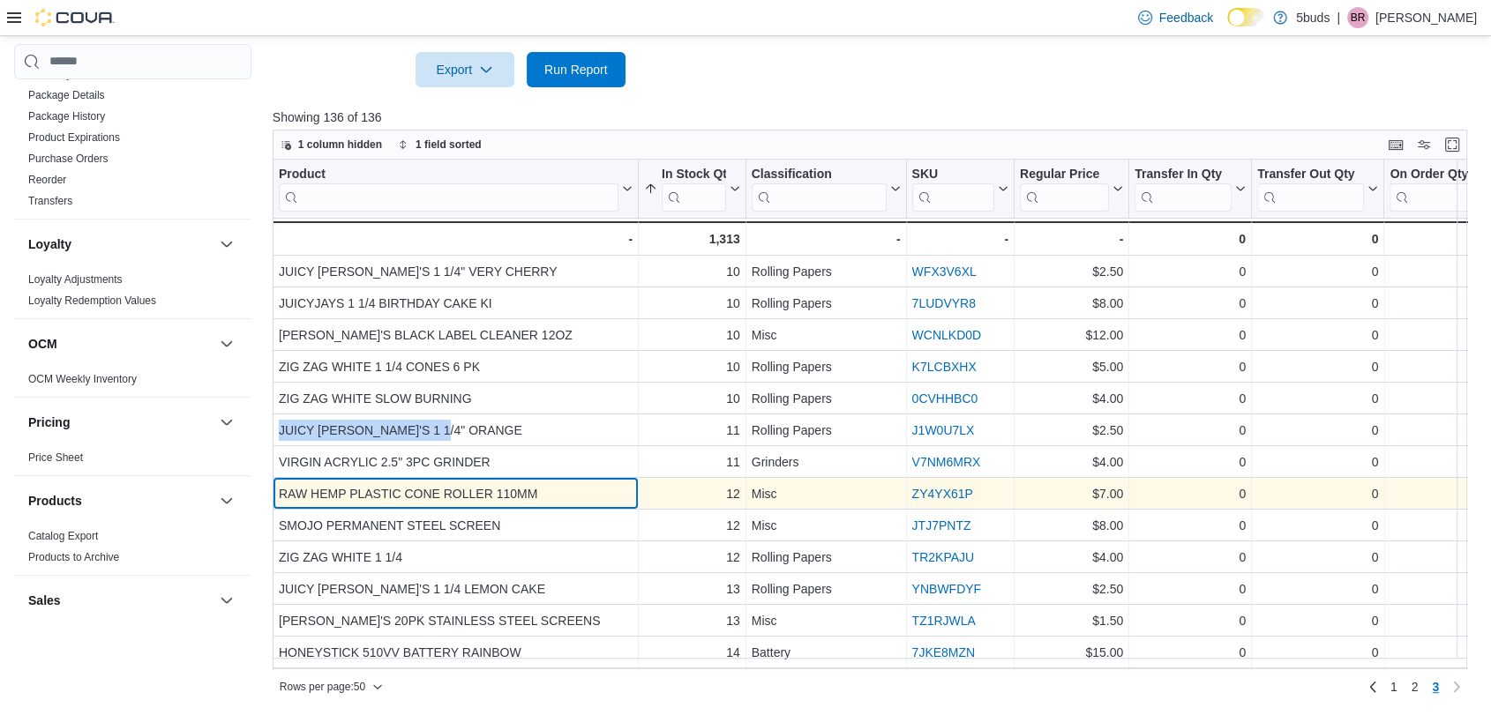
click at [522, 479] on div "RAW HEMP PLASTIC CONE ROLLER 110MM - Product, column 1, row 108" at bounding box center [456, 494] width 366 height 32
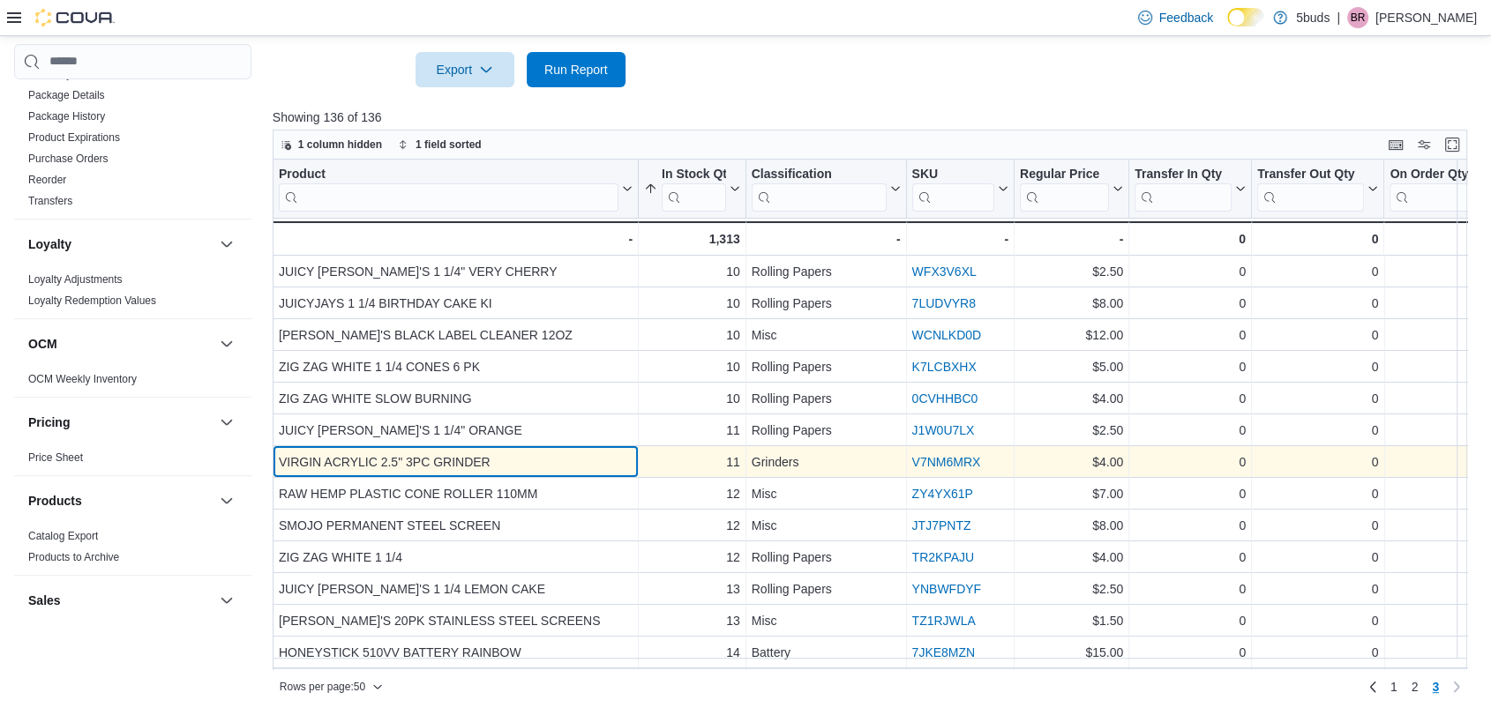
click at [504, 464] on div "VIRGIN ACRYLIC 2.5" 3PC GRINDER" at bounding box center [456, 462] width 354 height 21
drag, startPoint x: 501, startPoint y: 459, endPoint x: 279, endPoint y: 463, distance: 222.3
click at [279, 463] on div "VIRGIN ACRYLIC 2.5" 3PC GRINDER" at bounding box center [456, 462] width 354 height 21
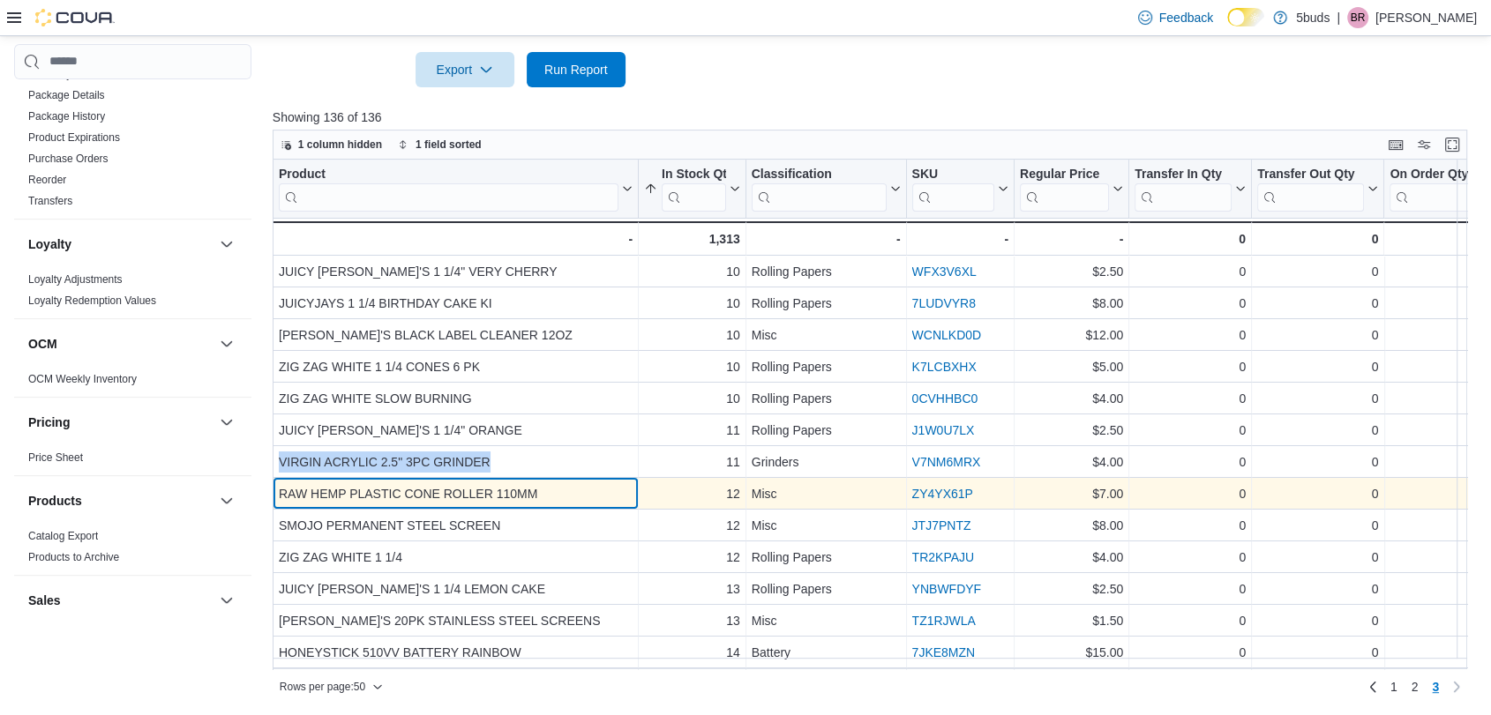
click at [511, 496] on div "RAW HEMP PLASTIC CONE ROLLER 110MM" at bounding box center [456, 493] width 354 height 21
drag, startPoint x: 555, startPoint y: 491, endPoint x: 281, endPoint y: 489, distance: 273.5
click at [281, 489] on div "RAW HEMP PLASTIC CONE ROLLER 110MM" at bounding box center [456, 493] width 354 height 21
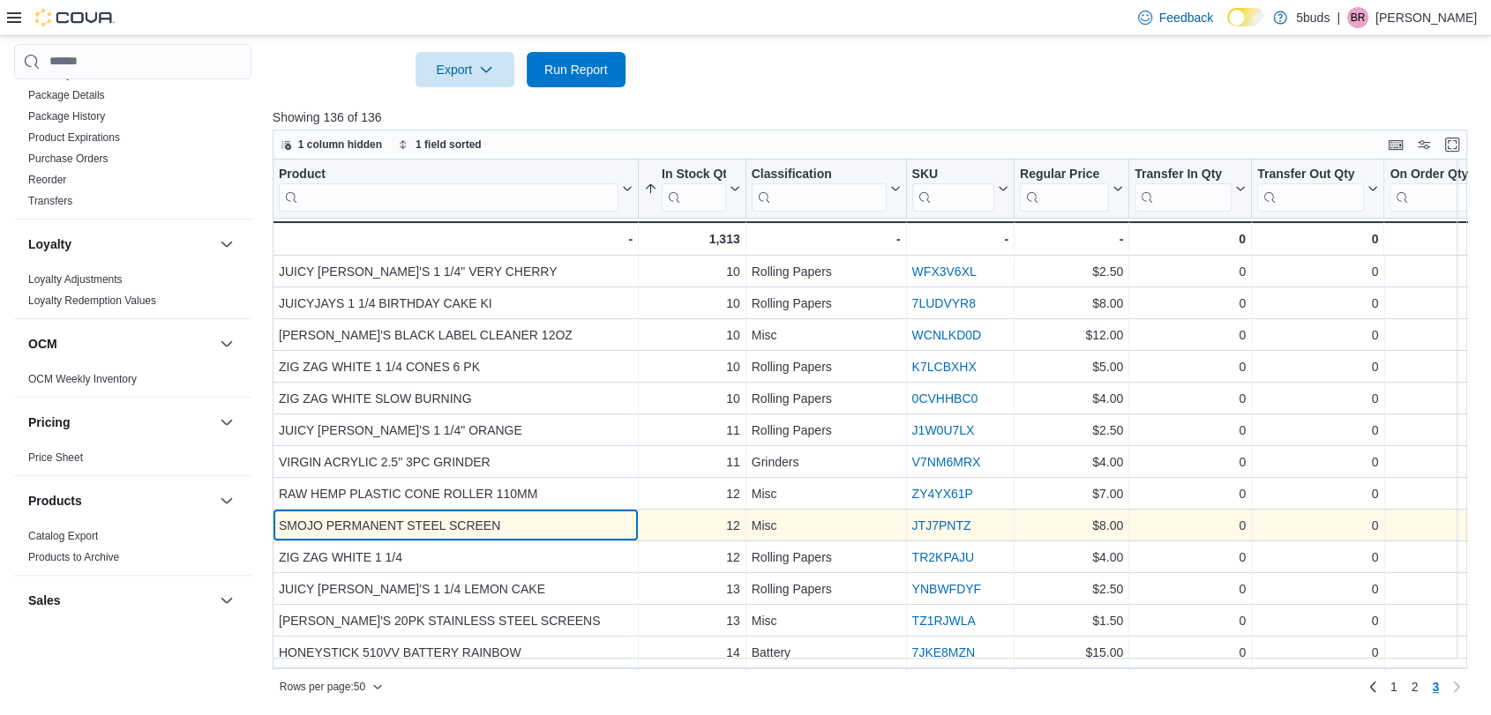
drag, startPoint x: 471, startPoint y: 536, endPoint x: 469, endPoint y: 525, distance: 11.6
click at [469, 531] on div "SMOJO PERMANENT STEEL SCREEN - Product, column 1, row 109" at bounding box center [456, 526] width 366 height 32
click at [512, 522] on div "SMOJO PERMANENT STEEL SCREEN" at bounding box center [456, 525] width 354 height 21
drag, startPoint x: 520, startPoint y: 525, endPoint x: 279, endPoint y: 523, distance: 241.7
click at [279, 523] on div "SMOJO PERMANENT STEEL SCREEN" at bounding box center [456, 525] width 354 height 21
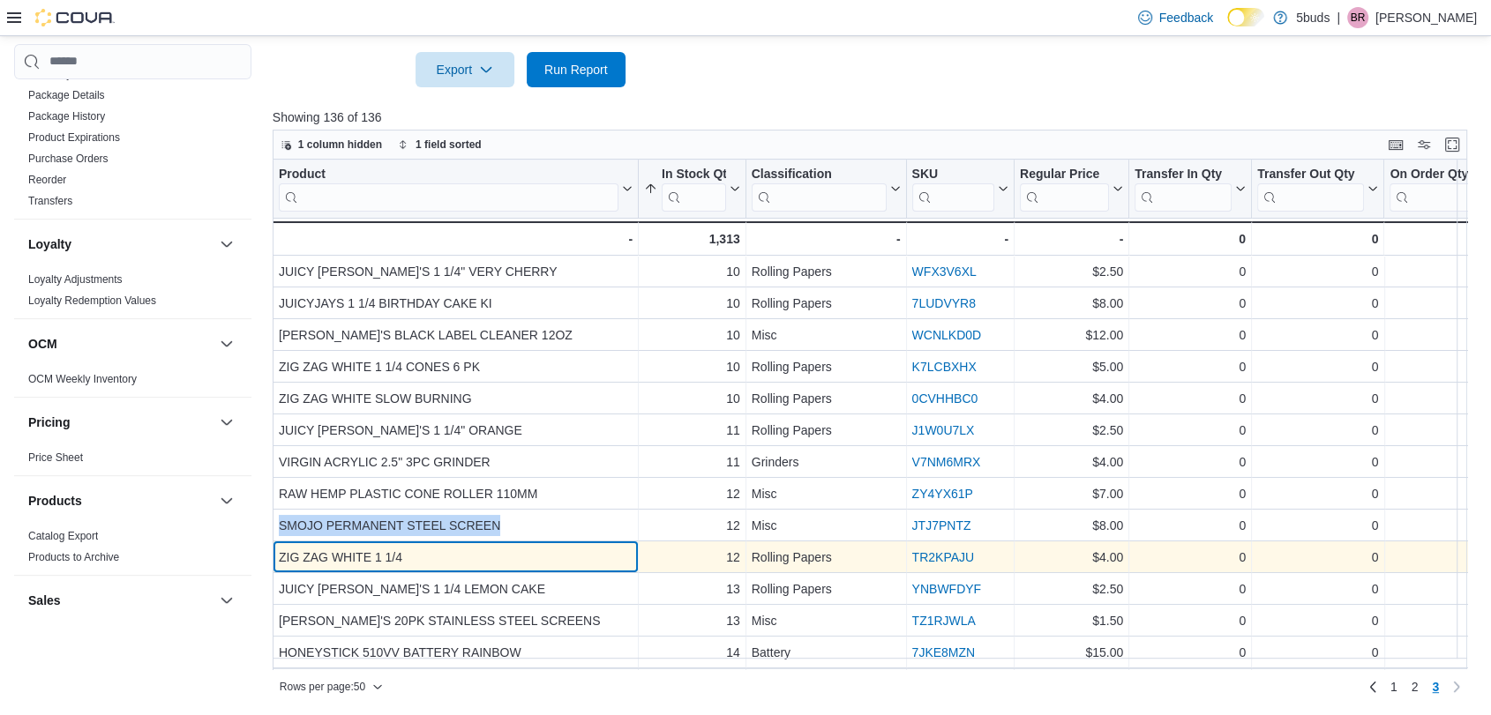
click at [438, 561] on div "ZIG ZAG WHITE 1 1/4" at bounding box center [456, 557] width 354 height 21
drag, startPoint x: 431, startPoint y: 563, endPoint x: 275, endPoint y: 550, distance: 156.6
click at [275, 550] on div "ZIG ZAG WHITE 1 1/4 - Product, column 1, row 110" at bounding box center [456, 558] width 366 height 32
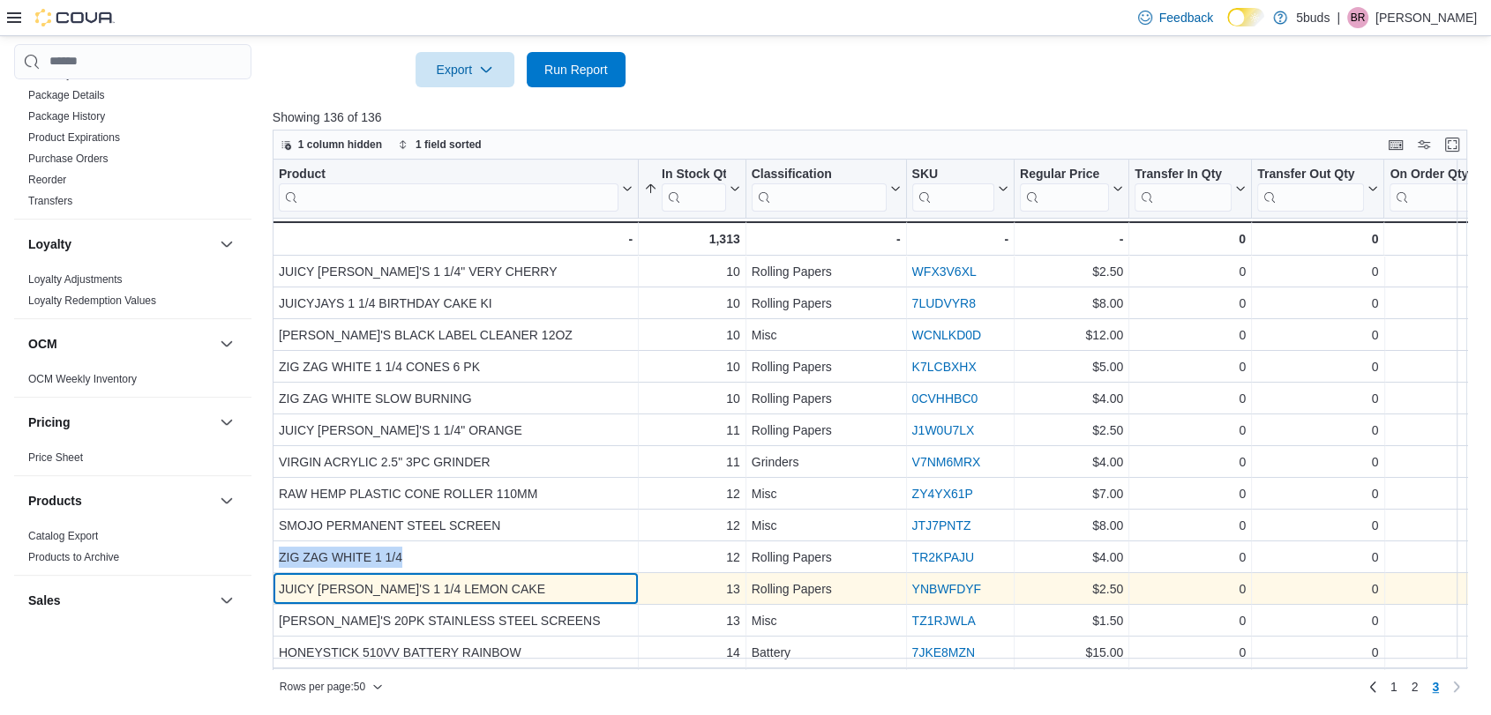
click at [480, 590] on div "JUICY [PERSON_NAME]'S 1 1/4 LEMON CAKE" at bounding box center [456, 589] width 354 height 21
drag, startPoint x: 480, startPoint y: 590, endPoint x: 283, endPoint y: 595, distance: 196.8
click at [283, 595] on div "JUICY [PERSON_NAME]'S 1 1/4 LEMON CAKE" at bounding box center [456, 589] width 354 height 21
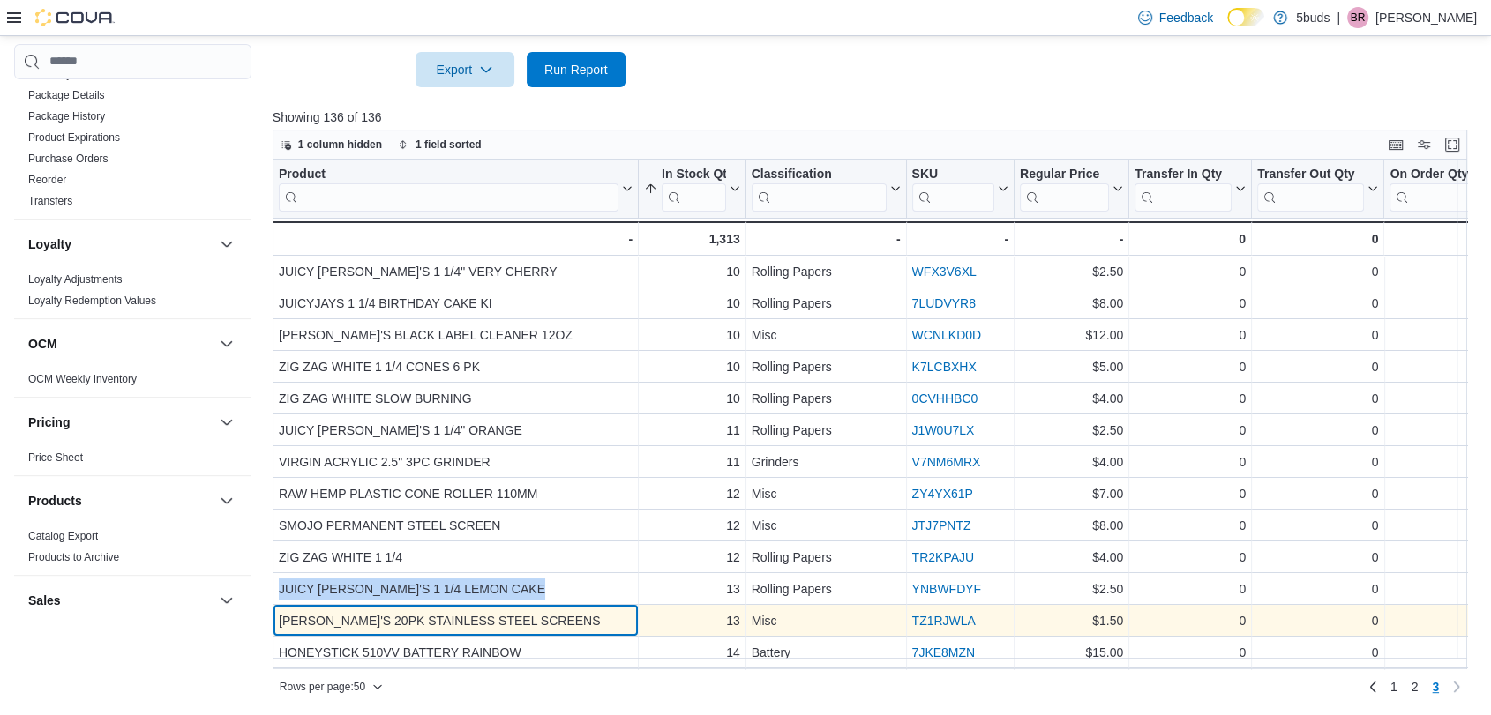
click at [542, 607] on div "[PERSON_NAME]'S 20PK STAINLESS STEEL SCREENS - Product, column 1, row 112" at bounding box center [456, 621] width 366 height 32
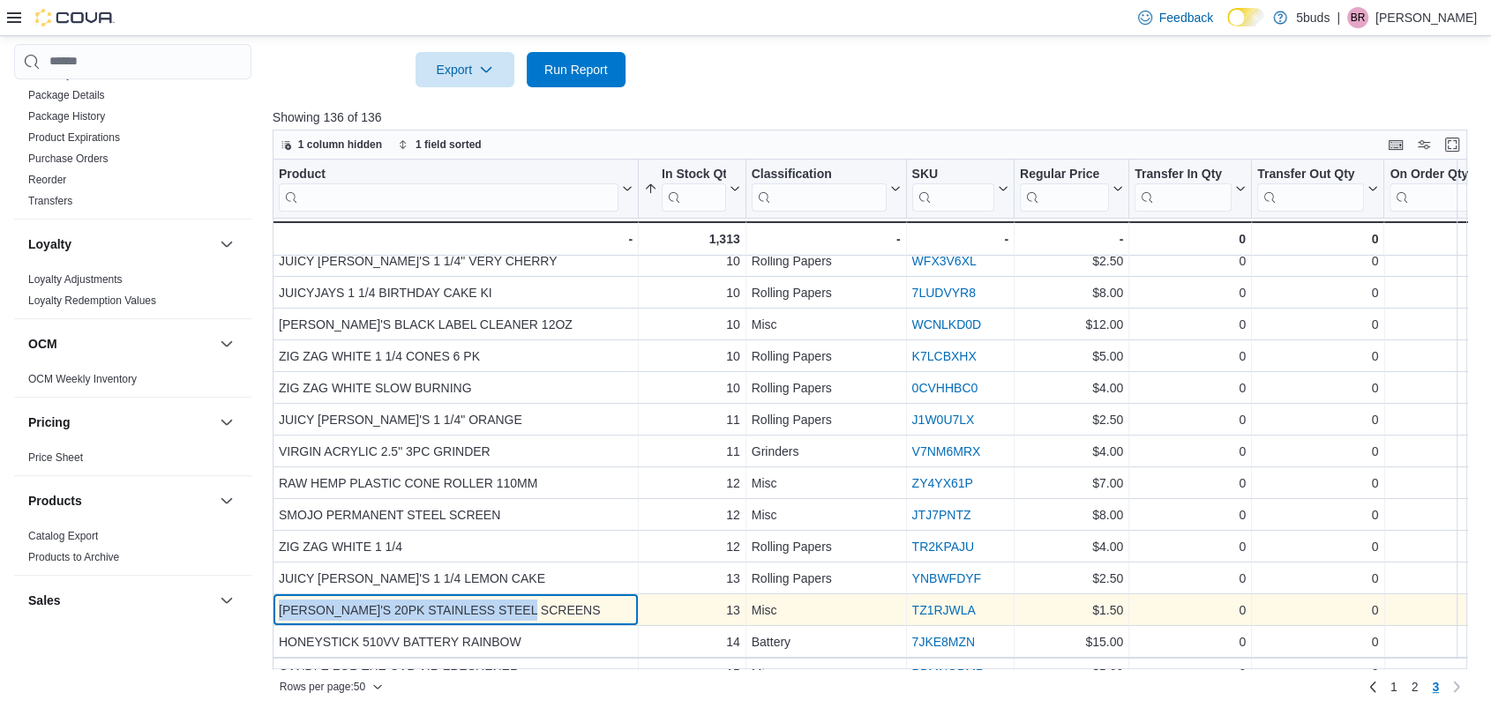
drag, startPoint x: 567, startPoint y: 608, endPoint x: 281, endPoint y: 605, distance: 286.7
click at [281, 605] on div "[PERSON_NAME]'S 20PK STAINLESS STEEL SCREENS" at bounding box center [456, 610] width 354 height 21
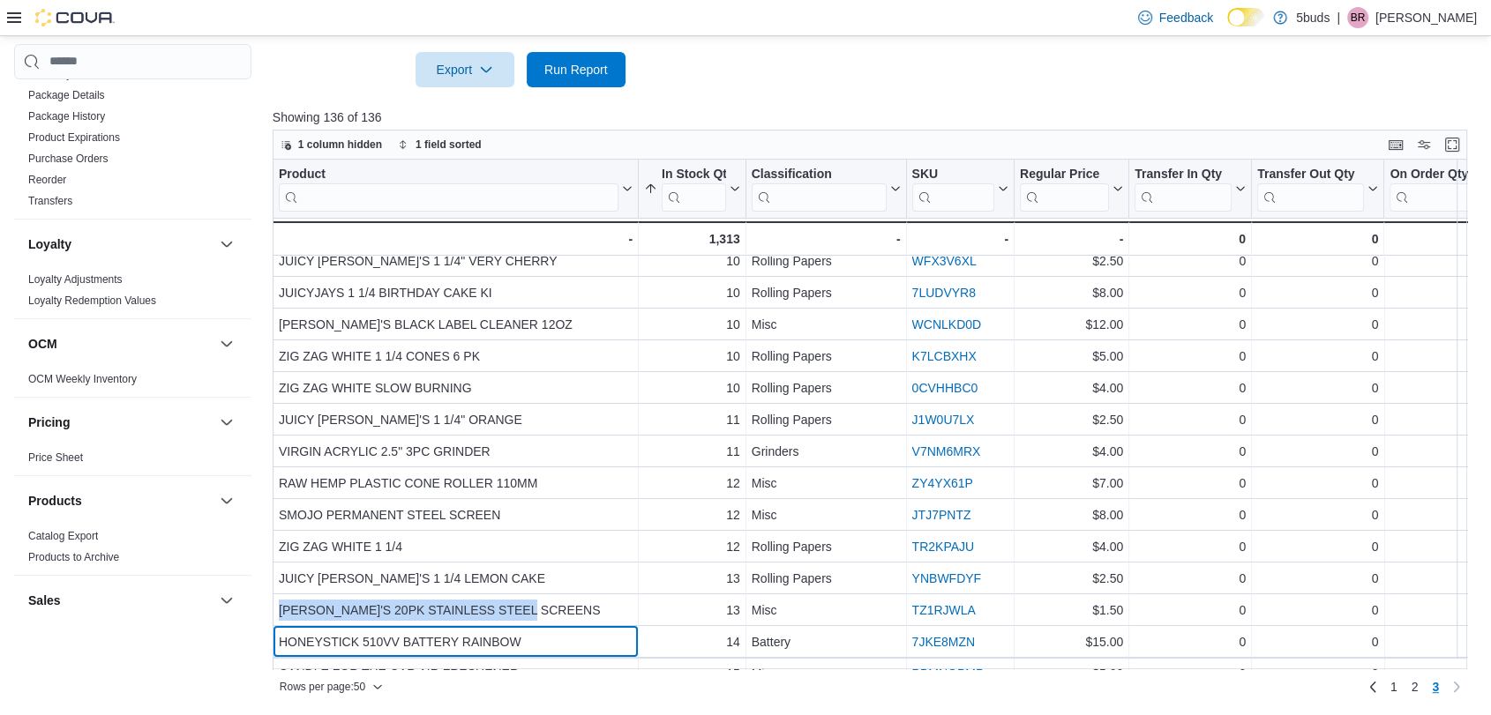
drag, startPoint x: 588, startPoint y: 654, endPoint x: 575, endPoint y: 640, distance: 18.7
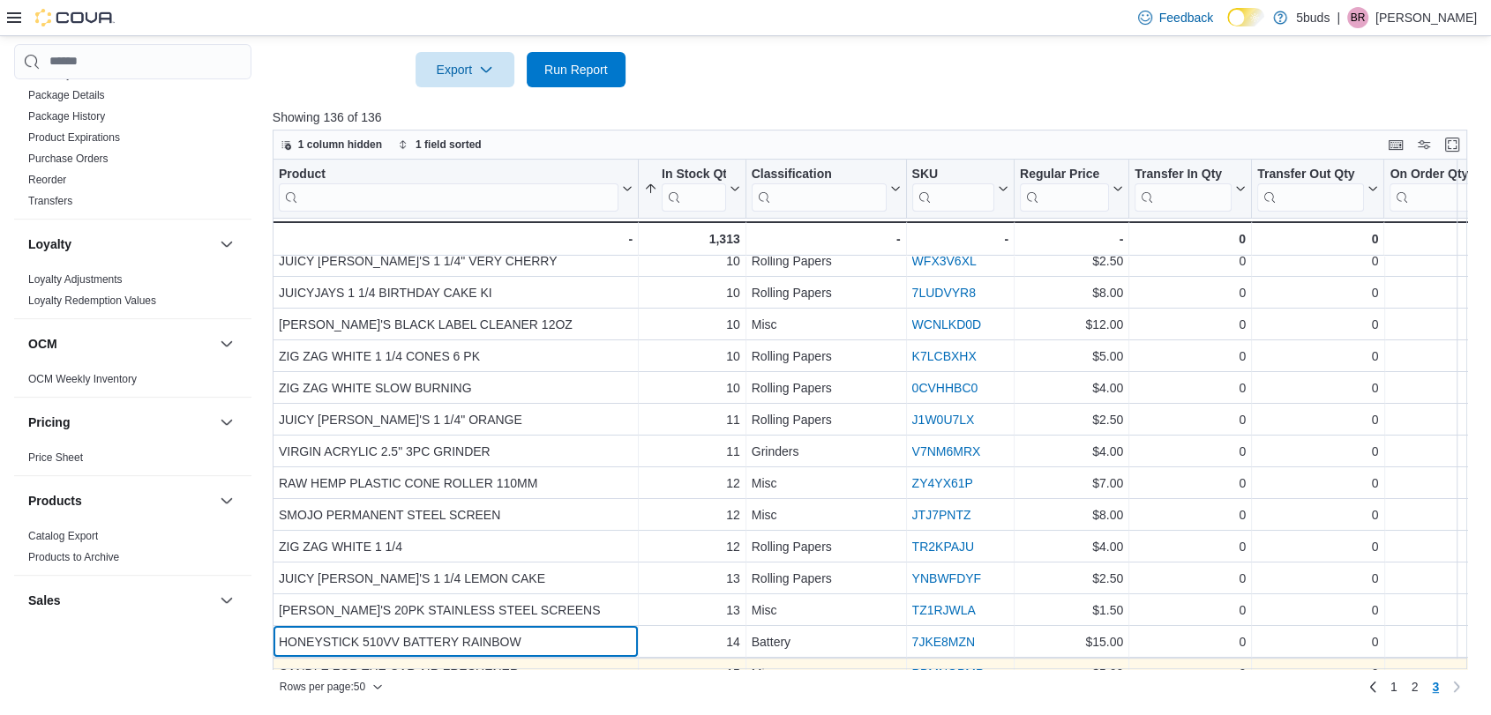
scroll to position [42, 0]
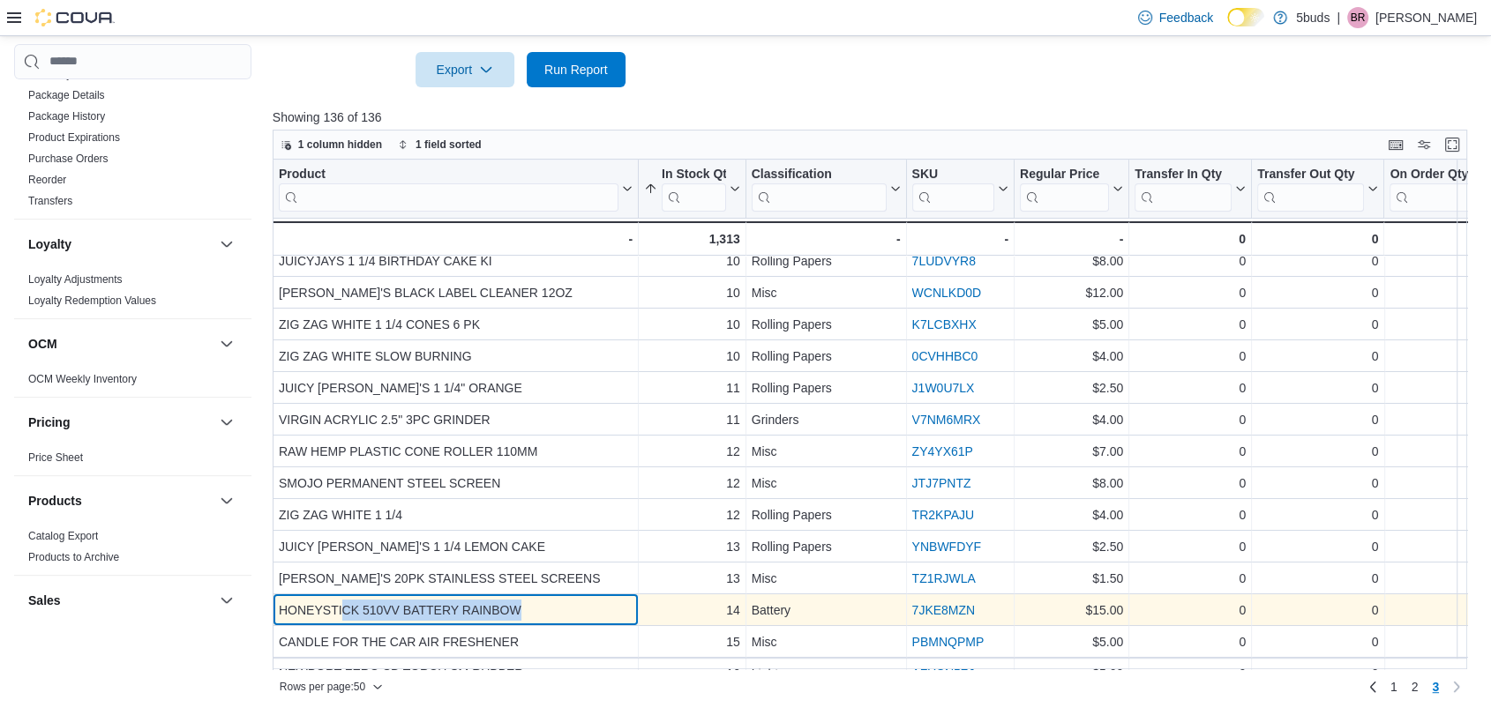
click at [355, 610] on div "HONEYSTICK 510VV BATTERY RAINBOW" at bounding box center [456, 610] width 354 height 21
click at [533, 608] on div "HONEYSTICK 510VV BATTERY RAINBOW" at bounding box center [456, 610] width 354 height 21
drag, startPoint x: 458, startPoint y: 603, endPoint x: 282, endPoint y: 607, distance: 175.6
click at [282, 607] on div "HONEYSTICK 510VV BATTERY RAINBOW" at bounding box center [456, 610] width 354 height 21
click at [363, 615] on div "HONEYSTICK 510VV BATTERY RAINBOW" at bounding box center [456, 610] width 354 height 21
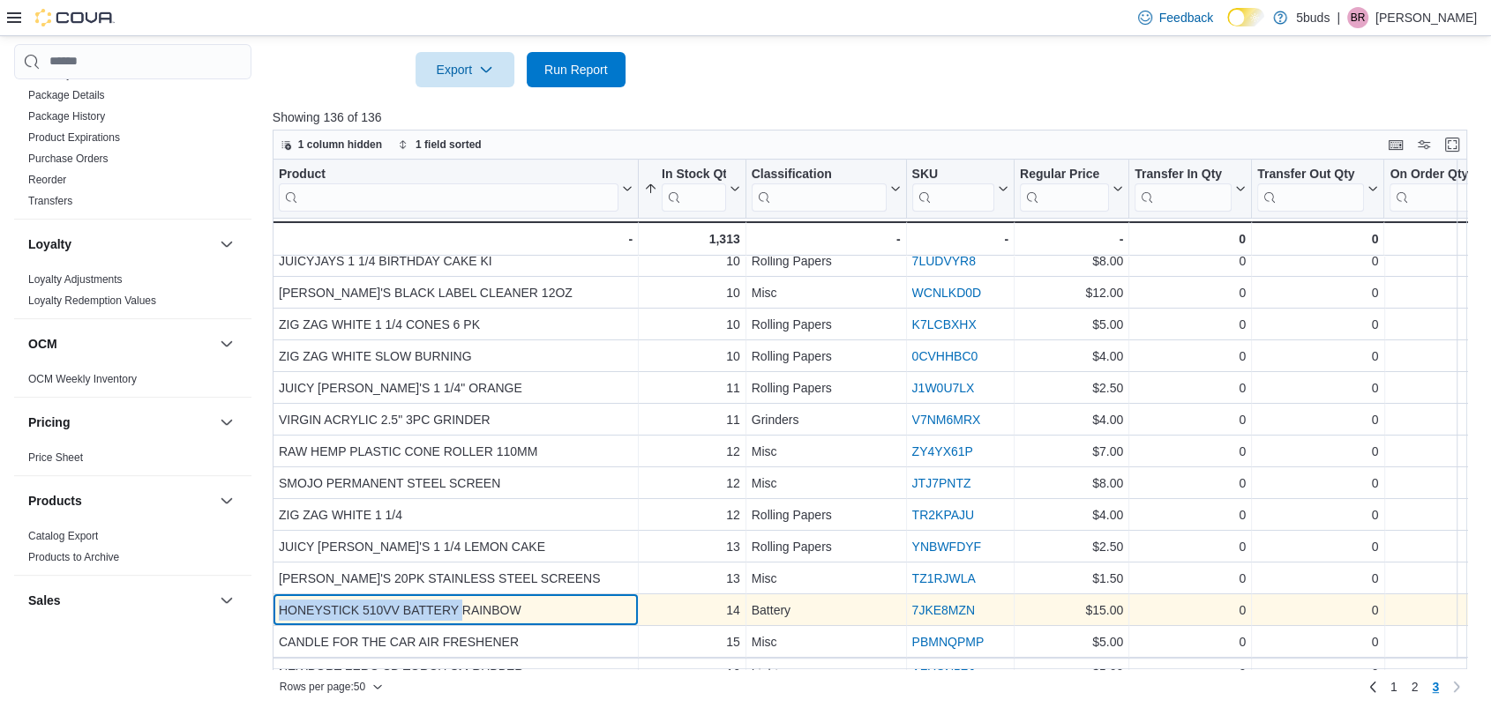
drag, startPoint x: 461, startPoint y: 603, endPoint x: 276, endPoint y: 607, distance: 185.3
click at [276, 607] on div "HONEYSTICK 510VV BATTERY RAINBOW - Product, column 1, row 113" at bounding box center [456, 611] width 366 height 32
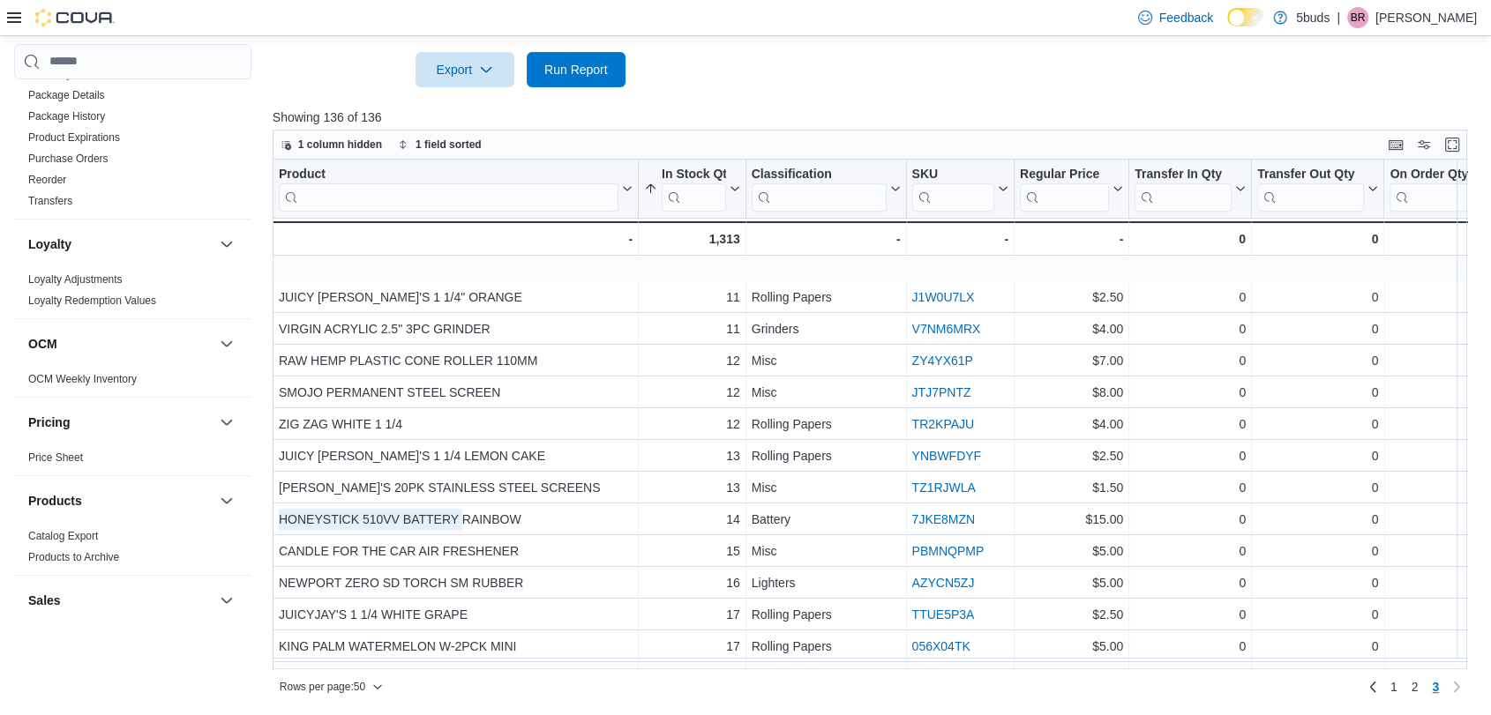
scroll to position [239, 0]
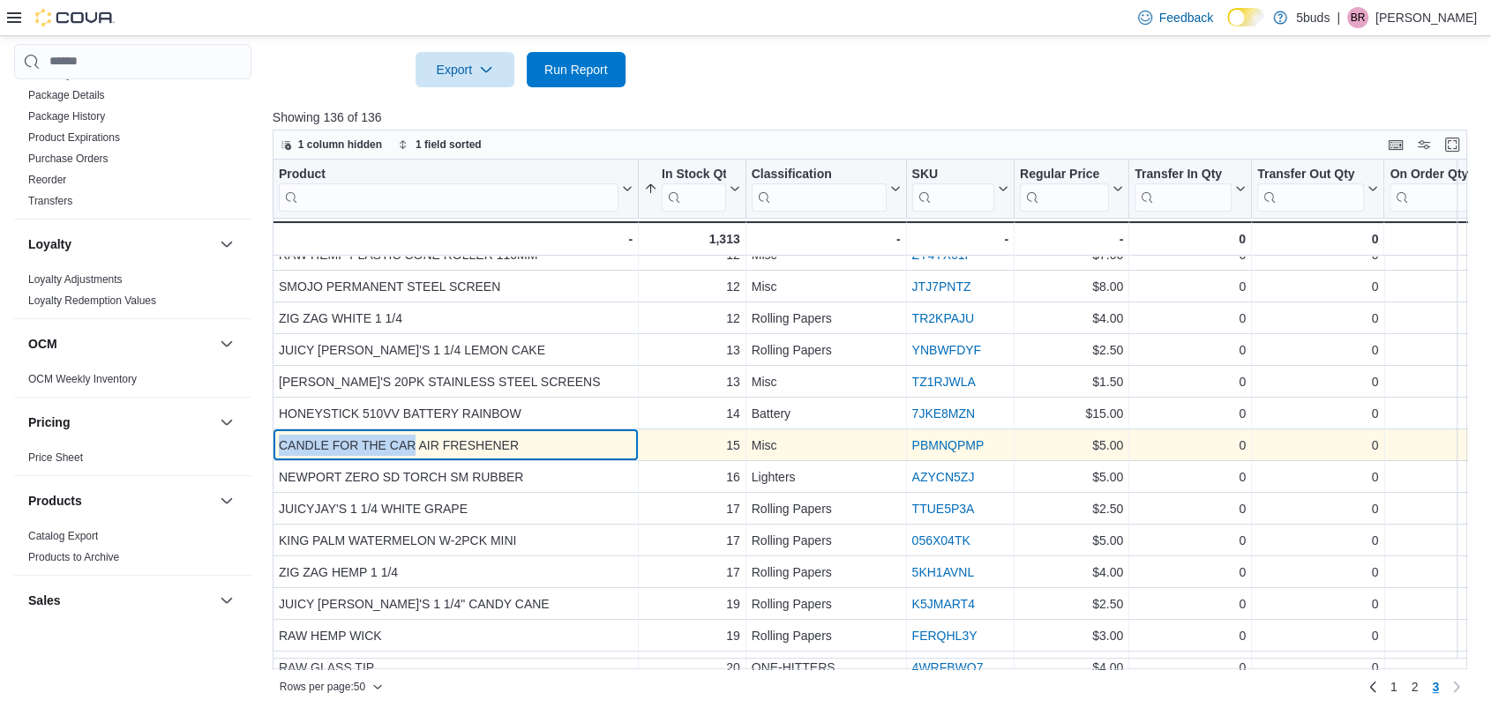
drag, startPoint x: 414, startPoint y: 446, endPoint x: 276, endPoint y: 445, distance: 137.6
click at [276, 445] on div "CANDLE FOR THE CAR AIR FRESHENER - Product, column 1, row 114" at bounding box center [456, 446] width 366 height 32
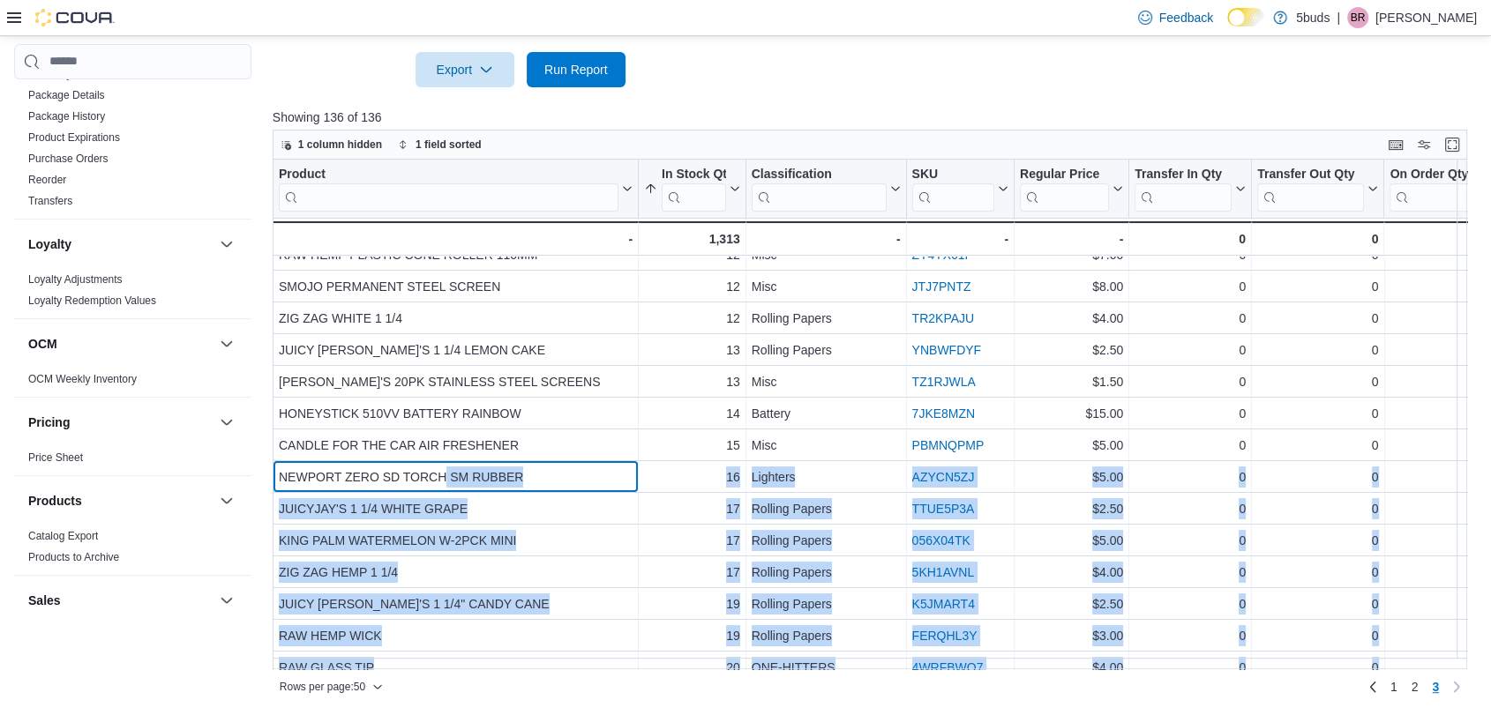
drag, startPoint x: 445, startPoint y: 475, endPoint x: 267, endPoint y: 470, distance: 178.2
click at [267, 470] on div "Cash Management Cash Management Cash Out Details Compliance OCS Transaction Sub…" at bounding box center [745, 117] width 1463 height 1171
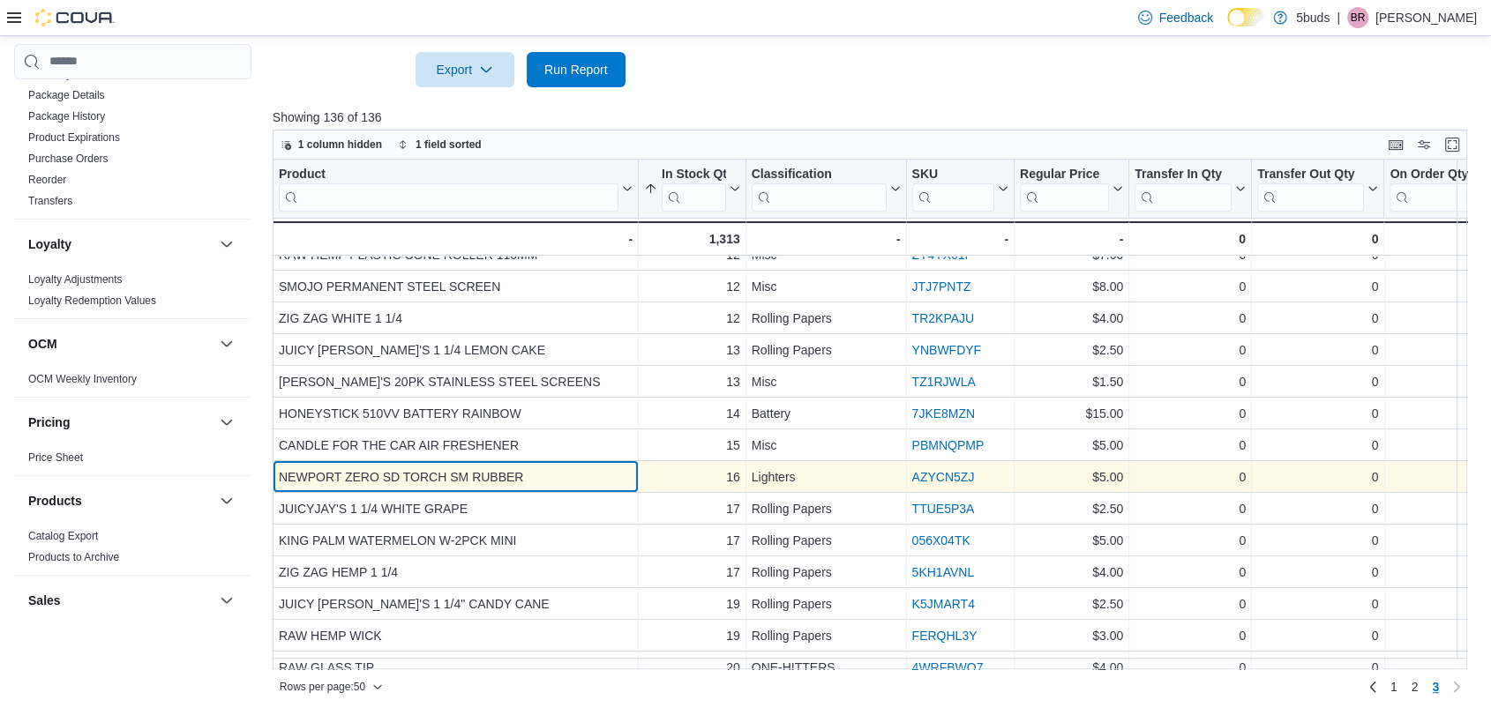
click at [430, 481] on div "NEWPORT ZERO SD TORCH SM RUBBER" at bounding box center [456, 477] width 354 height 21
drag, startPoint x: 466, startPoint y: 475, endPoint x: 273, endPoint y: 468, distance: 193.3
click at [273, 468] on div "NEWPORT ZERO SD TORCH SM RUBBER - Product, column 1, row 115" at bounding box center [456, 477] width 366 height 32
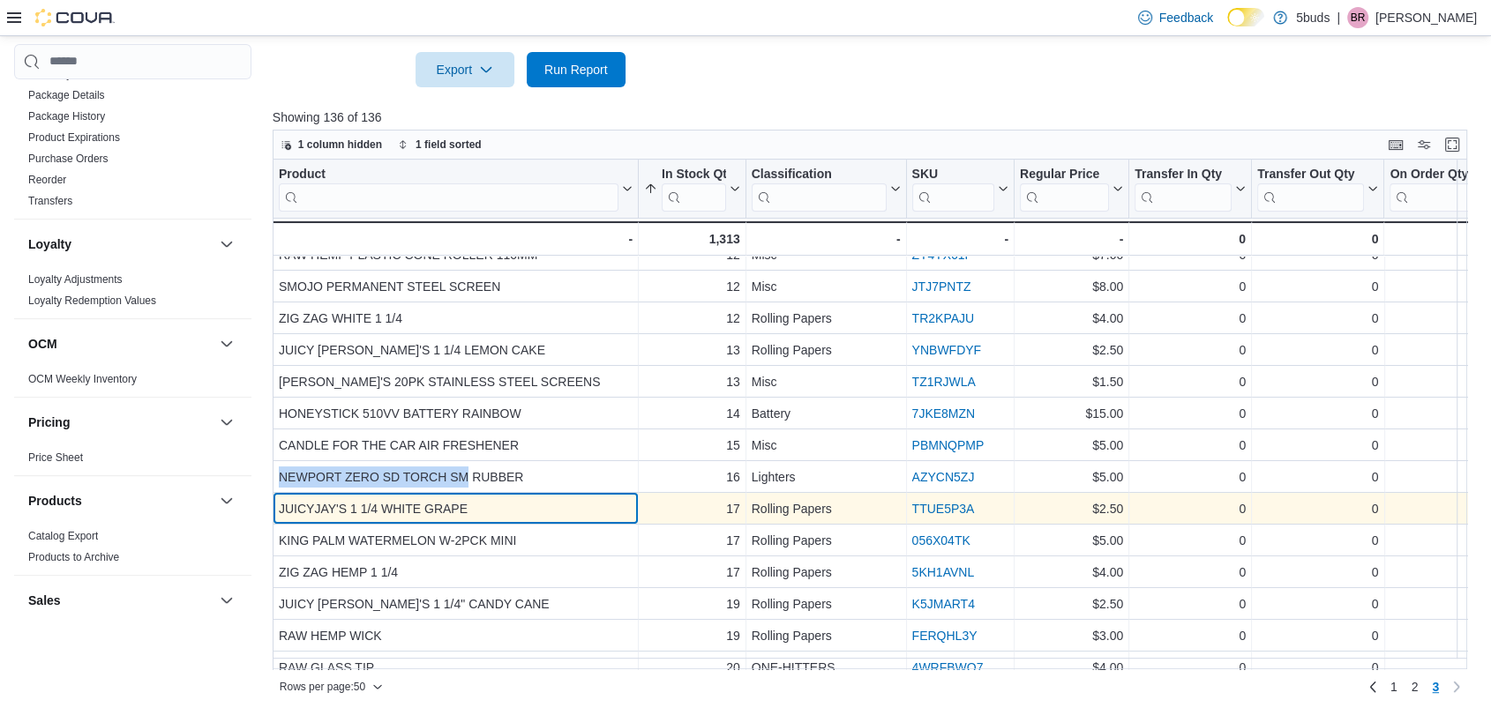
click at [423, 503] on div "JUICYJAY'S 1 1/4 WHITE GRAPE" at bounding box center [456, 508] width 354 height 21
drag, startPoint x: 487, startPoint y: 502, endPoint x: 278, endPoint y: 505, distance: 209.1
click at [279, 505] on div "JUICYJAY'S 1 1/4 WHITE GRAPE" at bounding box center [456, 508] width 354 height 21
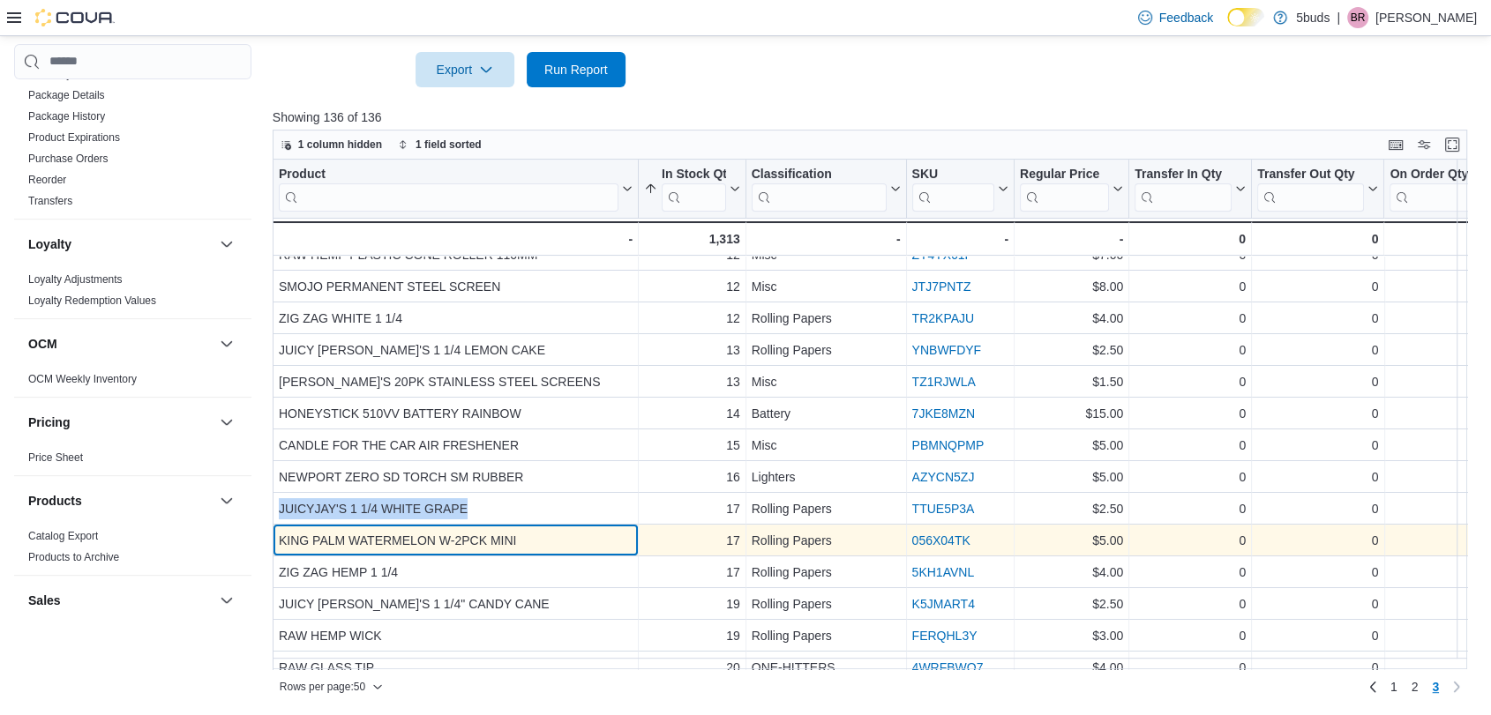
click at [511, 551] on div "KING PALM WATERMELON W-2PCK MINI - Product, column 1, row 117" at bounding box center [456, 541] width 366 height 32
drag, startPoint x: 536, startPoint y: 544, endPoint x: 275, endPoint y: 543, distance: 261.1
click at [275, 543] on div "KING PALM WATERMELON W-2PCK MINI - Product, column 1, row 117" at bounding box center [456, 541] width 366 height 32
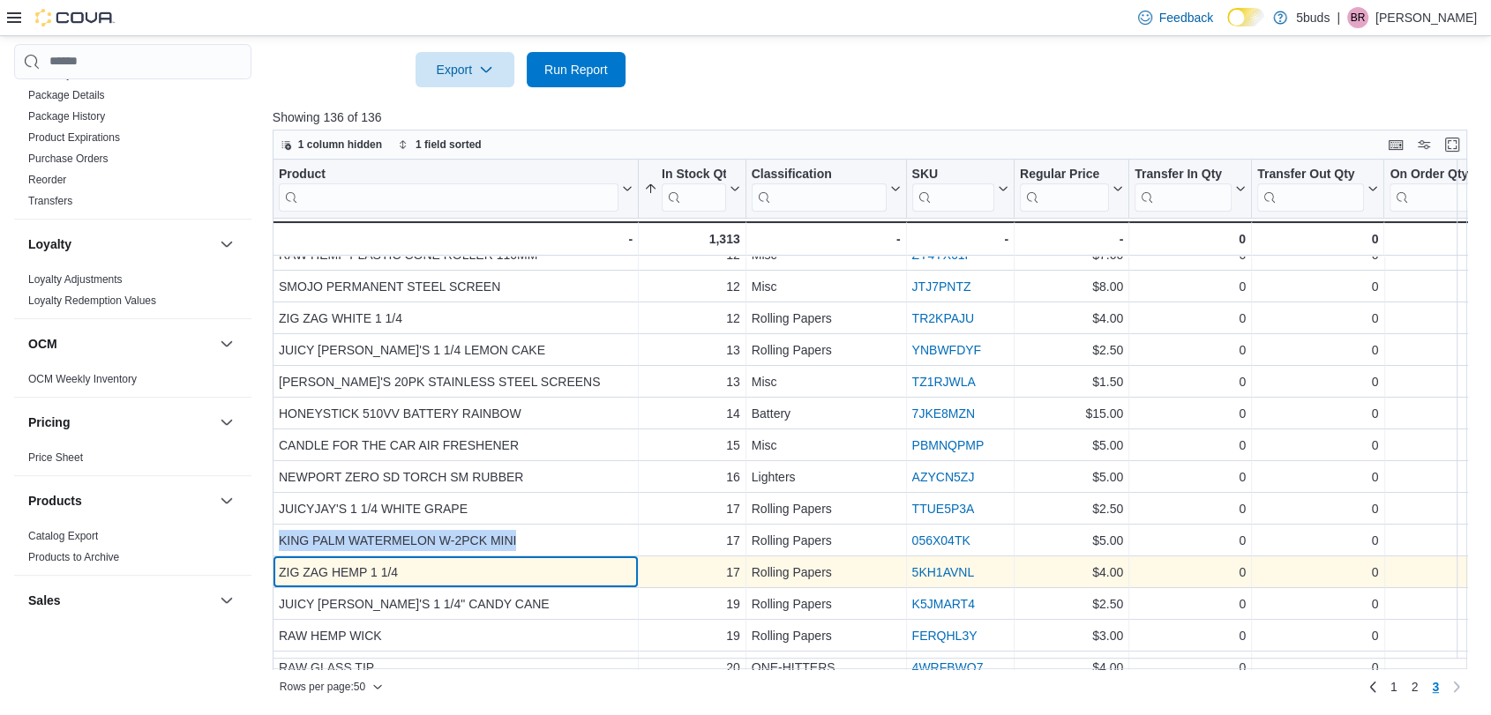
click at [465, 573] on div "ZIG ZAG HEMP 1 1/4" at bounding box center [456, 572] width 354 height 21
drag, startPoint x: 379, startPoint y: 573, endPoint x: 280, endPoint y: 569, distance: 99.7
click at [280, 569] on div "ZIG ZAG HEMP 1 1/4" at bounding box center [456, 572] width 354 height 21
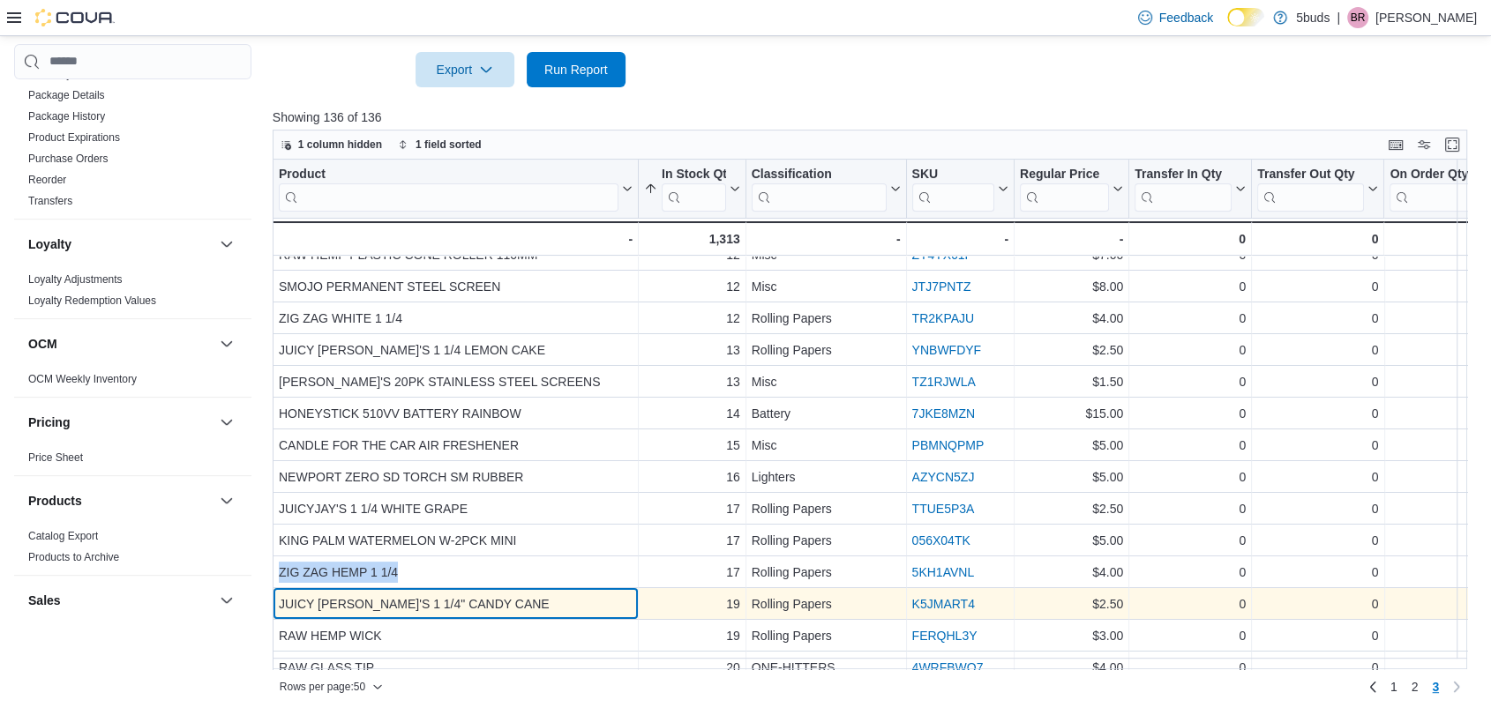
drag, startPoint x: 445, startPoint y: 590, endPoint x: 459, endPoint y: 596, distance: 14.6
click at [445, 590] on div "JUICY [PERSON_NAME]'S 1 1/4" CANDY CANE - Product, column 1, row 119" at bounding box center [456, 604] width 366 height 32
drag, startPoint x: 501, startPoint y: 599, endPoint x: 279, endPoint y: 604, distance: 222.4
click at [279, 604] on div "JUICY [PERSON_NAME]'S 1 1/4" CANDY CANE" at bounding box center [456, 604] width 354 height 21
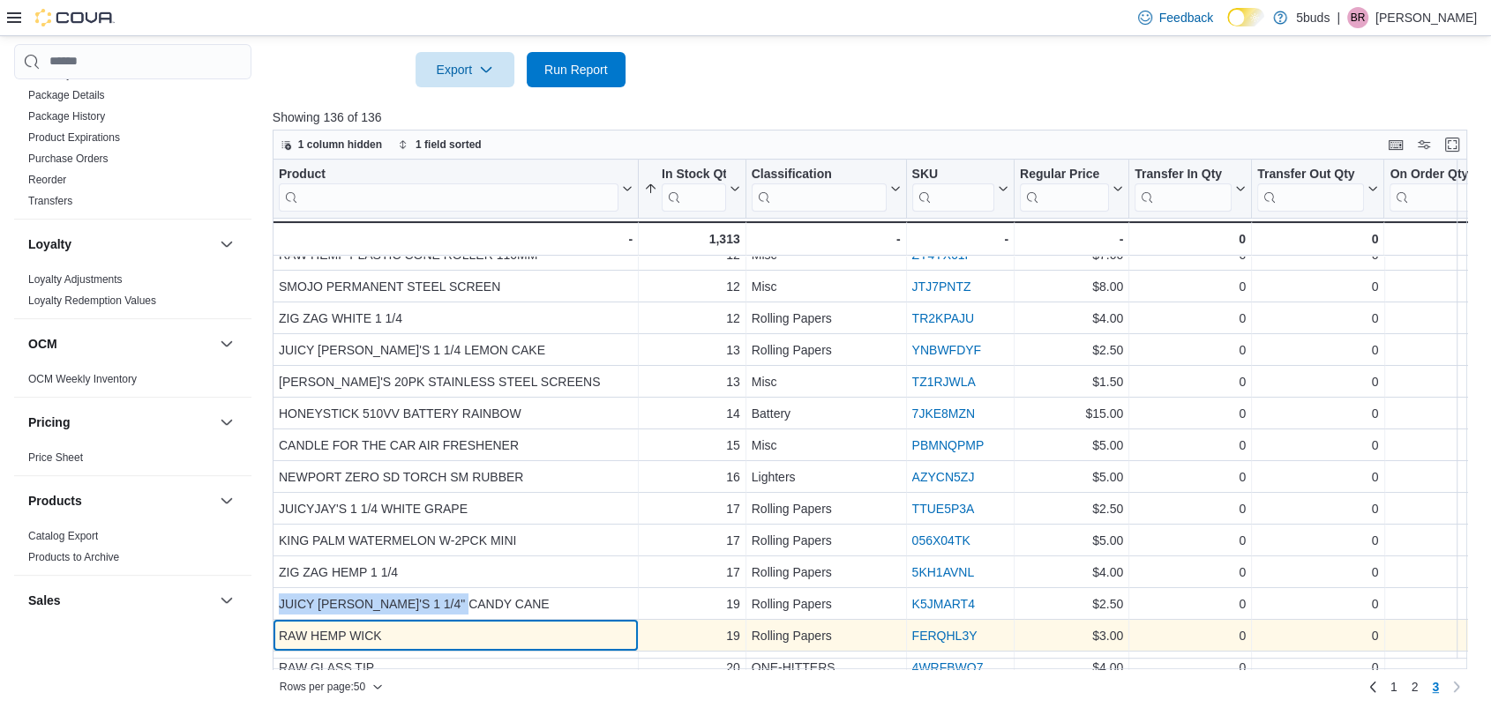
click at [403, 630] on div "Product Click to view column header actions In Stock Qty Sorted ascending . Cli…" at bounding box center [1328, 608] width 2110 height 1375
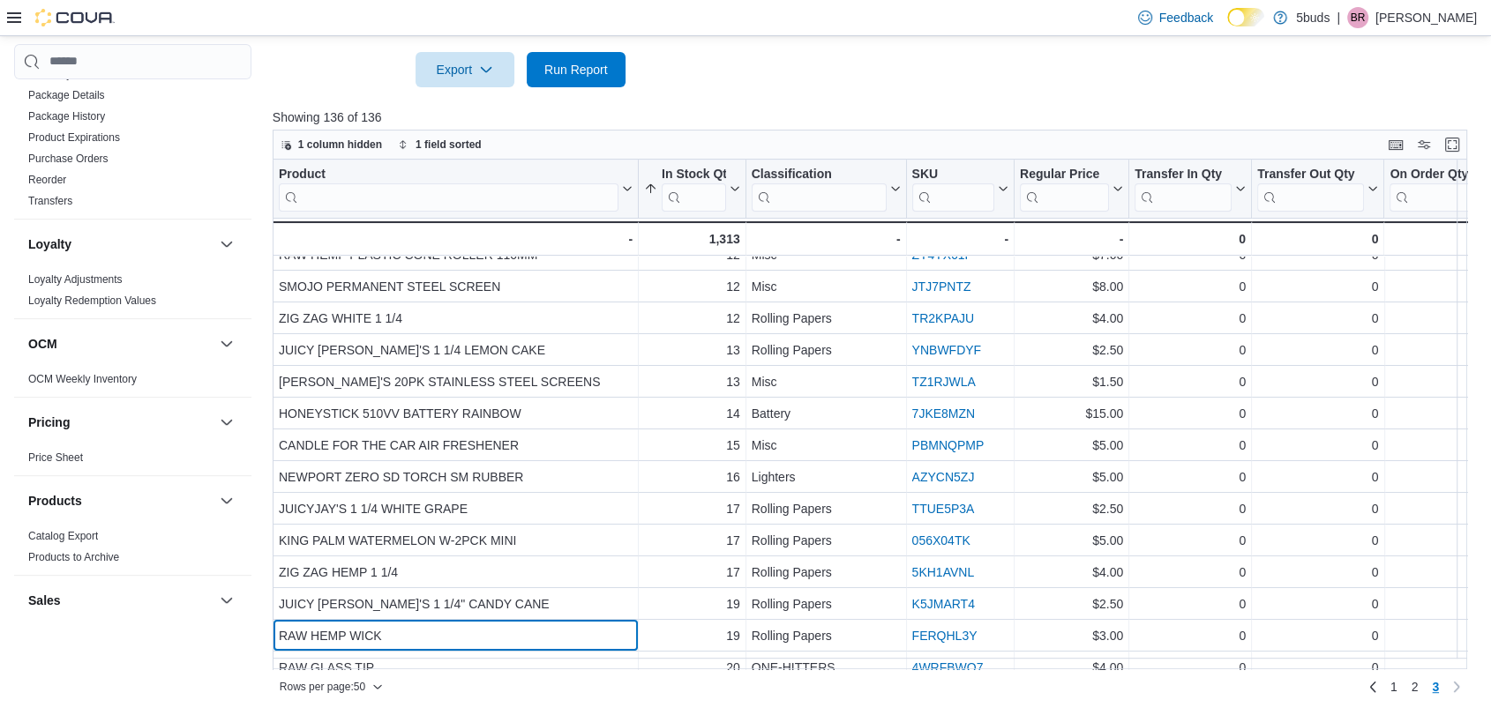
scroll to position [265, 0]
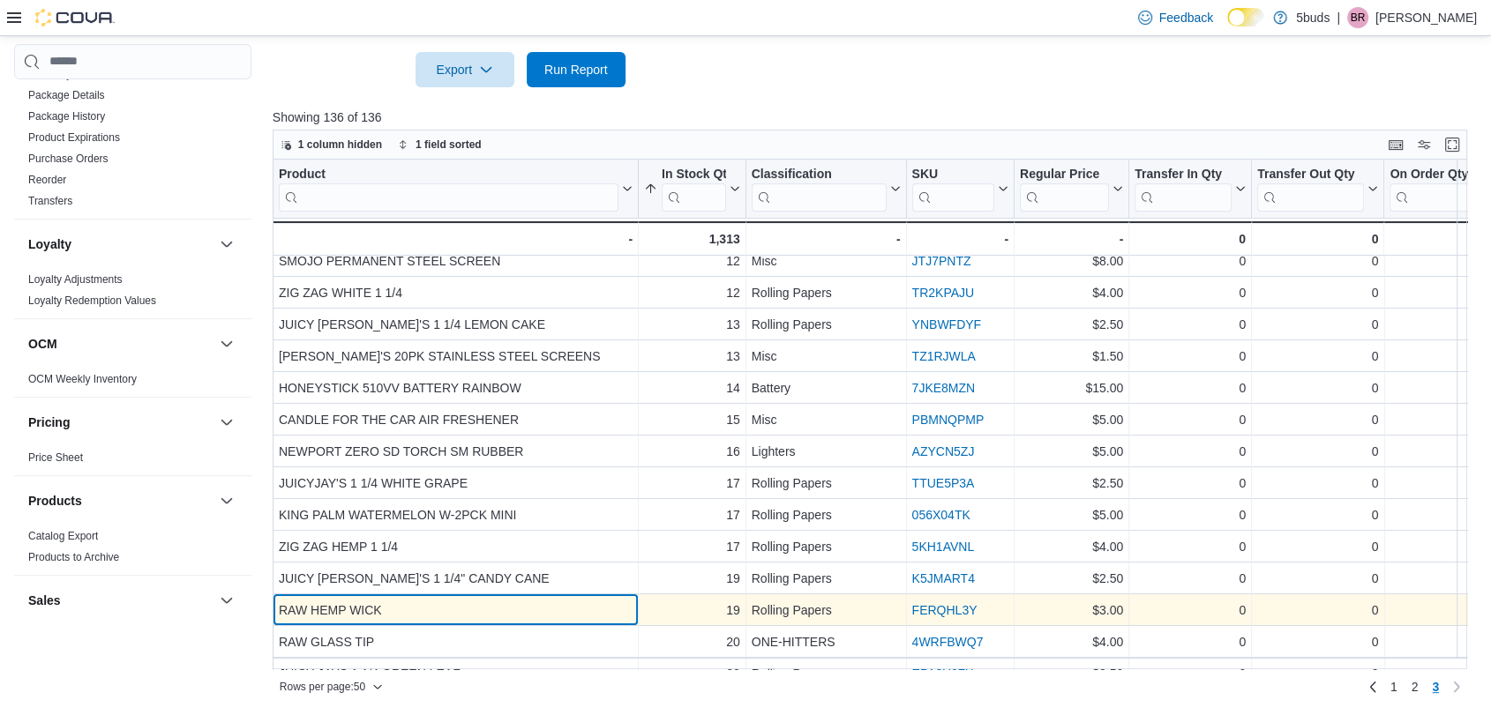
click at [382, 600] on div "RAW HEMP WICK" at bounding box center [456, 610] width 354 height 21
drag, startPoint x: 398, startPoint y: 609, endPoint x: 278, endPoint y: 603, distance: 120.1
click at [279, 603] on div "RAW HEMP WICK" at bounding box center [456, 610] width 354 height 21
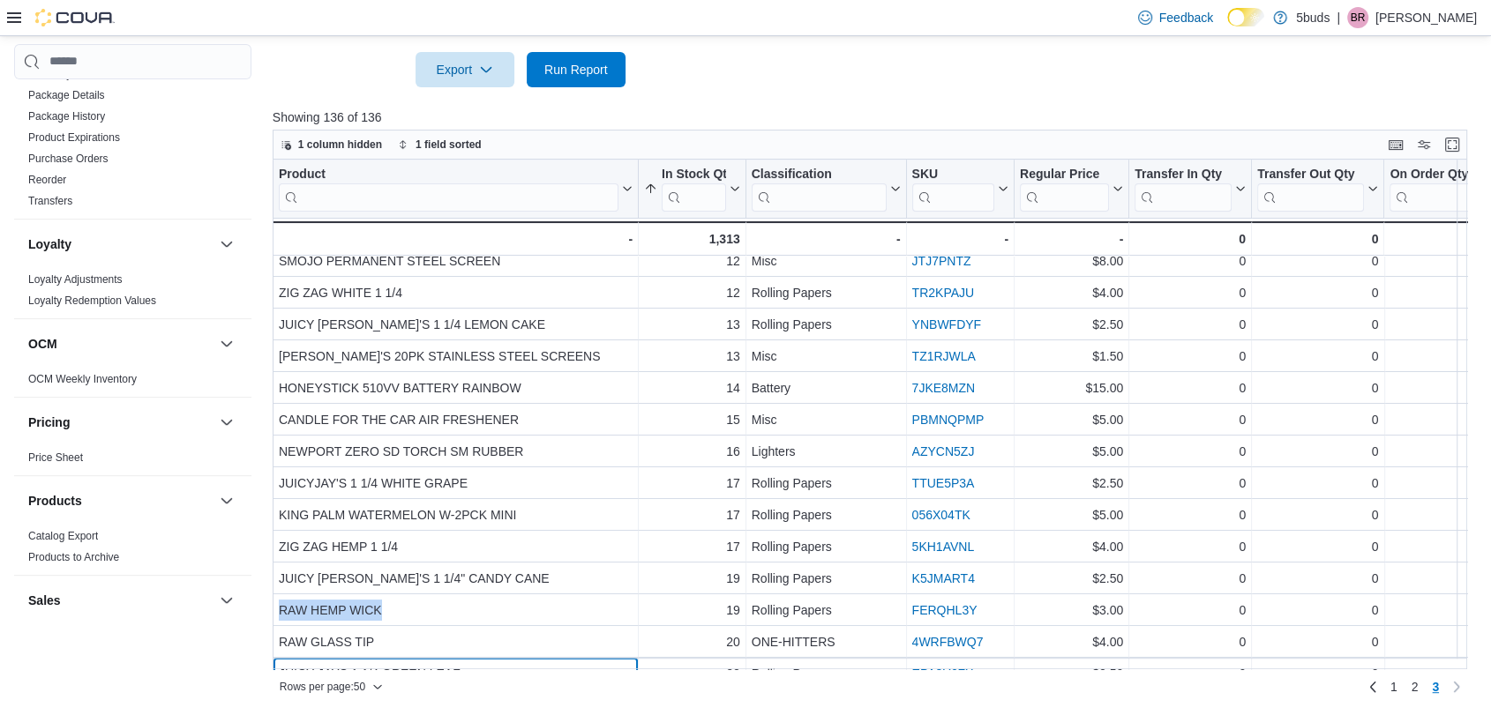
drag, startPoint x: 393, startPoint y: 658, endPoint x: 390, endPoint y: 640, distance: 17.8
click at [393, 655] on div "Product Click to view column header actions In Stock Qty Sorted ascending . Cli…" at bounding box center [1328, 576] width 2110 height 1363
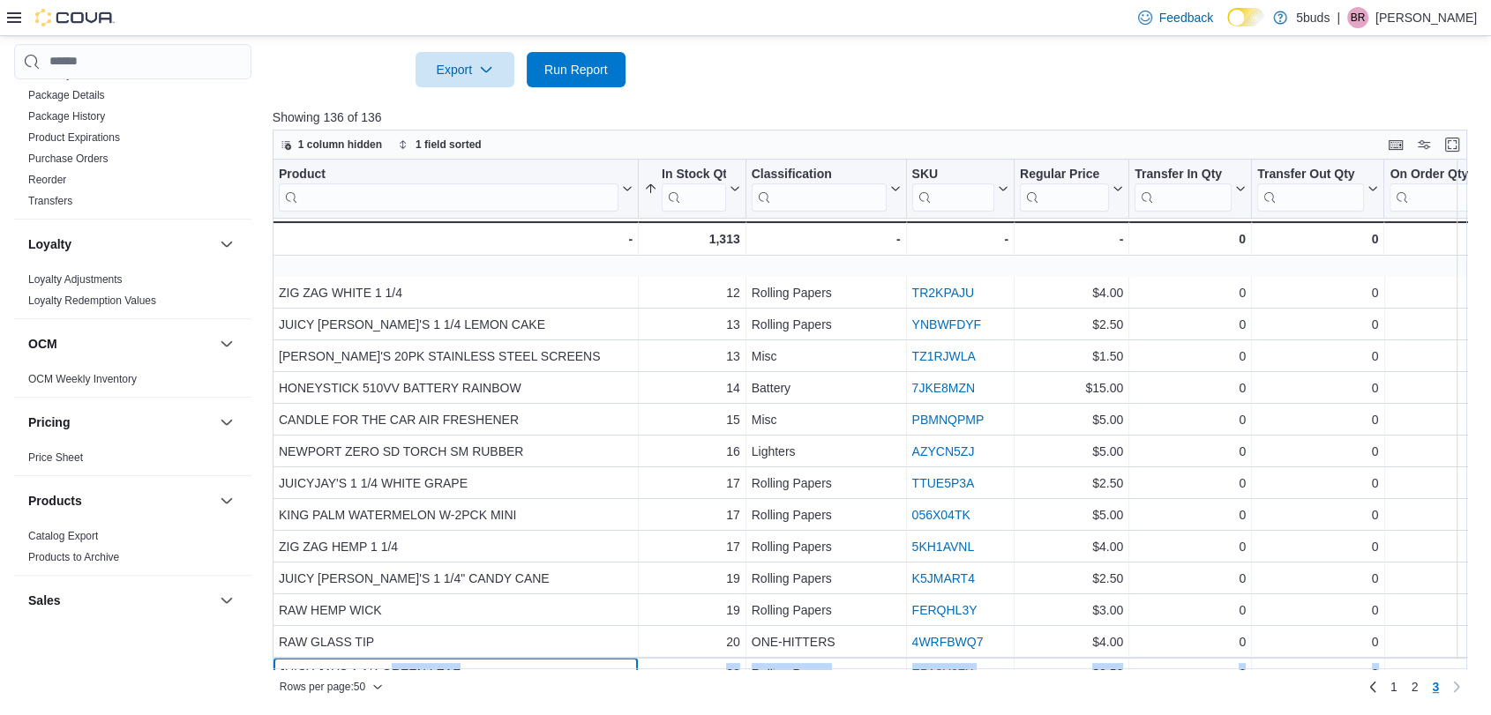
scroll to position [328, 0]
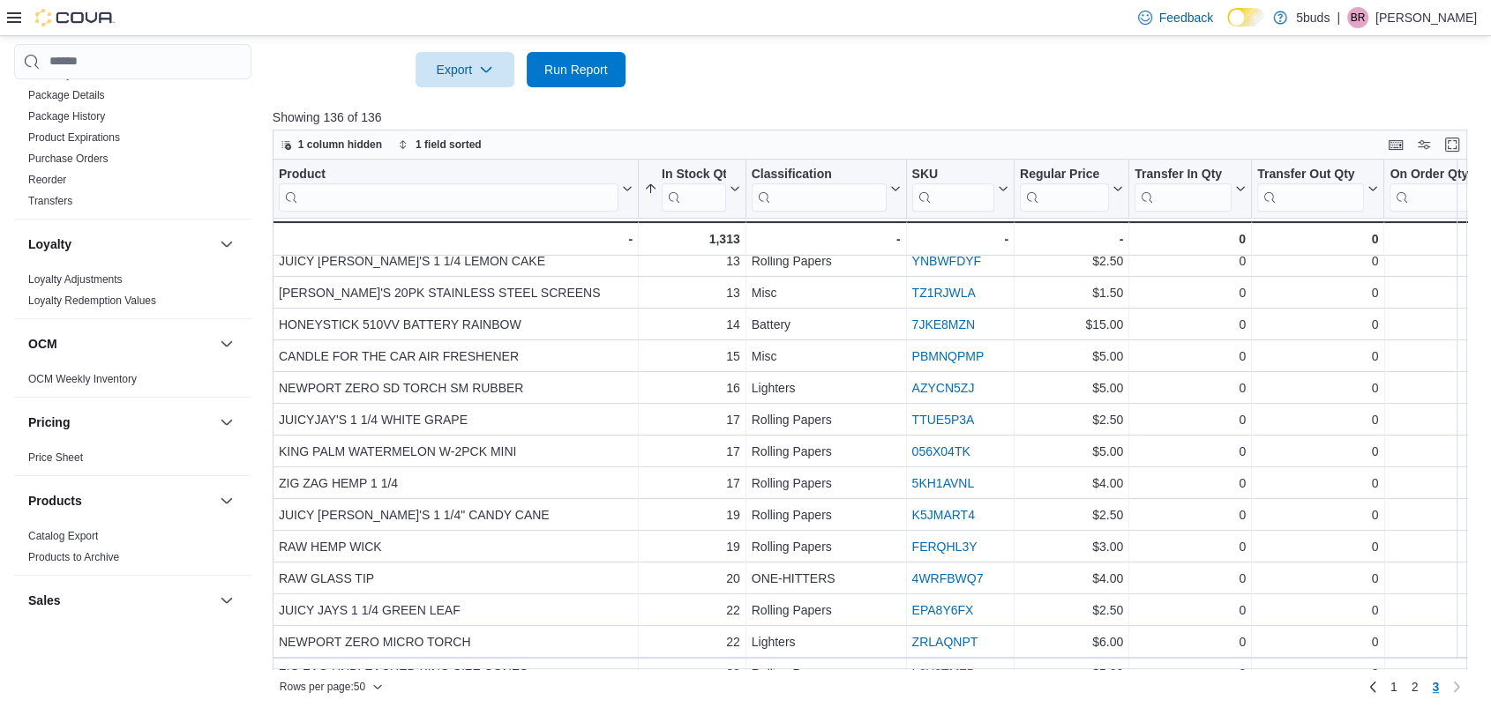
click at [390, 639] on div "Product Click to view column header actions In Stock Qty Sorted ascending . Cli…" at bounding box center [876, 415] width 1207 height 511
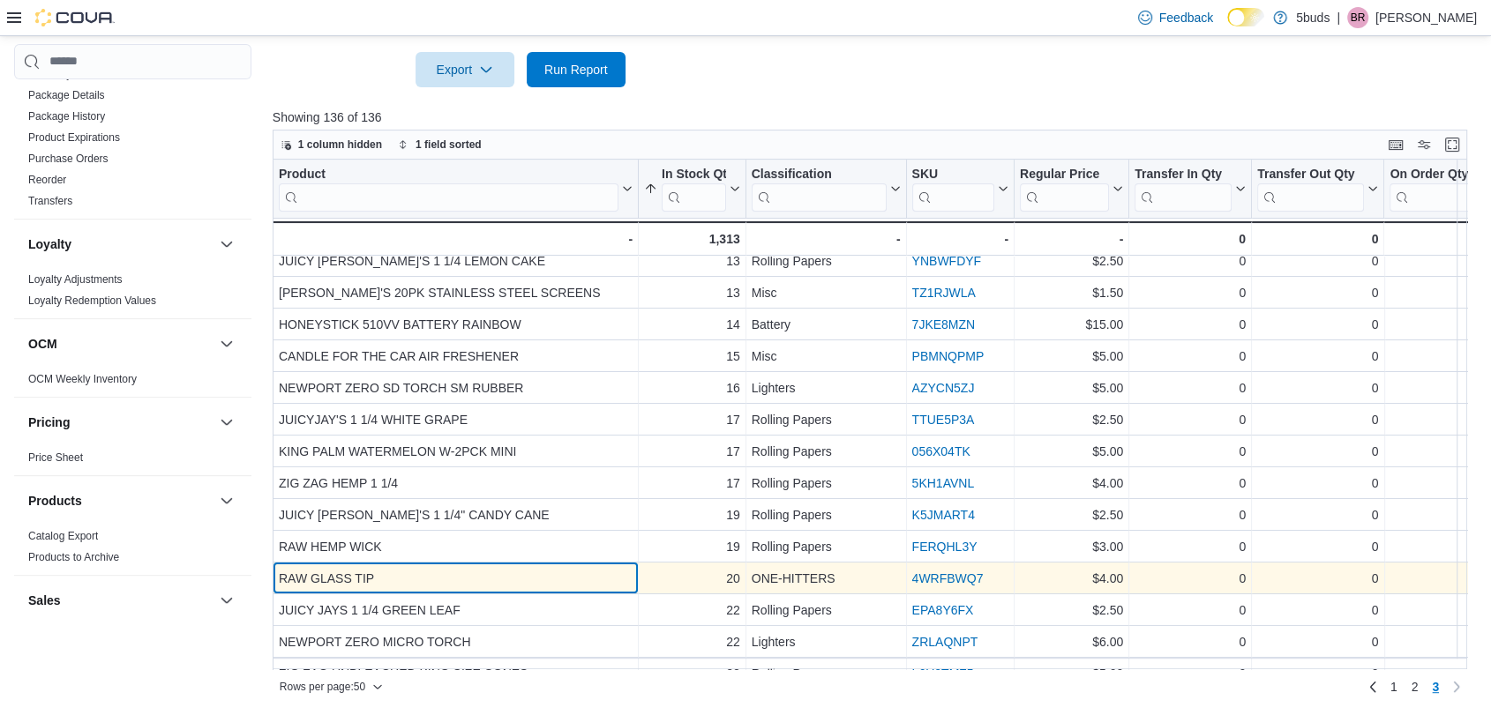
click at [389, 573] on div "RAW GLASS TIP" at bounding box center [456, 578] width 354 height 21
drag, startPoint x: 389, startPoint y: 573, endPoint x: 287, endPoint y: 575, distance: 102.3
click at [287, 575] on div "RAW GLASS TIP" at bounding box center [456, 578] width 354 height 21
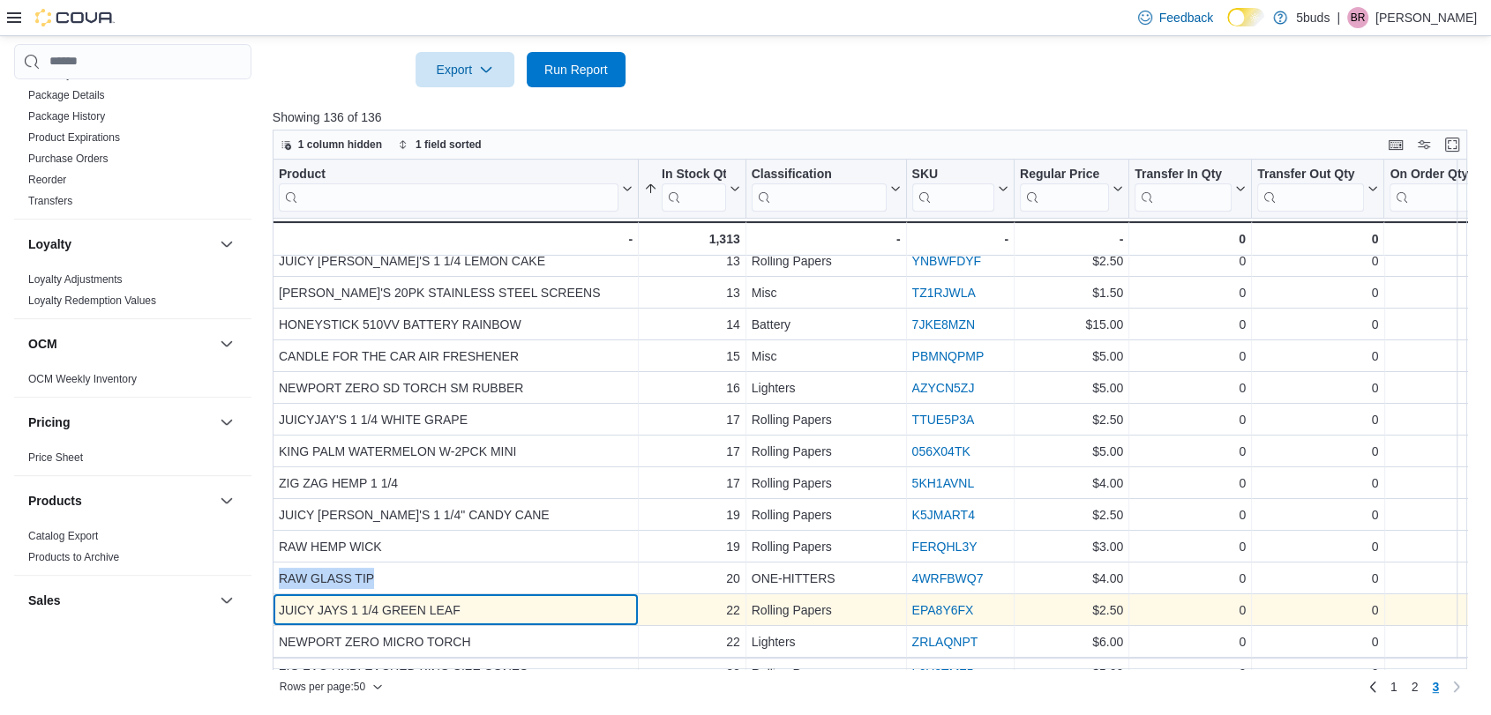
drag, startPoint x: 429, startPoint y: 594, endPoint x: 449, endPoint y: 602, distance: 21.8
click at [429, 595] on div "JUICY JAYS 1 1/4 GREEN LEAF - Product, column 1, row 122" at bounding box center [456, 611] width 366 height 32
drag, startPoint x: 487, startPoint y: 608, endPoint x: 277, endPoint y: 609, distance: 210.0
click at [279, 609] on div "JUICY JAYS 1 1/4 GREEN LEAF" at bounding box center [456, 610] width 354 height 21
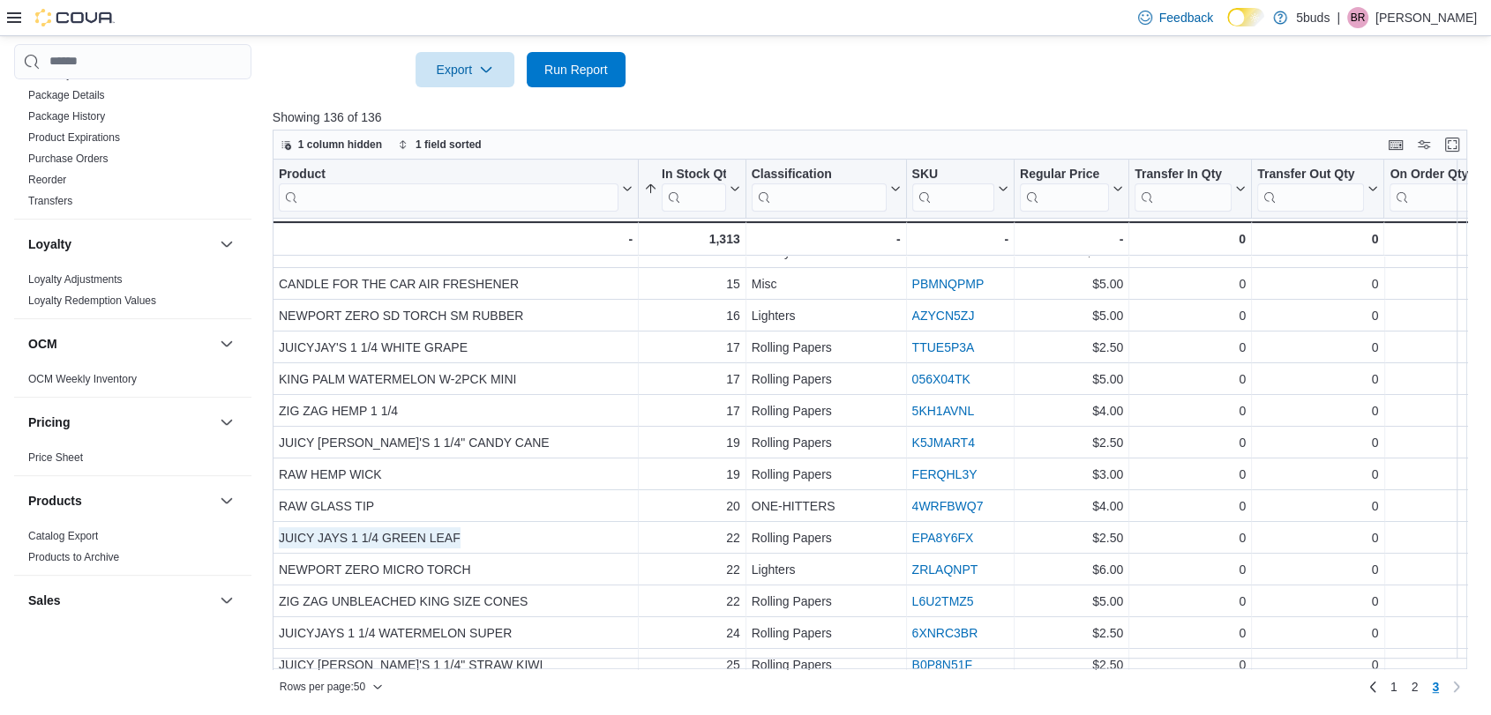
scroll to position [426, 0]
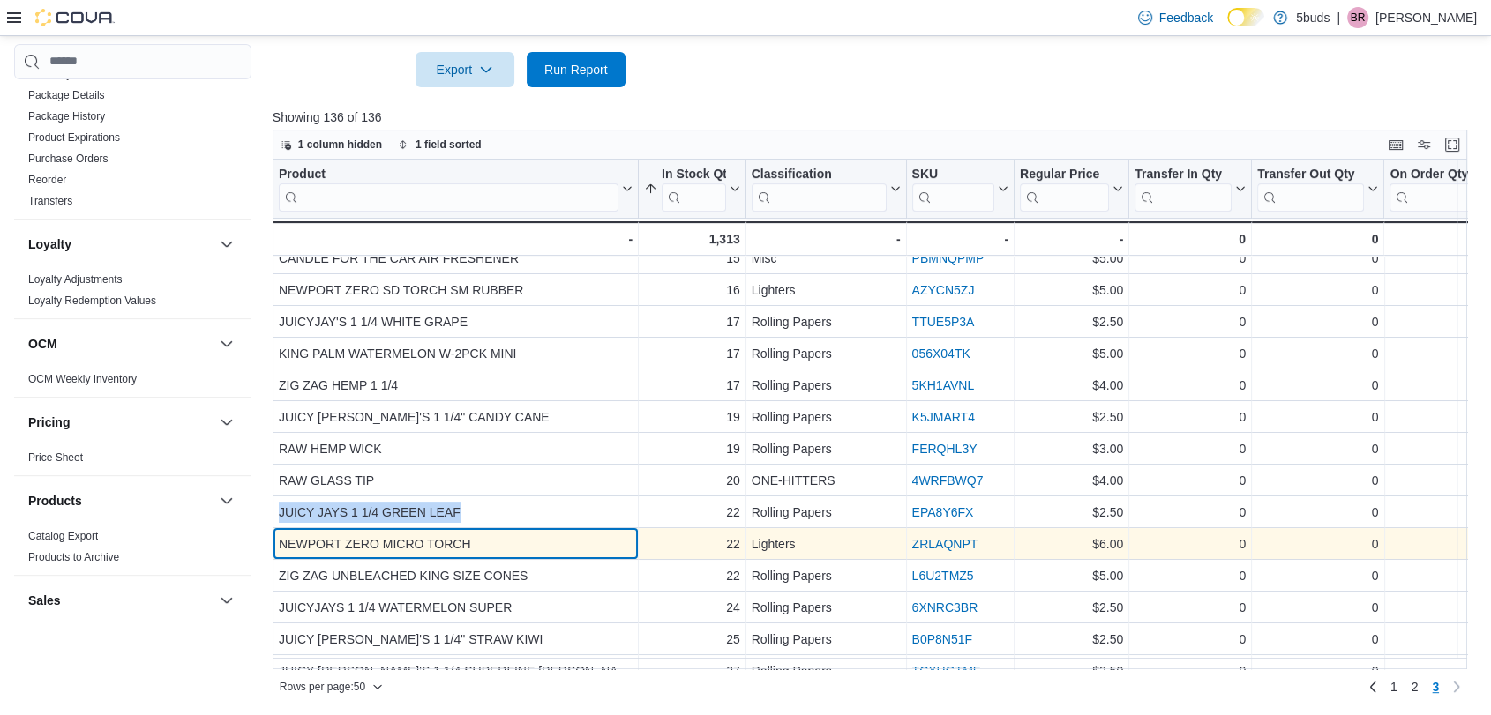
click at [467, 539] on div "NEWPORT ZERO MICRO TORCH" at bounding box center [456, 544] width 354 height 21
drag, startPoint x: 486, startPoint y: 538, endPoint x: 278, endPoint y: 545, distance: 208.3
click at [279, 545] on div "NEWPORT ZERO MICRO TORCH" at bounding box center [456, 544] width 354 height 21
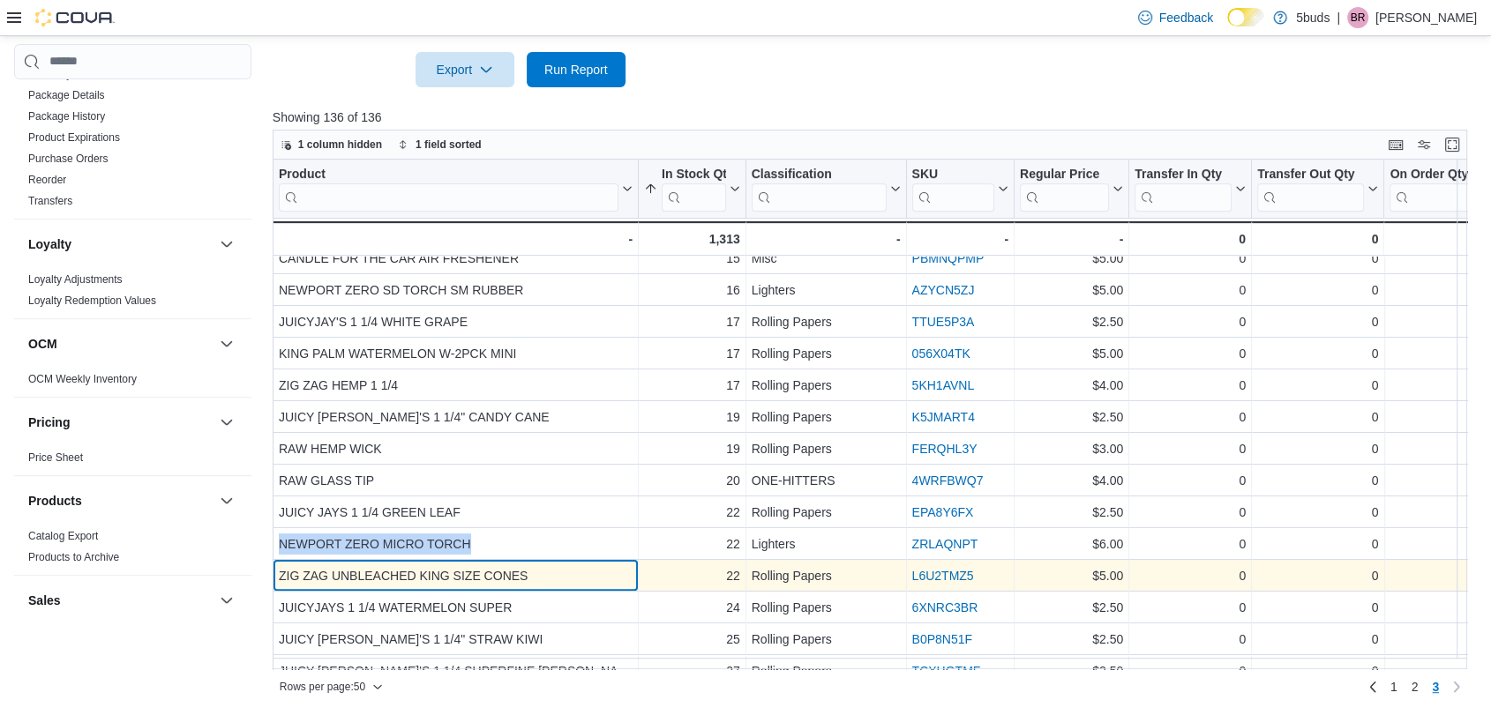
click at [528, 580] on div "ZIG ZAG UNBLEACHED KING SIZE CONES" at bounding box center [456, 575] width 354 height 21
drag, startPoint x: 536, startPoint y: 578, endPoint x: 276, endPoint y: 569, distance: 260.4
click at [276, 569] on div "ZIG ZAG UNBLEACHED KING SIZE CONES - Product, column 1, row 124" at bounding box center [456, 576] width 366 height 32
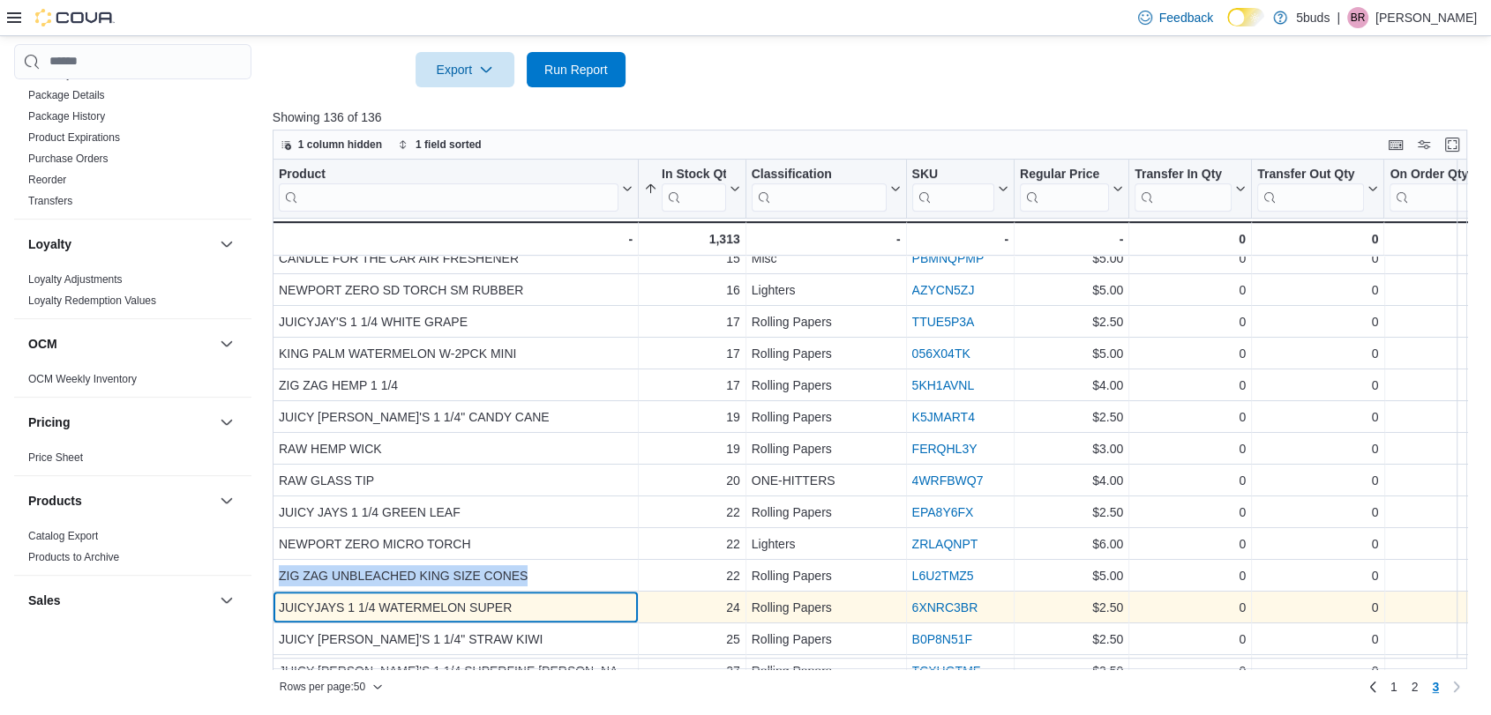
click at [540, 602] on div "JUICYJAYS 1 1/4 WATERMELON SUPER" at bounding box center [456, 607] width 354 height 21
drag, startPoint x: 522, startPoint y: 608, endPoint x: 277, endPoint y: 607, distance: 245.2
click at [279, 607] on div "JUICYJAYS 1 1/4 WATERMELON SUPER" at bounding box center [456, 607] width 354 height 21
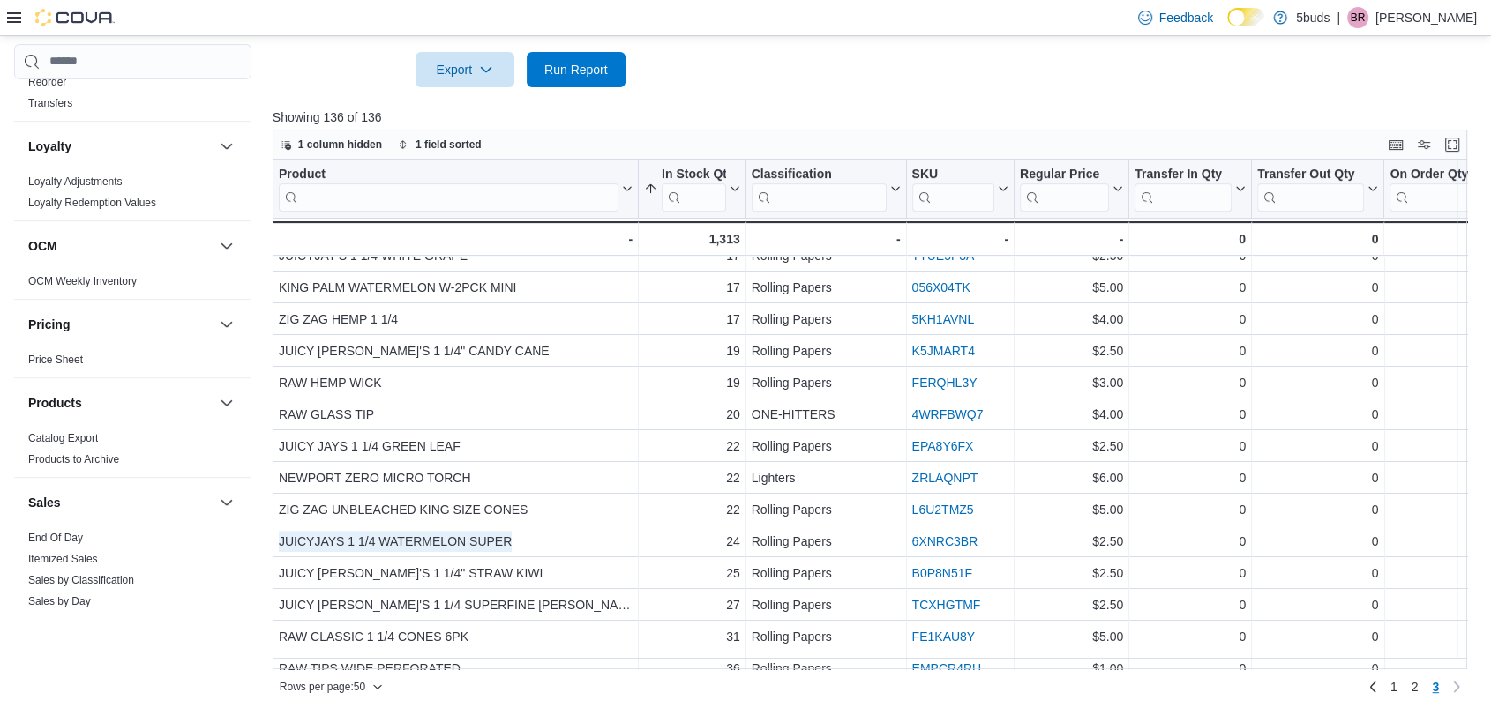
scroll to position [524, 0]
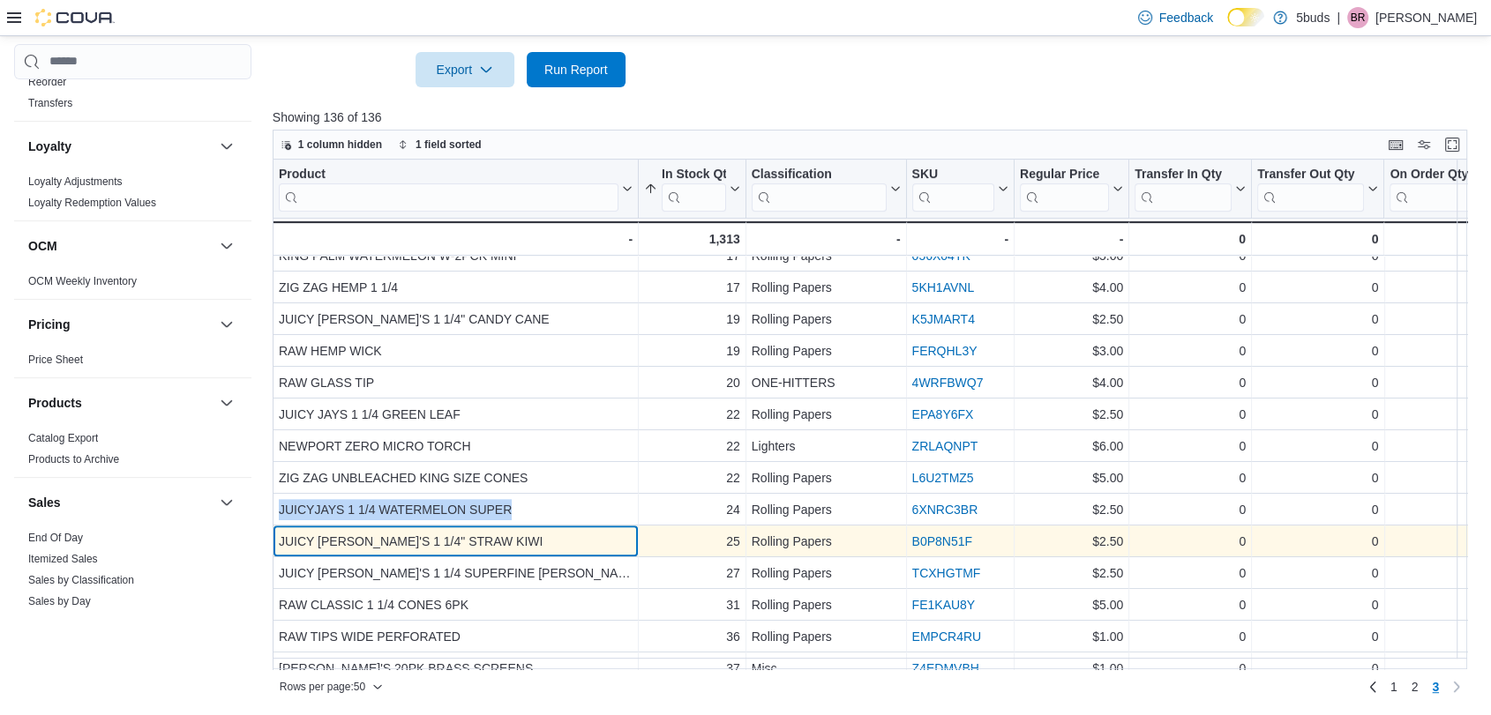
click at [490, 526] on div "JUICY [PERSON_NAME]'S 1 1/4" STRAW KIWI - Product, column 1, row 126" at bounding box center [456, 542] width 366 height 32
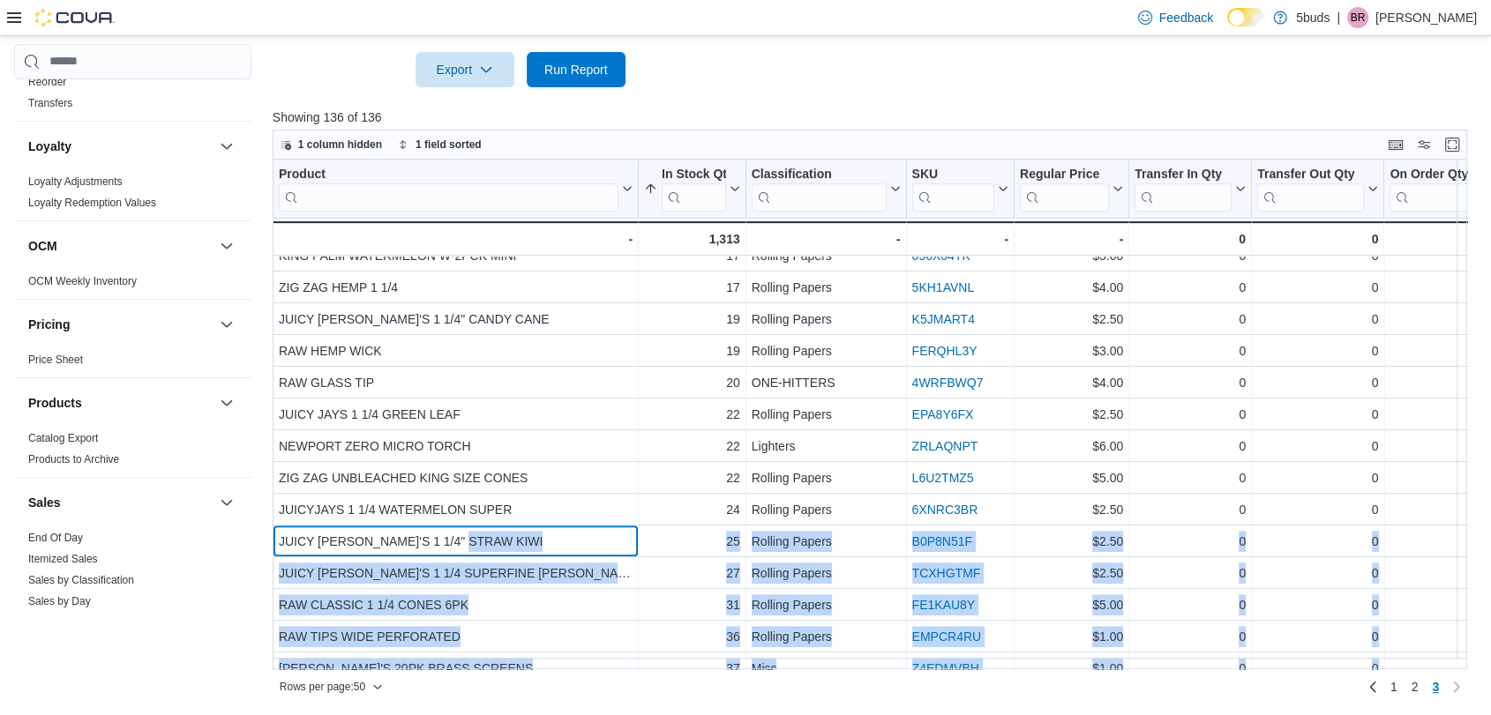
drag, startPoint x: 477, startPoint y: 545, endPoint x: 268, endPoint y: 542, distance: 209.1
click at [268, 542] on div "Cash Management Cash Management Cash Out Details Compliance OCS Transaction Sub…" at bounding box center [745, 117] width 1463 height 1171
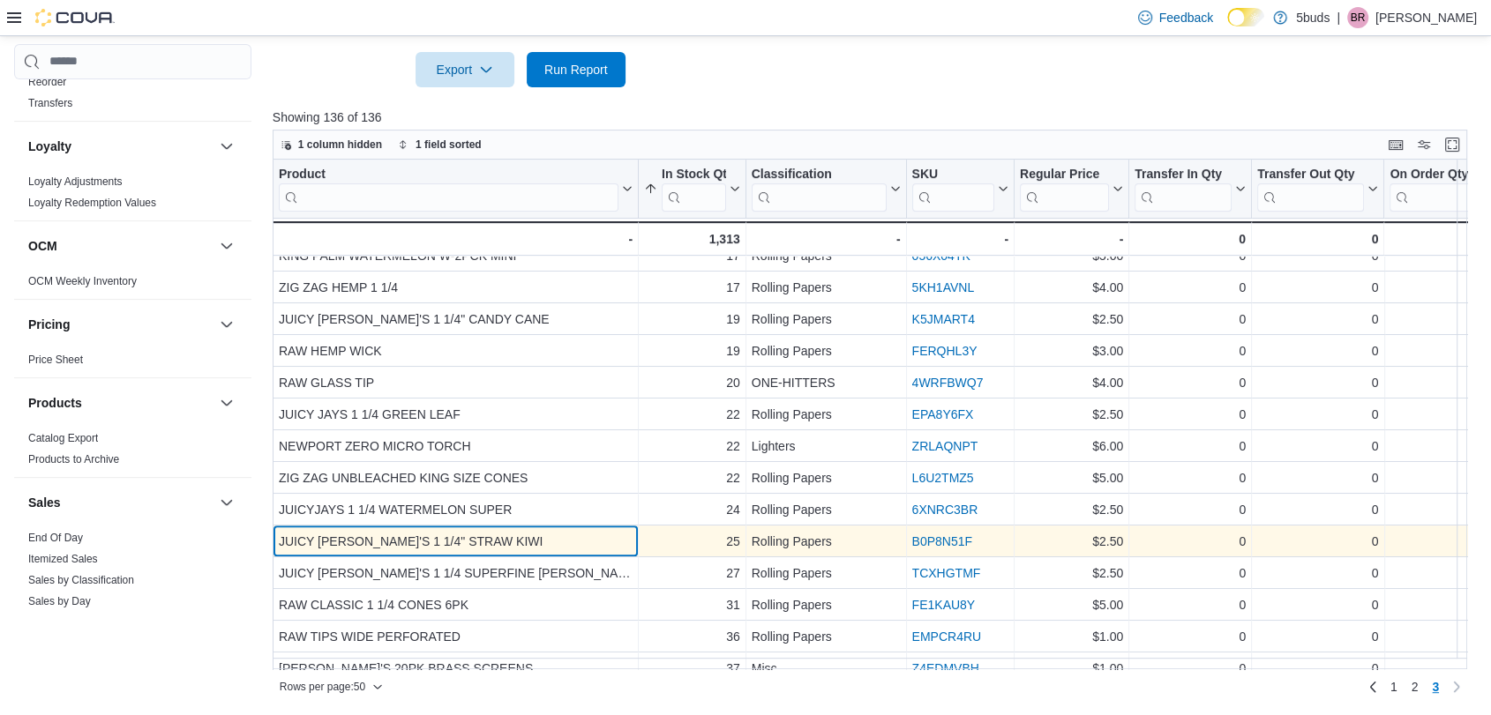
click at [279, 539] on div "JUICY [PERSON_NAME]'S 1 1/4" STRAW KIWI" at bounding box center [456, 541] width 354 height 21
drag, startPoint x: 448, startPoint y: 537, endPoint x: 273, endPoint y: 531, distance: 174.8
click at [273, 531] on div "JUICY [PERSON_NAME]'S 1 1/4" STRAW KIWI - Product, column 1, row 126" at bounding box center [456, 542] width 366 height 32
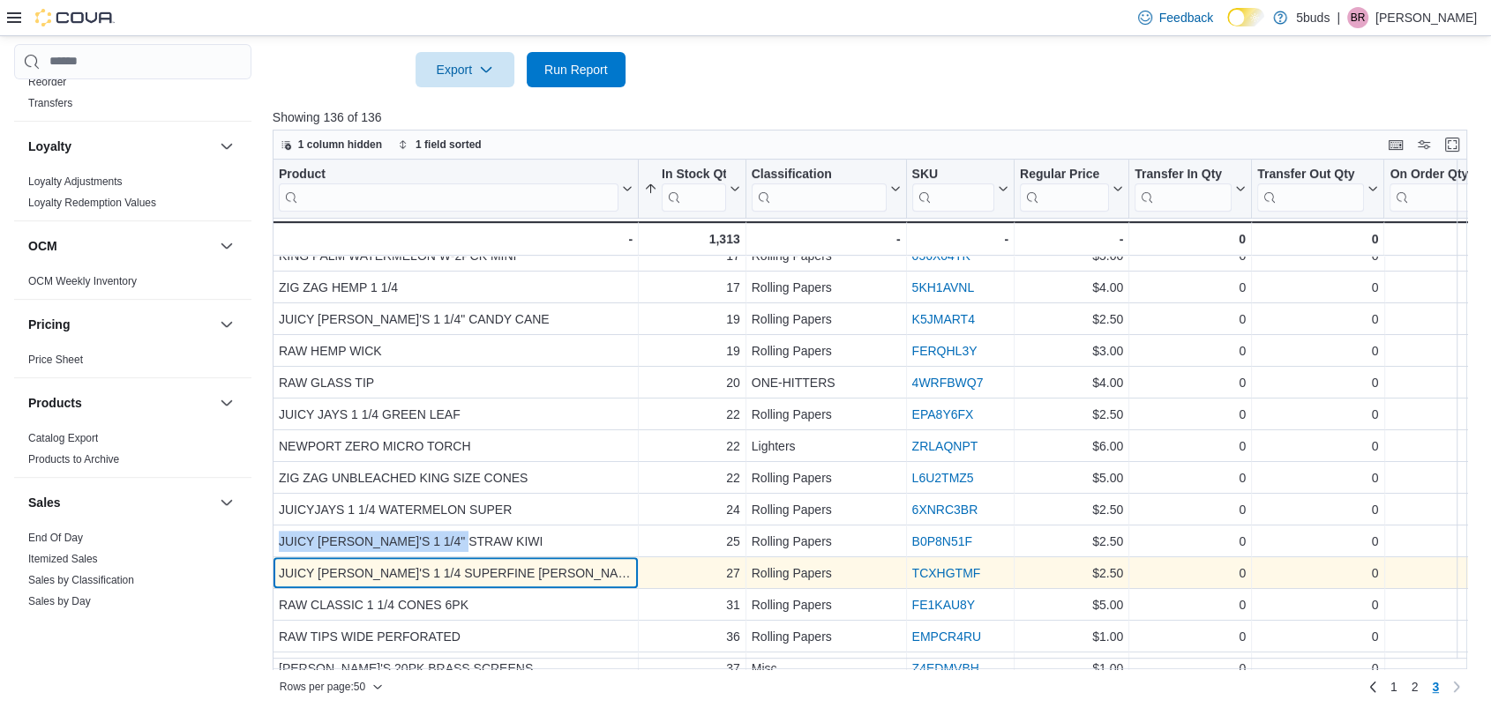
click at [600, 572] on div "JUICY [PERSON_NAME]'S 1 1/4 SUPERFINE [PERSON_NAME] PAPERS" at bounding box center [456, 573] width 354 height 21
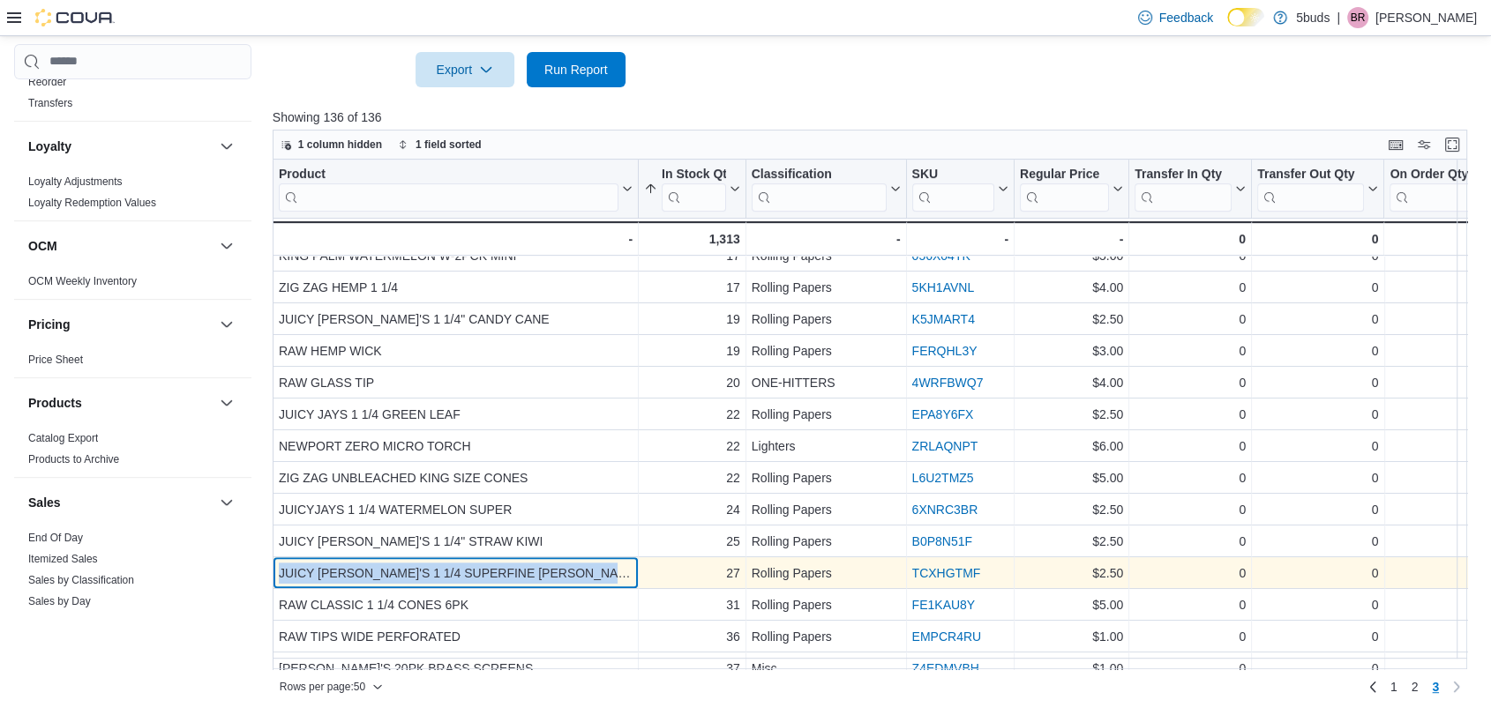
drag, startPoint x: 598, startPoint y: 572, endPoint x: 274, endPoint y: 568, distance: 323.8
click at [274, 568] on div "[PERSON_NAME]'S 1 1/4 SUPERFINE [PERSON_NAME] PAPERS - Product, column 1, row 1…" at bounding box center [456, 574] width 366 height 32
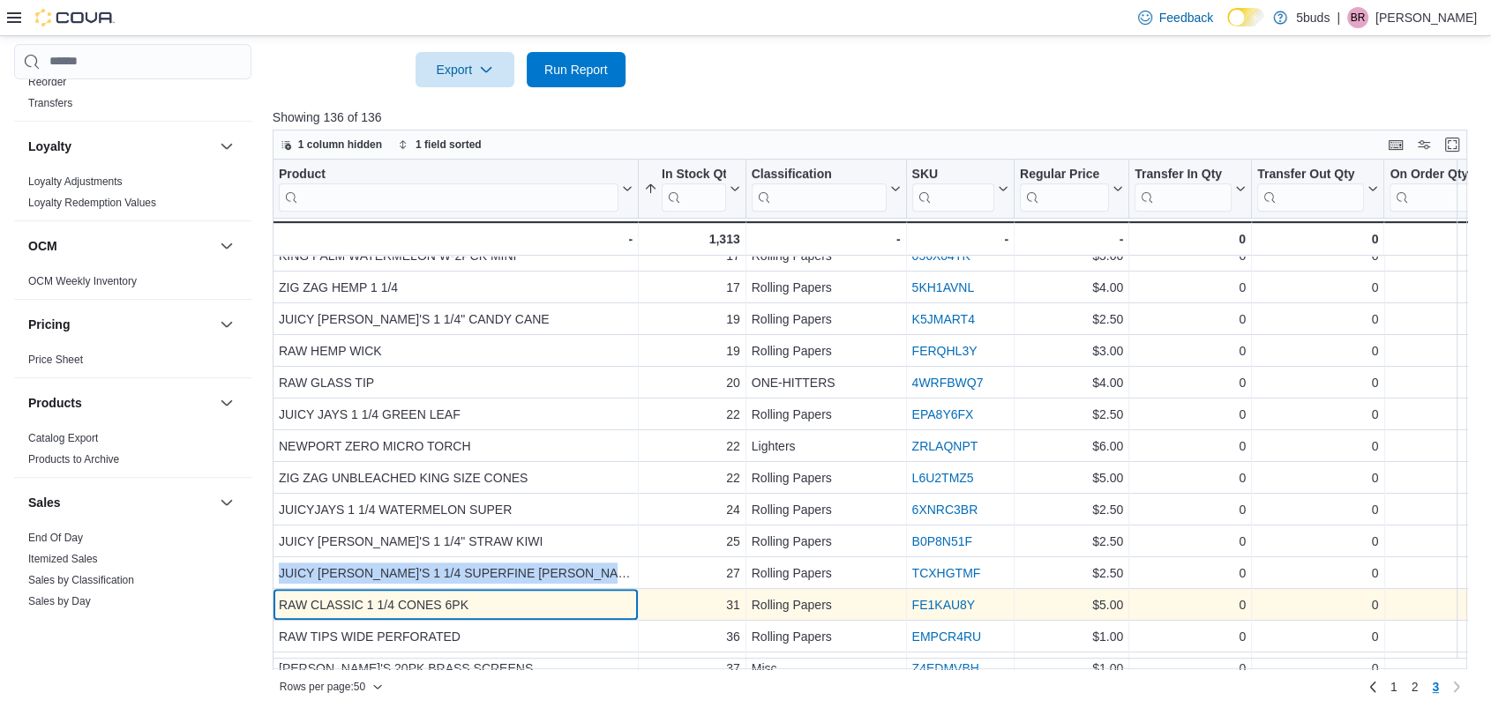
click at [508, 602] on div "RAW CLASSIC 1 1/4 CONES 6PK" at bounding box center [456, 605] width 354 height 21
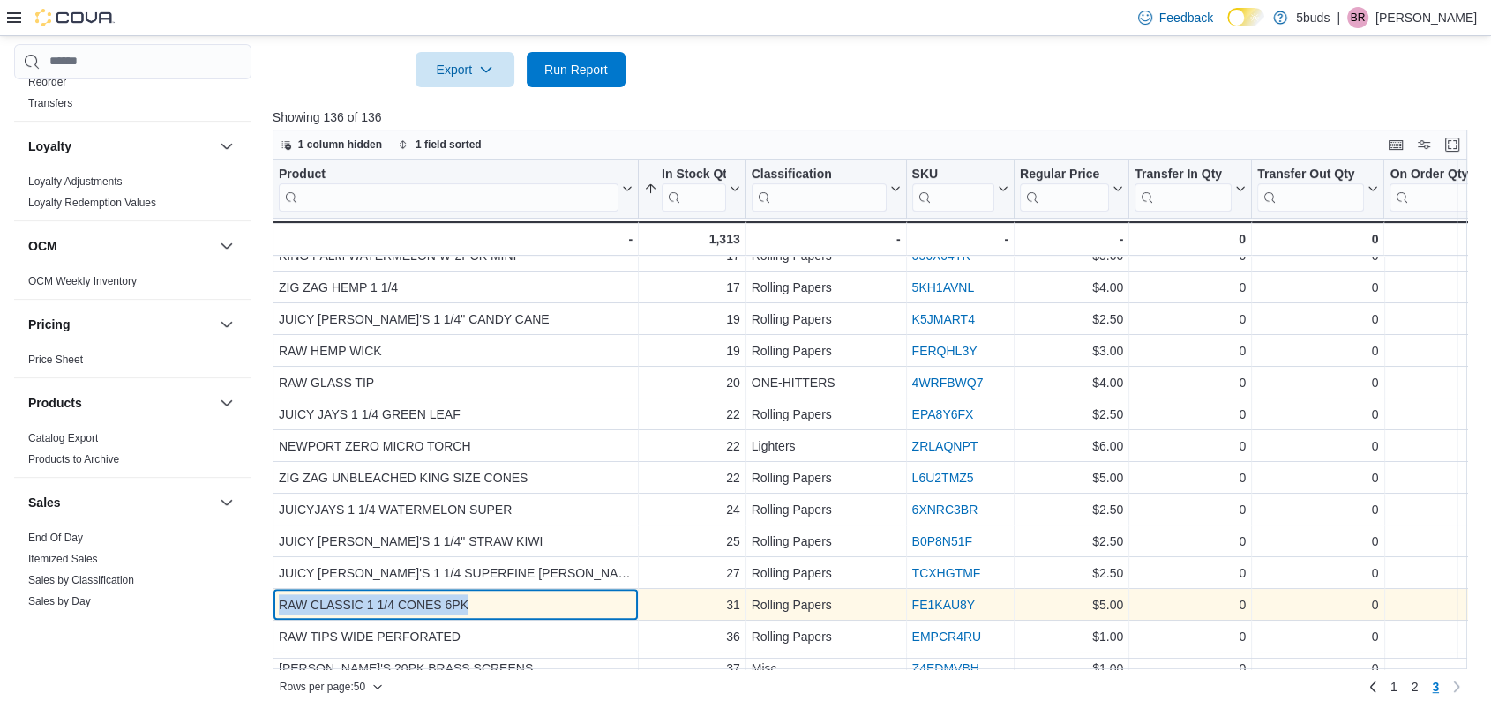
drag, startPoint x: 473, startPoint y: 608, endPoint x: 282, endPoint y: 603, distance: 190.6
click at [282, 603] on div "RAW CLASSIC 1 1/4 CONES 6PK" at bounding box center [456, 605] width 354 height 21
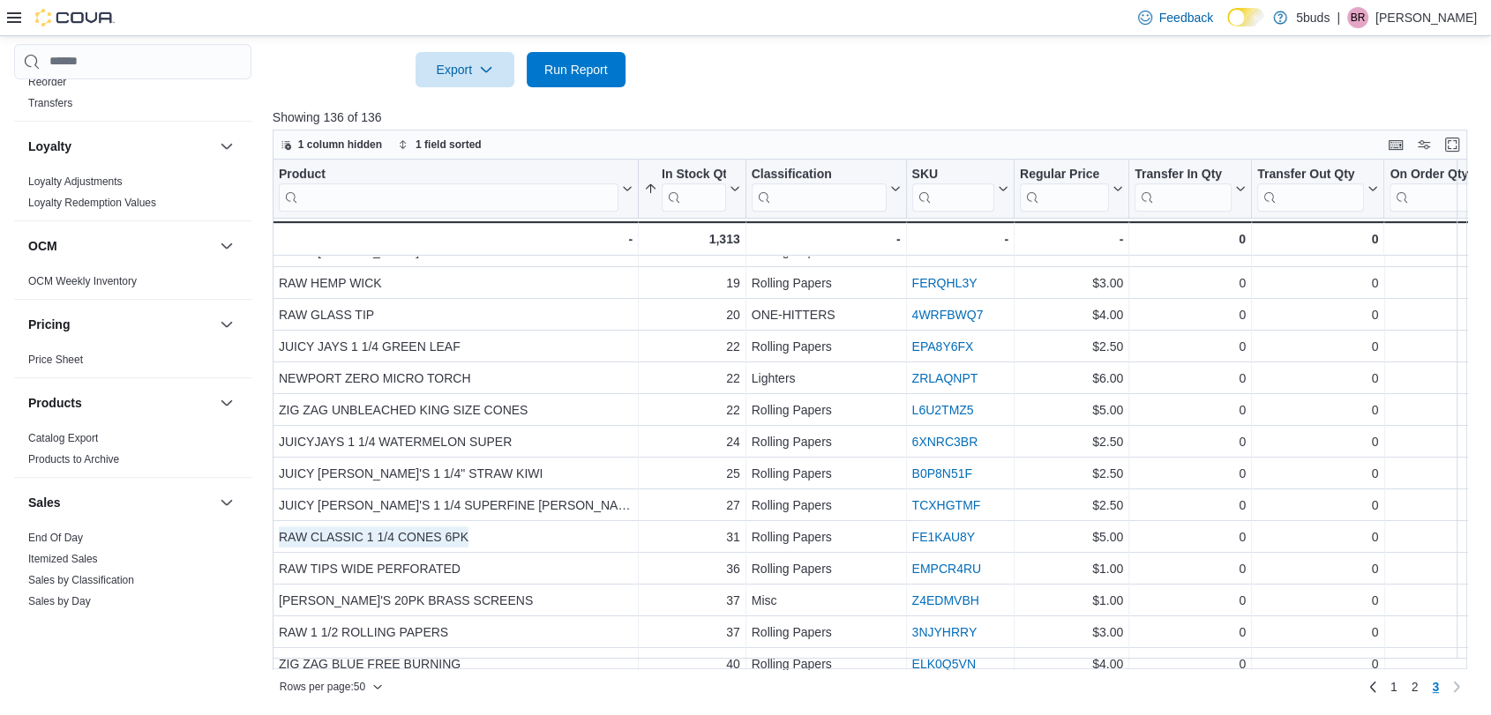
scroll to position [622, 0]
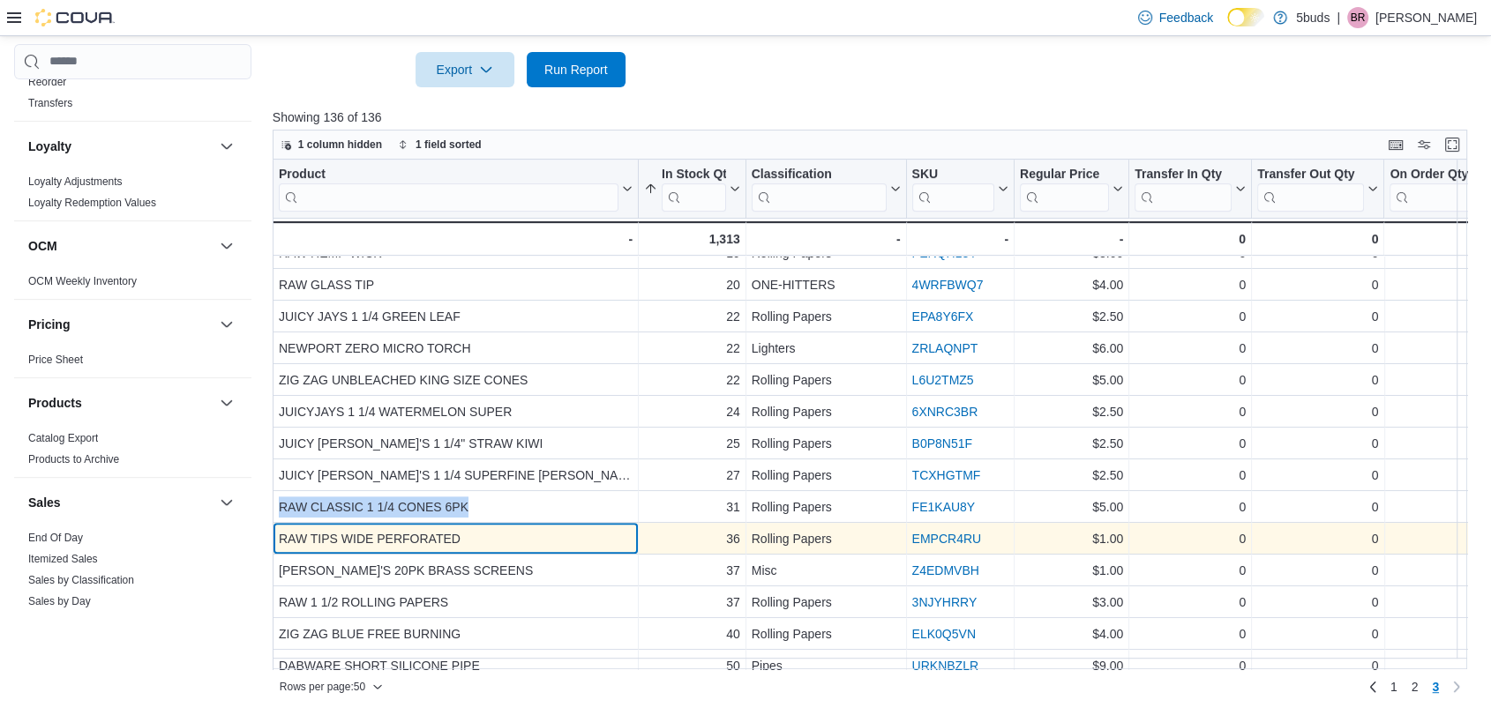
click at [460, 524] on div "RAW TIPS WIDE PERFORATED - Product, column 1, row 129" at bounding box center [456, 539] width 366 height 32
drag, startPoint x: 468, startPoint y: 534, endPoint x: 273, endPoint y: 537, distance: 194.1
click at [273, 537] on div "RAW TIPS WIDE PERFORATED - Product, column 1, row 129" at bounding box center [456, 539] width 366 height 32
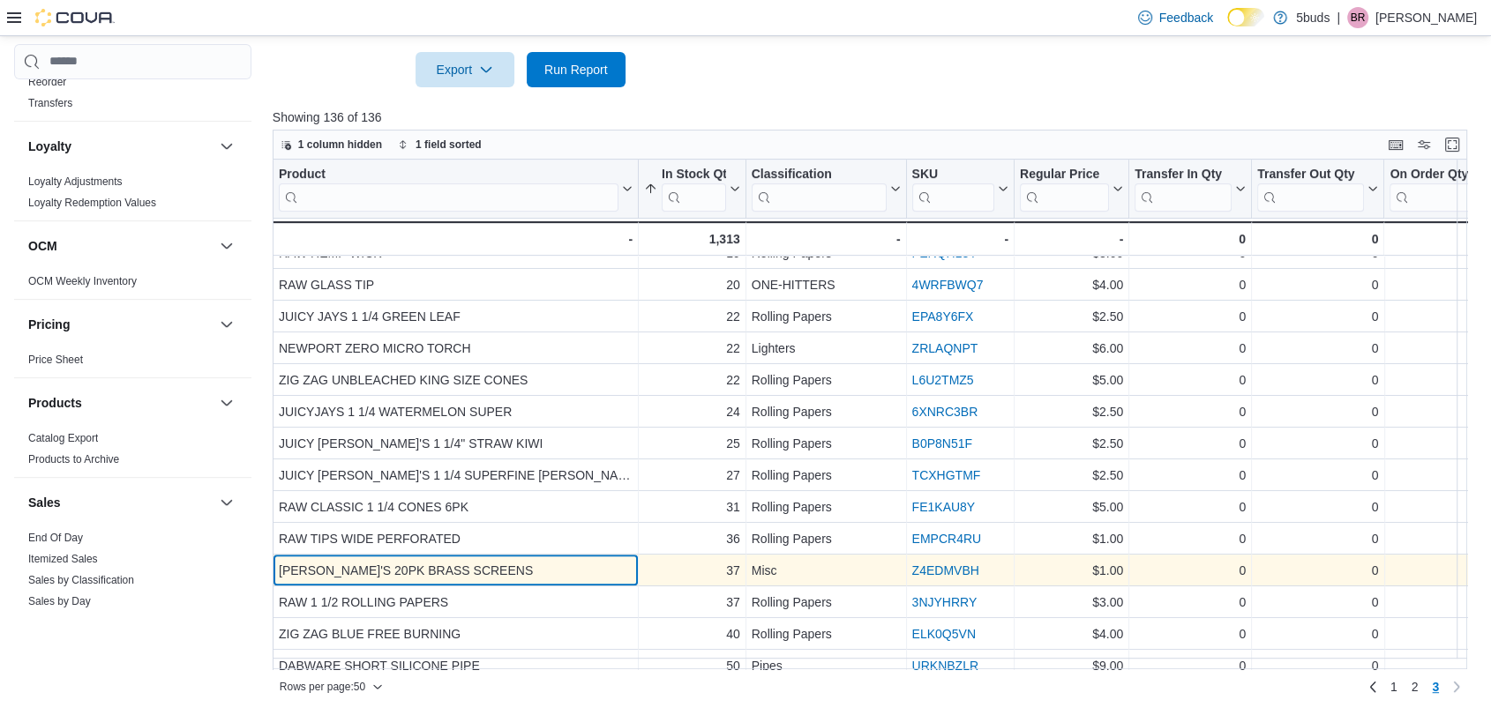
click at [514, 571] on div "[PERSON_NAME]'S 20PK BRASS SCREENS" at bounding box center [456, 570] width 354 height 21
drag, startPoint x: 496, startPoint y: 571, endPoint x: 276, endPoint y: 566, distance: 219.7
click at [276, 566] on div "[PERSON_NAME]'S 20PK BRASS SCREENS - Product, column 1, row 130" at bounding box center [456, 571] width 366 height 32
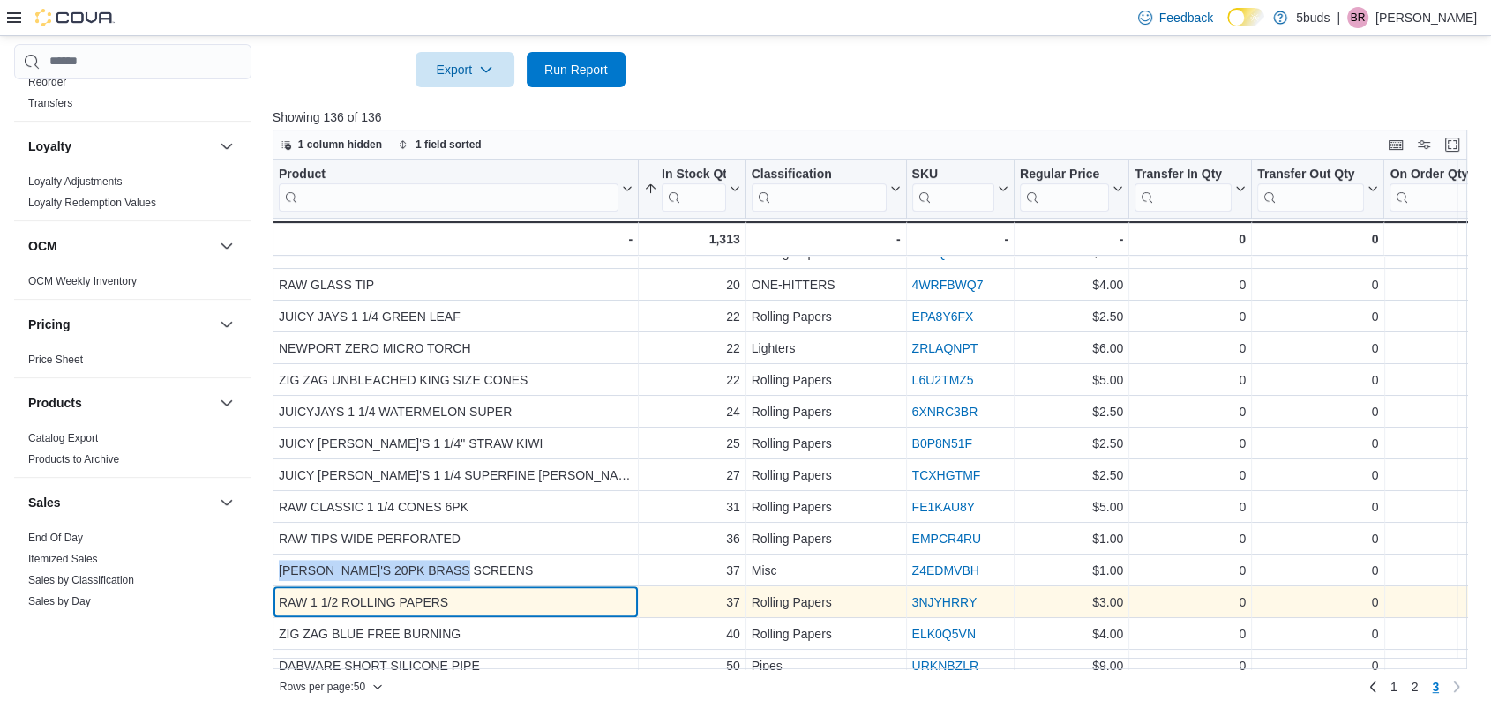
click at [457, 592] on div "RAW 1 1/2 ROLLING PAPERS" at bounding box center [456, 602] width 354 height 21
drag, startPoint x: 457, startPoint y: 598, endPoint x: 278, endPoint y: 596, distance: 179.1
click at [279, 596] on div "RAW 1 1/2 ROLLING PAPERS" at bounding box center [456, 602] width 354 height 21
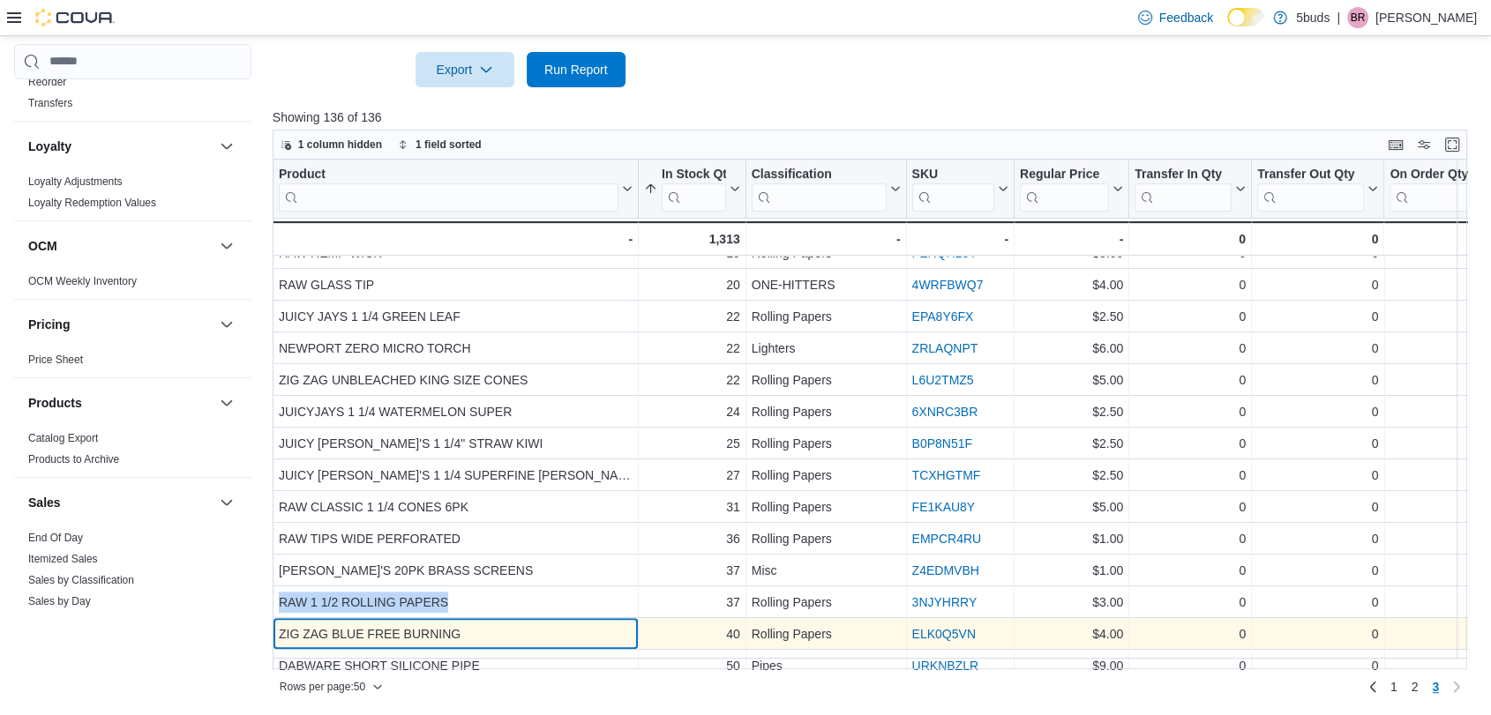
click at [483, 627] on div "Product Click to view column header actions In Stock Qty Sorted ascending . Cli…" at bounding box center [1328, 157] width 2110 height 1239
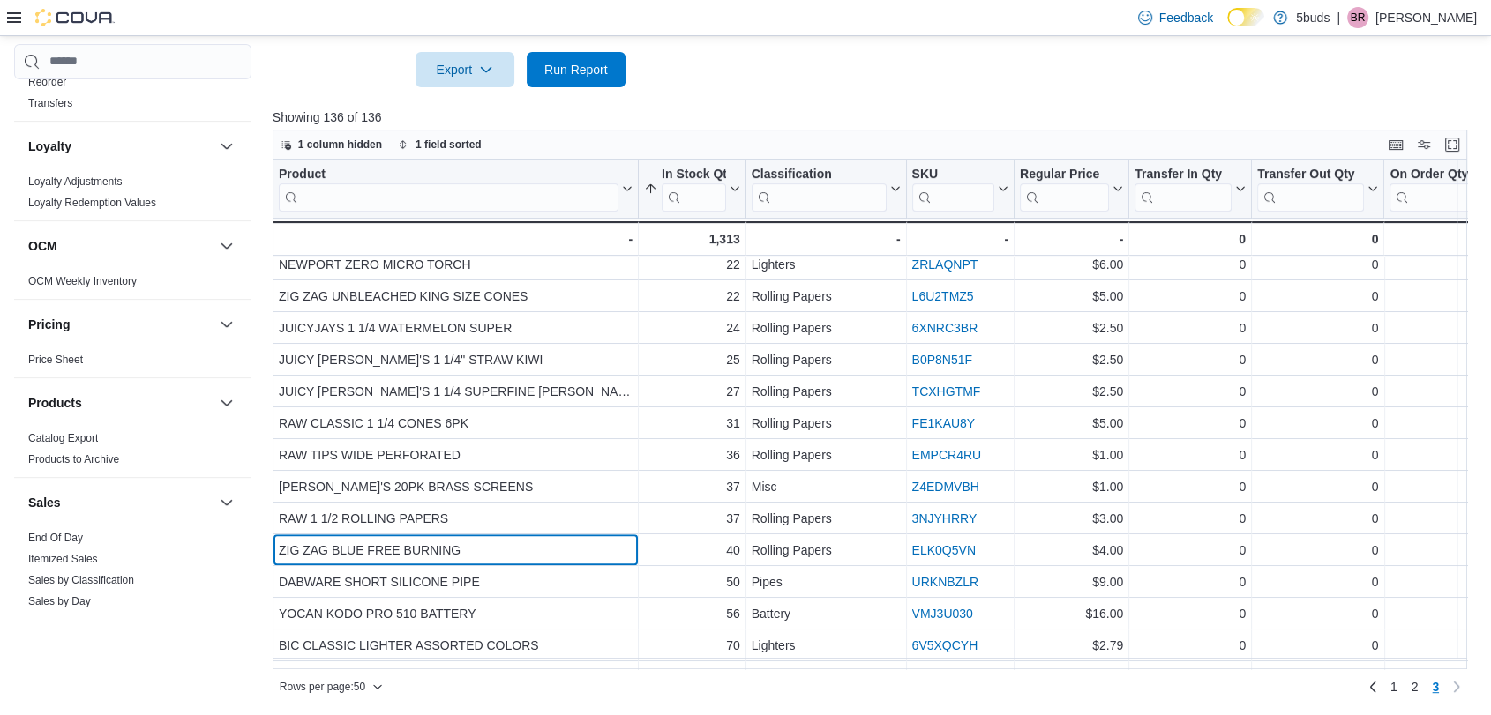
scroll to position [739, 0]
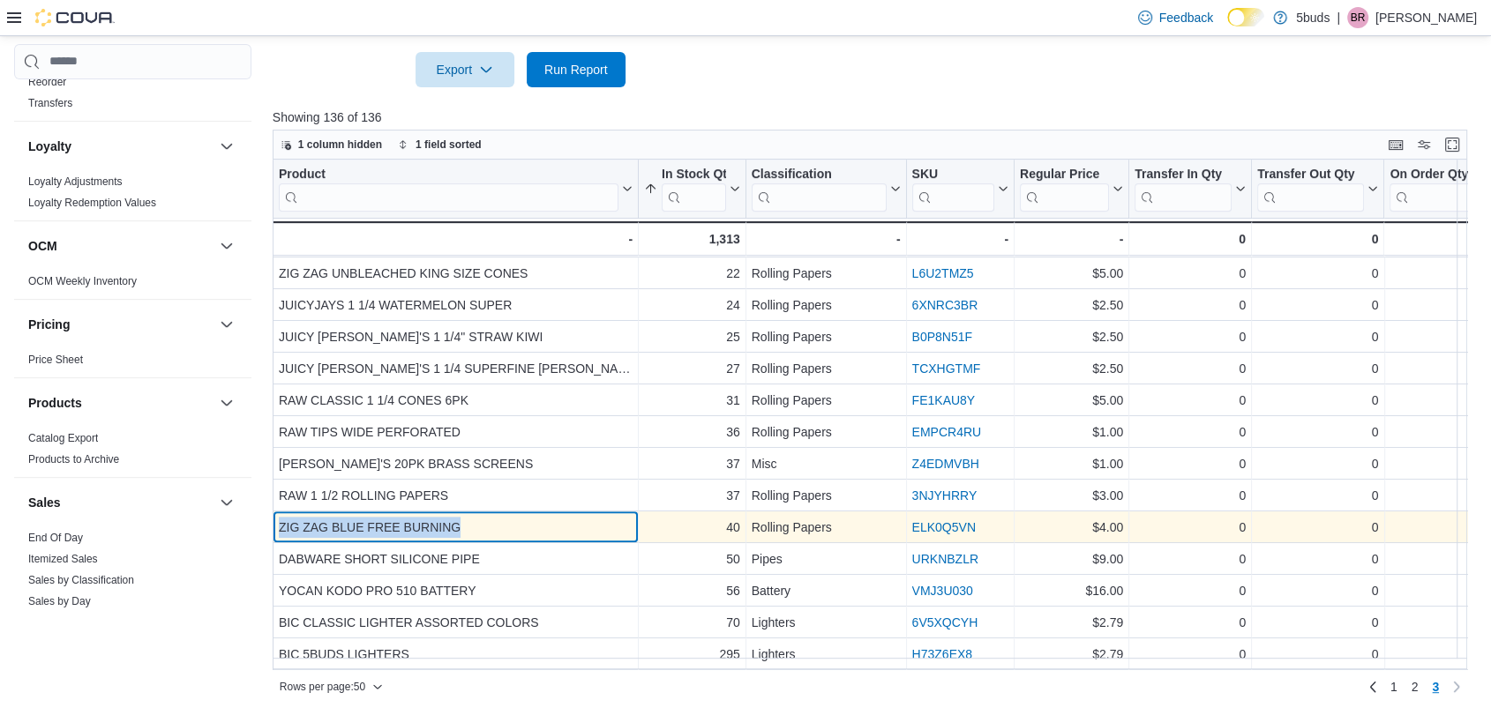
drag, startPoint x: 468, startPoint y: 520, endPoint x: 277, endPoint y: 513, distance: 191.6
click at [279, 517] on div "ZIG ZAG BLUE FREE BURNING" at bounding box center [456, 527] width 354 height 21
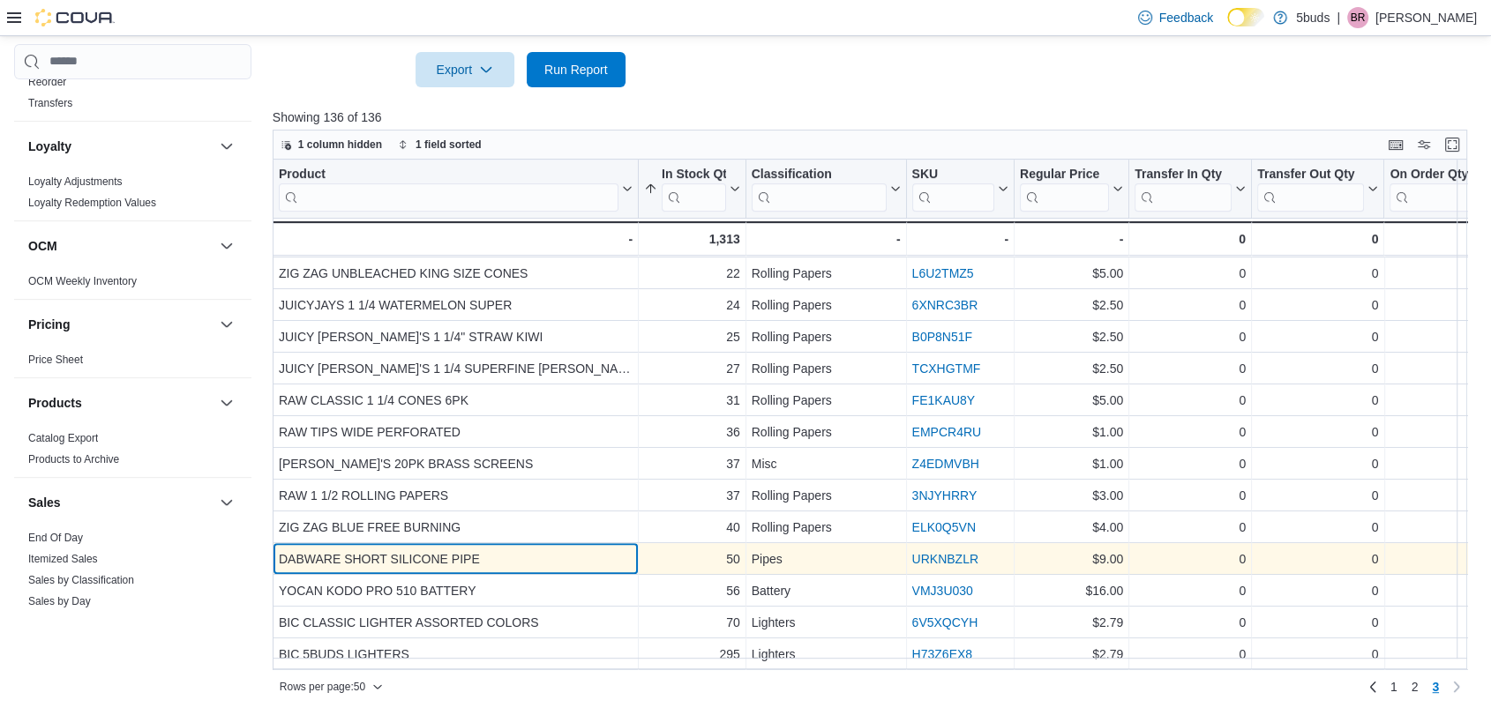
click at [480, 549] on div "DABWARE SHORT SILICONE PIPE" at bounding box center [456, 559] width 354 height 21
drag, startPoint x: 503, startPoint y: 550, endPoint x: 282, endPoint y: 545, distance: 220.6
click at [282, 549] on div "DABWARE SHORT SILICONE PIPE" at bounding box center [456, 559] width 354 height 21
click at [430, 552] on div "DABWARE SHORT SILICONE PIPE" at bounding box center [456, 559] width 354 height 21
drag, startPoint x: 494, startPoint y: 540, endPoint x: 281, endPoint y: 544, distance: 212.6
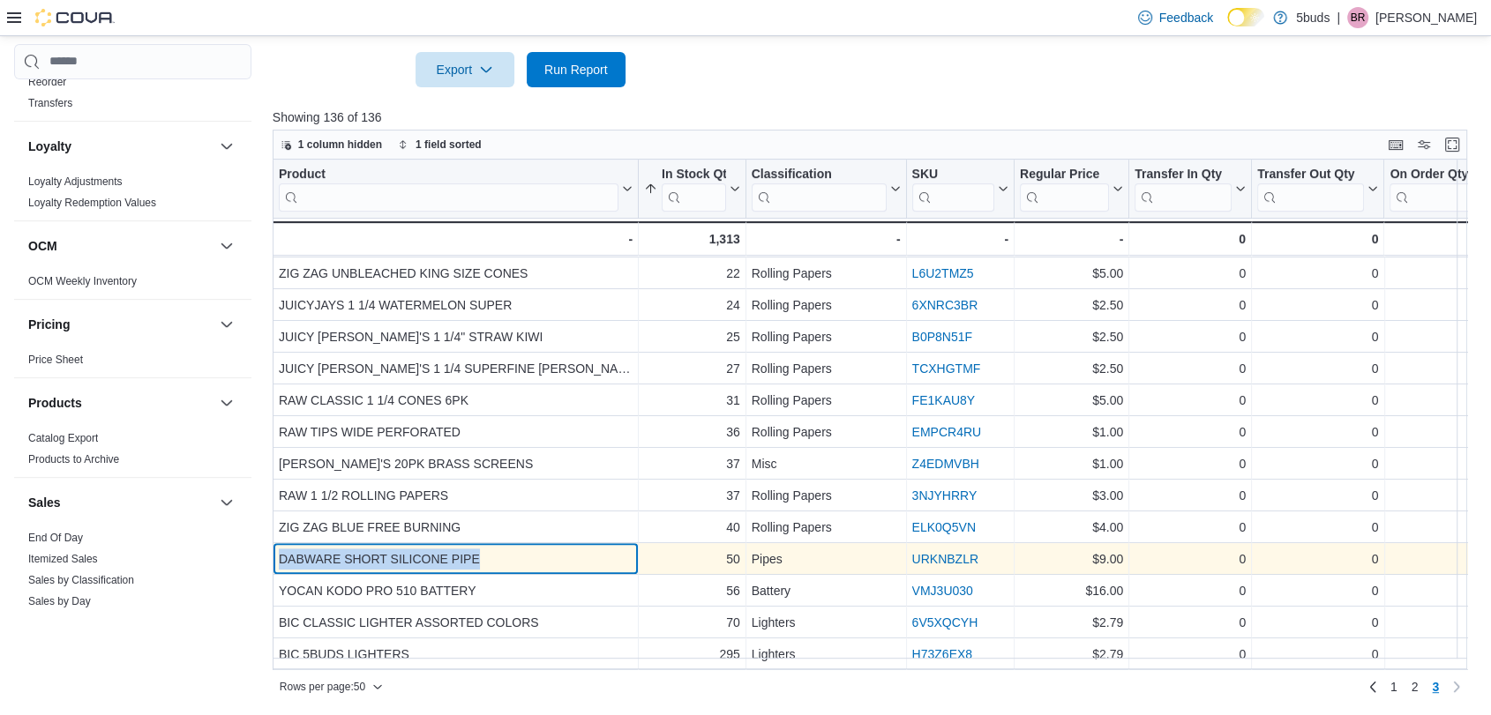
click at [281, 549] on div "DABWARE SHORT SILICONE PIPE" at bounding box center [456, 559] width 354 height 21
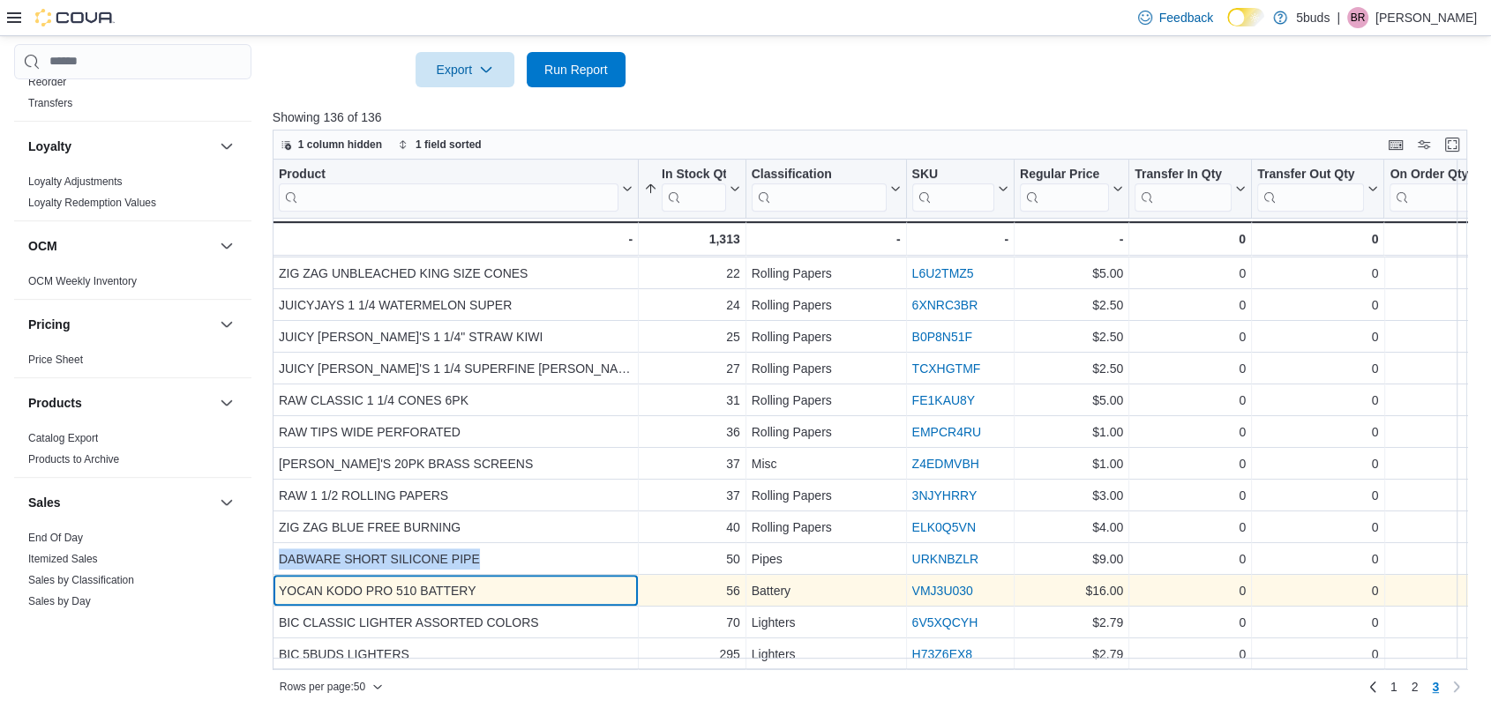
click at [596, 580] on div "YOCAN KODO PRO 510 BATTERY" at bounding box center [456, 590] width 354 height 21
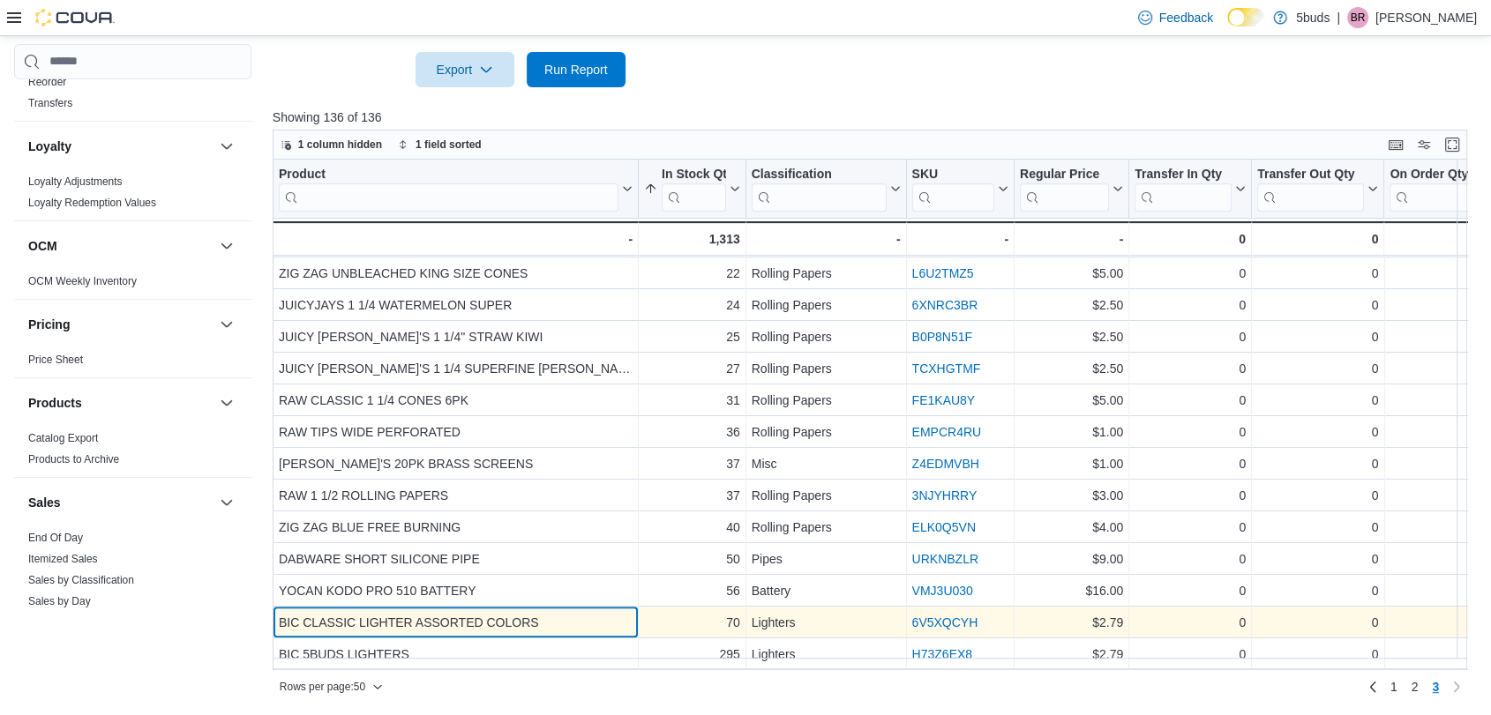
click at [540, 612] on div "BIC CLASSIC LIGHTER ASSORTED COLORS" at bounding box center [456, 622] width 354 height 21
click at [550, 612] on div "BIC CLASSIC LIGHTER ASSORTED COLORS" at bounding box center [456, 622] width 354 height 21
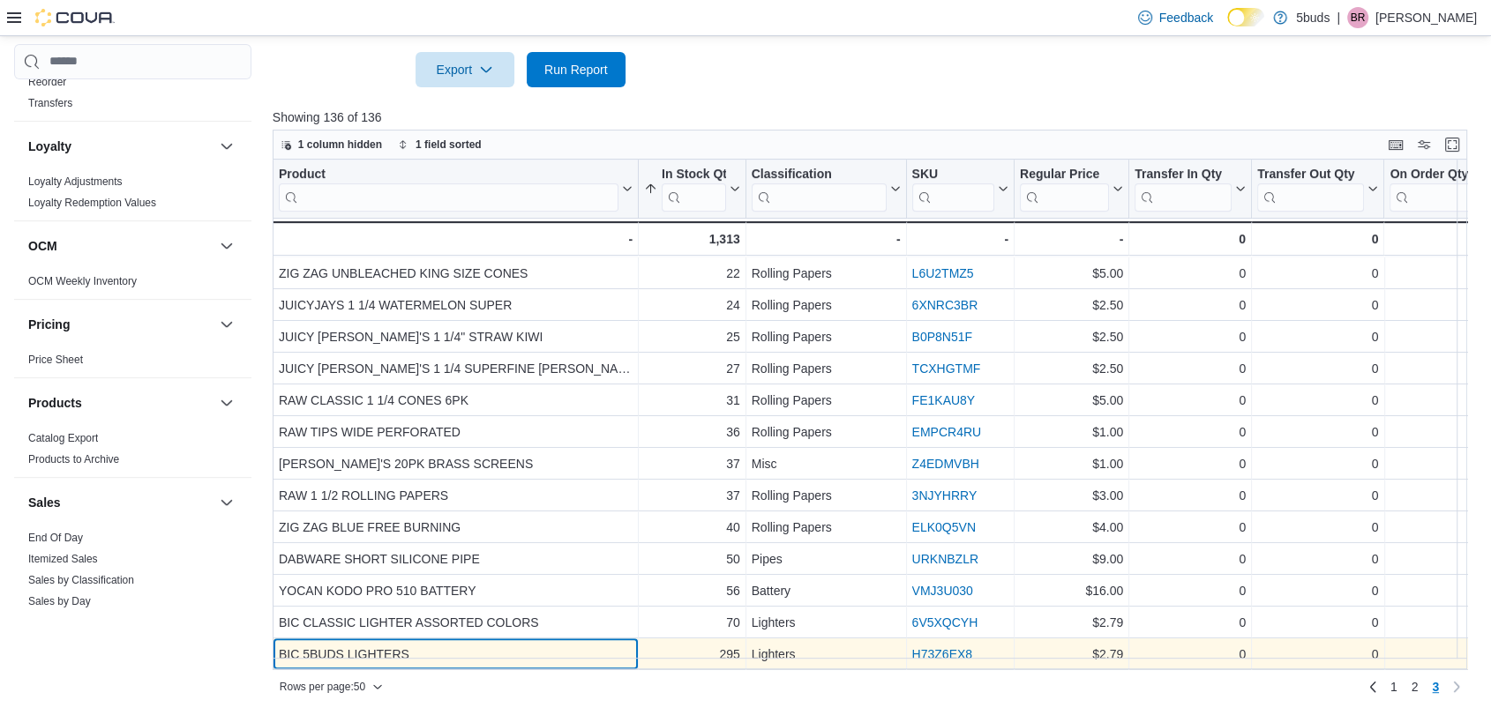
click at [403, 645] on div "BIC 5BUDS LIGHTERS" at bounding box center [456, 654] width 354 height 21
drag, startPoint x: 432, startPoint y: 643, endPoint x: 280, endPoint y: 644, distance: 152.6
click at [280, 644] on div "BIC 5BUDS LIGHTERS" at bounding box center [456, 654] width 354 height 21
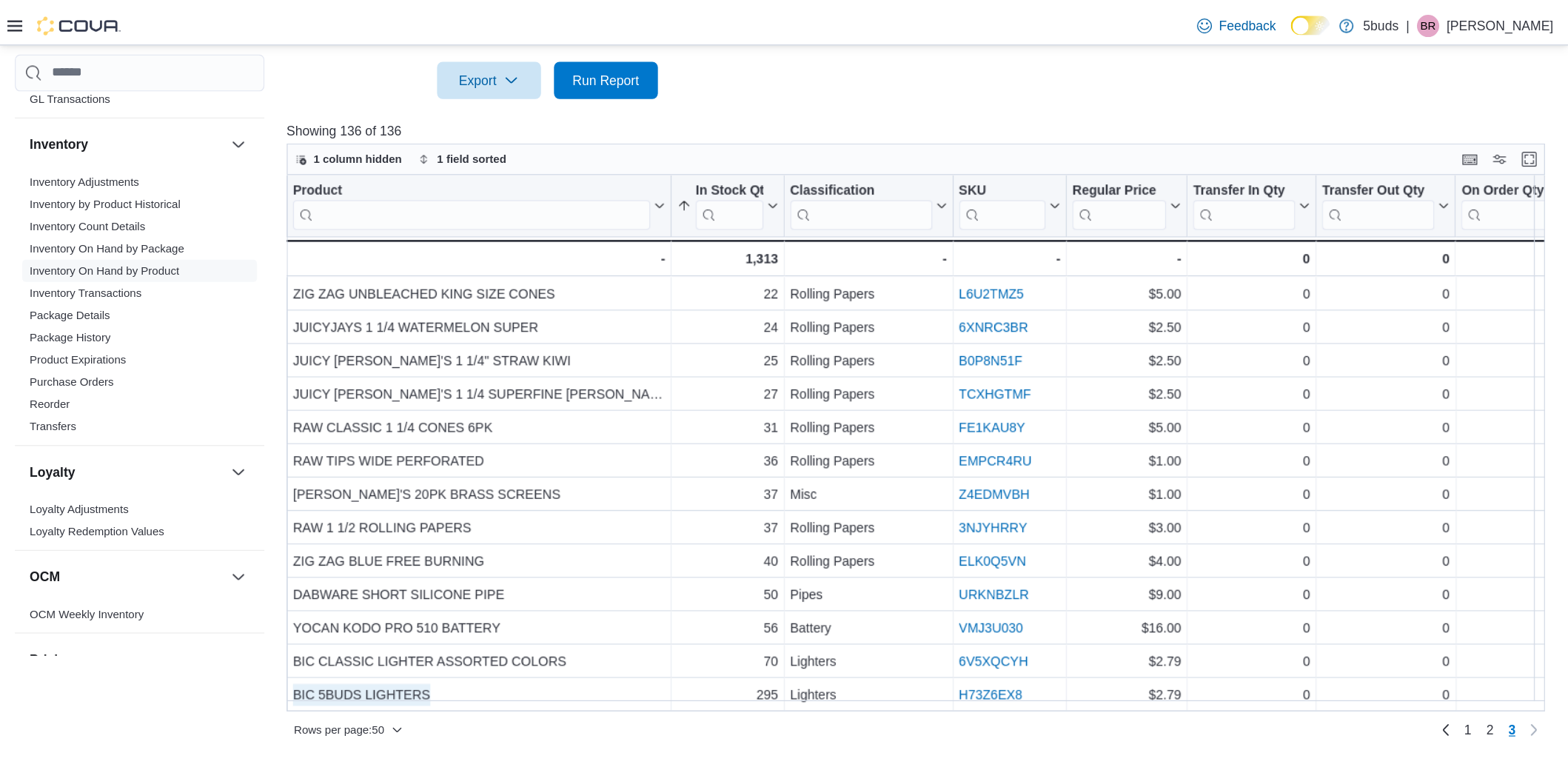
scroll to position [455, 0]
